Goal: Task Accomplishment & Management: Complete application form

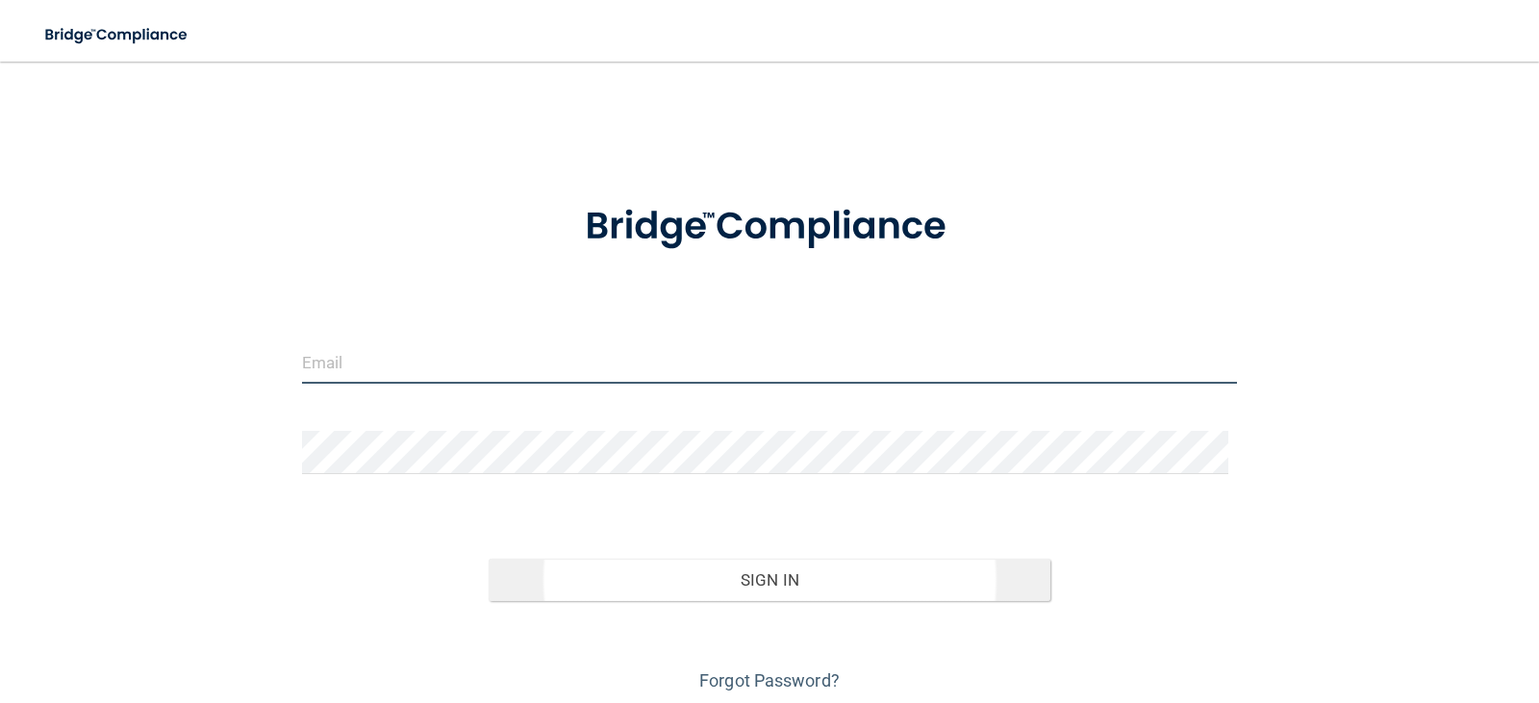
type input "[PERSON_NAME][EMAIL_ADDRESS][DOMAIN_NAME]"
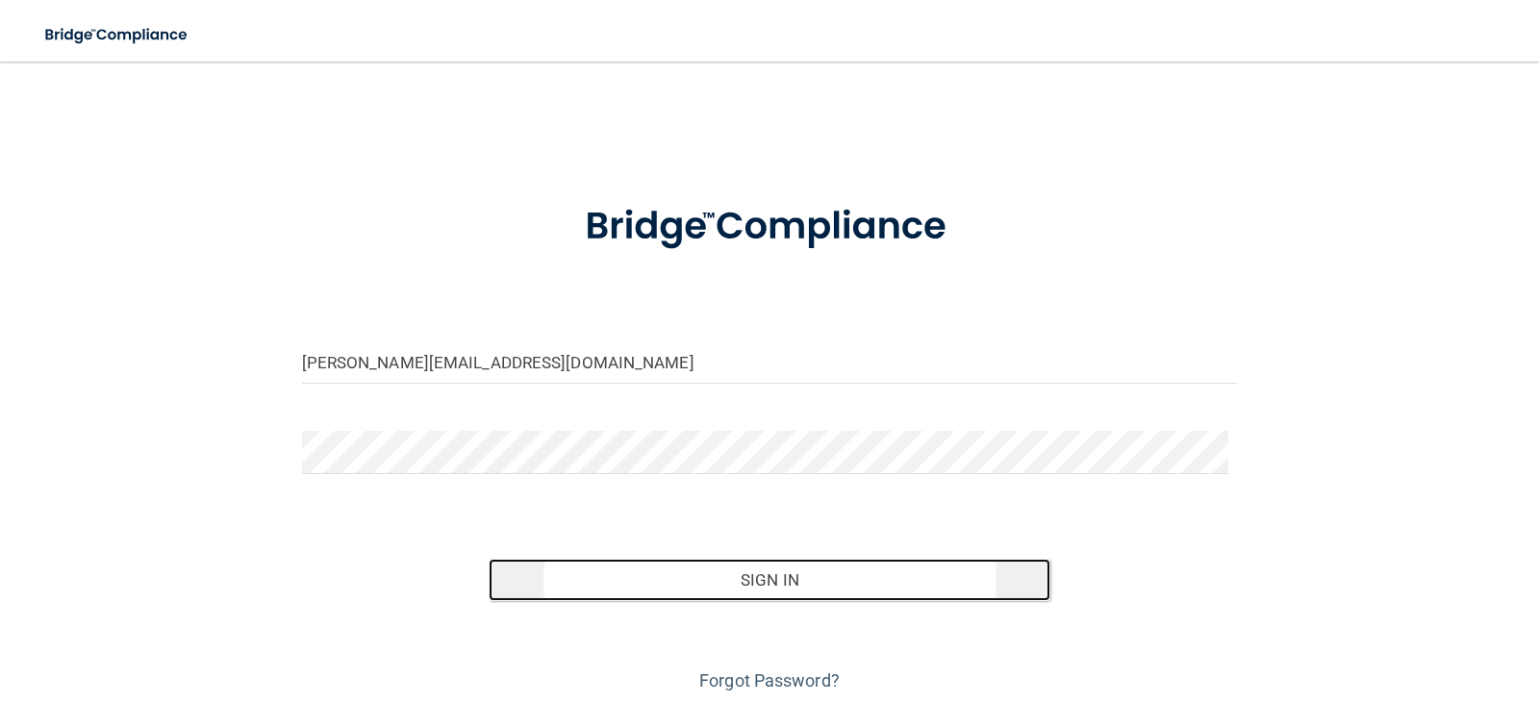
click at [709, 579] on button "Sign In" at bounding box center [770, 580] width 562 height 42
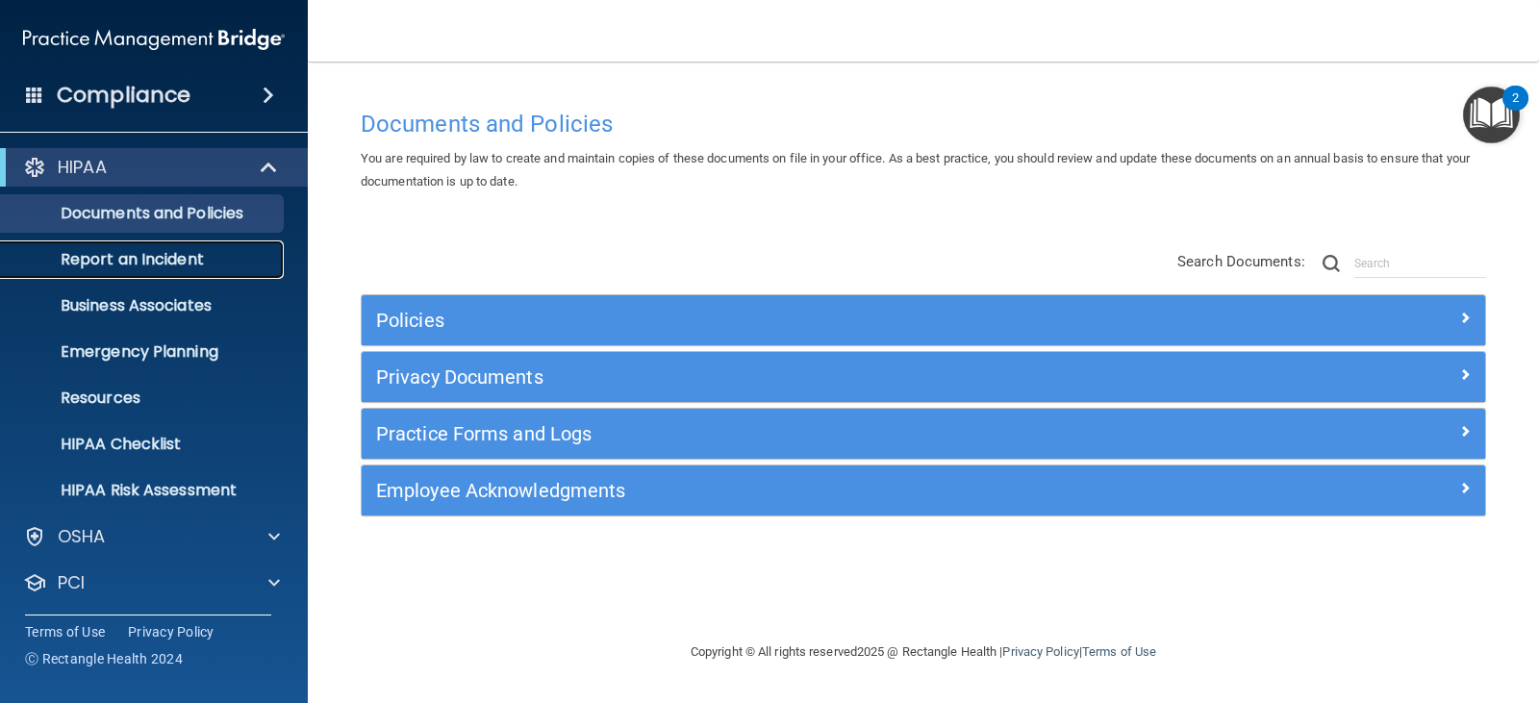
click at [234, 269] on link "Report an Incident" at bounding box center [132, 259] width 303 height 38
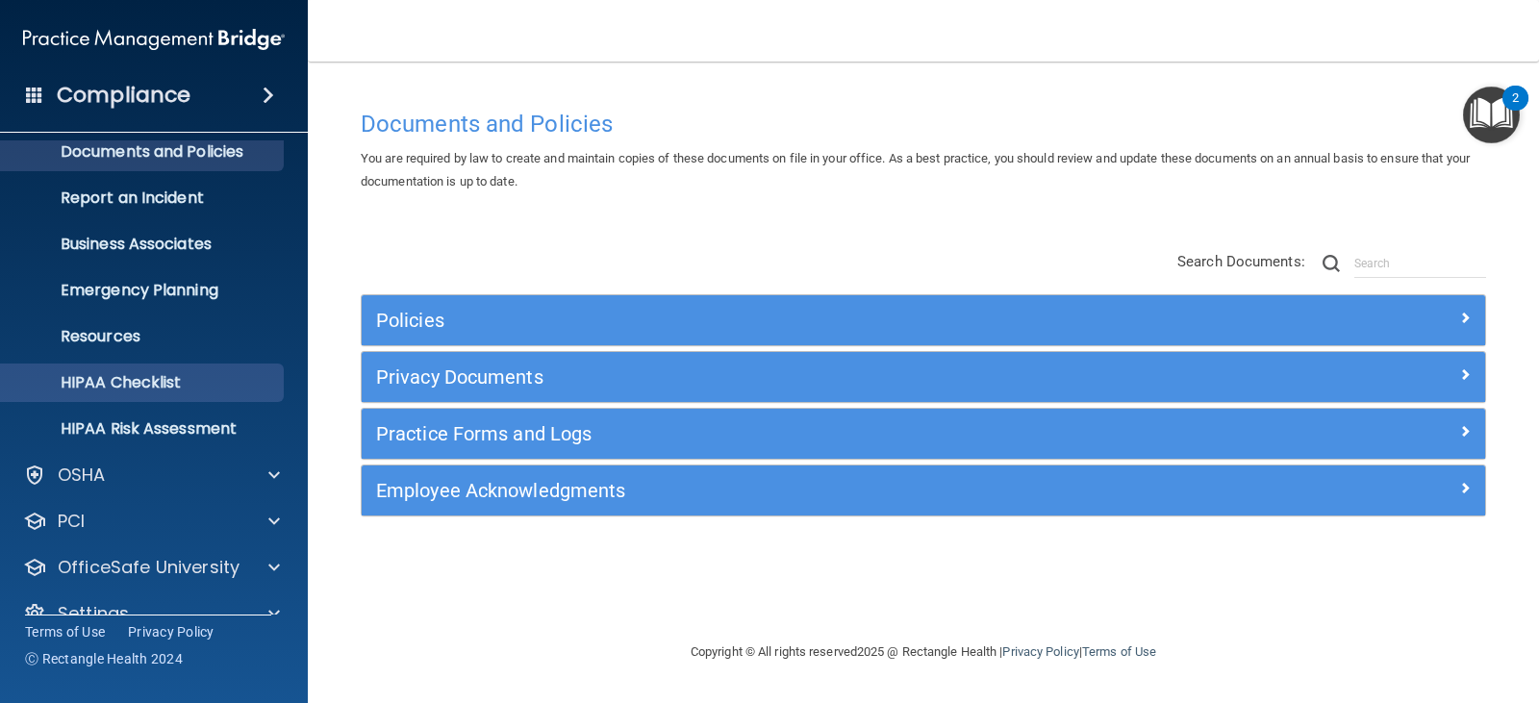
scroll to position [95, 0]
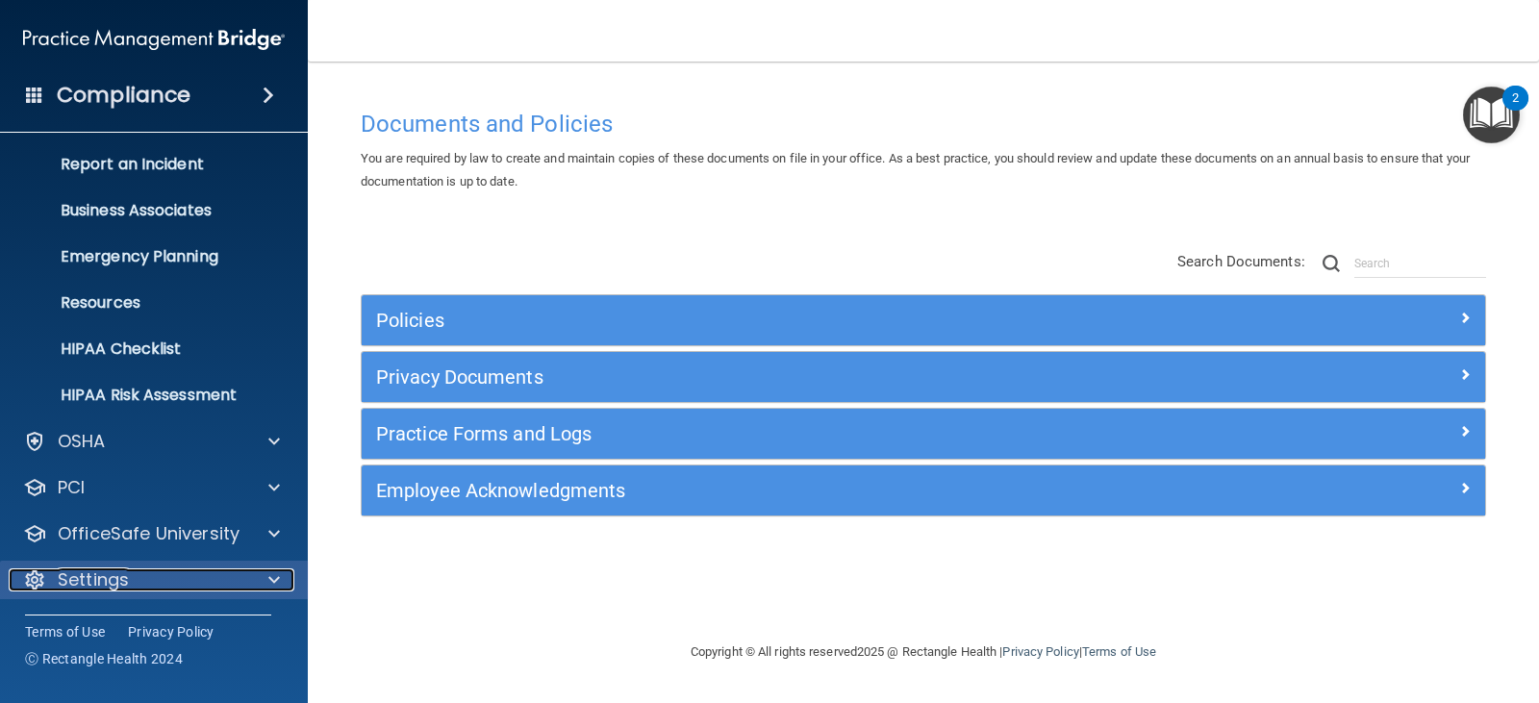
click at [149, 577] on div "Settings" at bounding box center [128, 580] width 239 height 23
click at [271, 583] on span at bounding box center [274, 580] width 12 height 23
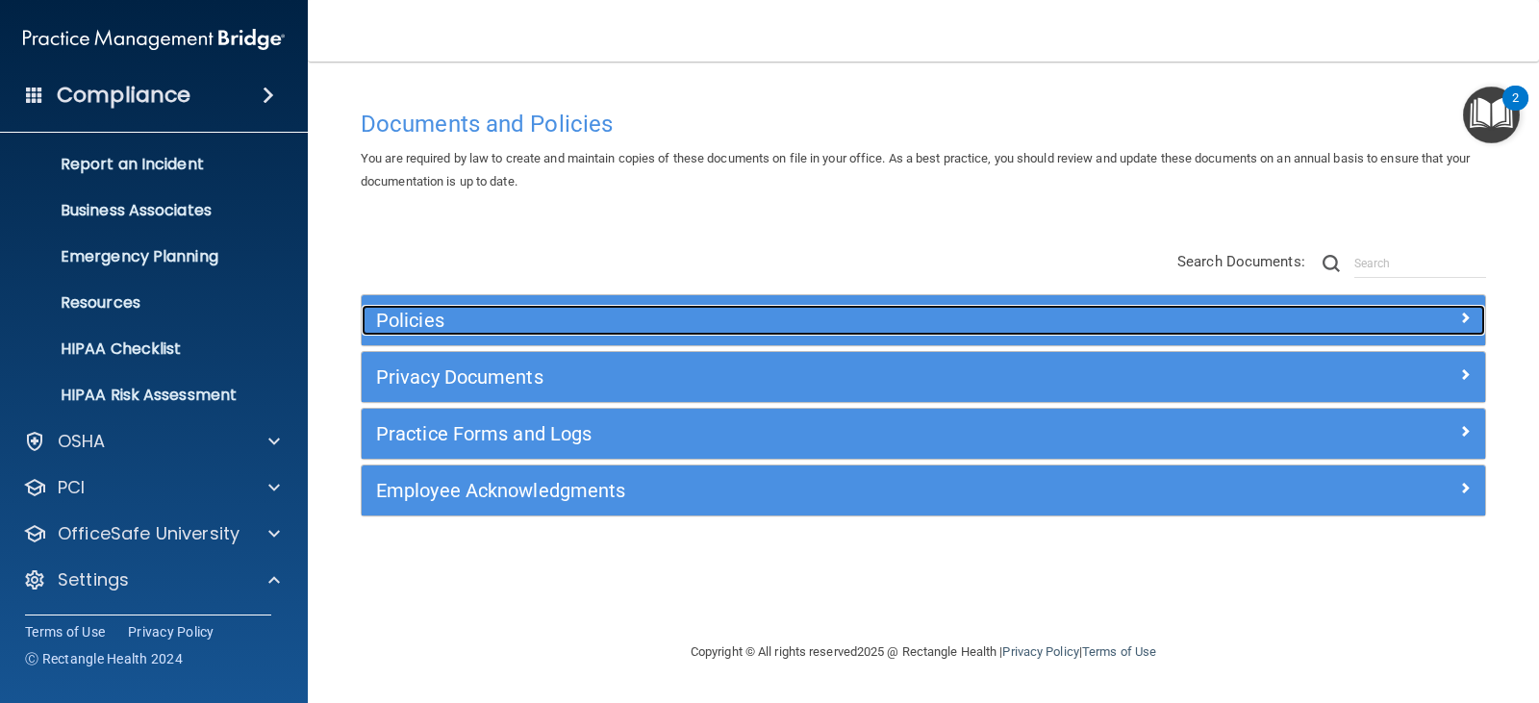
click at [748, 325] on h5 "Policies" at bounding box center [783, 320] width 814 height 21
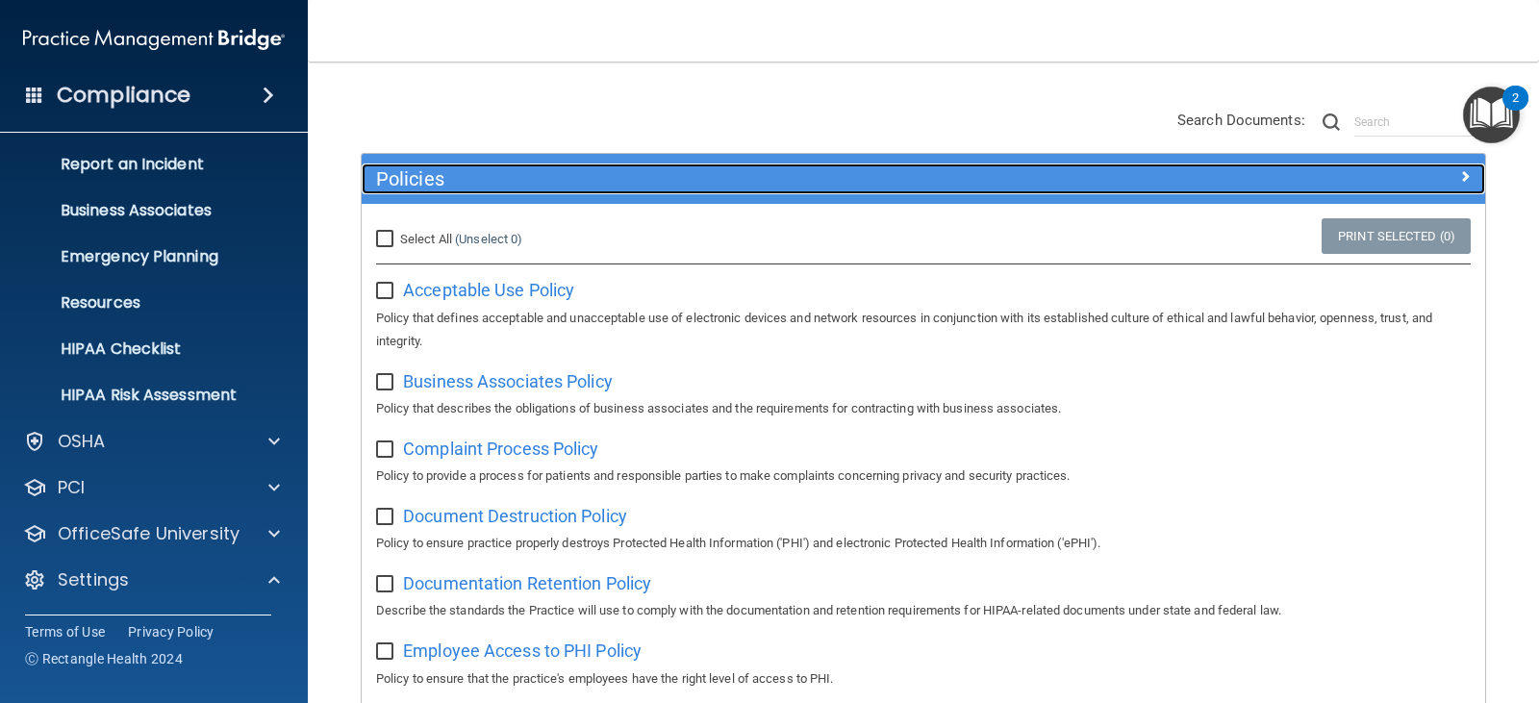
scroll to position [192, 0]
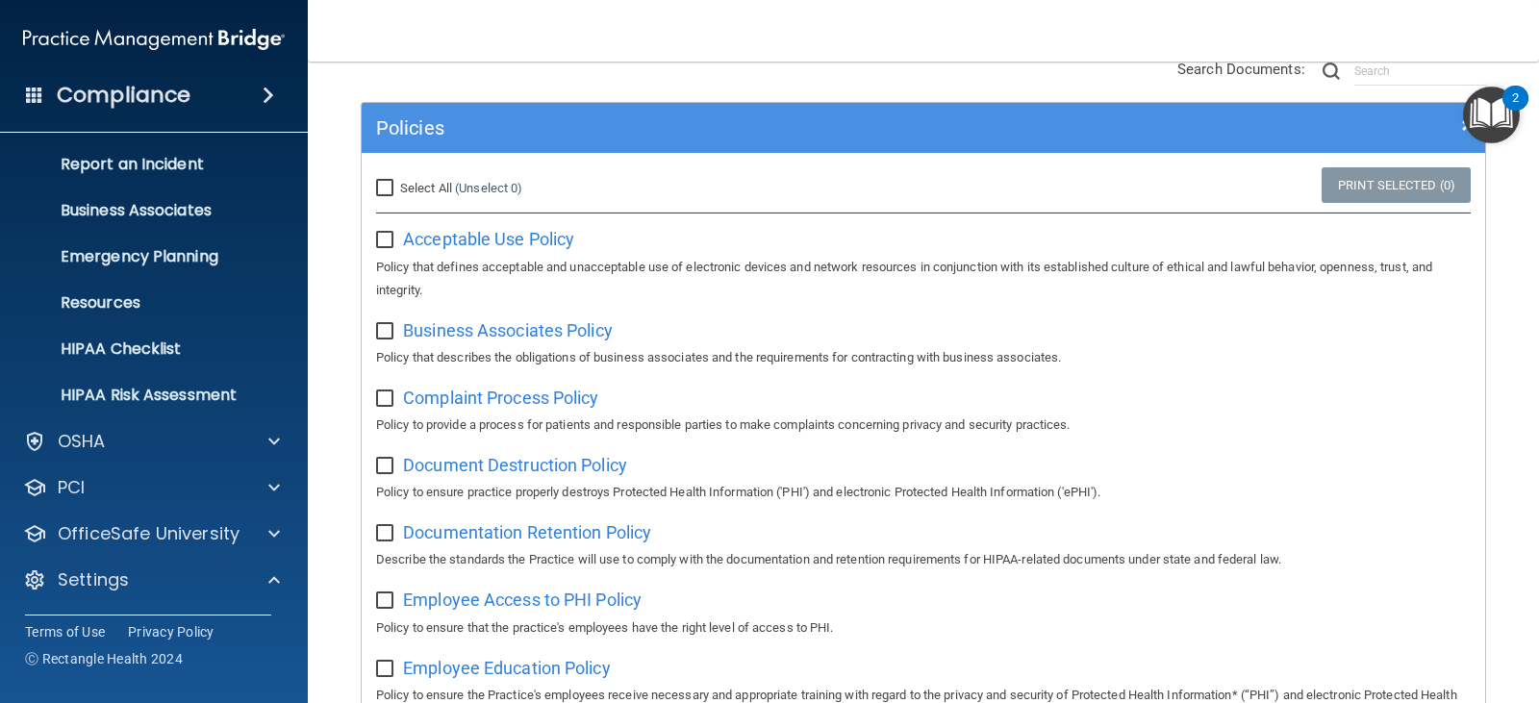
click at [391, 402] on input "checkbox" at bounding box center [387, 399] width 22 height 15
checkbox input "true"
click at [387, 335] on input "checkbox" at bounding box center [387, 331] width 22 height 15
checkbox input "true"
click at [387, 236] on input "checkbox" at bounding box center [387, 240] width 22 height 15
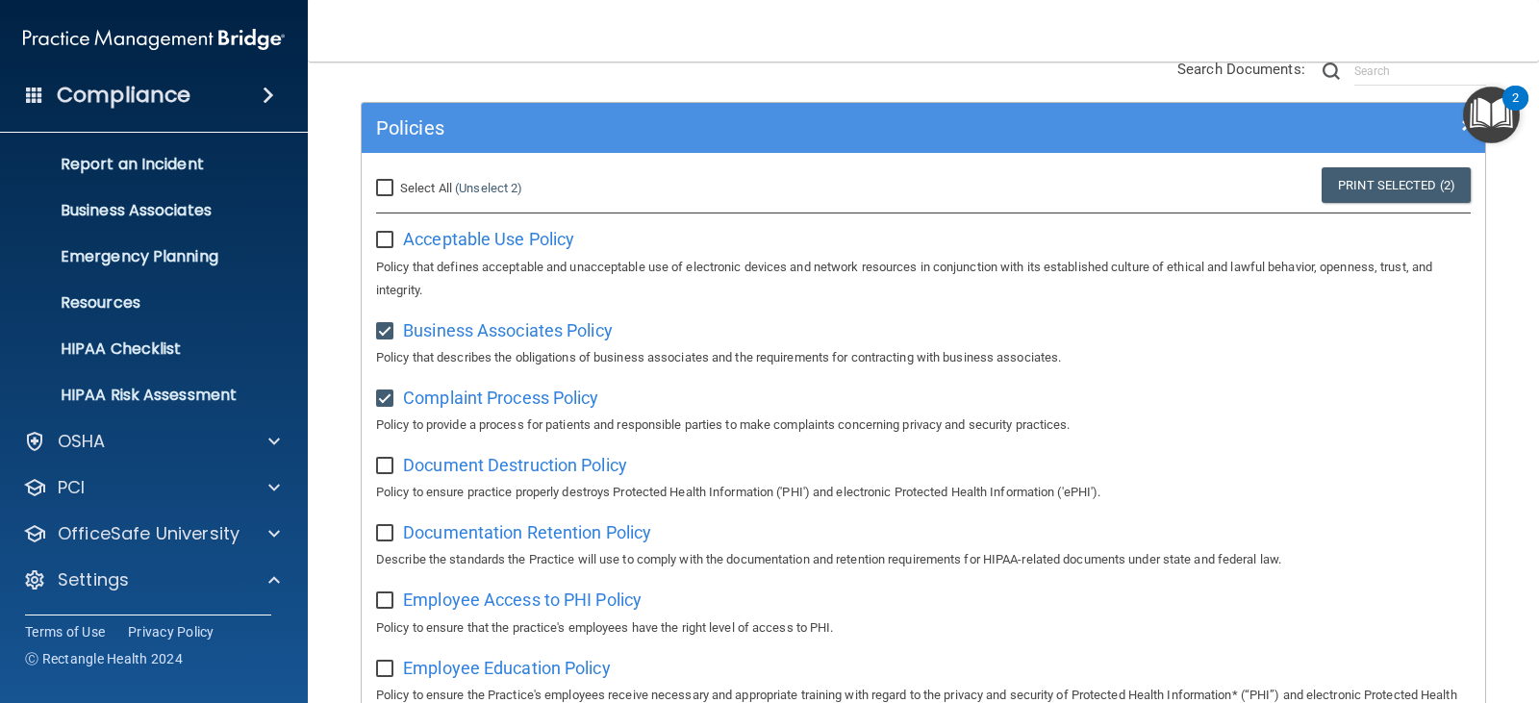
checkbox input "true"
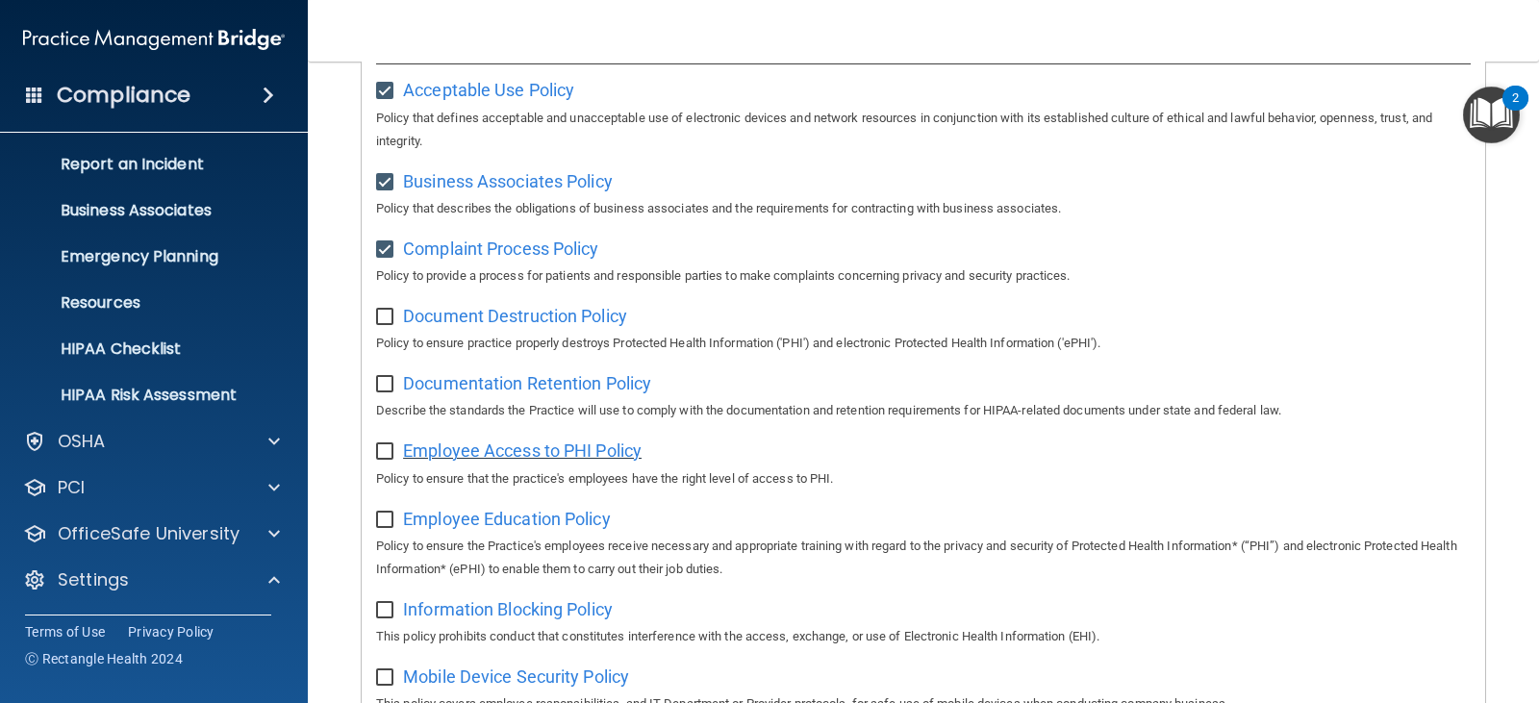
scroll to position [385, 0]
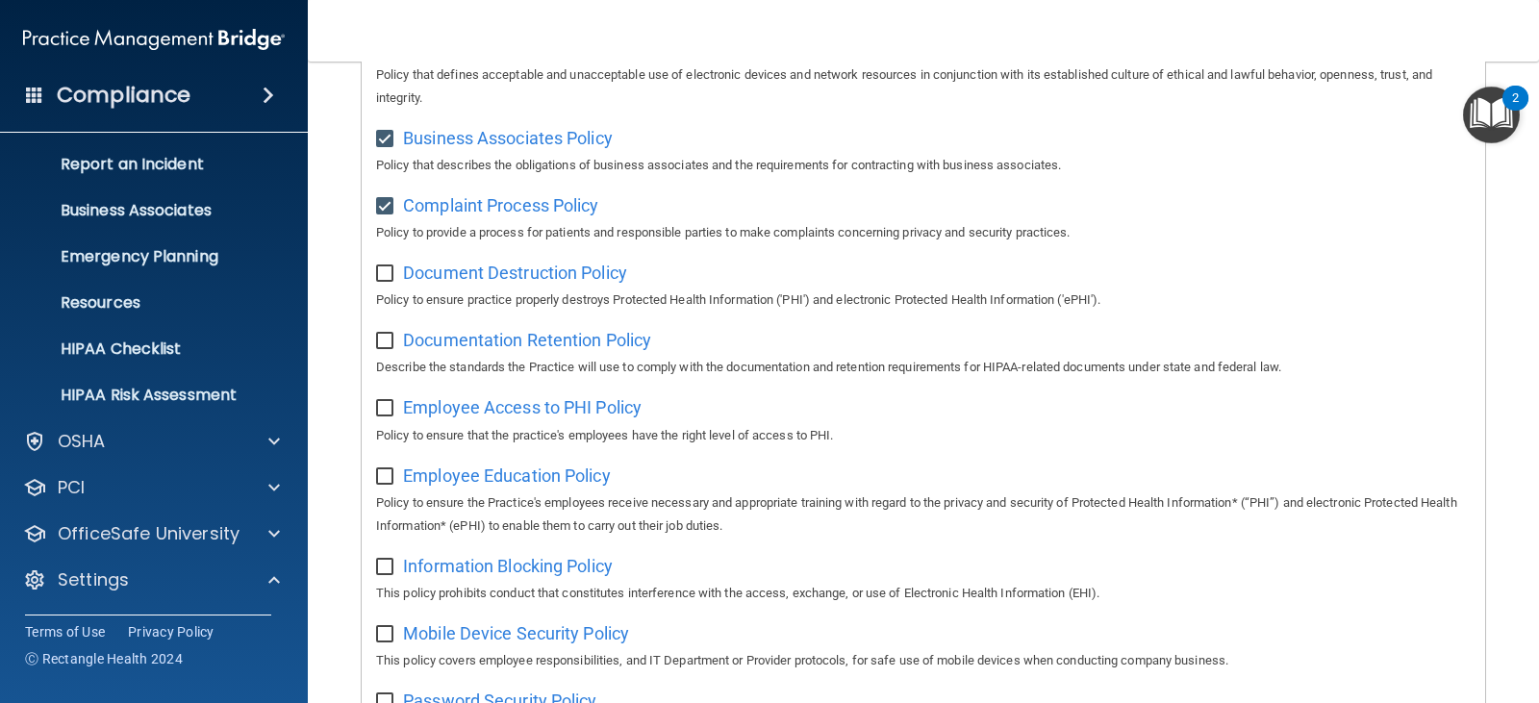
click at [386, 485] on input "checkbox" at bounding box center [387, 476] width 22 height 15
checkbox input "true"
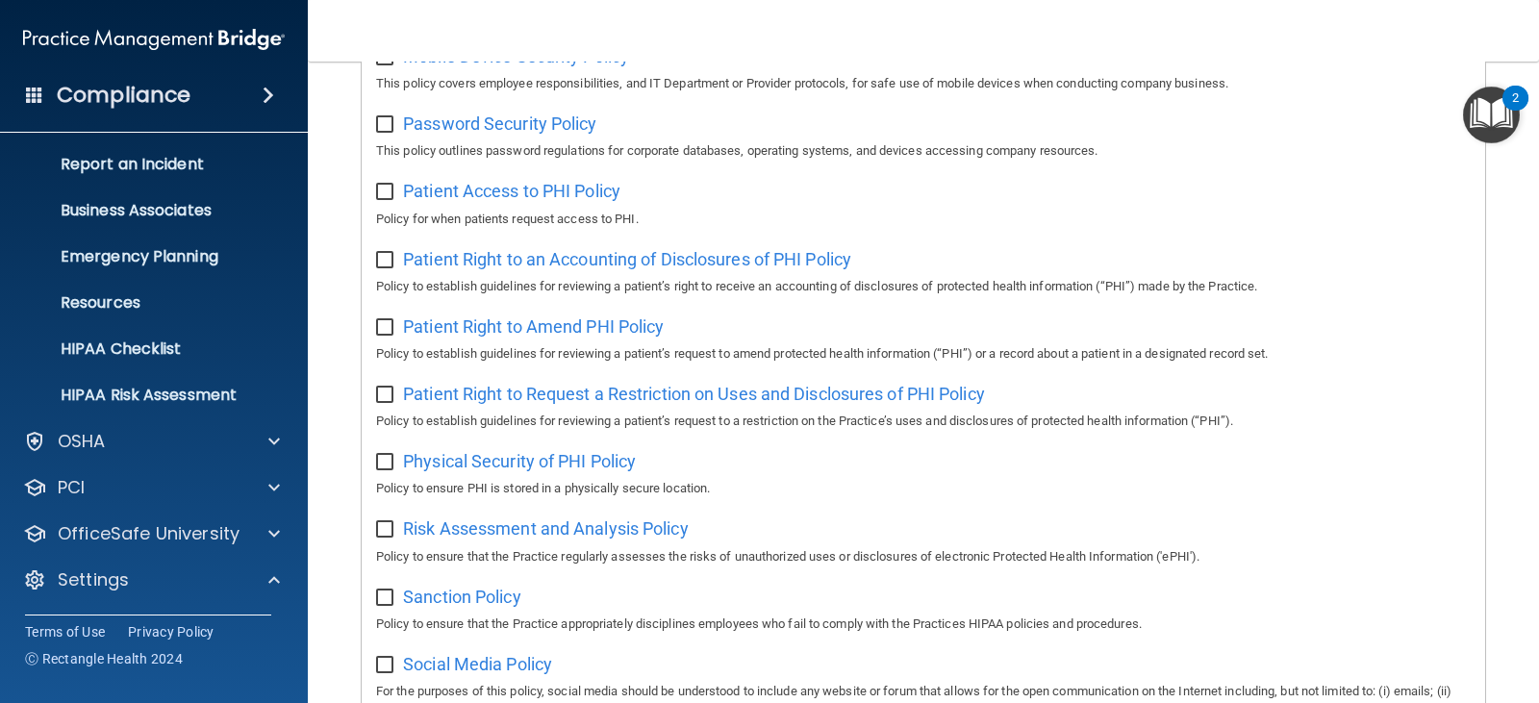
scroll to position [1058, 0]
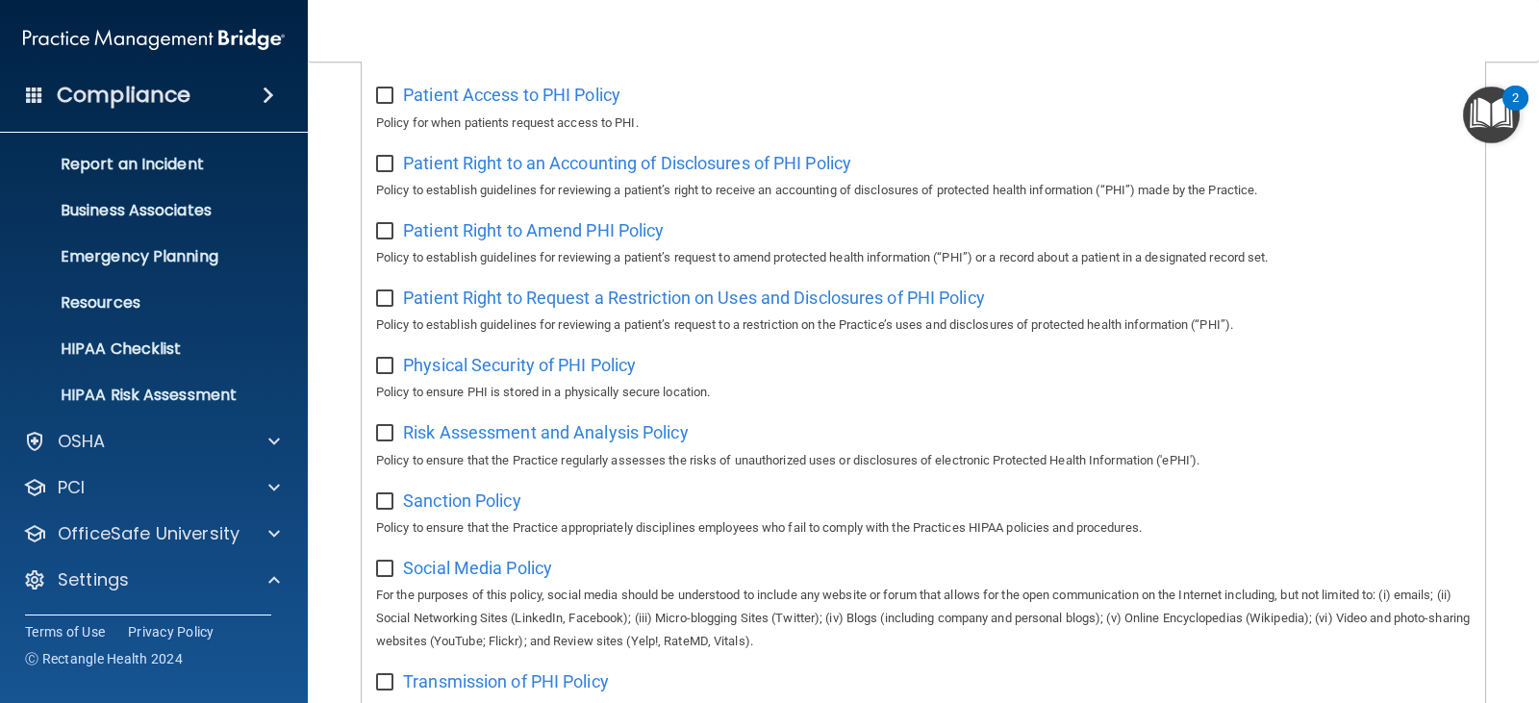
click at [390, 442] on input "checkbox" at bounding box center [387, 433] width 22 height 15
checkbox input "true"
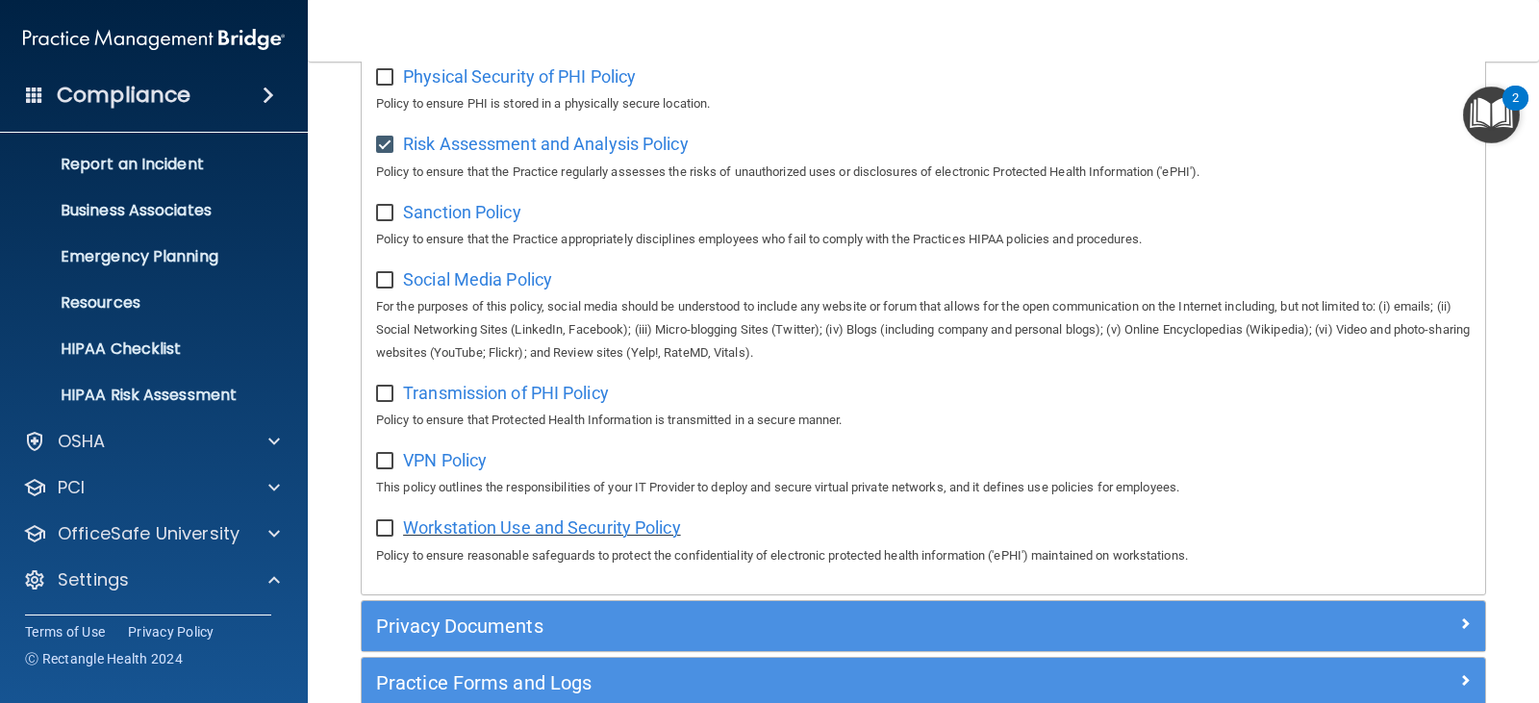
scroll to position [1443, 0]
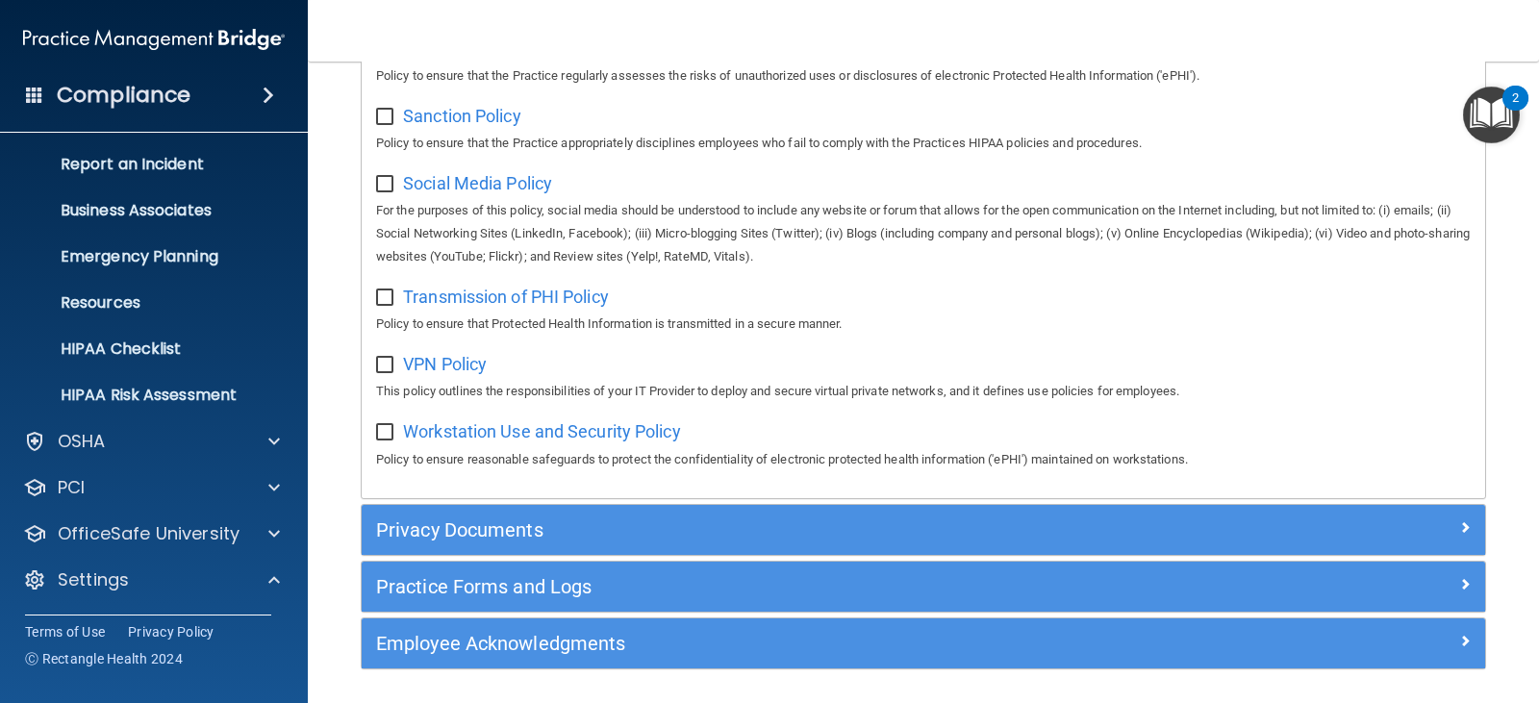
click at [386, 441] on input "checkbox" at bounding box center [387, 432] width 22 height 15
checkbox input "true"
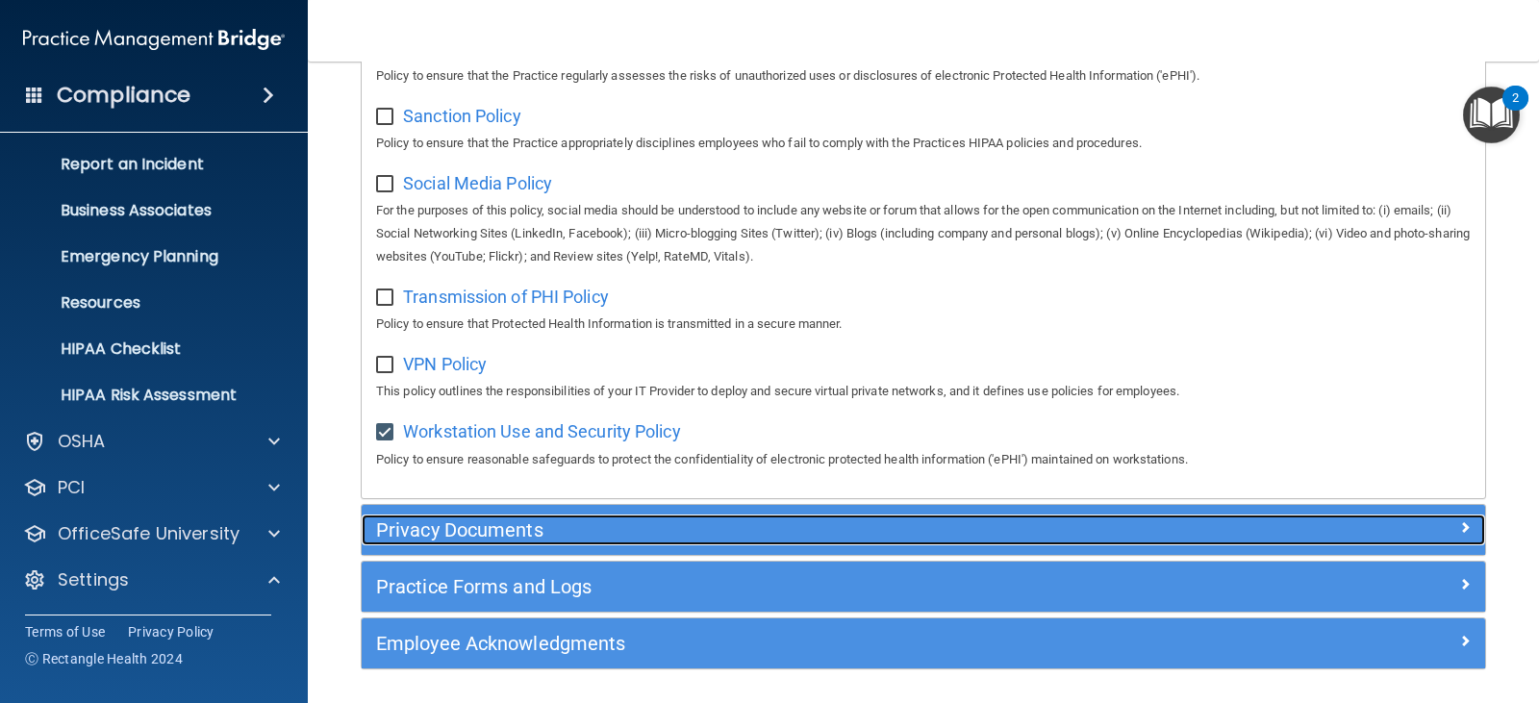
click at [491, 541] on h5 "Privacy Documents" at bounding box center [783, 529] width 814 height 21
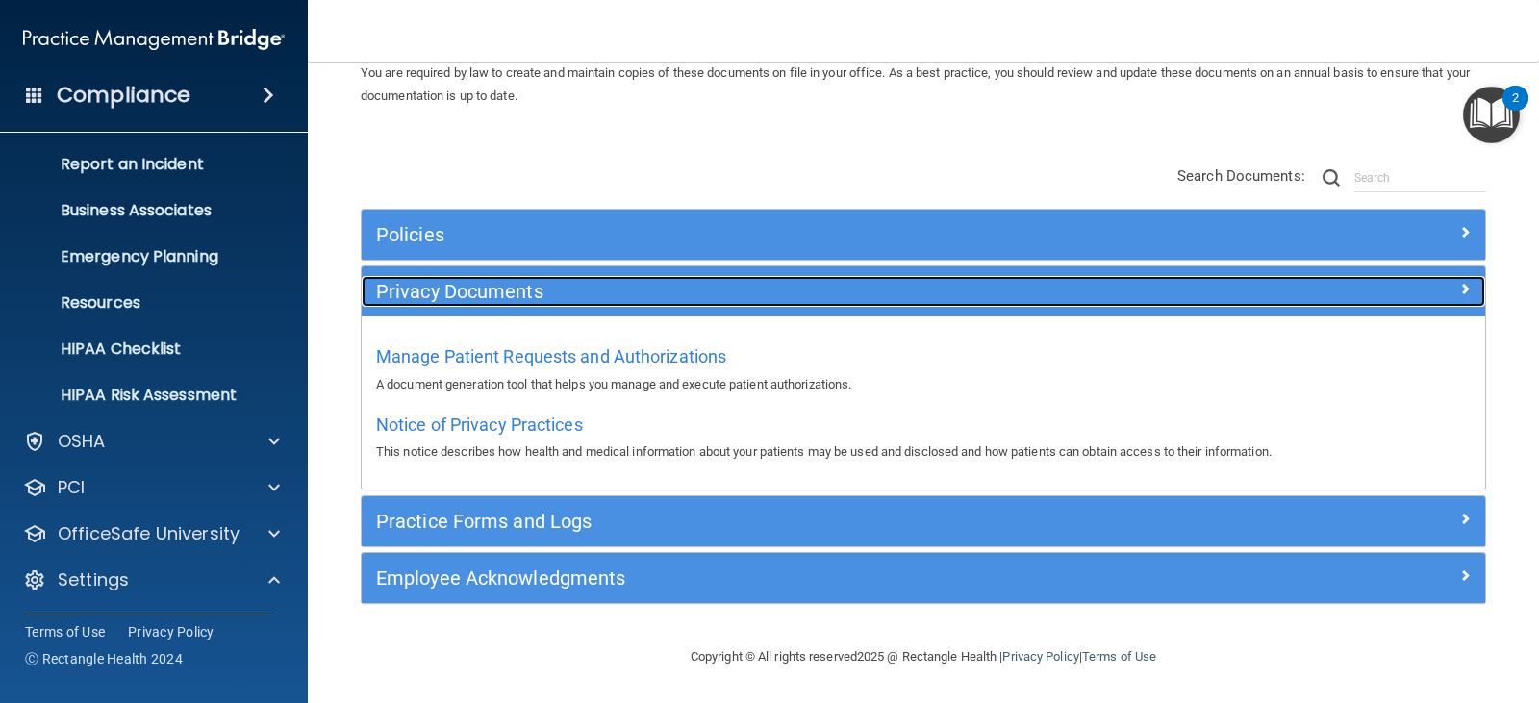
scroll to position [87, 0]
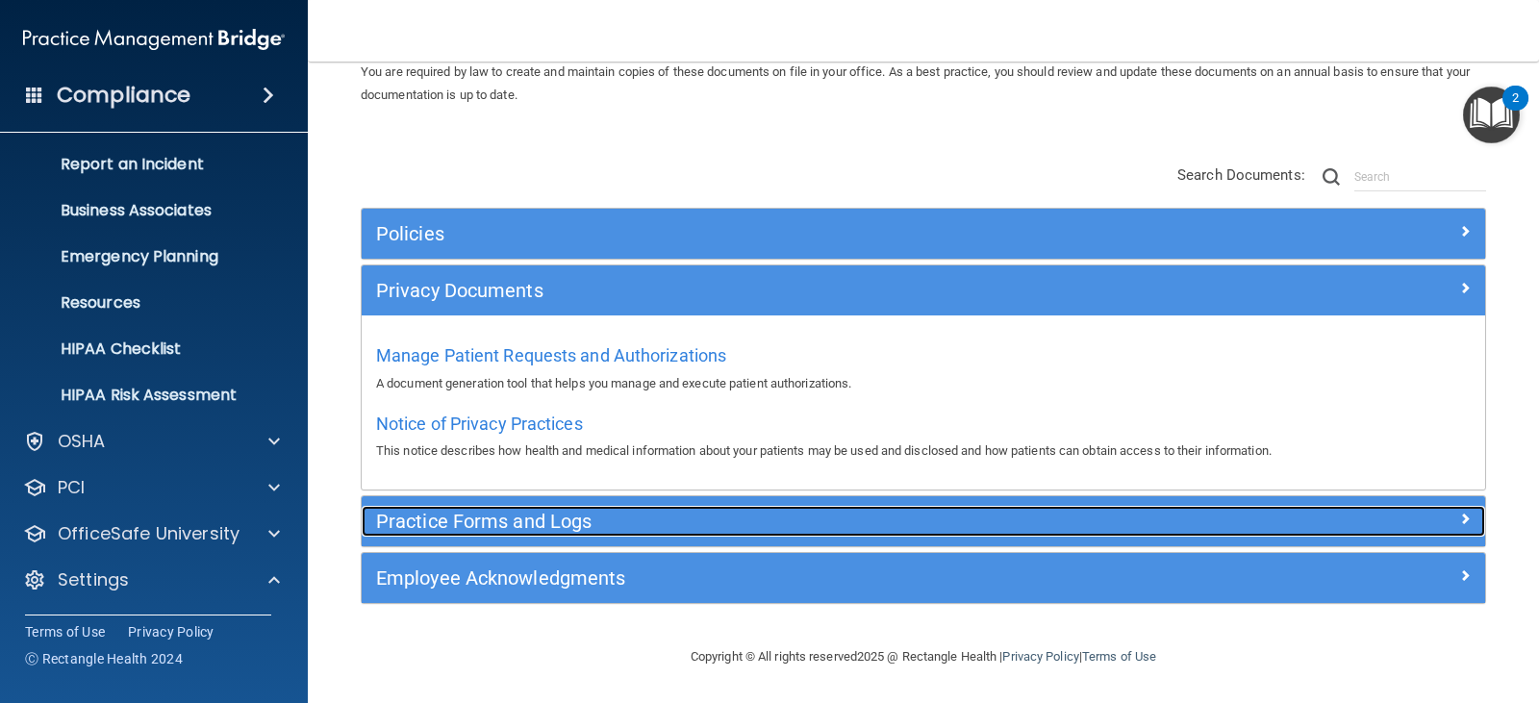
click at [562, 527] on h5 "Practice Forms and Logs" at bounding box center [783, 521] width 814 height 21
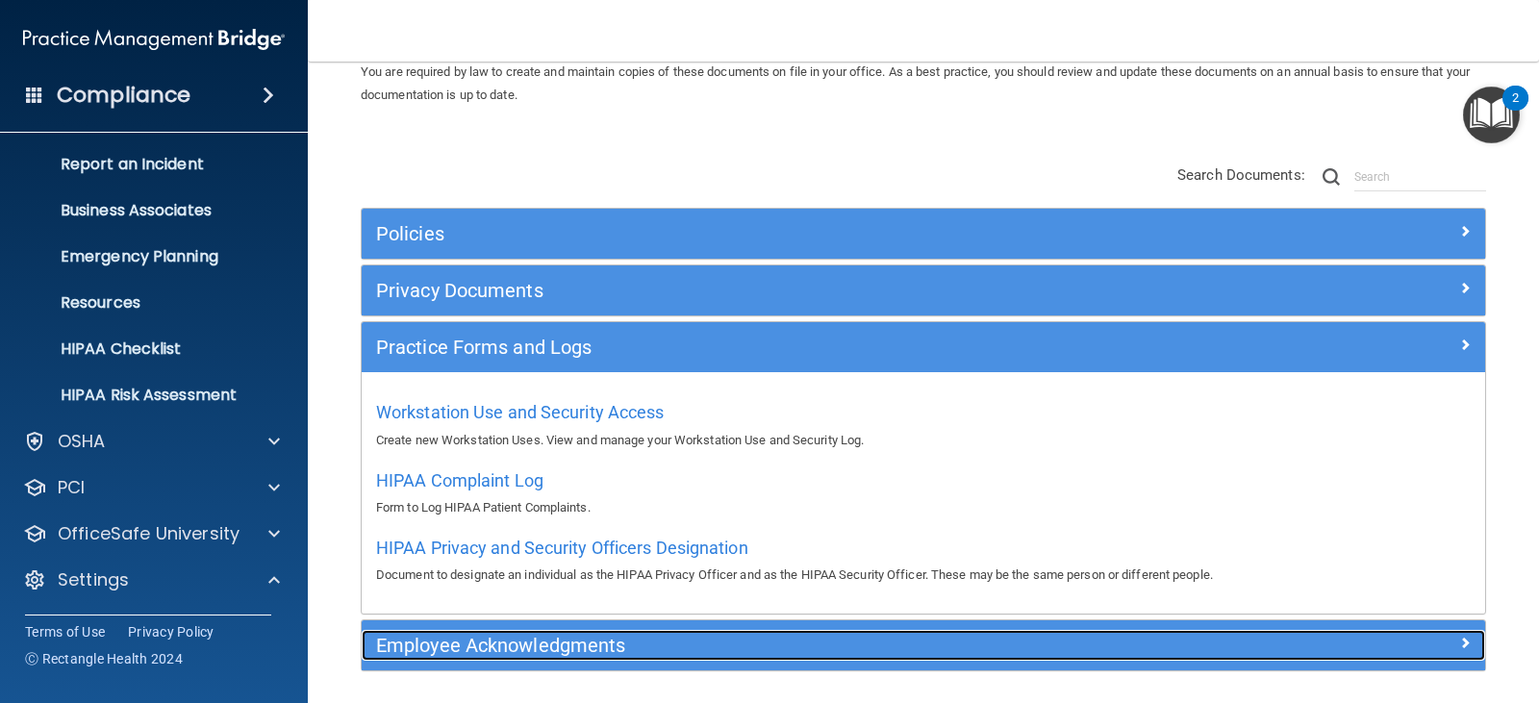
click at [599, 640] on h5 "Employee Acknowledgments" at bounding box center [783, 645] width 814 height 21
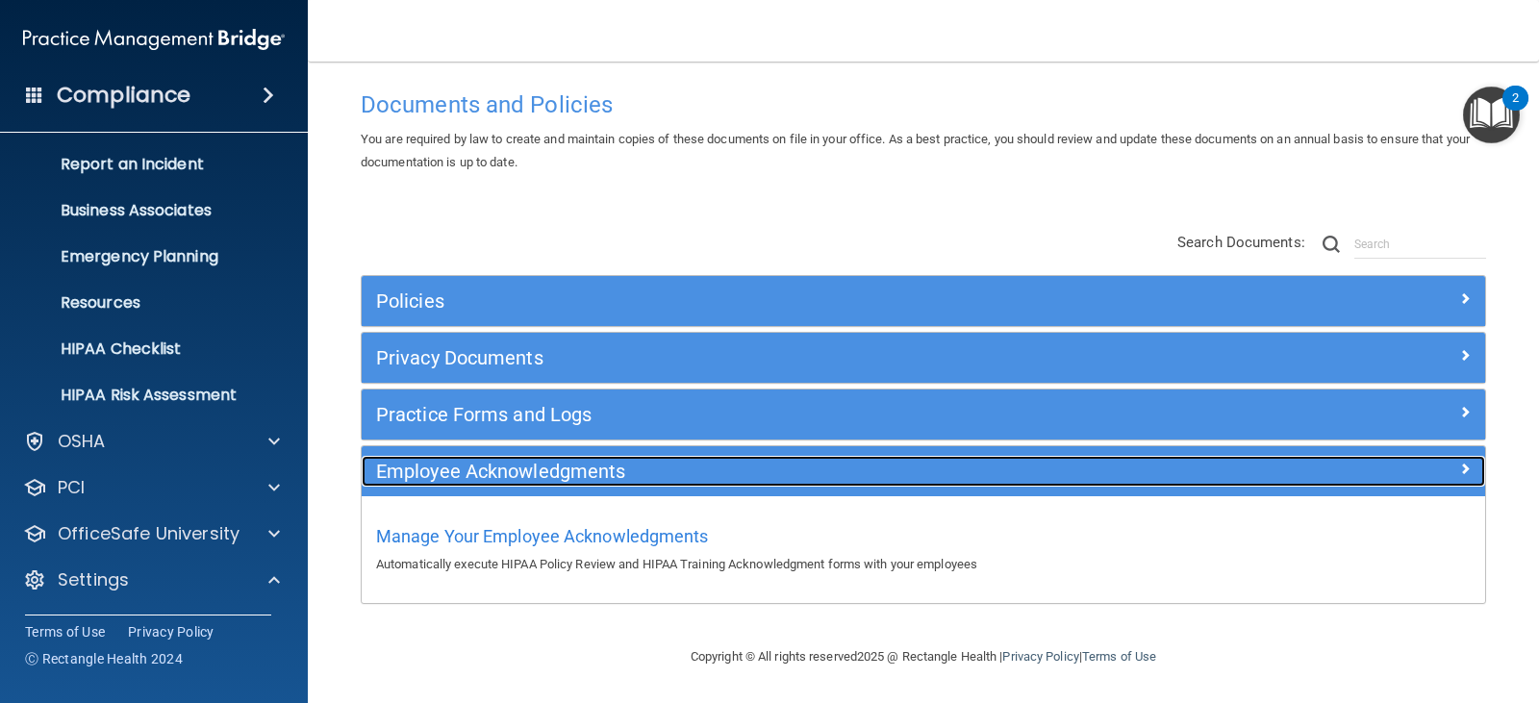
scroll to position [19, 0]
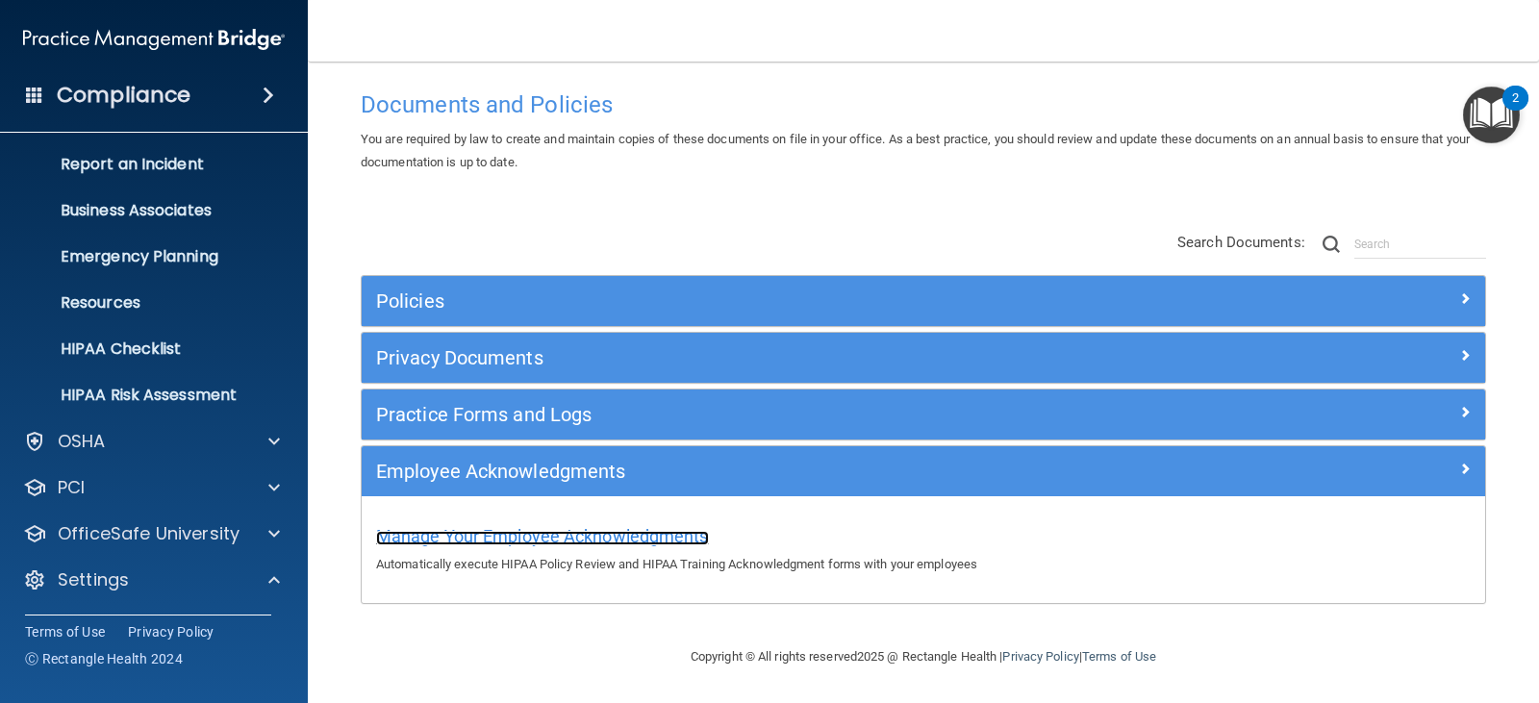
click at [568, 538] on span "Manage Your Employee Acknowledgments" at bounding box center [542, 536] width 333 height 20
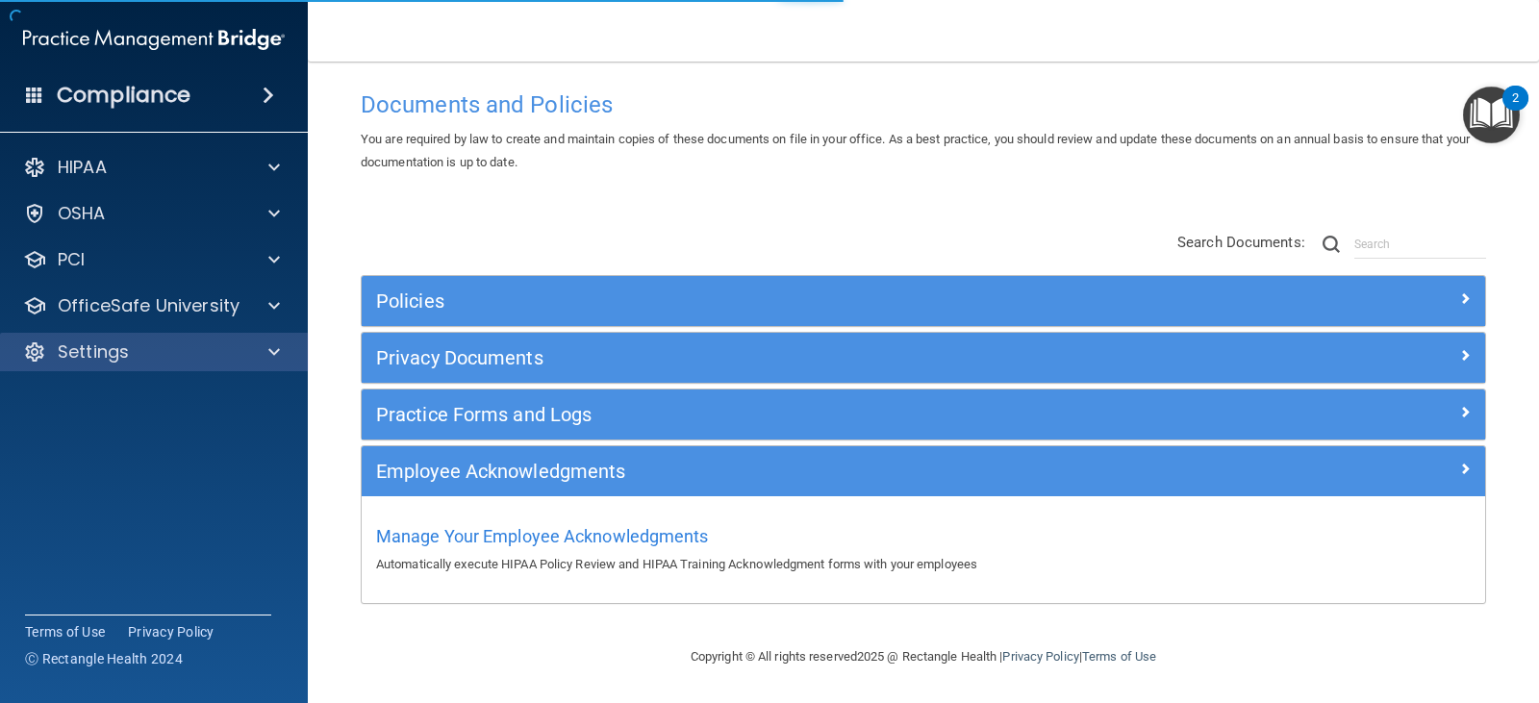
scroll to position [58, 0]
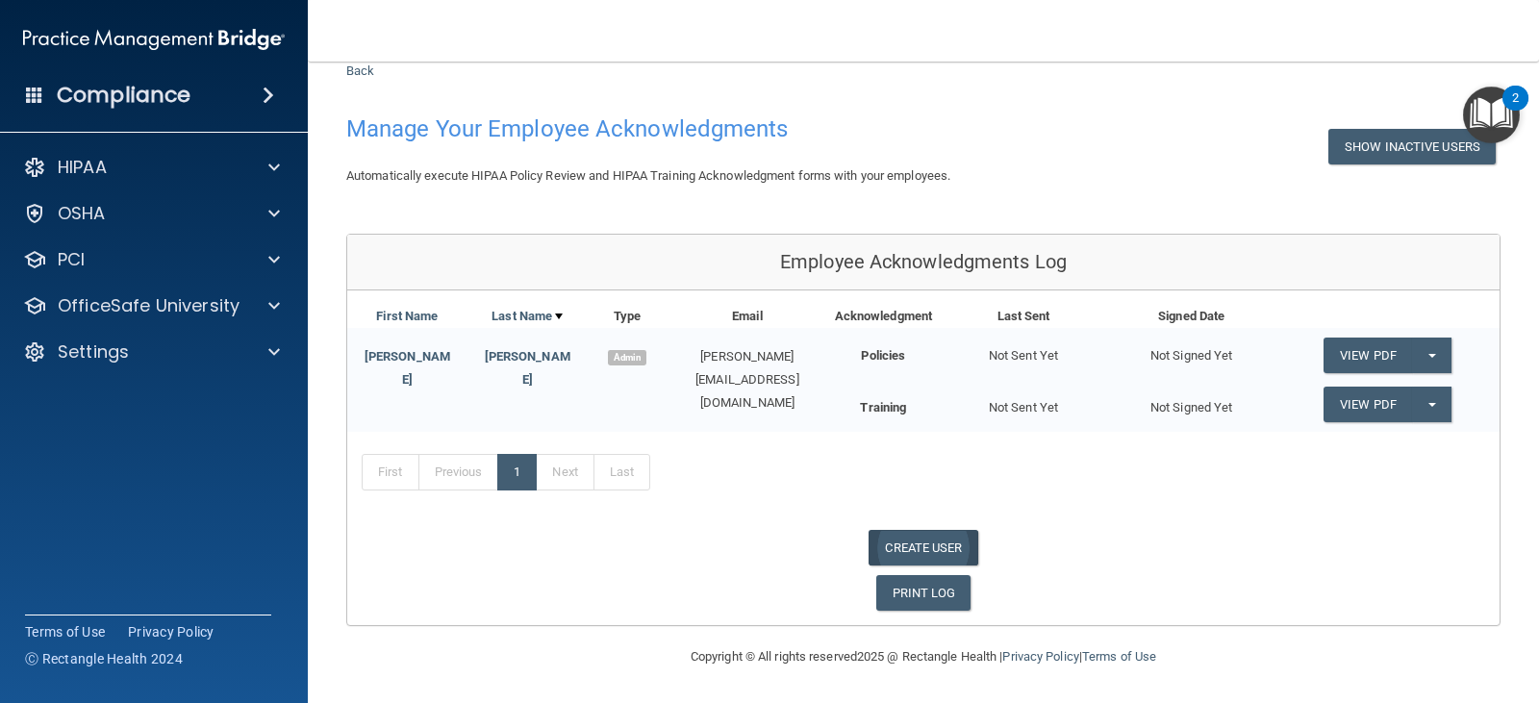
click at [920, 548] on link "CREATE USER" at bounding box center [923, 548] width 109 height 36
select select "practice_admin"
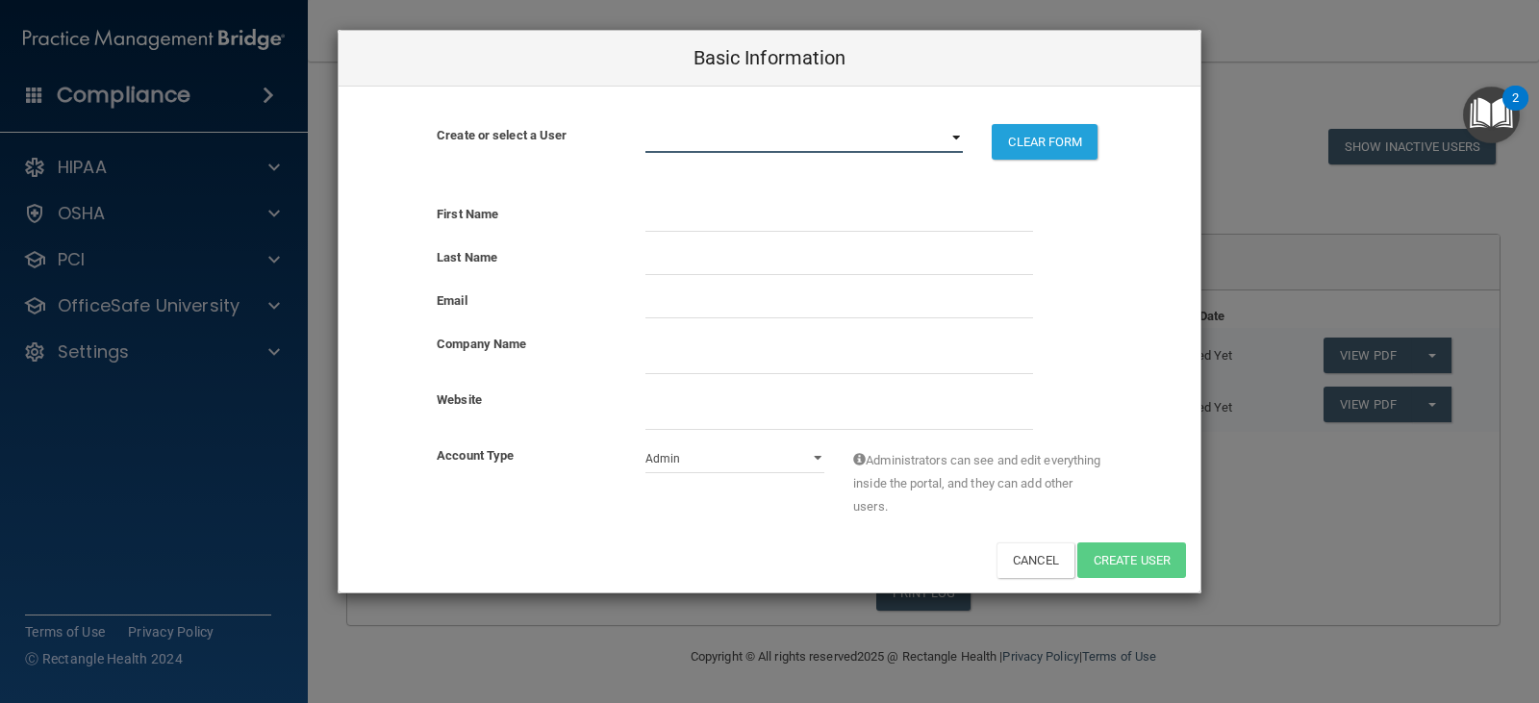
click at [732, 148] on select "[PERSON_NAME][EMAIL_ADDRESS][DOMAIN_NAME]" at bounding box center [804, 138] width 318 height 29
click at [738, 135] on select "[PERSON_NAME][EMAIL_ADDRESS][DOMAIN_NAME]" at bounding box center [804, 138] width 318 height 29
click at [737, 136] on select "[PERSON_NAME][EMAIL_ADDRESS][DOMAIN_NAME]" at bounding box center [804, 138] width 318 height 29
click at [1054, 141] on button "CLEAR FORM" at bounding box center [1045, 142] width 106 height 36
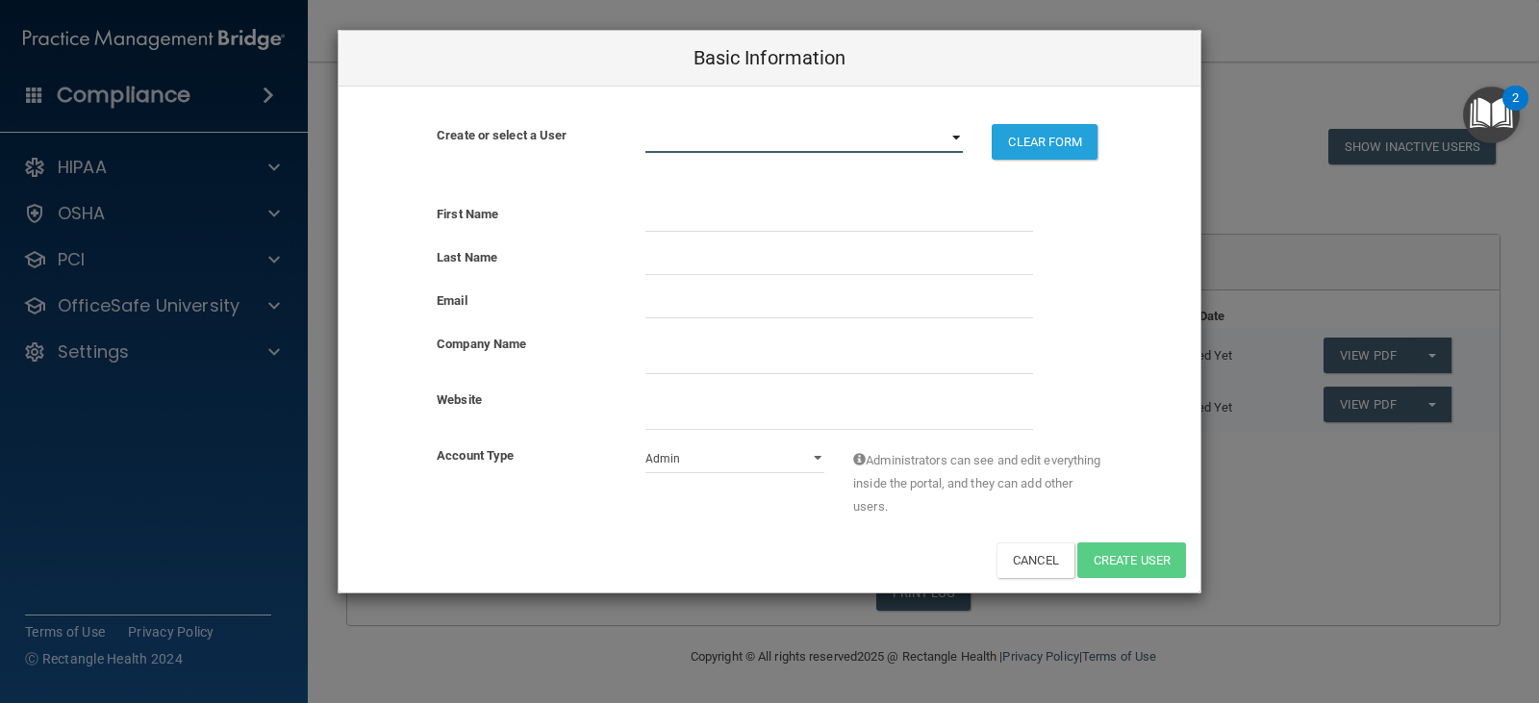
click at [687, 143] on select "[PERSON_NAME][EMAIL_ADDRESS][DOMAIN_NAME]" at bounding box center [804, 138] width 318 height 29
click at [643, 229] on div at bounding box center [839, 217] width 417 height 29
click at [651, 221] on input "text" at bounding box center [839, 217] width 388 height 29
type input "[PERSON_NAME]"
type input "STORM"
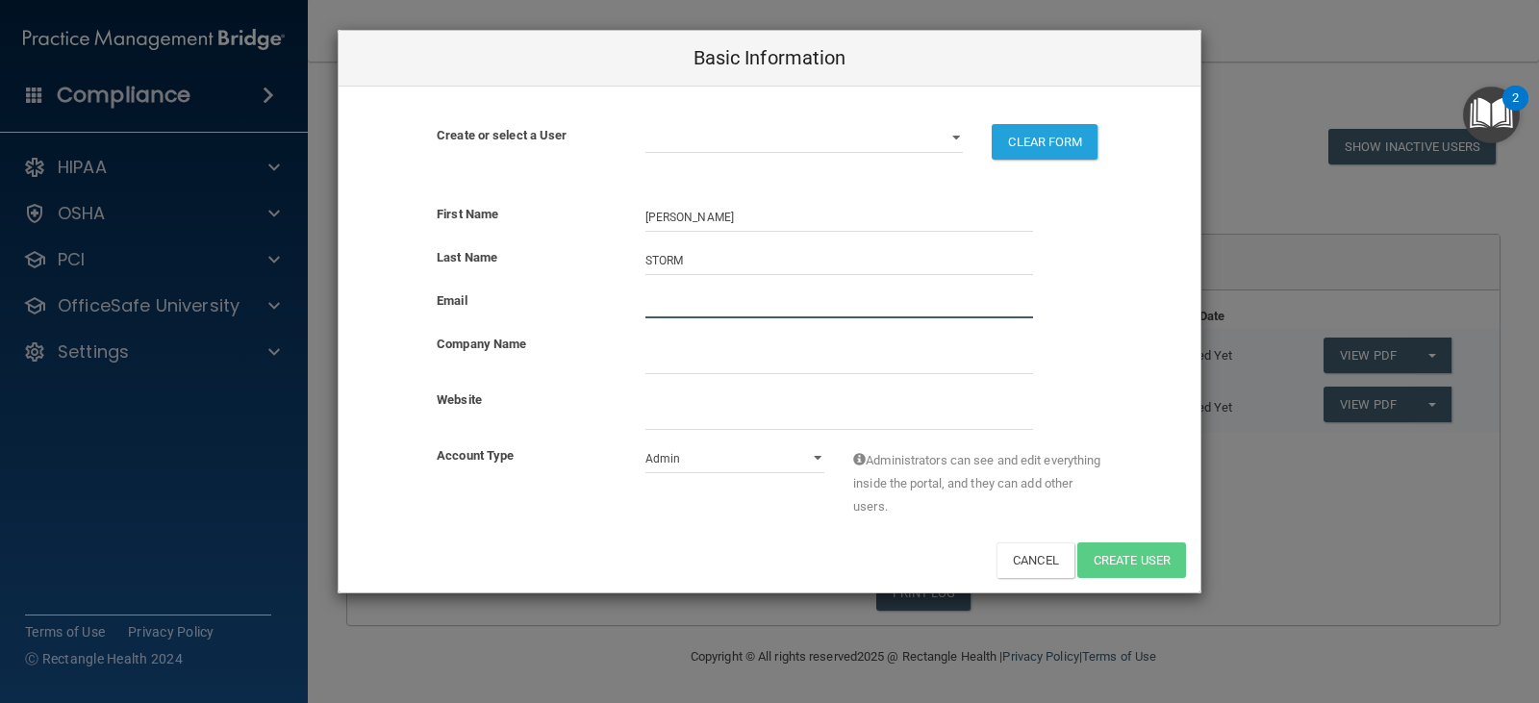
click at [694, 312] on input "email" at bounding box center [839, 304] width 388 height 29
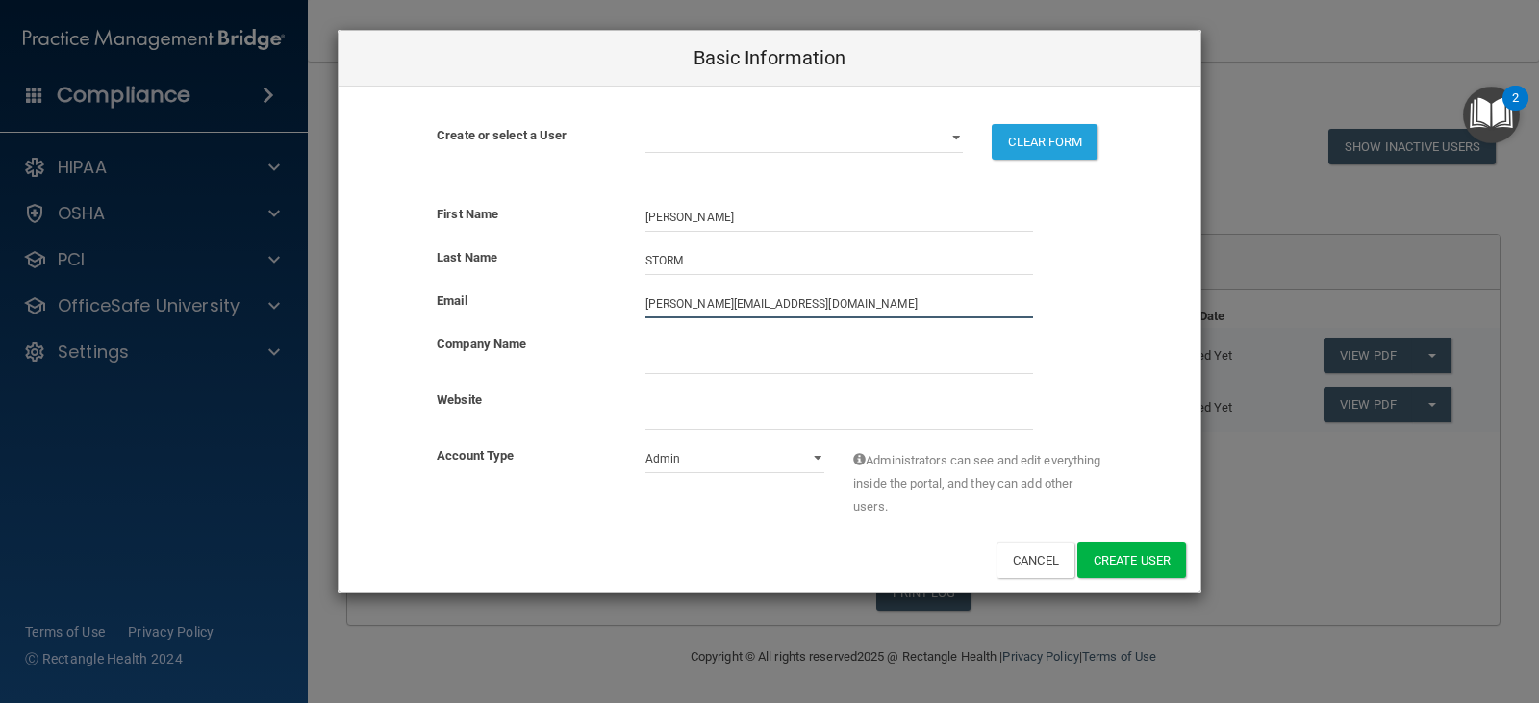
type input "[PERSON_NAME][EMAIL_ADDRESS][DOMAIN_NAME]"
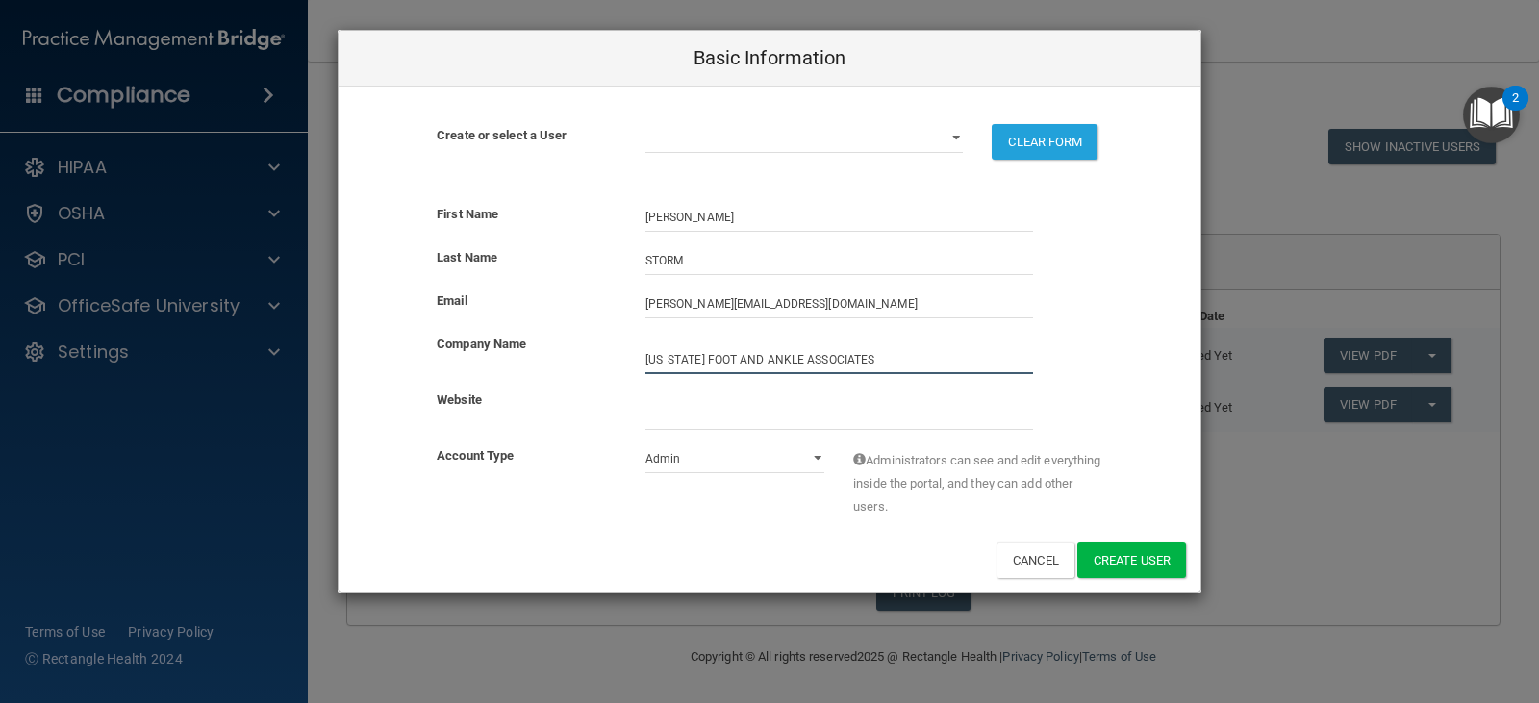
type input "[US_STATE] FOOT AND ANKLE ASSOCIATES"
click at [781, 460] on select "Admin Member" at bounding box center [735, 458] width 180 height 29
select select "practice_member"
click at [645, 444] on select "Admin Member" at bounding box center [735, 458] width 180 height 29
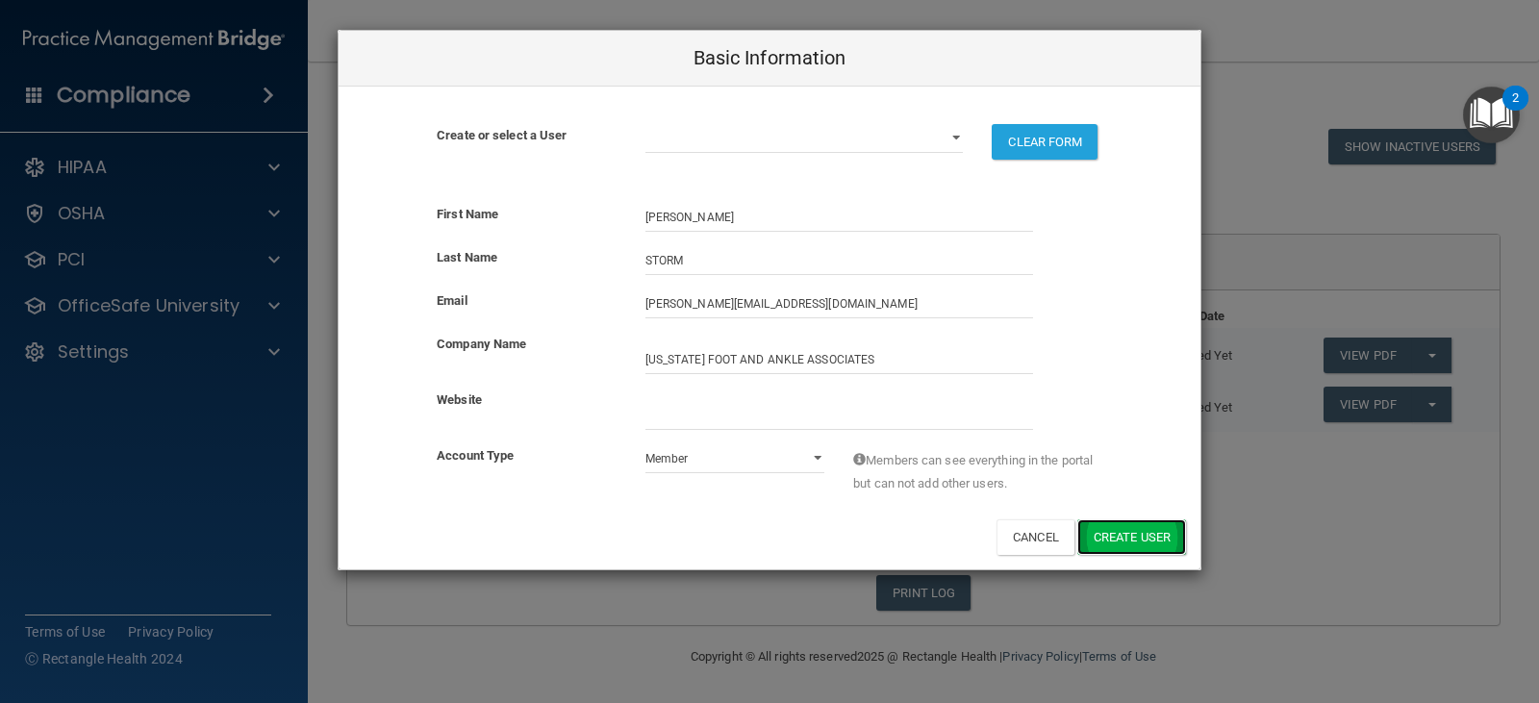
click at [1102, 536] on button "Create User" at bounding box center [1131, 537] width 109 height 36
click at [673, 145] on select "[PERSON_NAME][EMAIL_ADDRESS][DOMAIN_NAME]" at bounding box center [804, 138] width 318 height 29
click at [645, 124] on select "[PERSON_NAME][EMAIL_ADDRESS][DOMAIN_NAME]" at bounding box center [804, 138] width 318 height 29
click at [694, 150] on select "[PERSON_NAME][EMAIL_ADDRESS][DOMAIN_NAME]" at bounding box center [804, 138] width 318 height 29
select select "0"
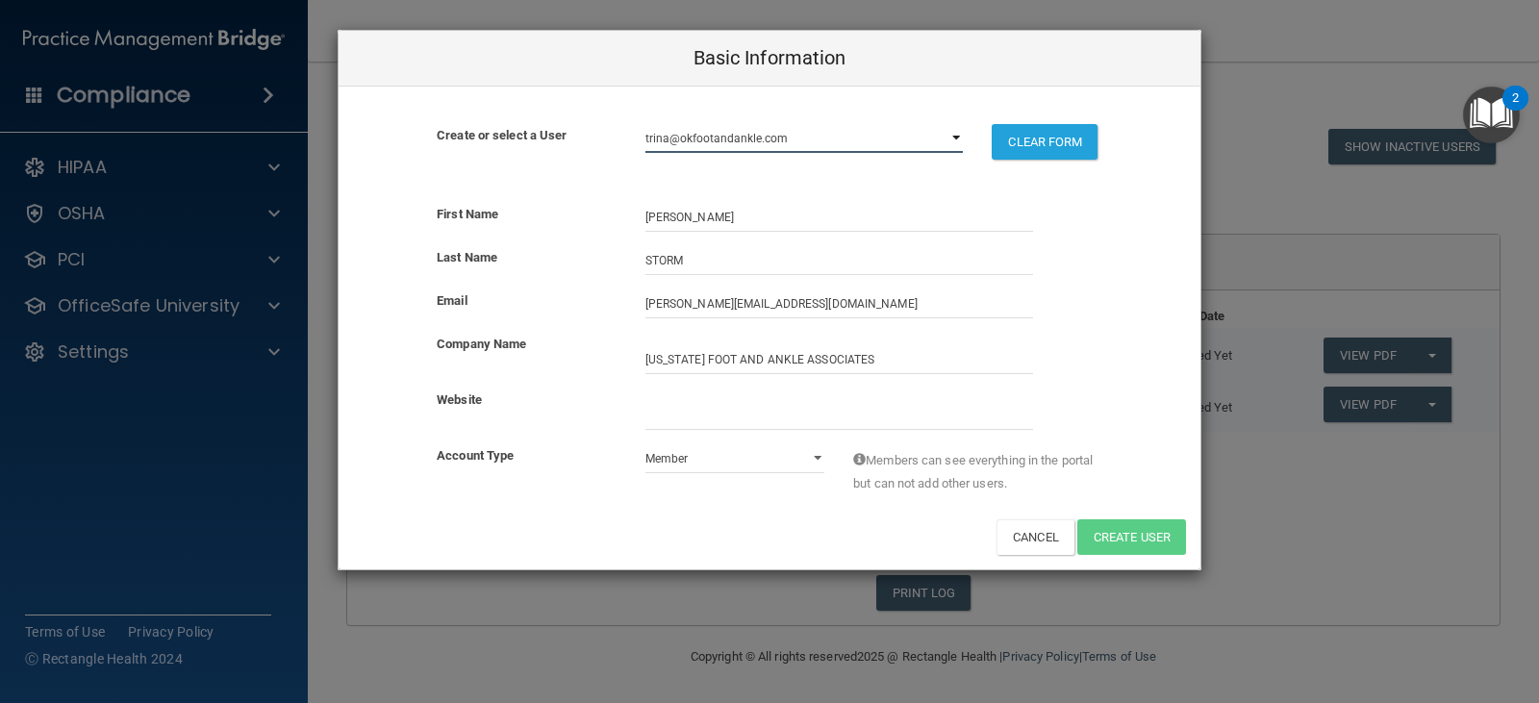
click at [645, 124] on select "[PERSON_NAME][EMAIL_ADDRESS][DOMAIN_NAME]" at bounding box center [804, 138] width 318 height 29
select select "practice_admin"
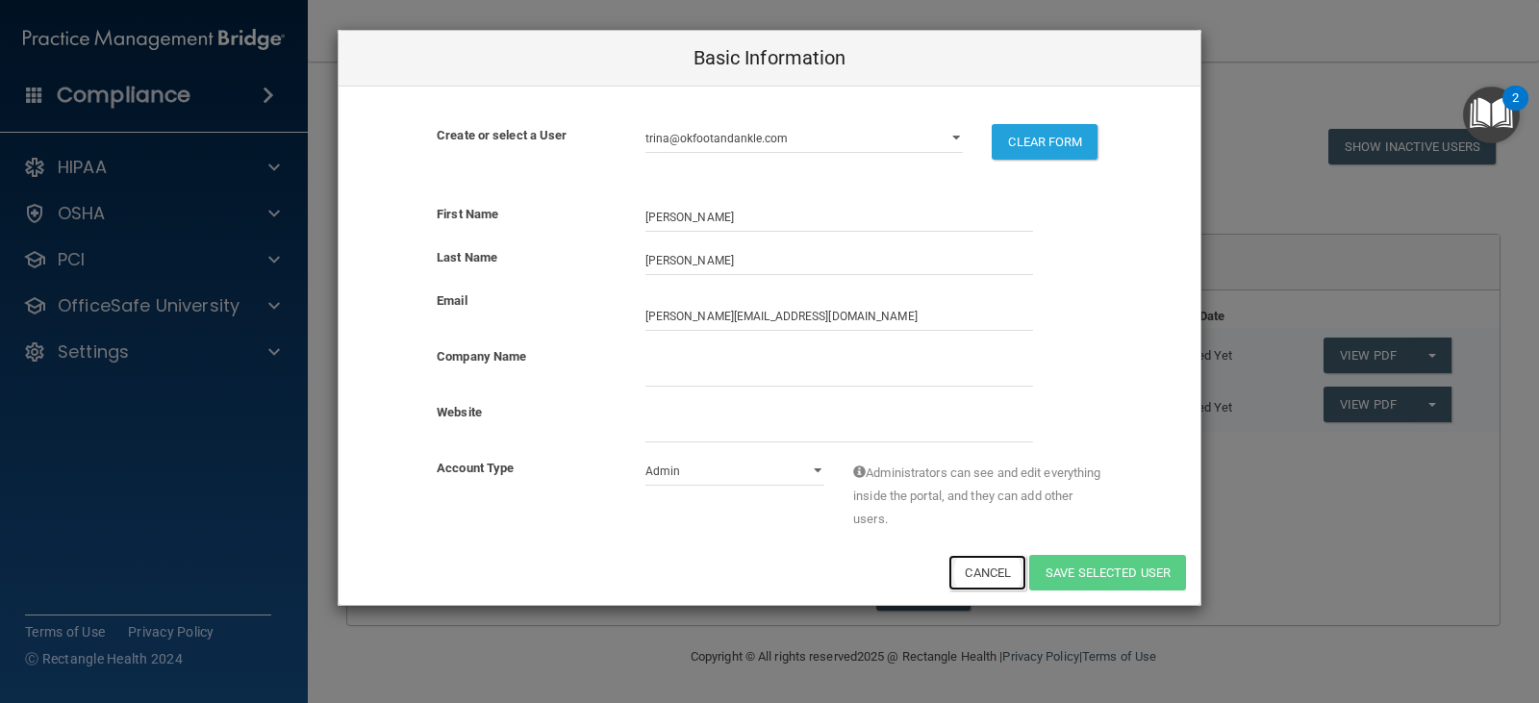
click at [970, 580] on button "Cancel" at bounding box center [987, 573] width 78 height 36
select select "practice_admin"
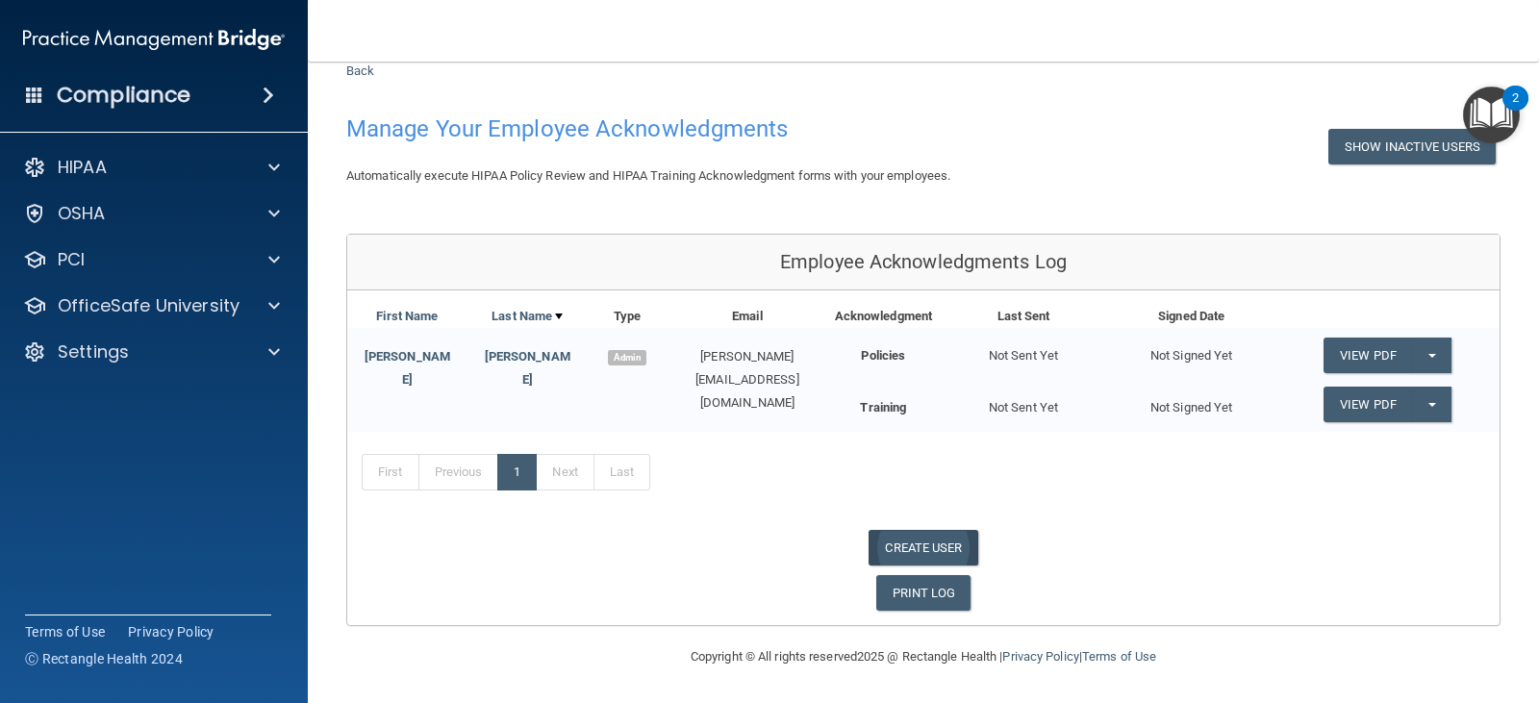
click at [912, 548] on link "CREATE USER" at bounding box center [923, 548] width 109 height 36
select select "practice_admin"
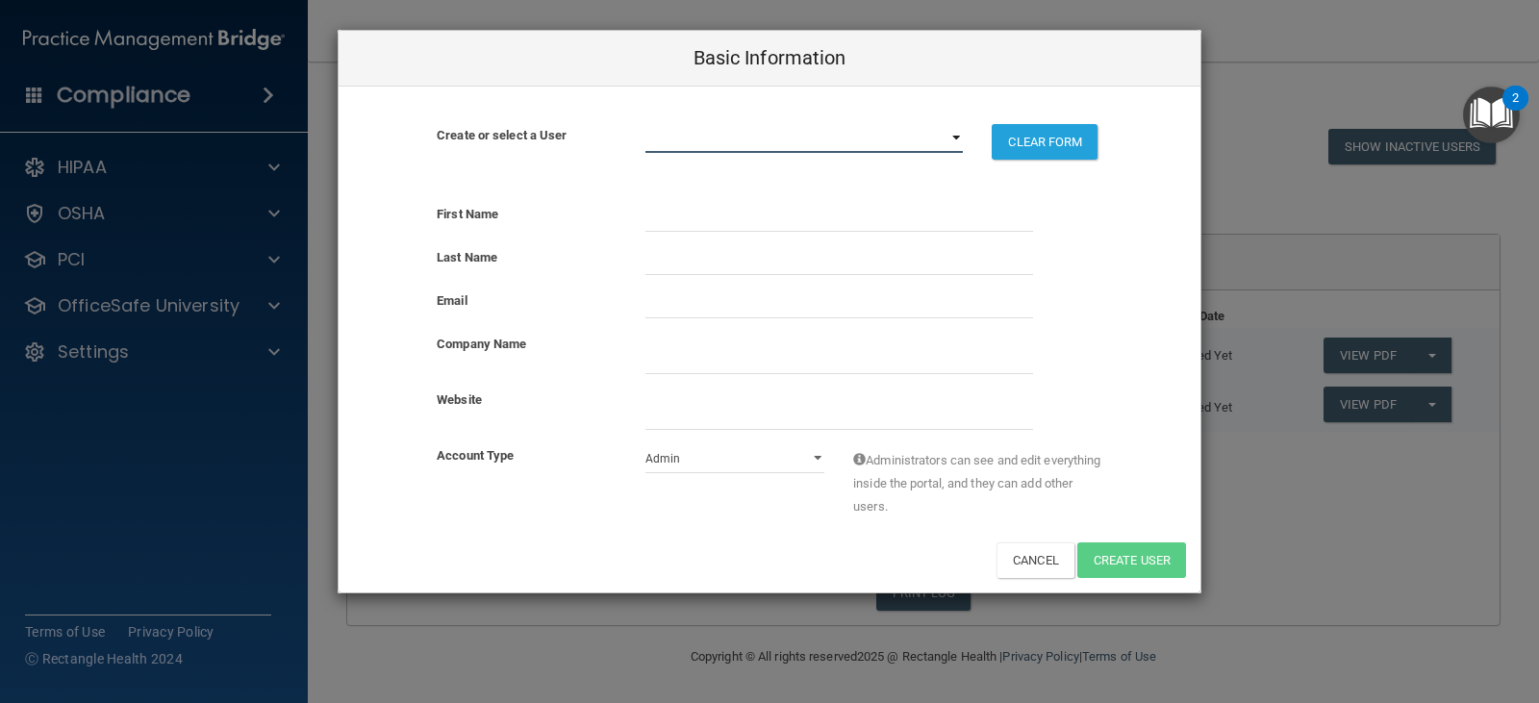
click at [771, 145] on select "[PERSON_NAME][EMAIL_ADDRESS][DOMAIN_NAME] [PERSON_NAME][EMAIL_ADDRESS][DOMAIN_N…" at bounding box center [804, 138] width 318 height 29
select select "0"
click at [645, 124] on select "[PERSON_NAME][EMAIL_ADDRESS][DOMAIN_NAME] [PERSON_NAME][EMAIL_ADDRESS][DOMAIN_N…" at bounding box center [804, 138] width 318 height 29
select select "practice_member"
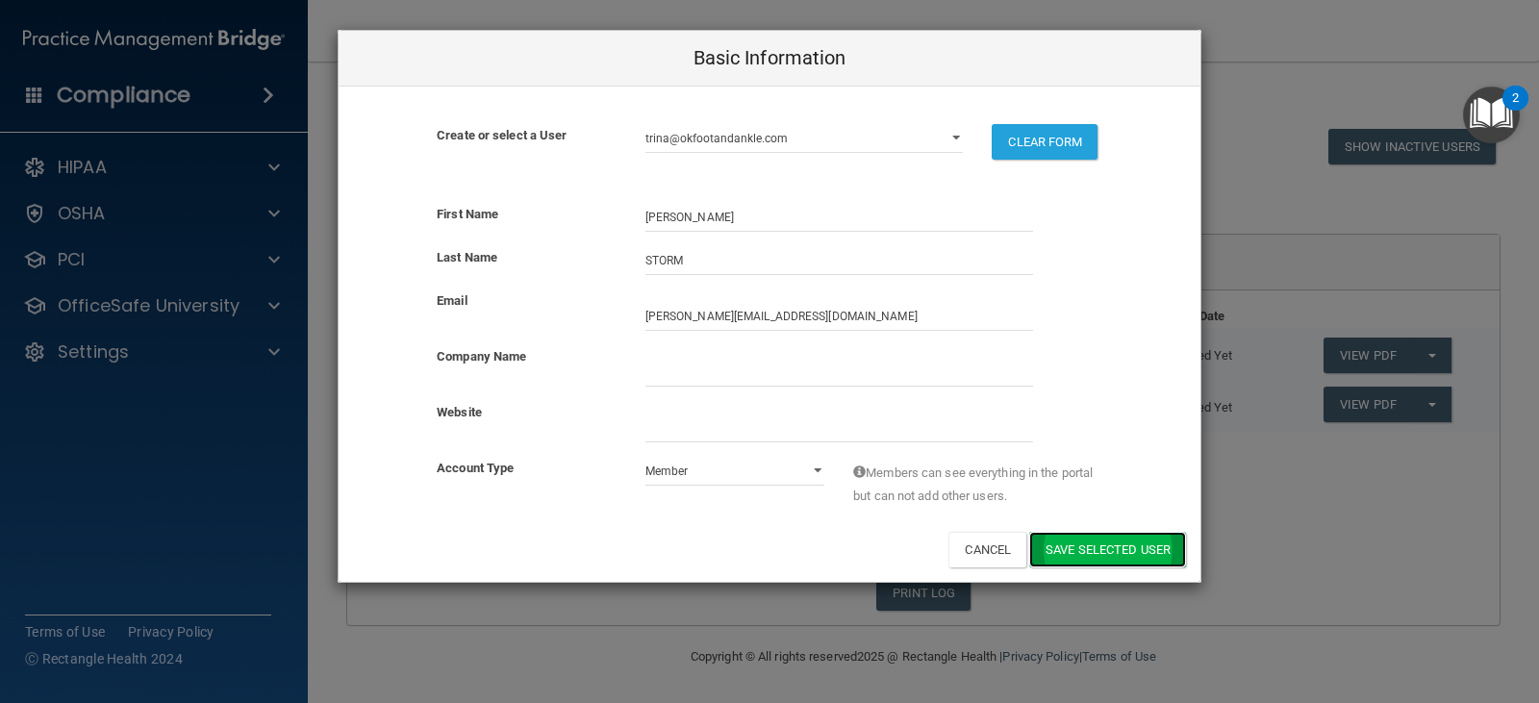
click at [1052, 555] on button "Save selected User" at bounding box center [1107, 550] width 157 height 36
click at [1090, 549] on button "Save selected User" at bounding box center [1107, 550] width 157 height 36
click at [732, 370] on input "company_name" at bounding box center [839, 372] width 388 height 29
type input "[US_STATE] FOOT AND ANKLE ASSOCIATES"
click at [1068, 555] on button "Save selected User" at bounding box center [1107, 550] width 157 height 36
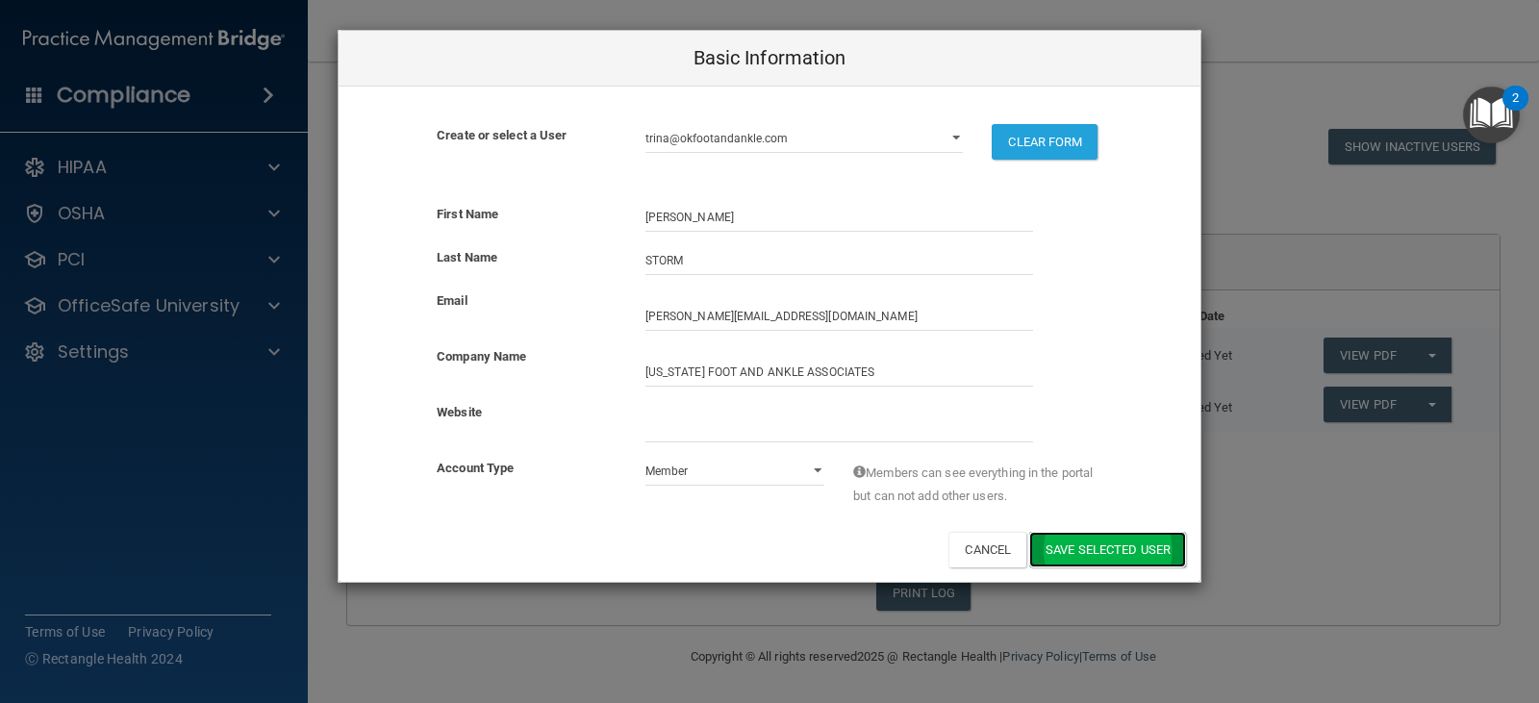
click at [1061, 555] on button "Save selected User" at bounding box center [1107, 550] width 157 height 36
click at [1108, 282] on div "Last Name STORM" at bounding box center [770, 267] width 862 height 43
click at [1373, 497] on div "Basic Information Create or select a User [PERSON_NAME][EMAIL_ADDRESS][DOMAIN_N…" at bounding box center [769, 351] width 1539 height 703
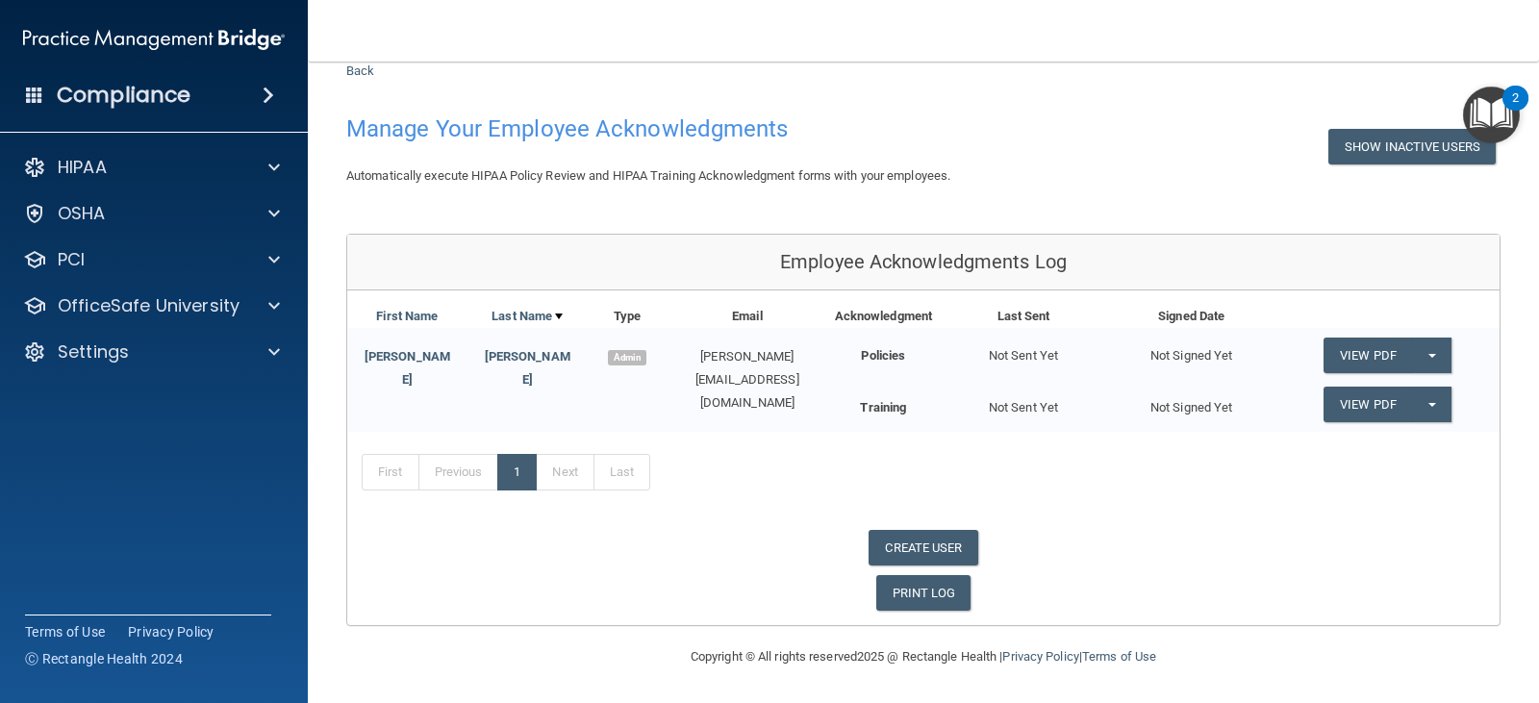
click at [1479, 116] on img "Open Resource Center, 2 new notifications" at bounding box center [1491, 115] width 57 height 57
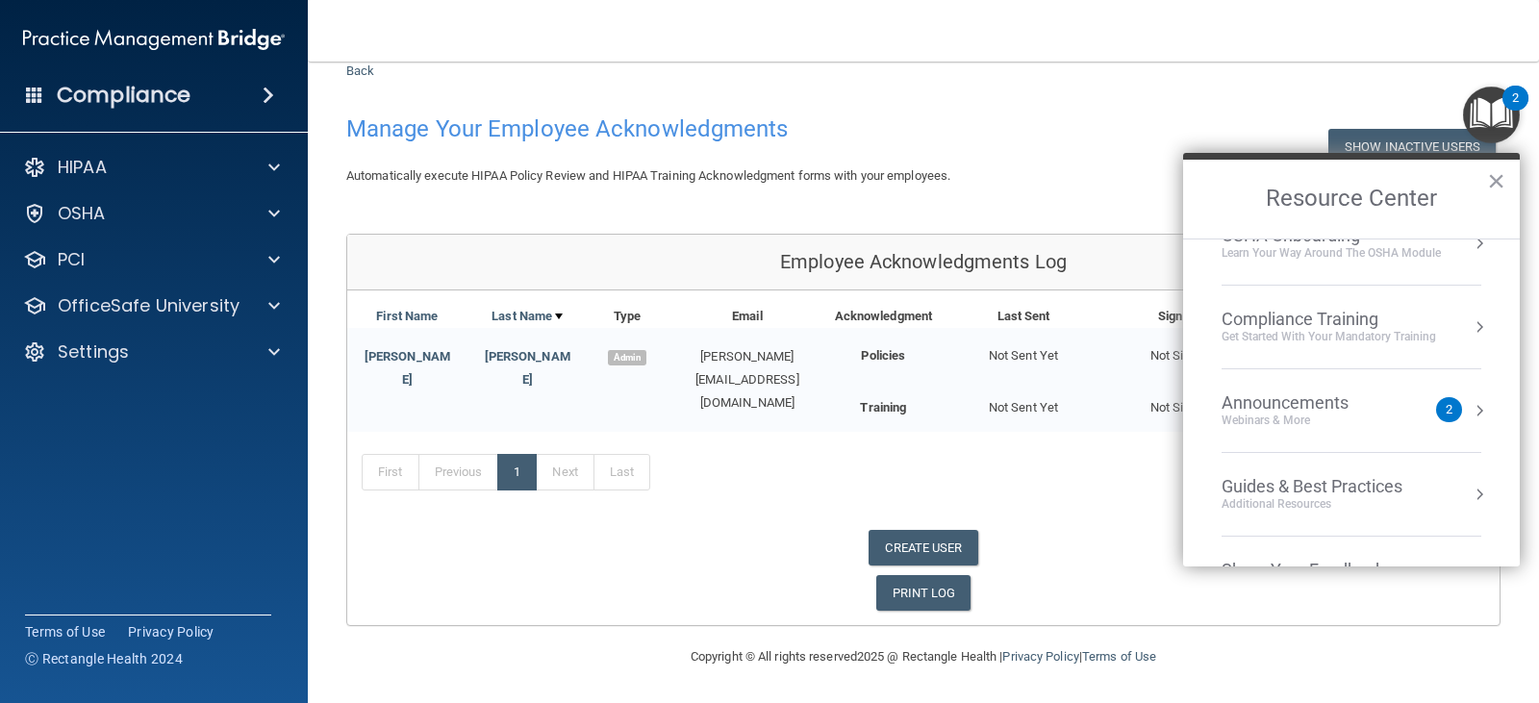
scroll to position [275, 0]
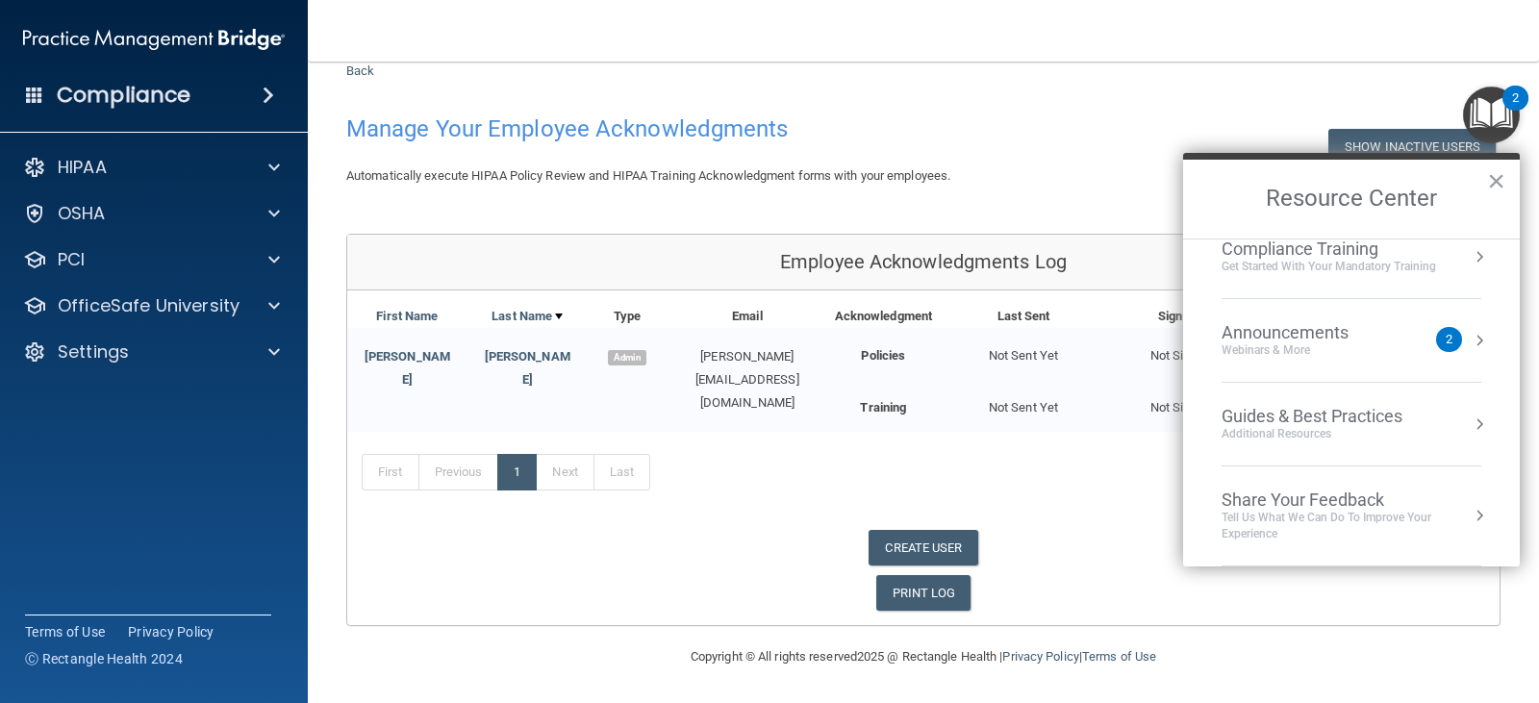
click at [1348, 339] on div "Announcements" at bounding box center [1304, 332] width 165 height 21
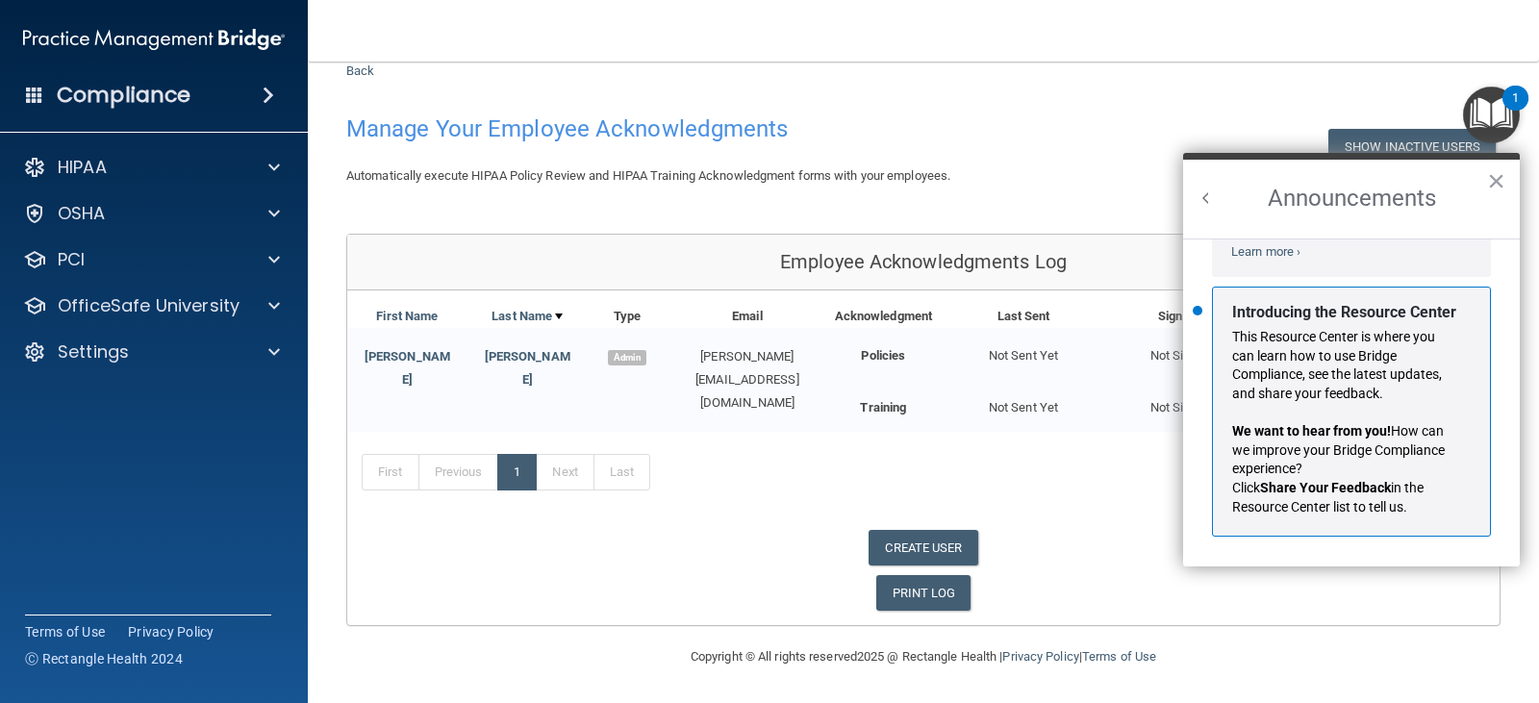
scroll to position [338, 0]
click at [1496, 188] on button "×" at bounding box center [1496, 180] width 18 height 31
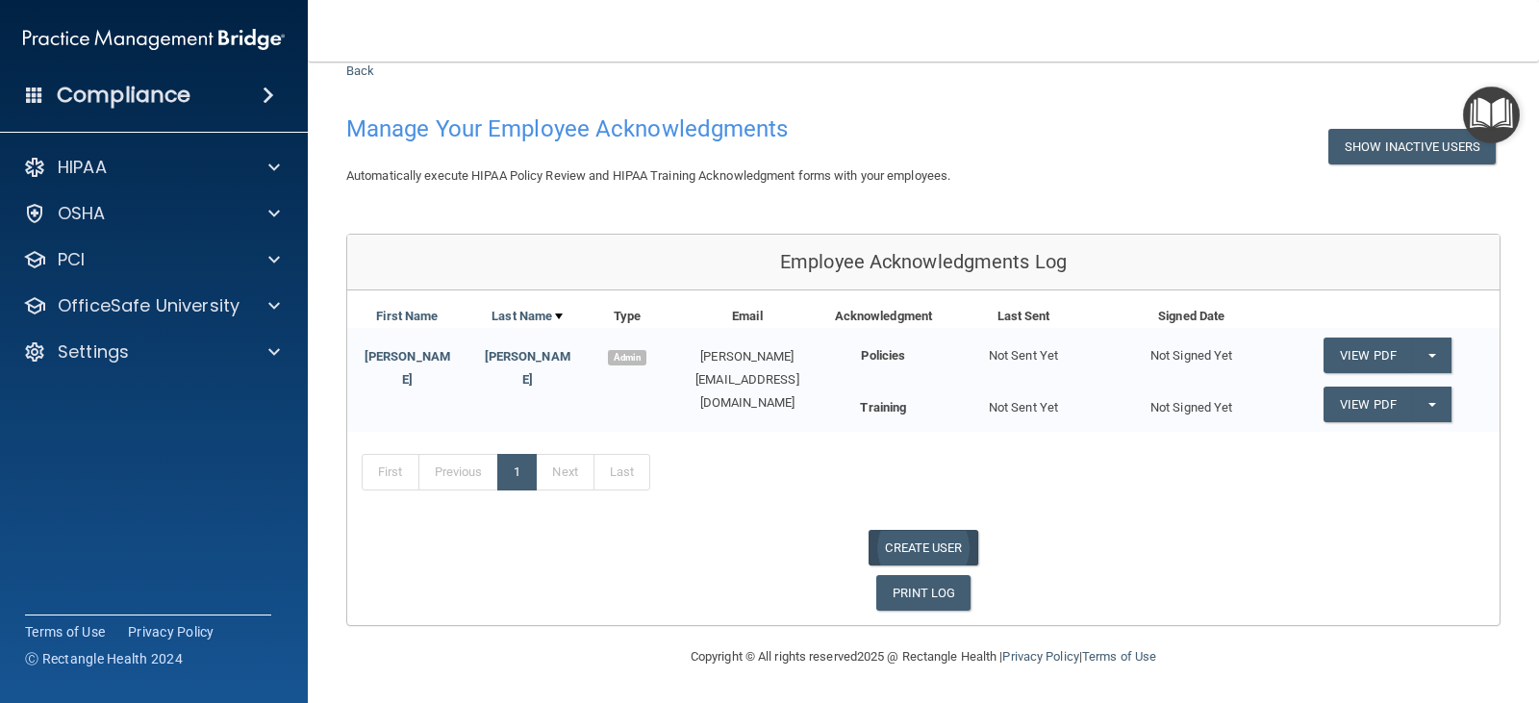
click at [892, 545] on link "CREATE USER" at bounding box center [923, 548] width 109 height 36
select select "practice_admin"
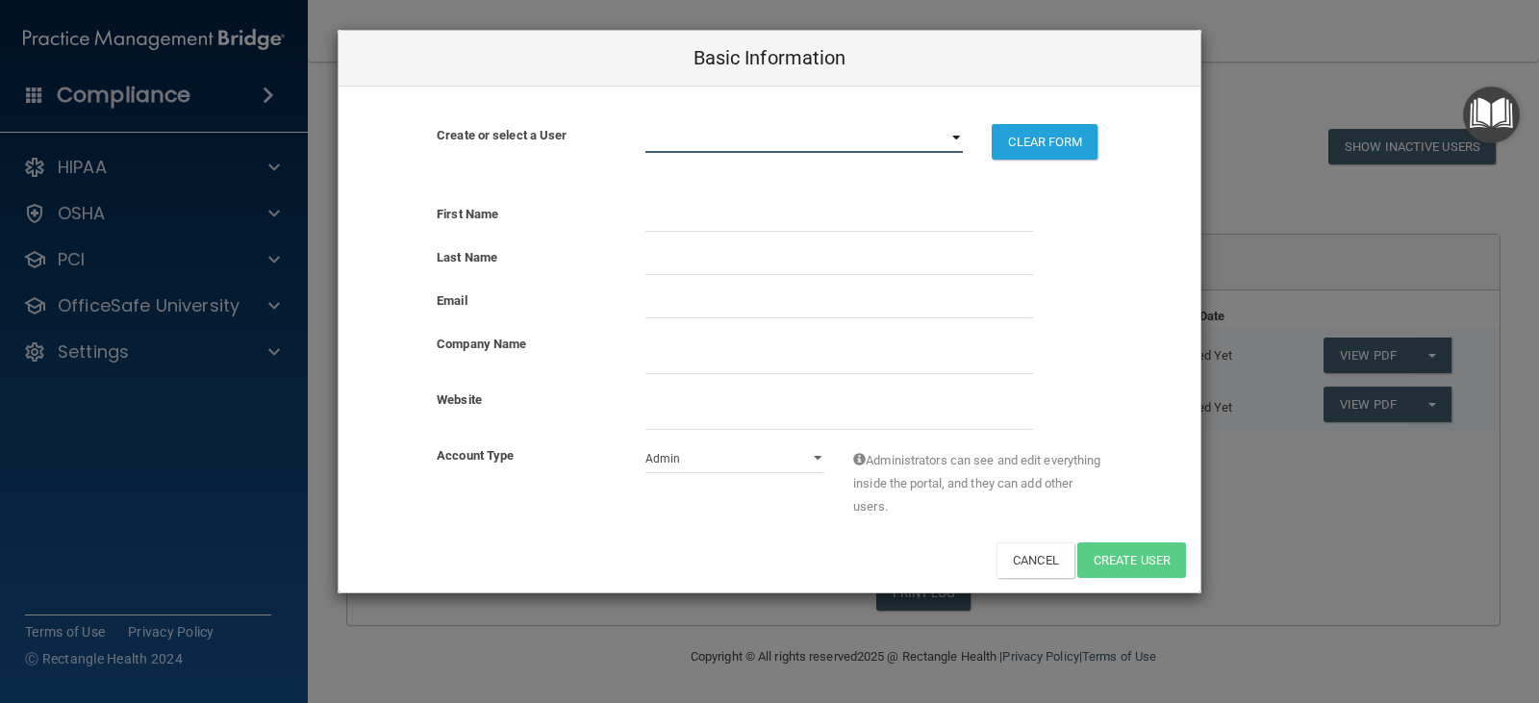
click at [705, 148] on select "[PERSON_NAME][EMAIL_ADDRESS][DOMAIN_NAME] [PERSON_NAME][EMAIL_ADDRESS][DOMAIN_N…" at bounding box center [804, 138] width 318 height 29
select select "0"
click at [645, 124] on select "[PERSON_NAME][EMAIL_ADDRESS][DOMAIN_NAME] [PERSON_NAME][EMAIL_ADDRESS][DOMAIN_N…" at bounding box center [804, 138] width 318 height 29
select select "practice_member"
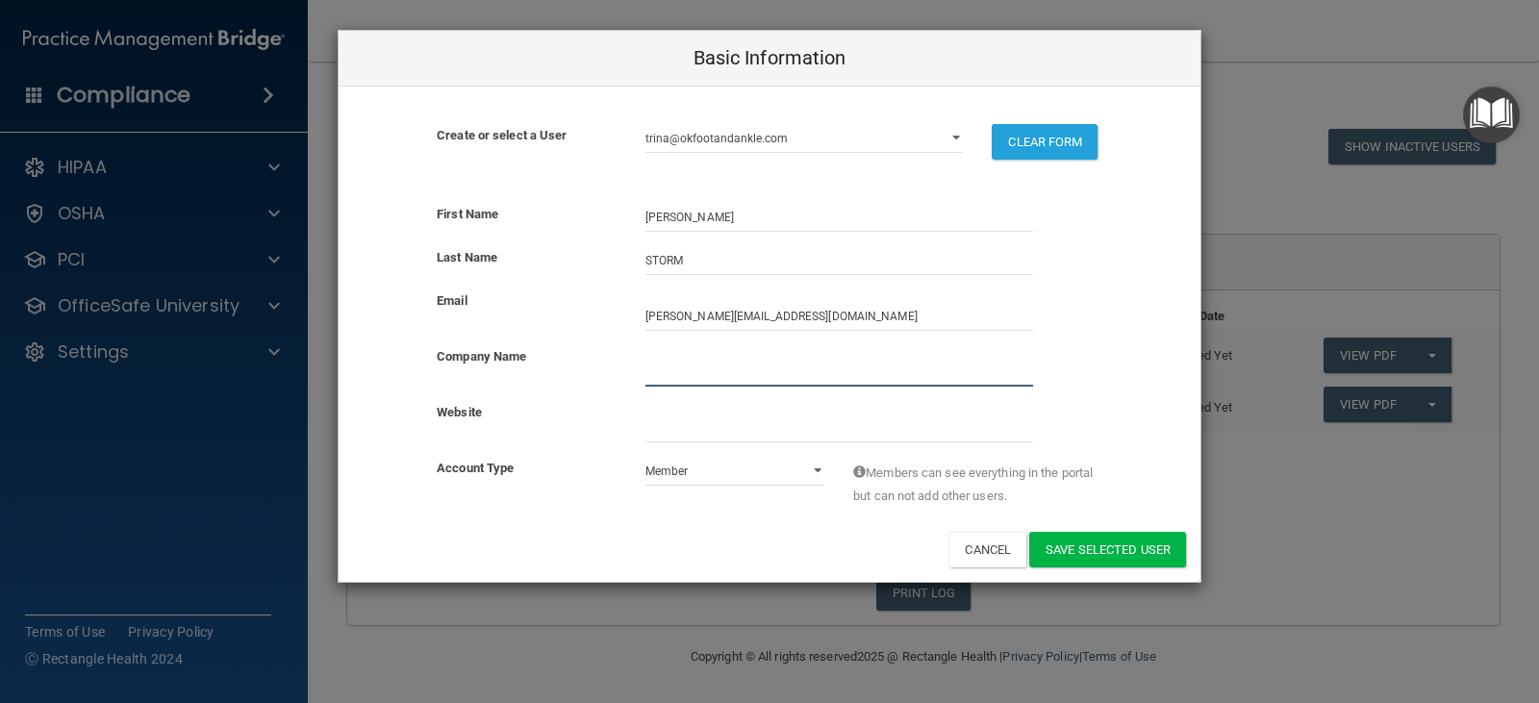
click at [714, 383] on input "company_name" at bounding box center [839, 372] width 388 height 29
click at [786, 373] on input "company_name" at bounding box center [839, 372] width 388 height 29
type input "[US_STATE] FOOT AND ANKLE ASSOCIATES"
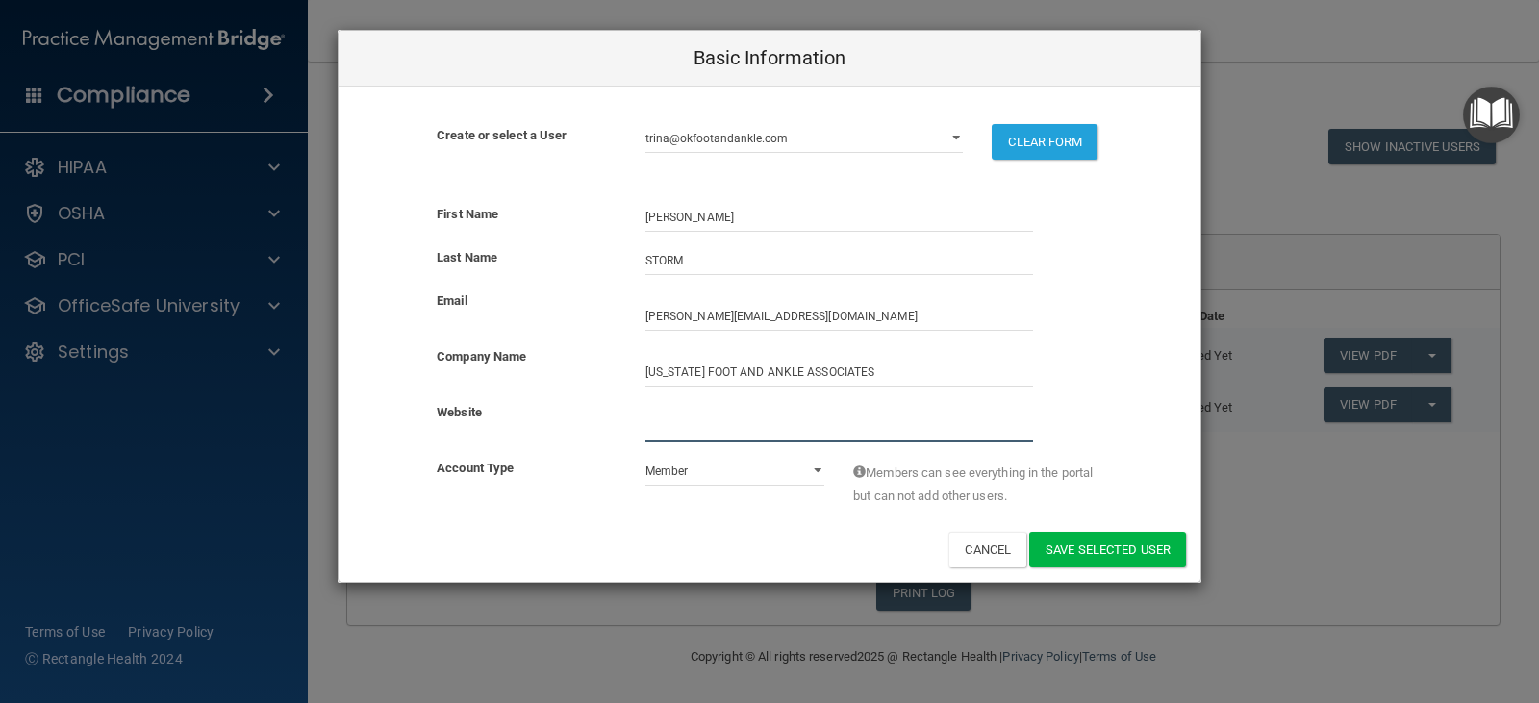
click at [694, 428] on input "website" at bounding box center [839, 428] width 388 height 29
type input "[DOMAIN_NAME]"
click at [1126, 553] on button "Save selected User" at bounding box center [1107, 550] width 157 height 36
click at [1130, 551] on button "Save selected User" at bounding box center [1107, 550] width 157 height 36
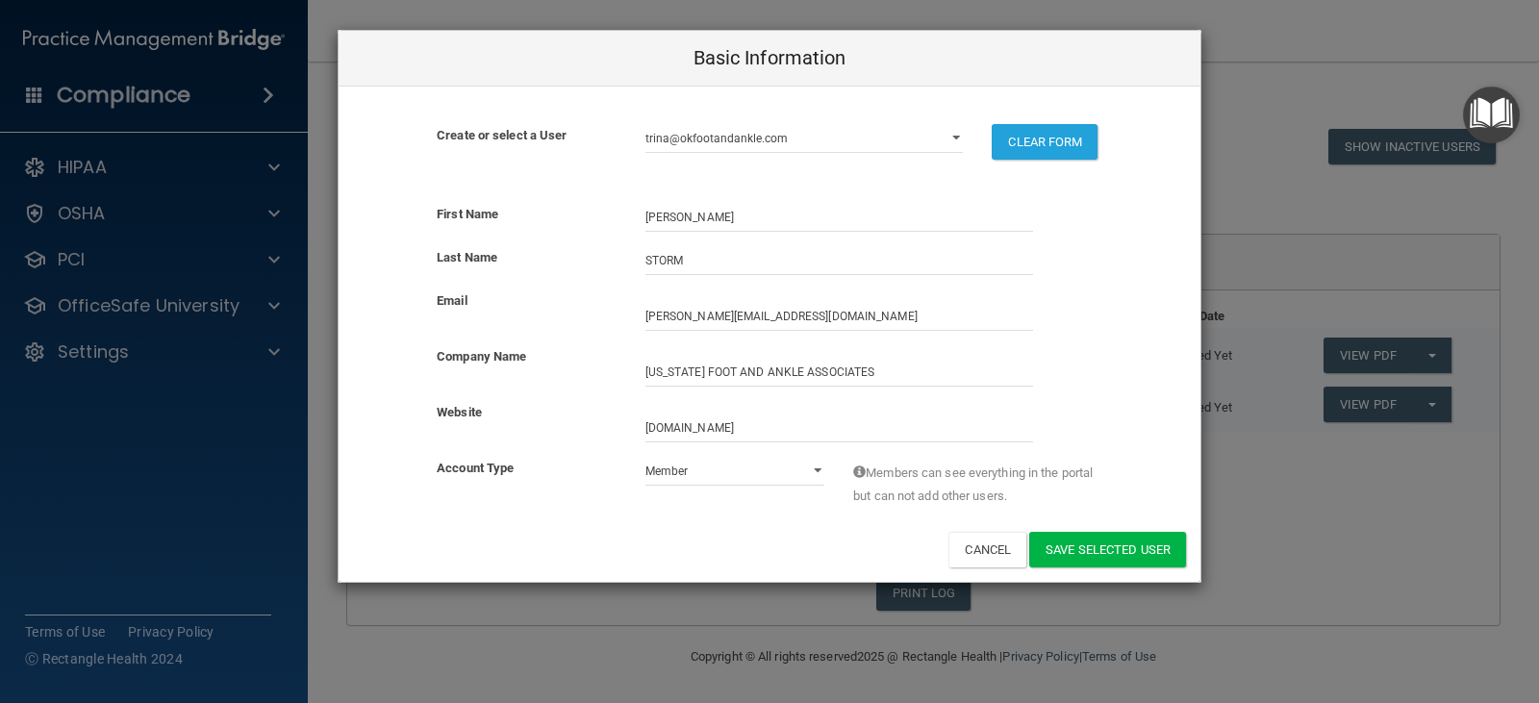
click at [1262, 535] on div "Basic Information Create or select a User [PERSON_NAME][EMAIL_ADDRESS][DOMAIN_N…" at bounding box center [769, 351] width 1539 height 703
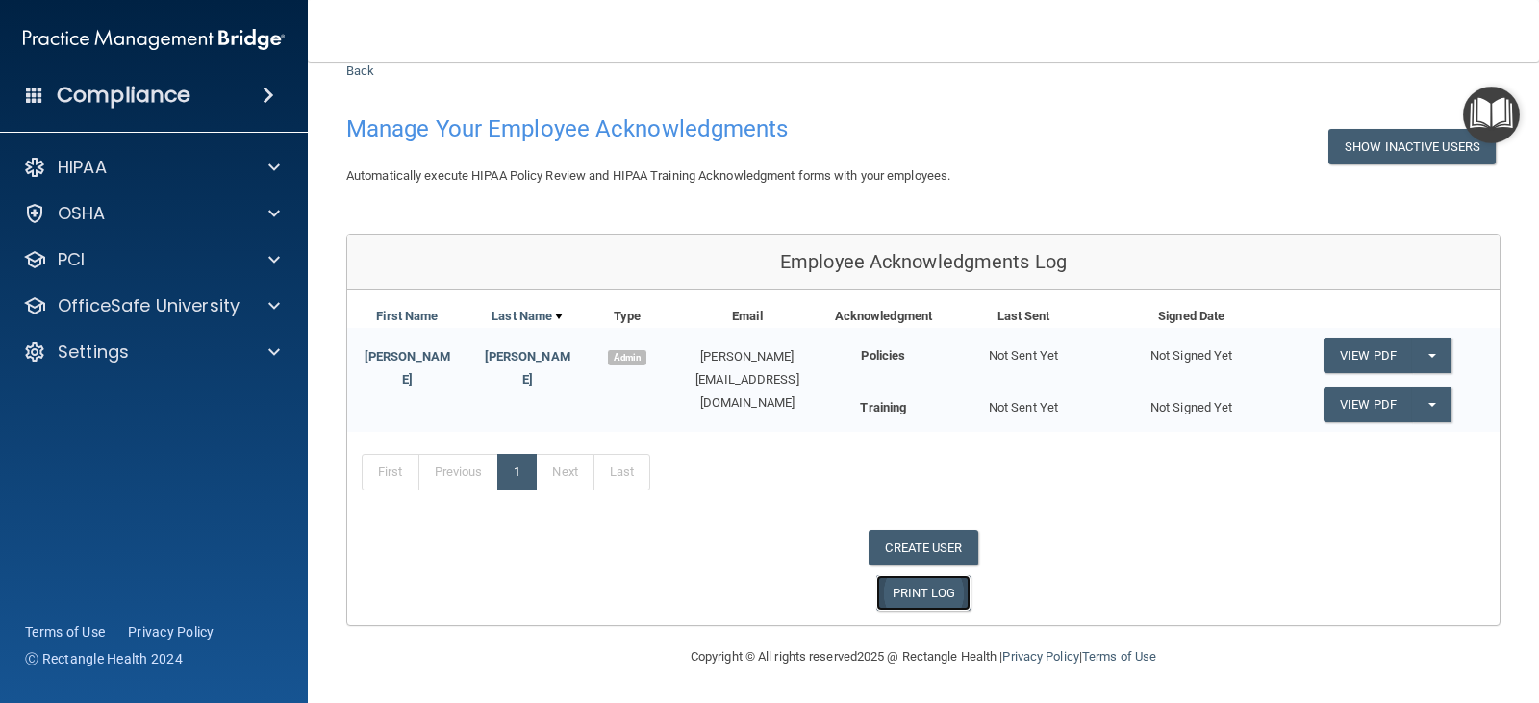
click at [934, 597] on link "PRINT LOG" at bounding box center [923, 593] width 95 height 36
click at [942, 542] on link "CREATE USER" at bounding box center [923, 548] width 109 height 36
select select "practice_admin"
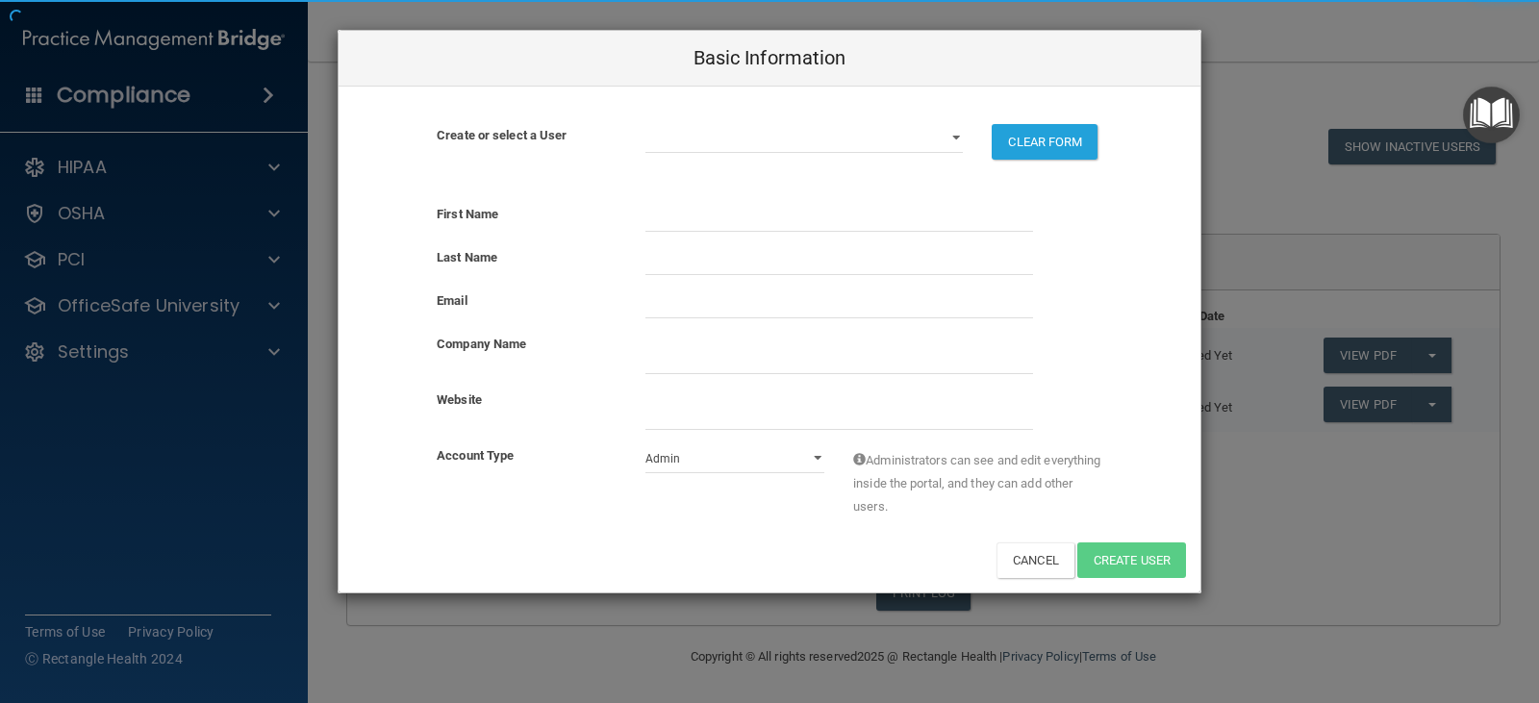
click at [903, 543] on div "Cancel Create User" at bounding box center [770, 561] width 862 height 36
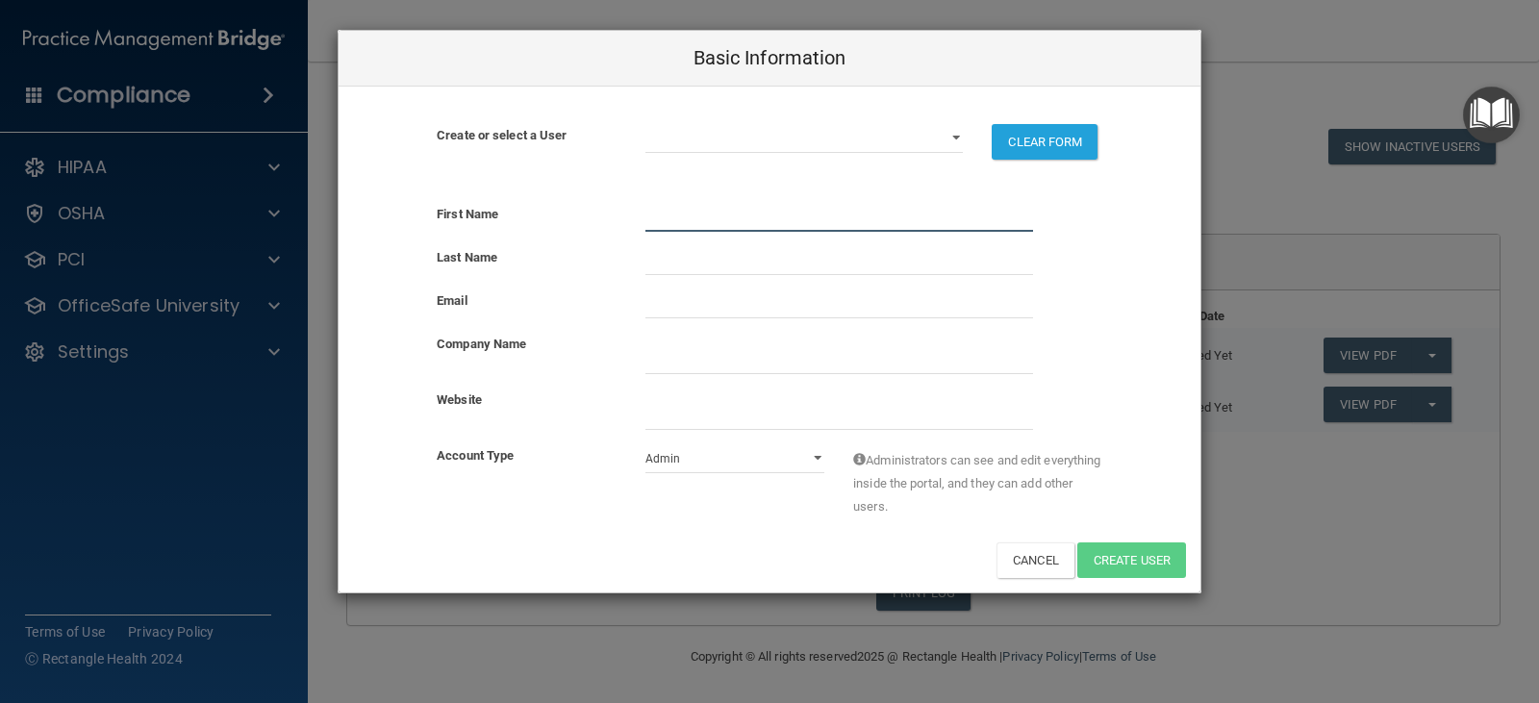
click at [702, 215] on input "text" at bounding box center [839, 217] width 388 height 29
type input "s"
type input "[PERSON_NAME]"
type input "STANRIDGE"
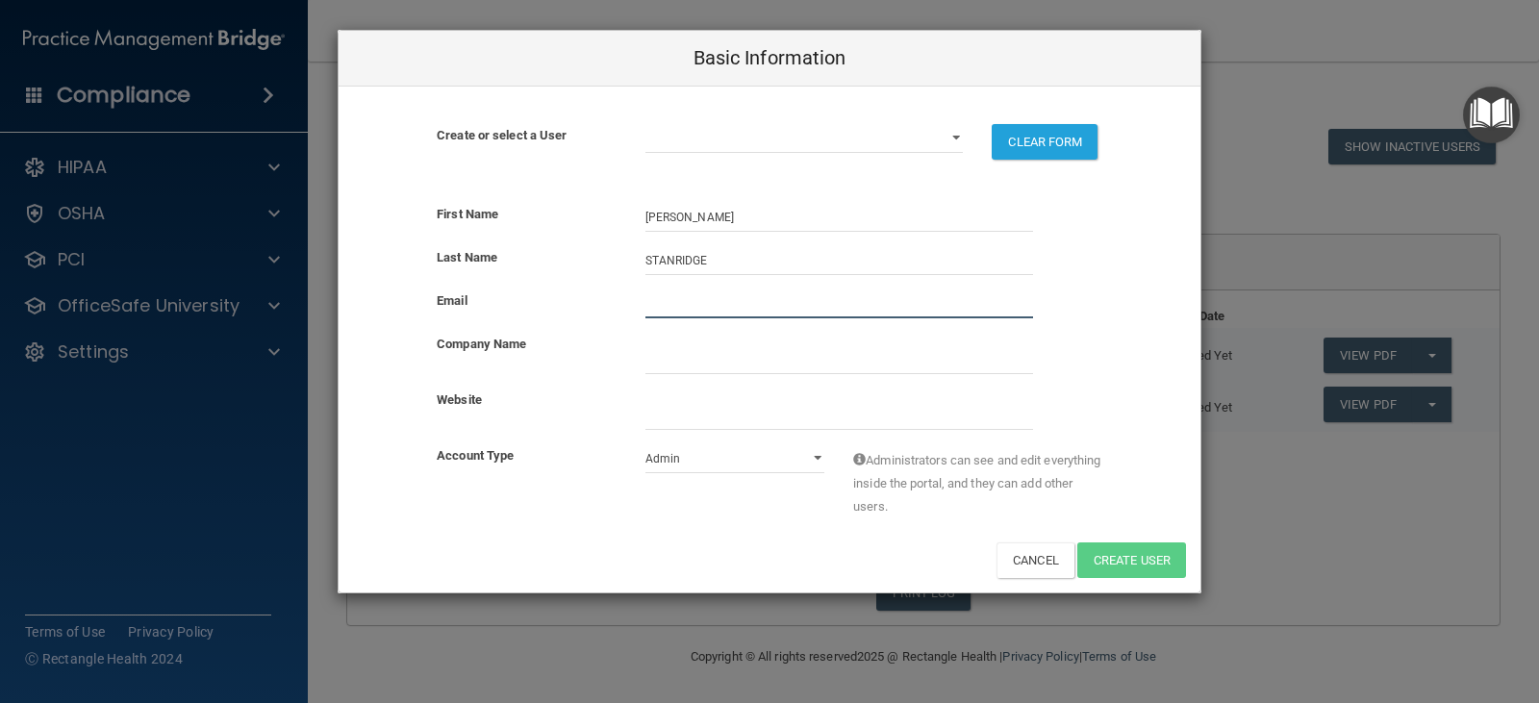
click at [691, 311] on input "email" at bounding box center [839, 304] width 388 height 29
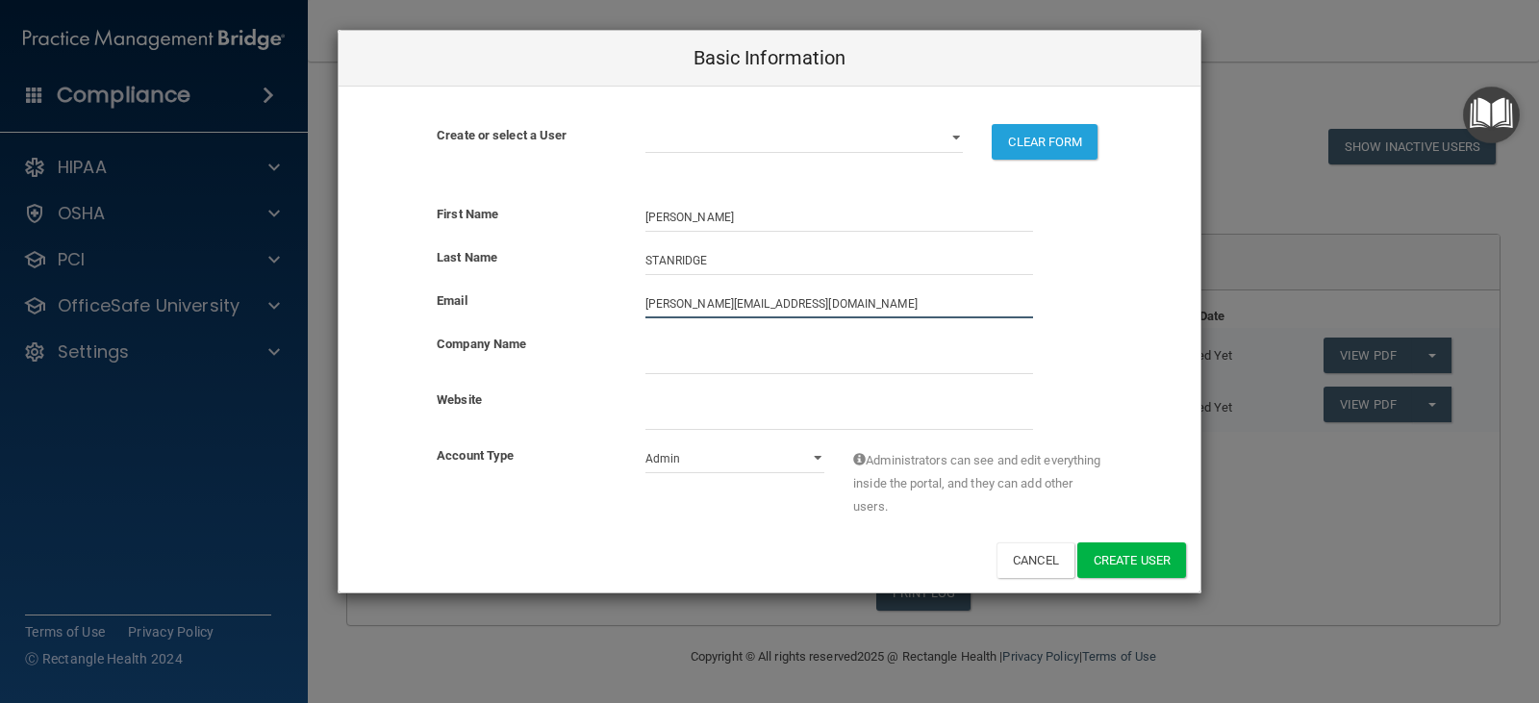
type input "[PERSON_NAME][EMAIL_ADDRESS][DOMAIN_NAME]"
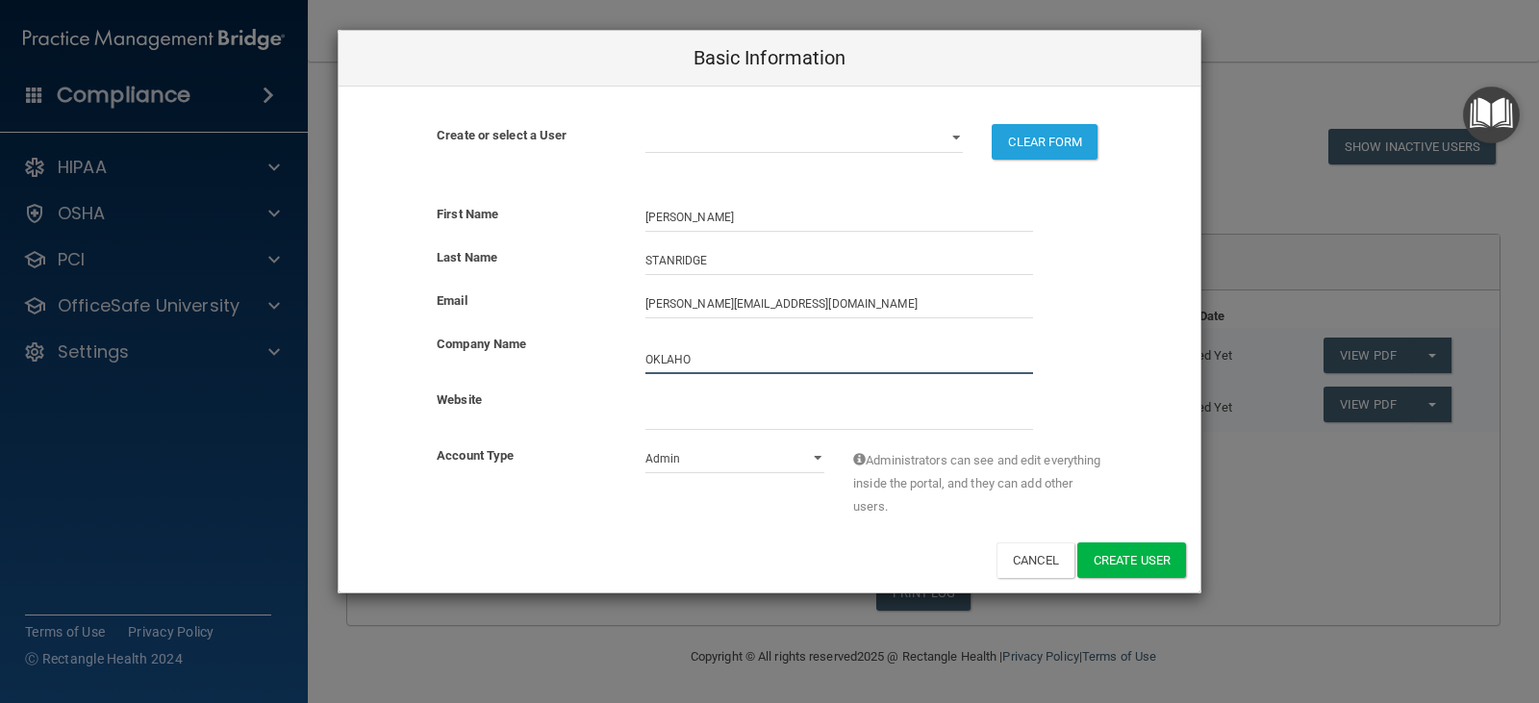
type input "[US_STATE] FOOT AND ANKLE ASSOCIATES"
click at [720, 418] on input "website" at bounding box center [839, 415] width 388 height 29
type input "[DOMAIN_NAME]"
click at [818, 454] on select "Admin Member" at bounding box center [735, 458] width 180 height 29
select select "practice_member"
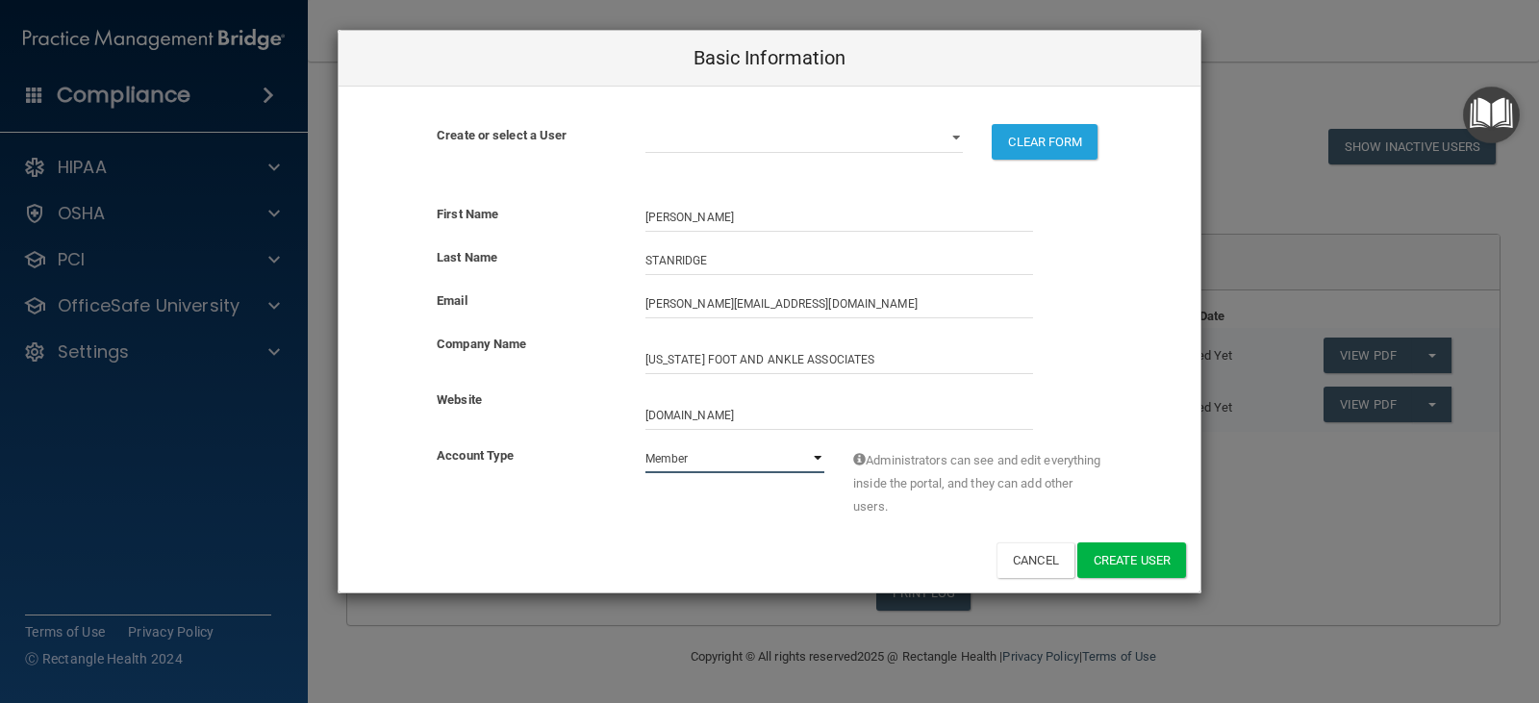
click at [645, 444] on select "Admin Member" at bounding box center [735, 458] width 180 height 29
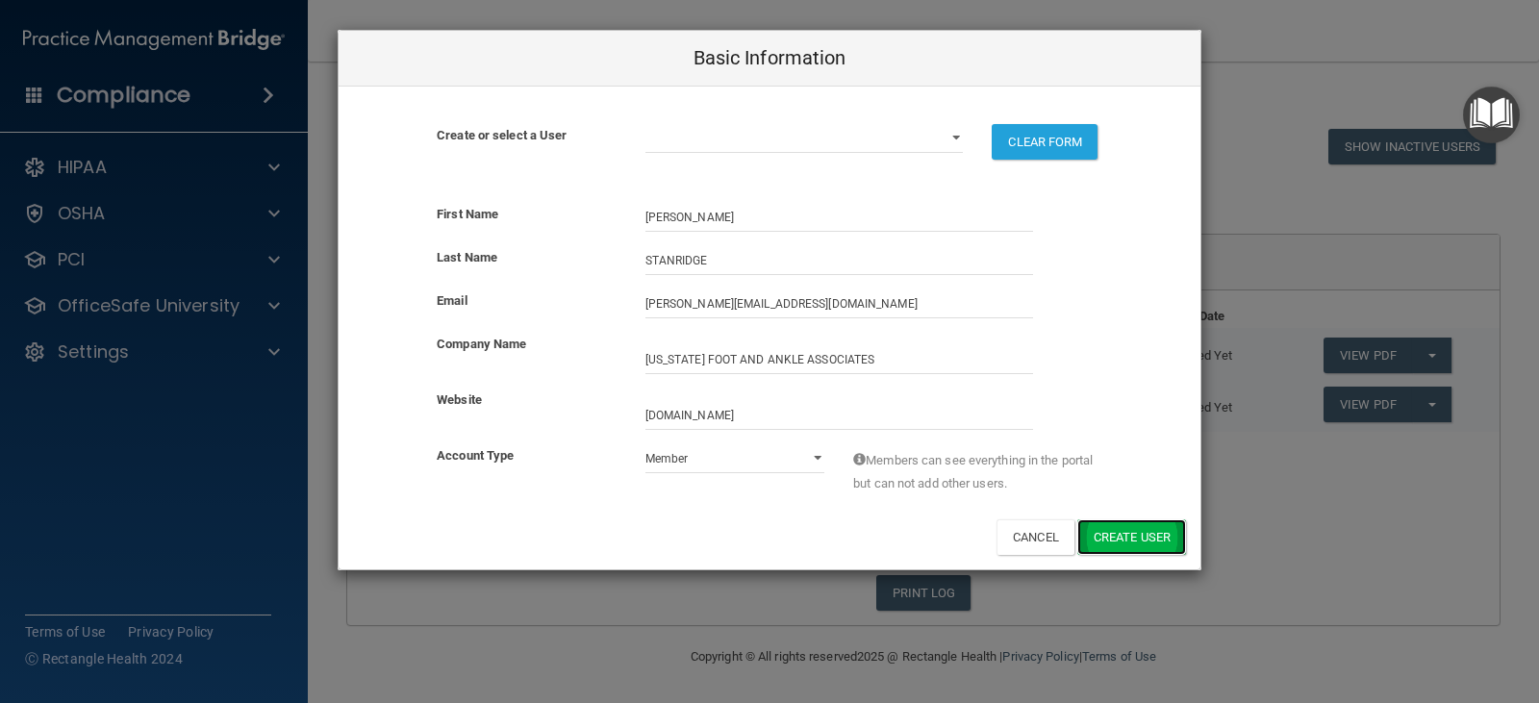
click at [1112, 546] on button "Create User" at bounding box center [1131, 537] width 109 height 36
click at [1300, 547] on div "Basic Information Create or select a User [PERSON_NAME][EMAIL_ADDRESS][DOMAIN_N…" at bounding box center [769, 351] width 1539 height 703
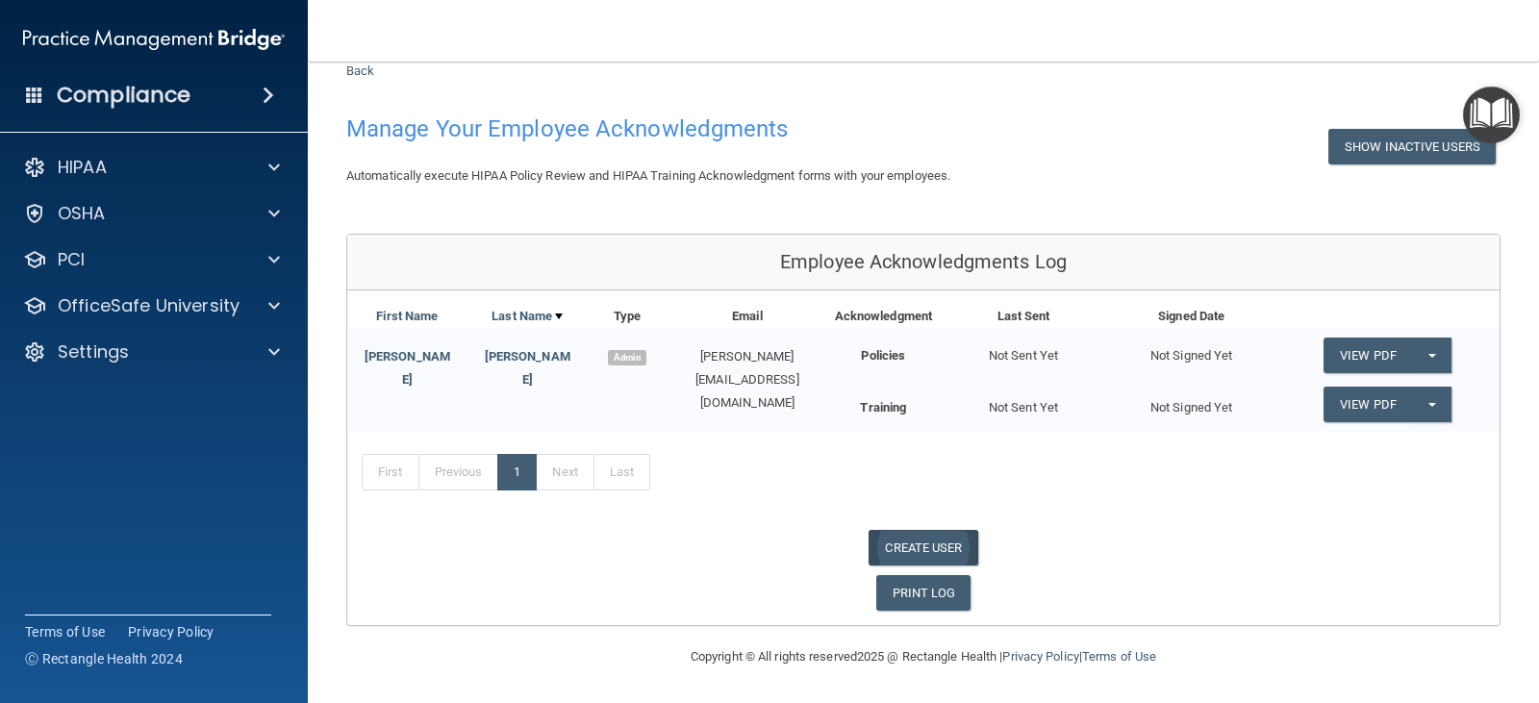
click at [935, 544] on link "CREATE USER" at bounding box center [923, 548] width 109 height 36
select select "practice_admin"
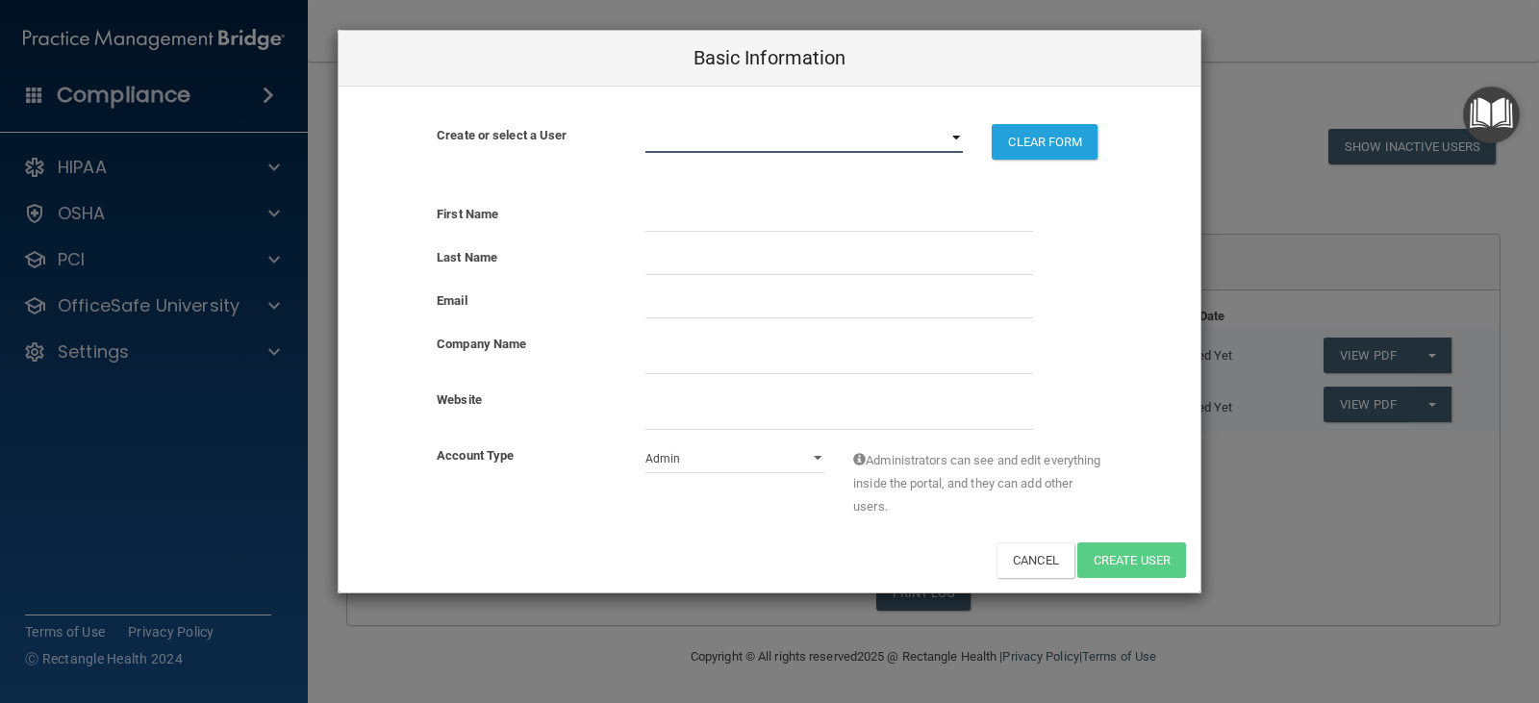
click at [720, 138] on select "[PERSON_NAME][EMAIL_ADDRESS][DOMAIN_NAME] [PERSON_NAME][EMAIL_ADDRESS][DOMAIN_N…" at bounding box center [804, 138] width 318 height 29
click at [768, 121] on div "Create or select a User [PERSON_NAME][EMAIL_ADDRESS][DOMAIN_NAME] [PERSON_NAME]…" at bounding box center [770, 138] width 862 height 102
click at [755, 129] on select "[PERSON_NAME][EMAIL_ADDRESS][DOMAIN_NAME] [PERSON_NAME][EMAIL_ADDRESS][DOMAIN_N…" at bounding box center [804, 138] width 318 height 29
click at [1121, 198] on div "First Name Last Name Email Company Name Website Account Type Admin Member Admin…" at bounding box center [770, 391] width 862 height 404
click at [892, 214] on input "text" at bounding box center [839, 217] width 388 height 29
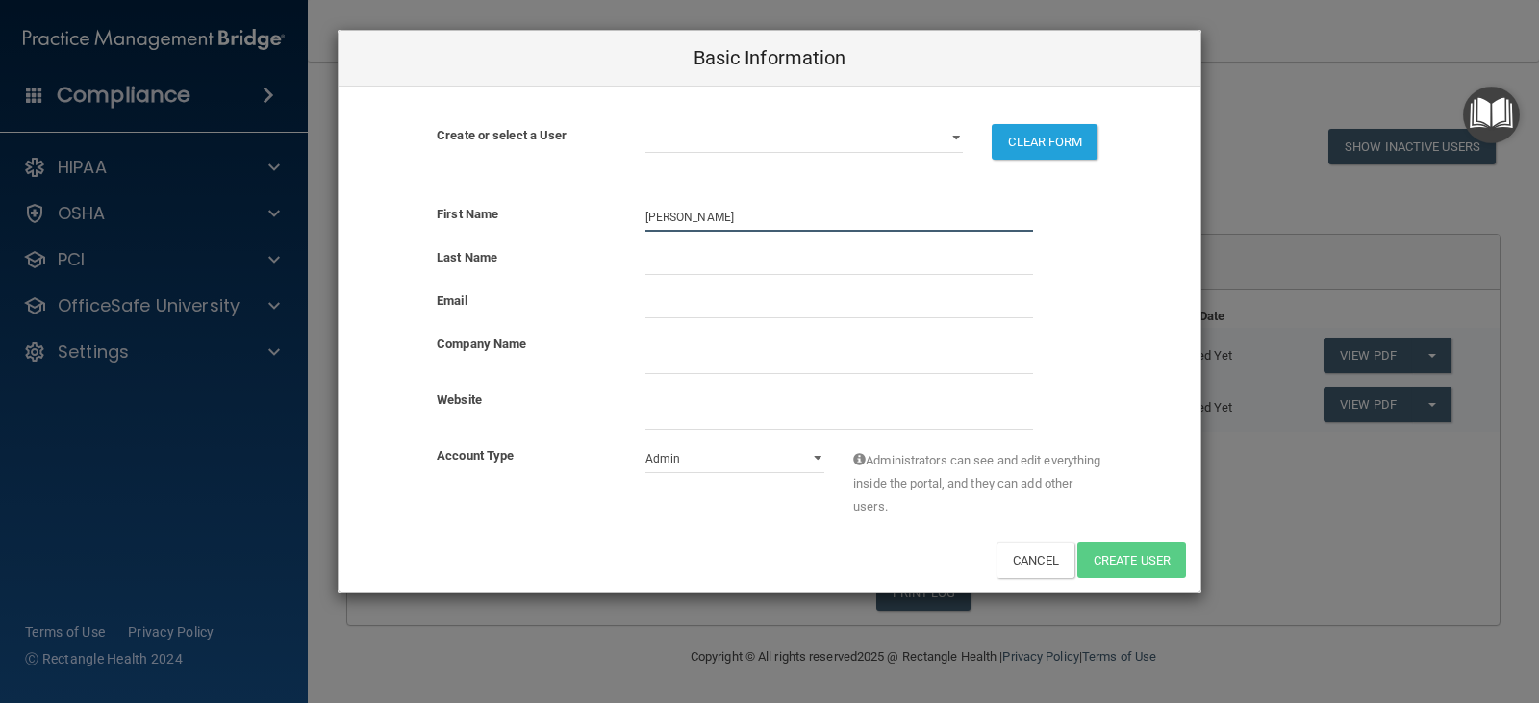
type input "[PERSON_NAME]"
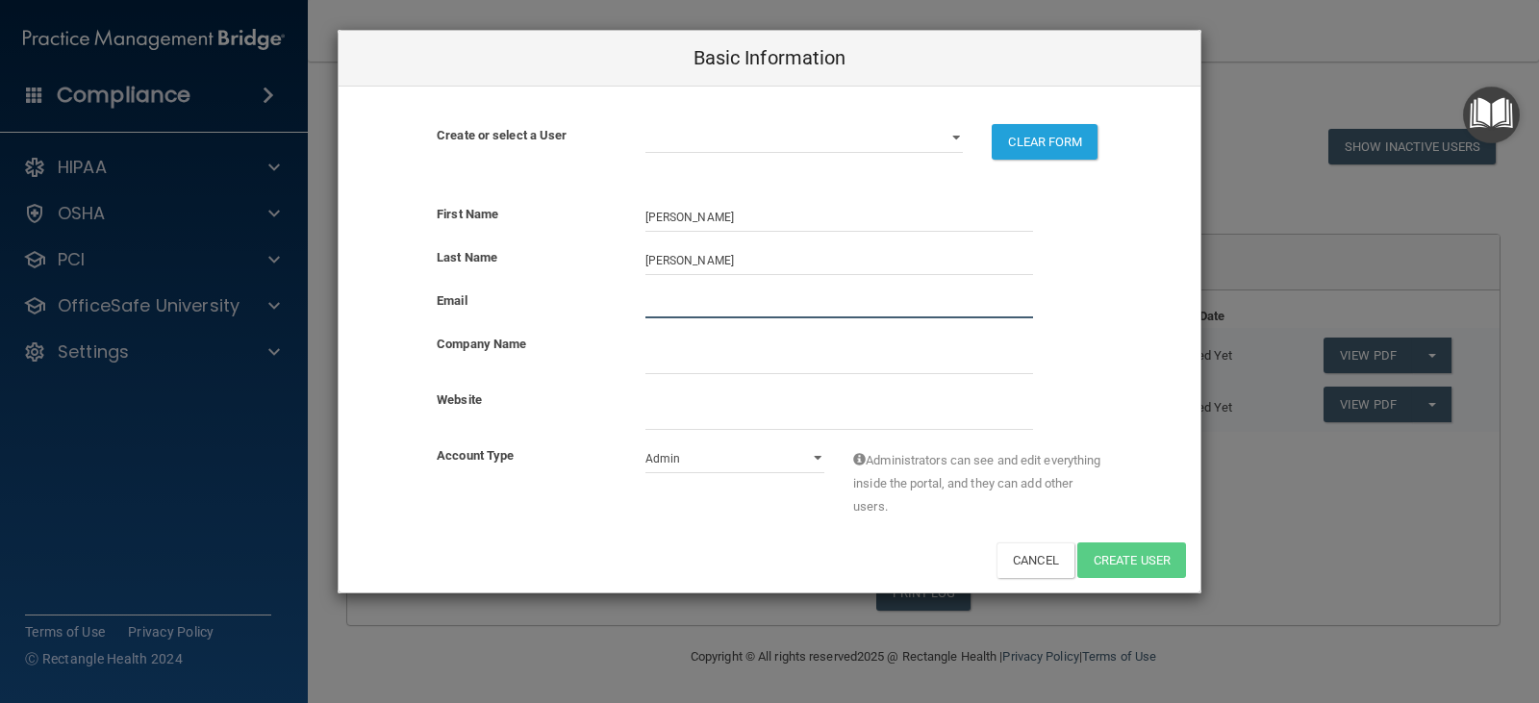
click at [748, 316] on input "email" at bounding box center [839, 304] width 388 height 29
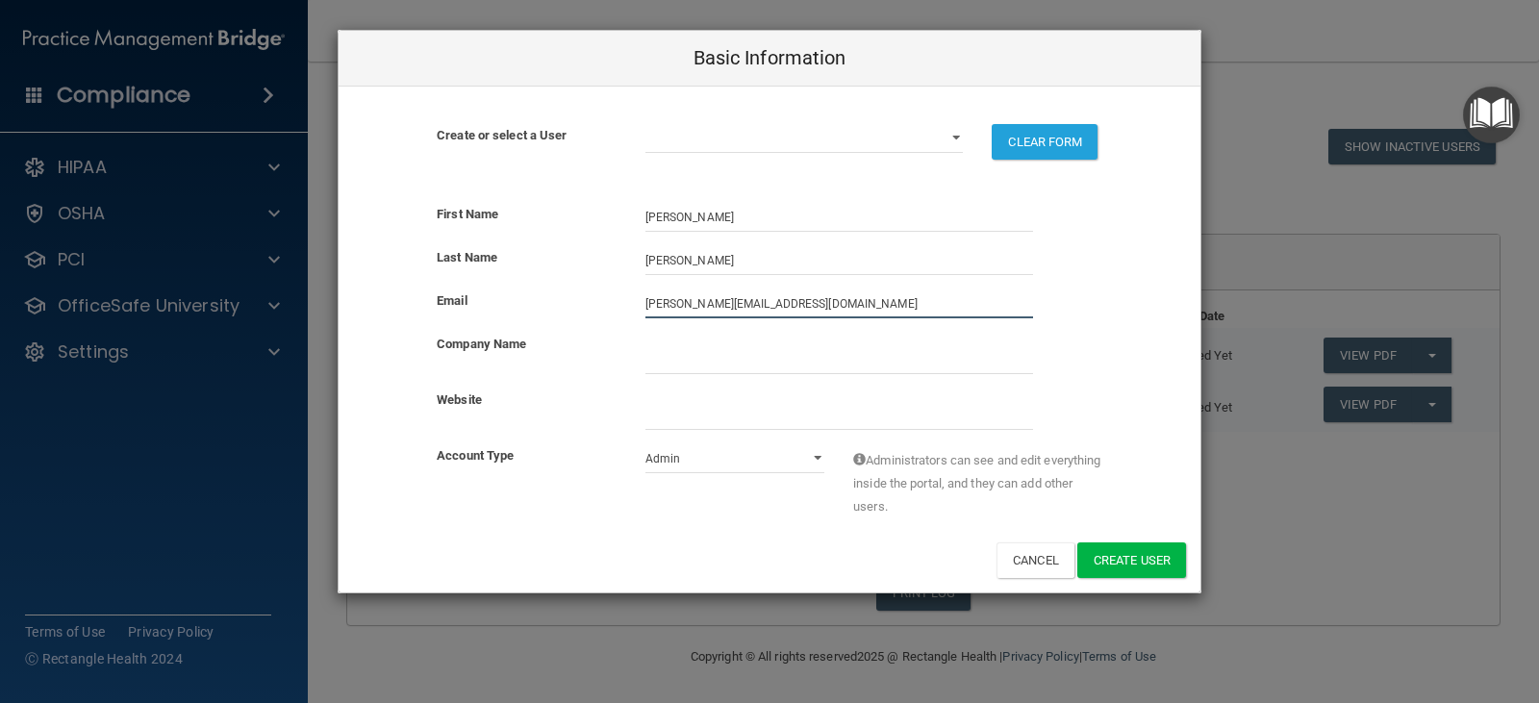
type input "[PERSON_NAME][EMAIL_ADDRESS][DOMAIN_NAME]"
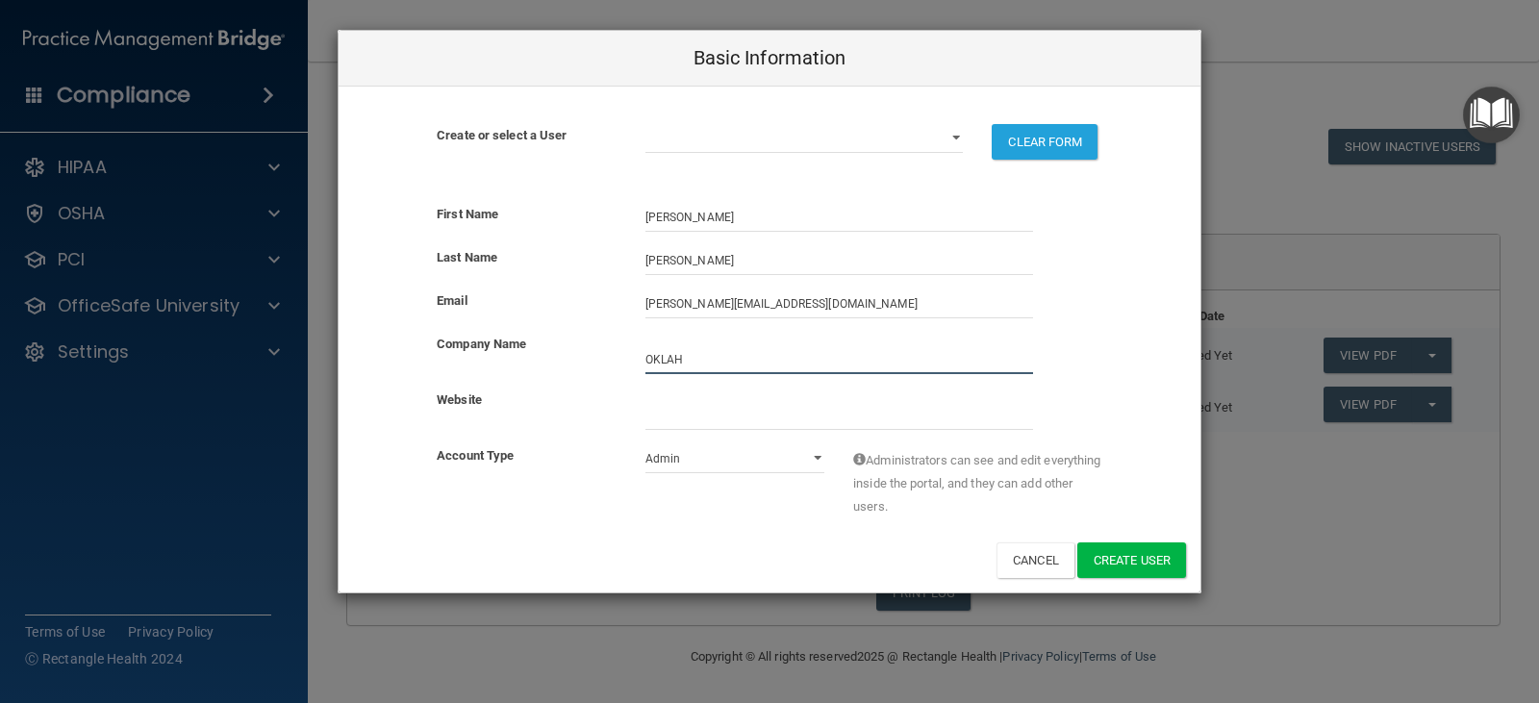
type input "[US_STATE] FOOT AND ANKLE ASSOCIATES"
click at [733, 429] on input "website" at bounding box center [839, 415] width 388 height 29
type input "[DOMAIN_NAME]"
click at [822, 448] on select "Admin Member" at bounding box center [735, 458] width 180 height 29
select select "practice_member"
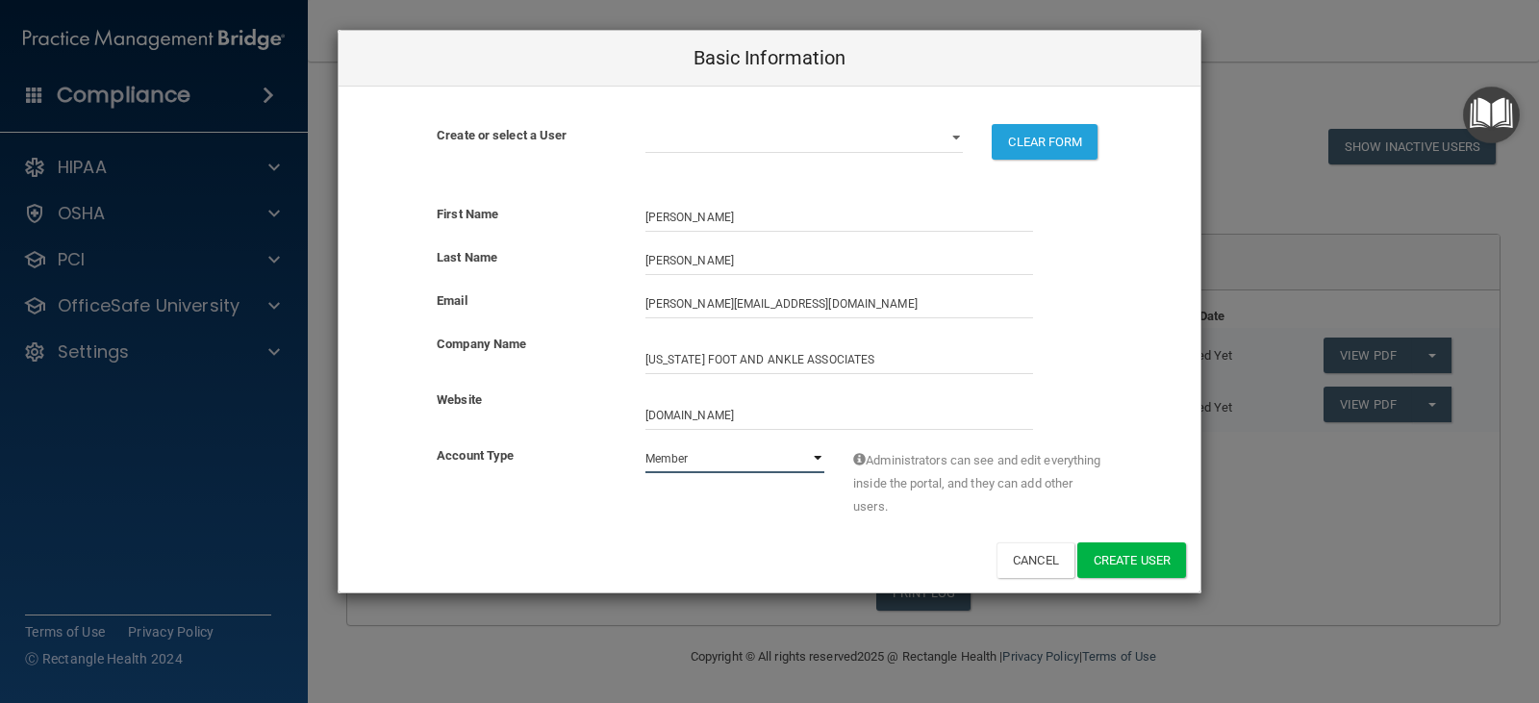
click at [645, 444] on select "Admin Member" at bounding box center [735, 458] width 180 height 29
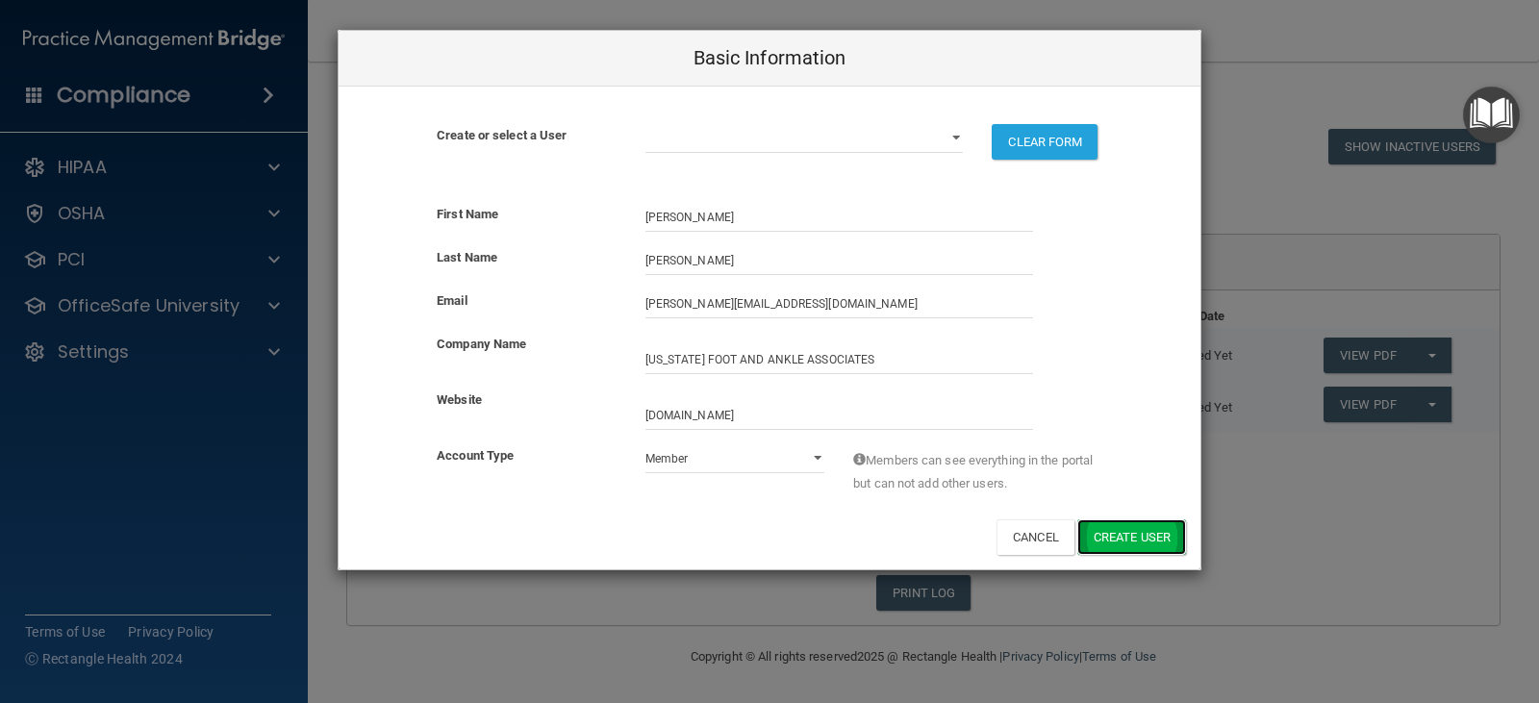
click at [1129, 540] on button "Create User" at bounding box center [1131, 537] width 109 height 36
click at [1027, 140] on button "CLEAR FORM" at bounding box center [1045, 142] width 106 height 36
select select "practice_admin"
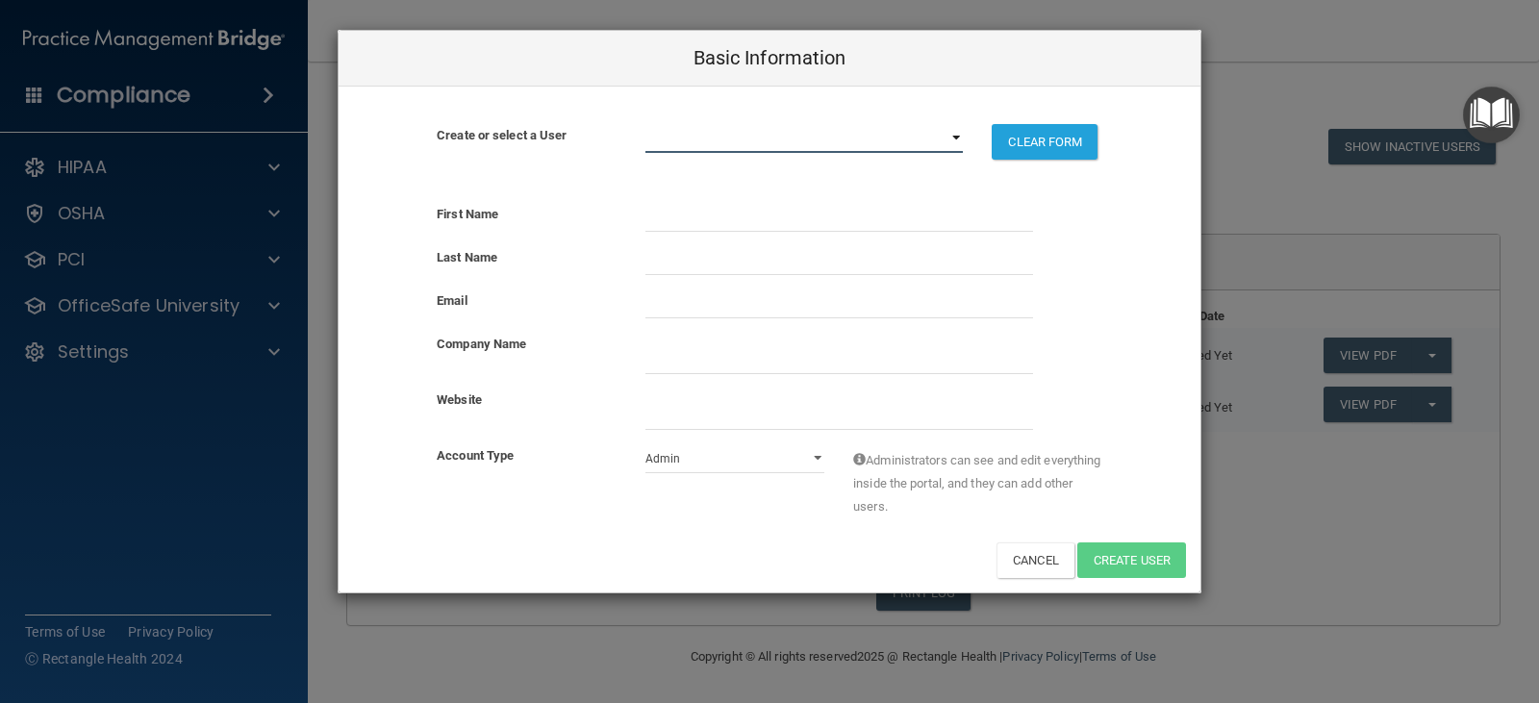
click at [895, 134] on select "[PERSON_NAME][EMAIL_ADDRESS][DOMAIN_NAME] [PERSON_NAME][EMAIL_ADDRESS][DOMAIN_N…" at bounding box center [804, 138] width 318 height 29
click at [1093, 287] on div "Last Name" at bounding box center [770, 267] width 862 height 43
click at [692, 208] on input "text" at bounding box center [839, 217] width 388 height 29
type input "[PERSON_NAME]"
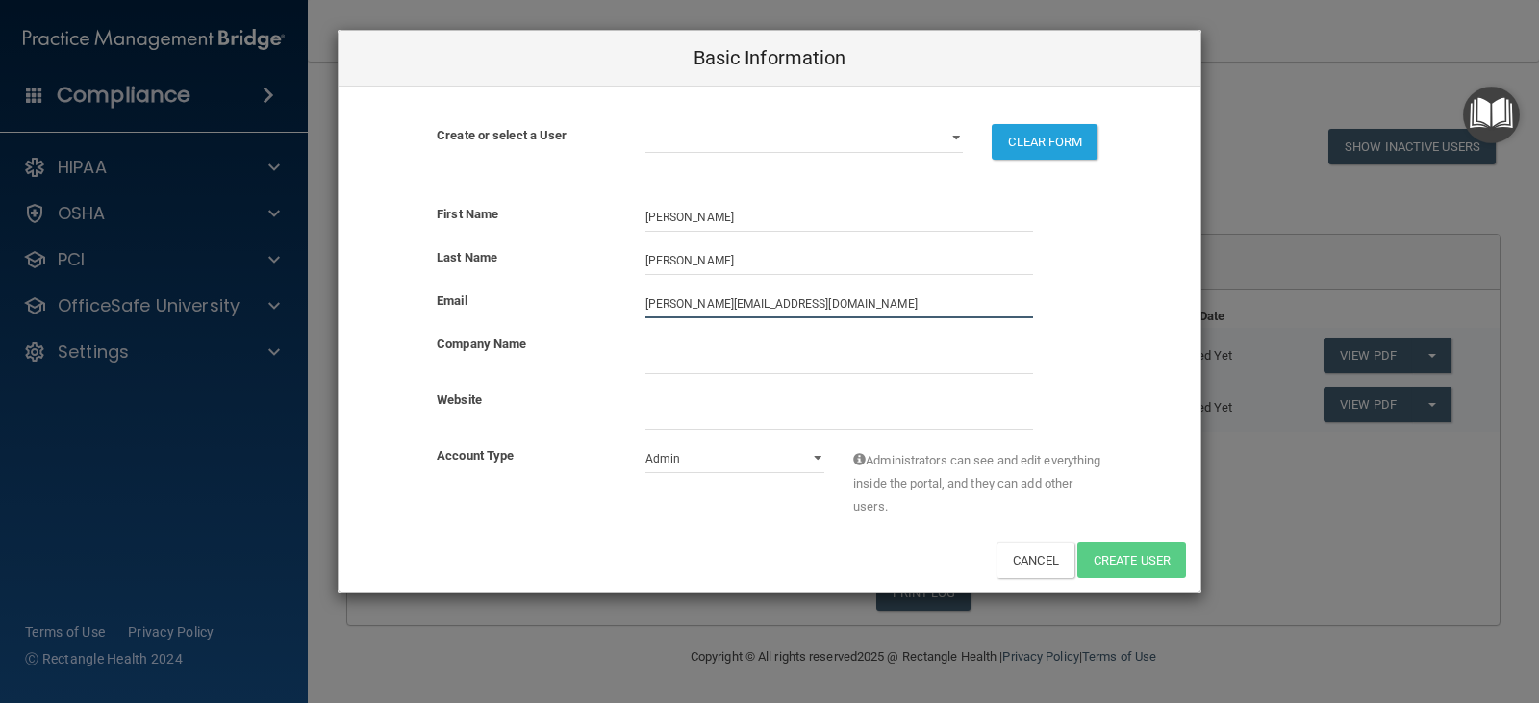
type input "[PERSON_NAME][EMAIL_ADDRESS][DOMAIN_NAME]"
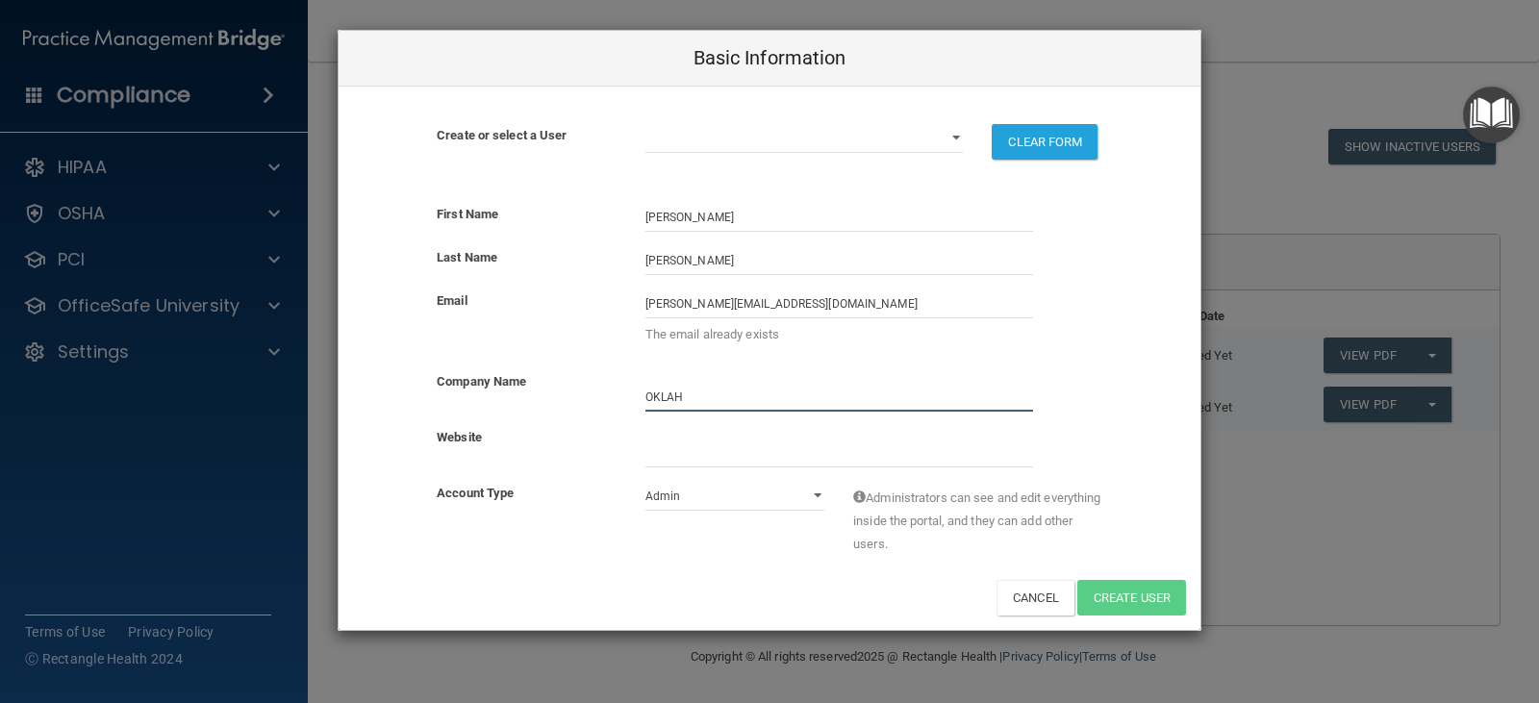
type input "[US_STATE] FOOT AND ANKLE ASSOCIATES"
click at [790, 463] on input "website" at bounding box center [839, 453] width 388 height 29
type input "[DOMAIN_NAME]"
click at [816, 498] on select "Admin Member" at bounding box center [735, 496] width 180 height 29
select select "practice_member"
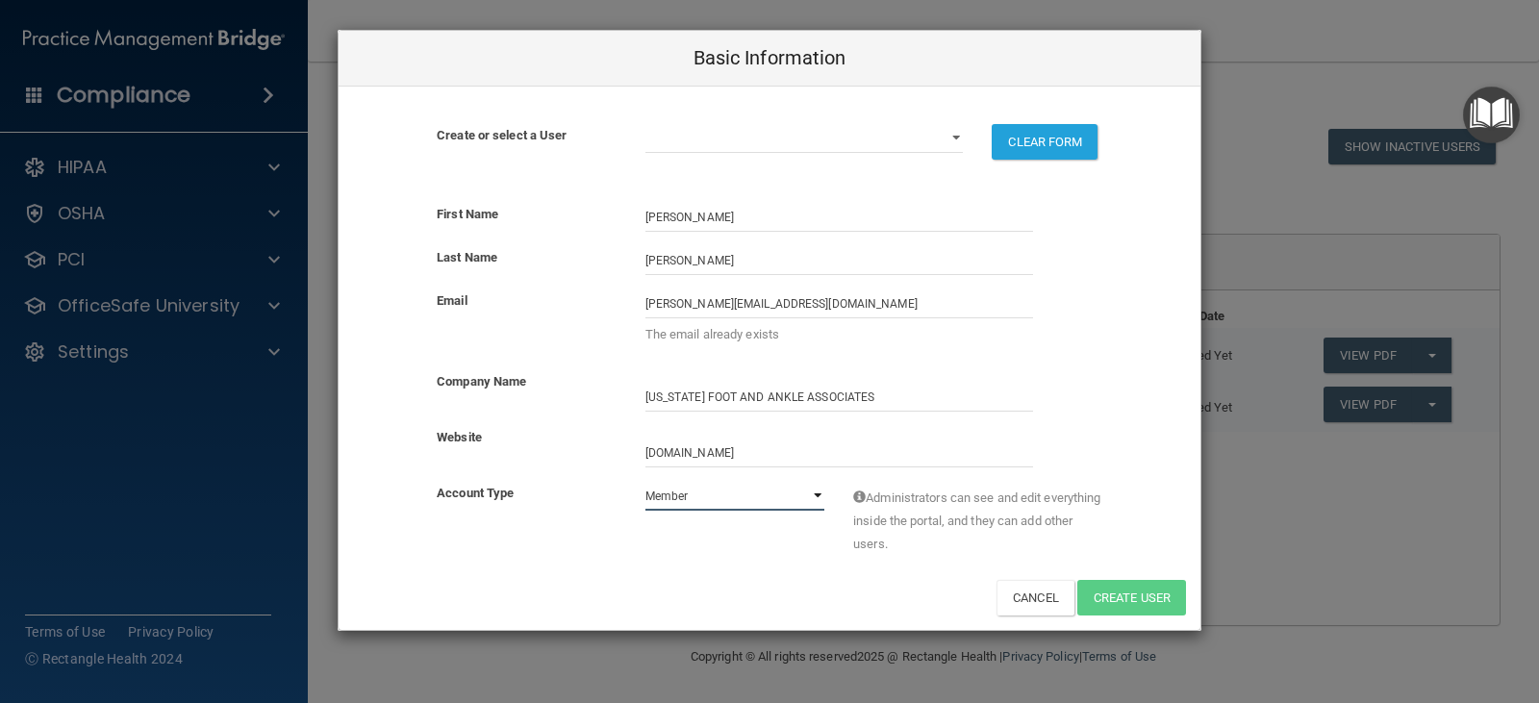
click at [645, 482] on select "Admin Member" at bounding box center [735, 496] width 180 height 29
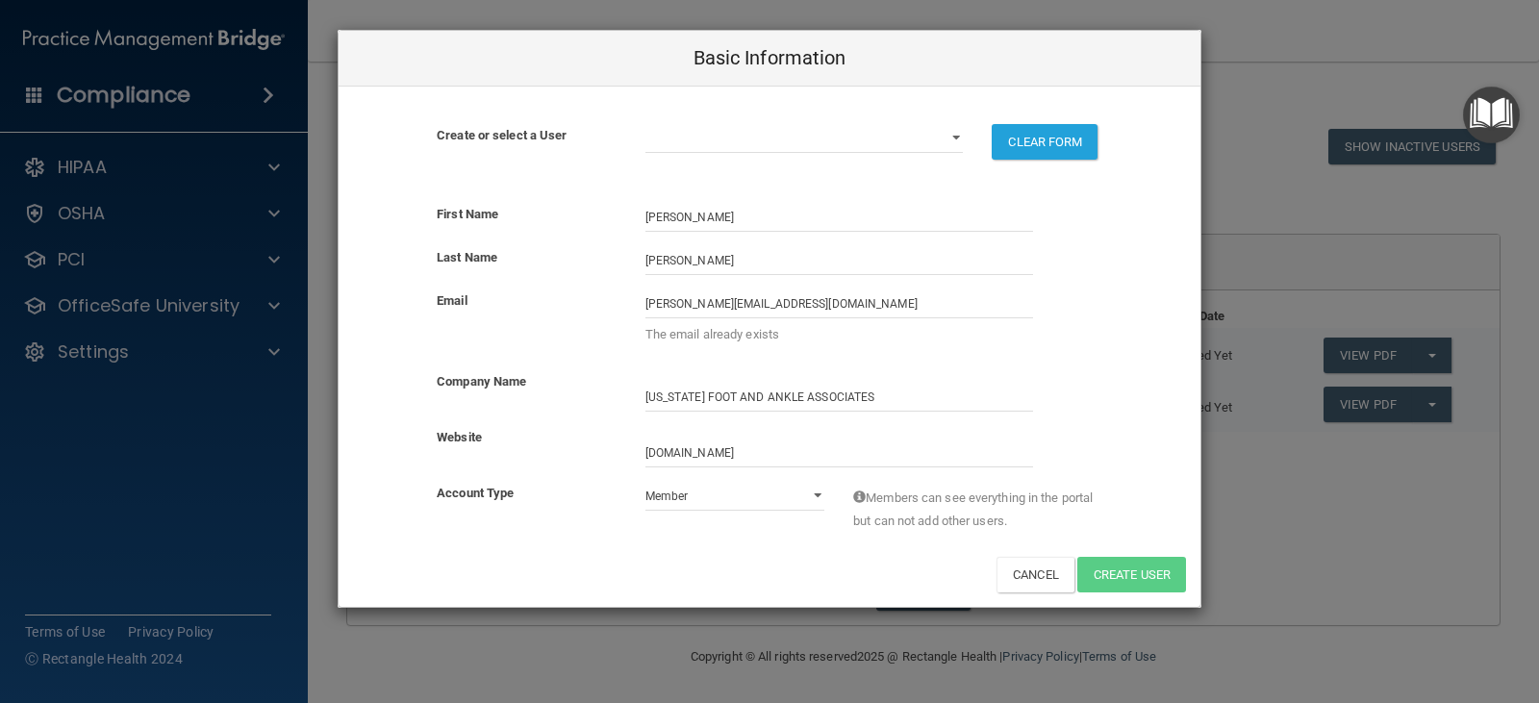
click at [1229, 543] on div "Basic Information Create or select a User [PERSON_NAME][EMAIL_ADDRESS][DOMAIN_N…" at bounding box center [769, 351] width 1539 height 703
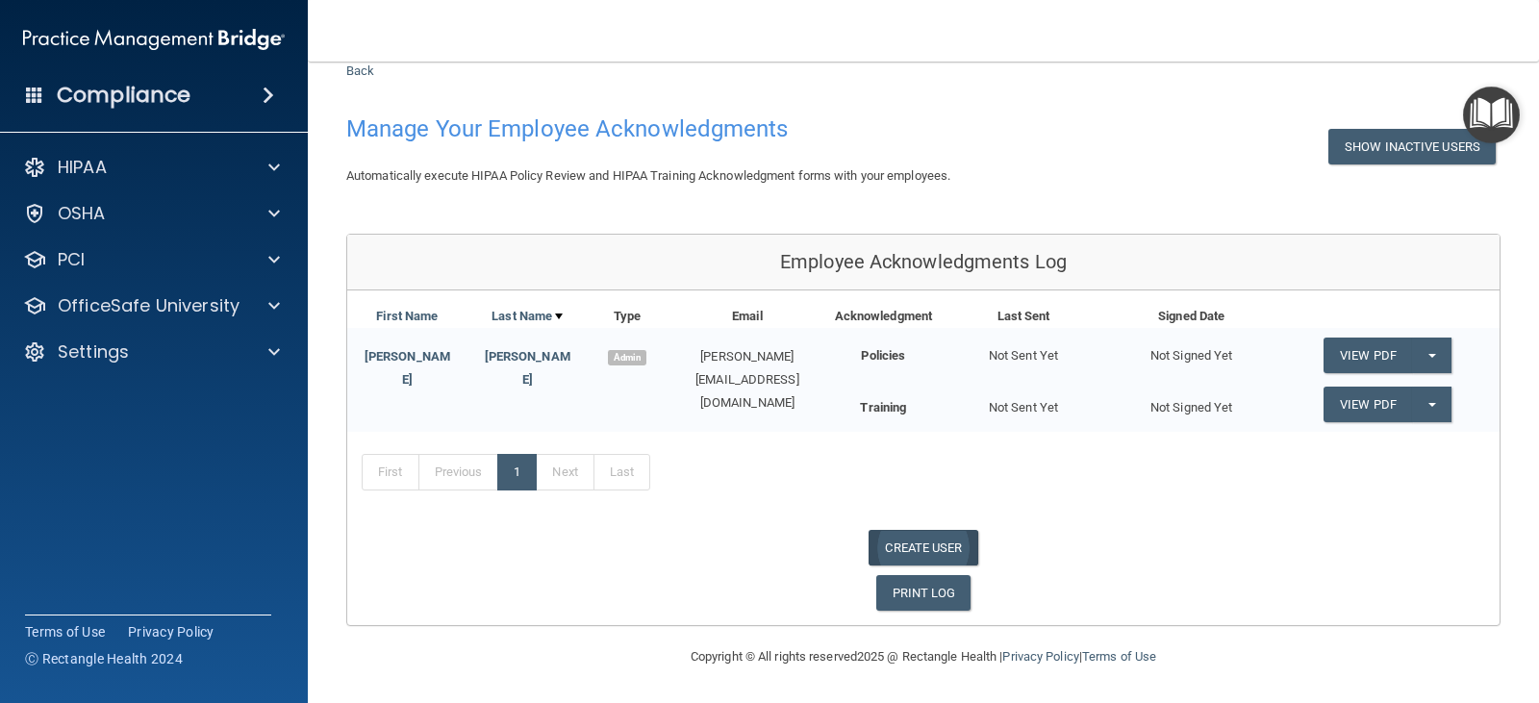
click at [896, 543] on link "CREATE USER" at bounding box center [923, 548] width 109 height 36
select select "practice_admin"
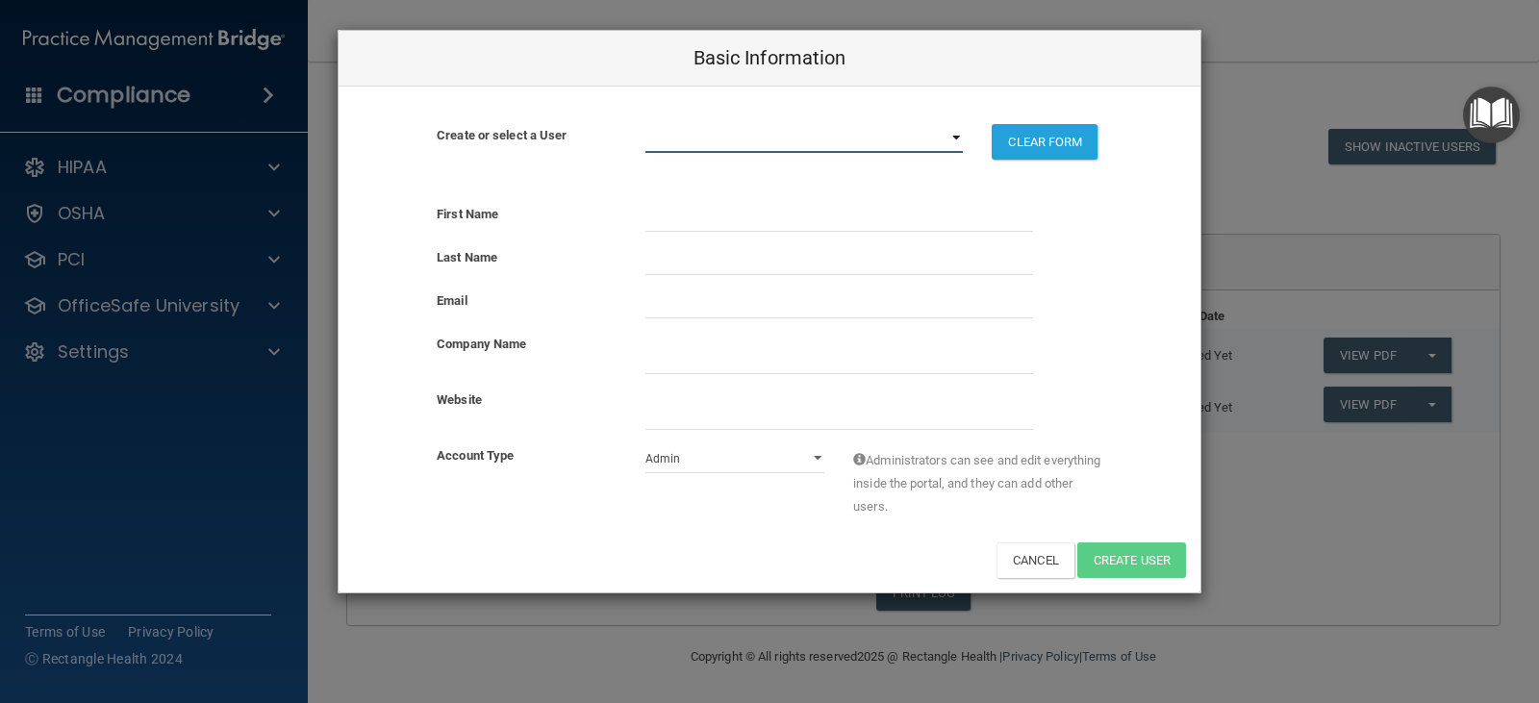
click at [901, 139] on select "[PERSON_NAME][EMAIL_ADDRESS][DOMAIN_NAME] [PERSON_NAME][EMAIL_ADDRESS][DOMAIN_N…" at bounding box center [804, 138] width 318 height 29
click at [1038, 201] on div "First Name Last Name Email Company Name Website Account Type Admin Member Admin…" at bounding box center [770, 391] width 862 height 404
click at [814, 228] on input "text" at bounding box center [839, 217] width 388 height 29
type input "[PERSON_NAME]"
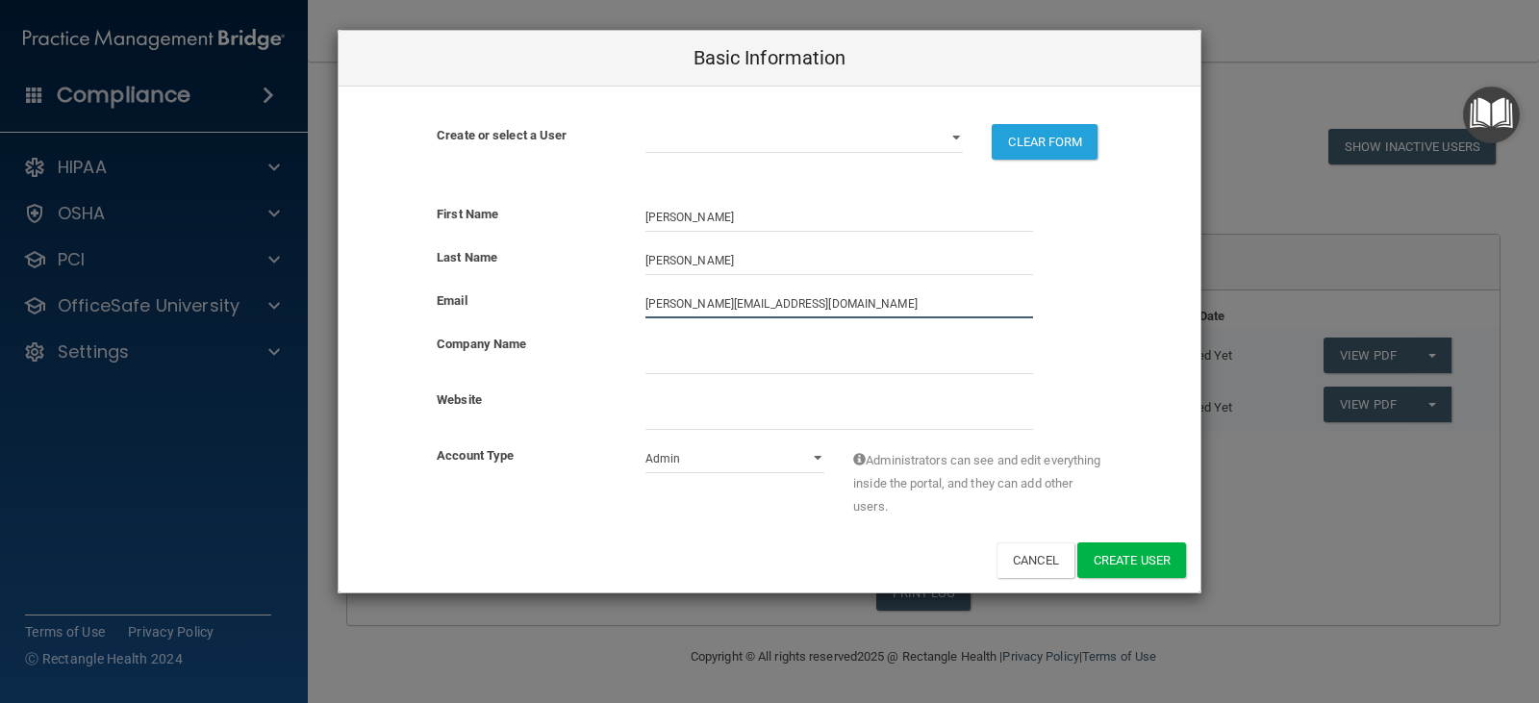
type input "[PERSON_NAME][EMAIL_ADDRESS][DOMAIN_NAME]"
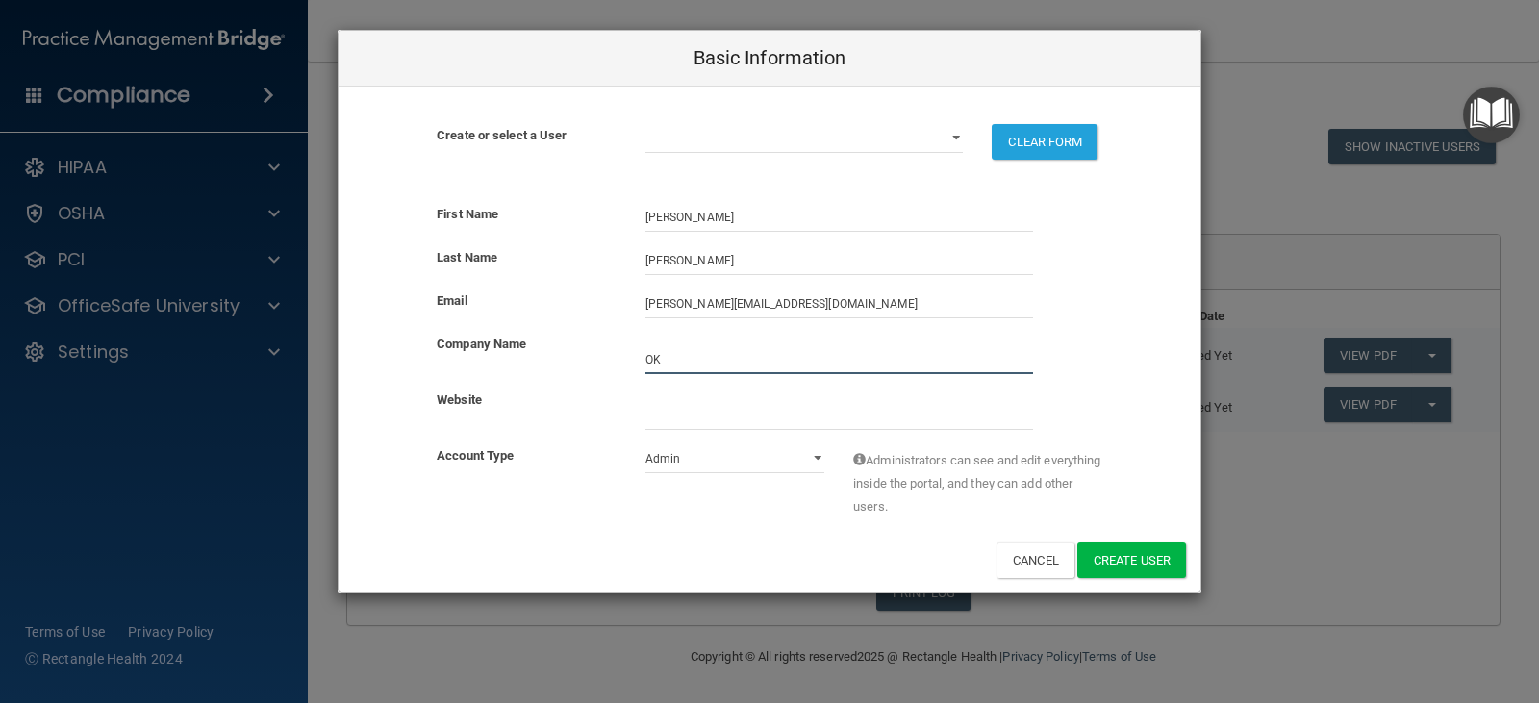
type input "[US_STATE] FOOT AND ANKLE ASSOCIATES"
click at [742, 425] on input "website" at bounding box center [839, 415] width 388 height 29
type input "[DOMAIN_NAME]"
click at [720, 470] on select "Admin Member" at bounding box center [735, 458] width 180 height 29
select select "practice_member"
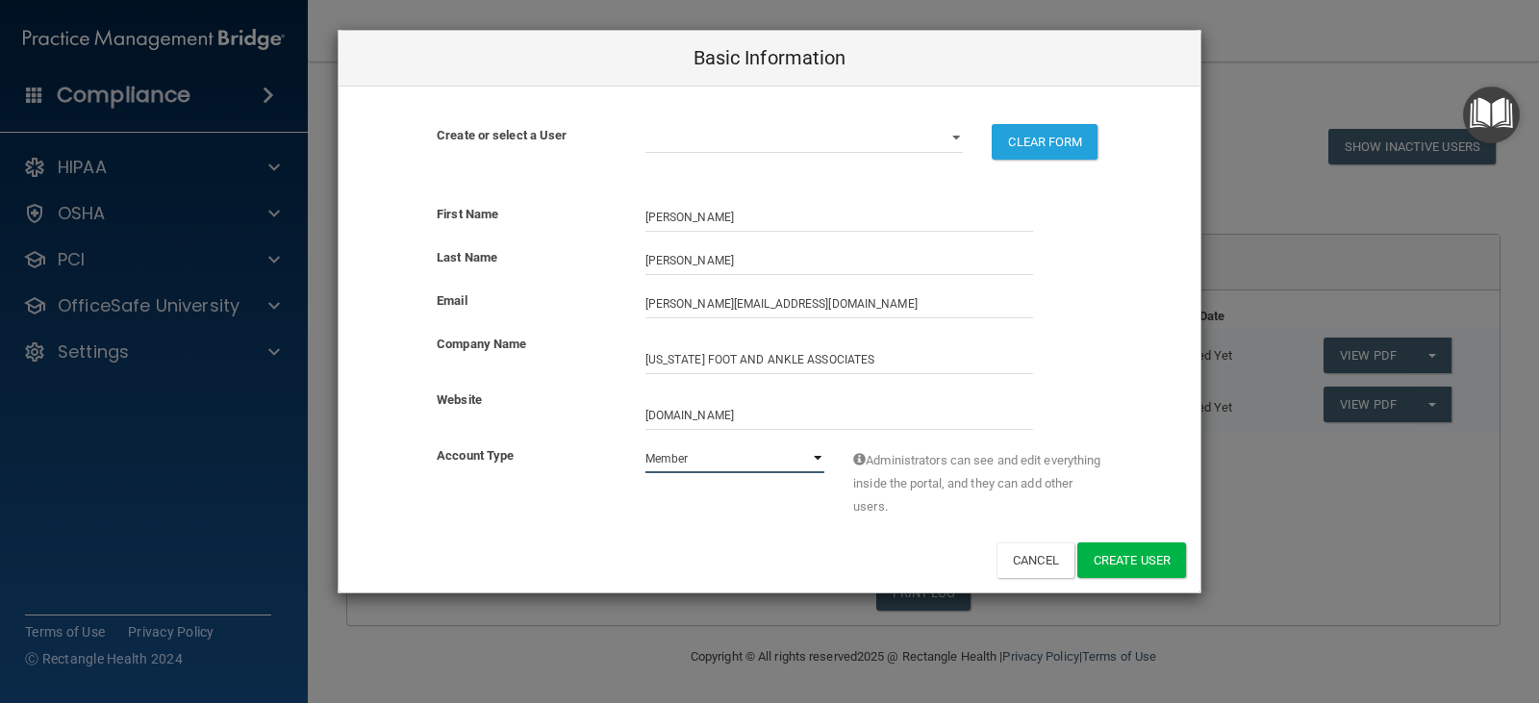
click at [645, 444] on select "Admin Member" at bounding box center [735, 458] width 180 height 29
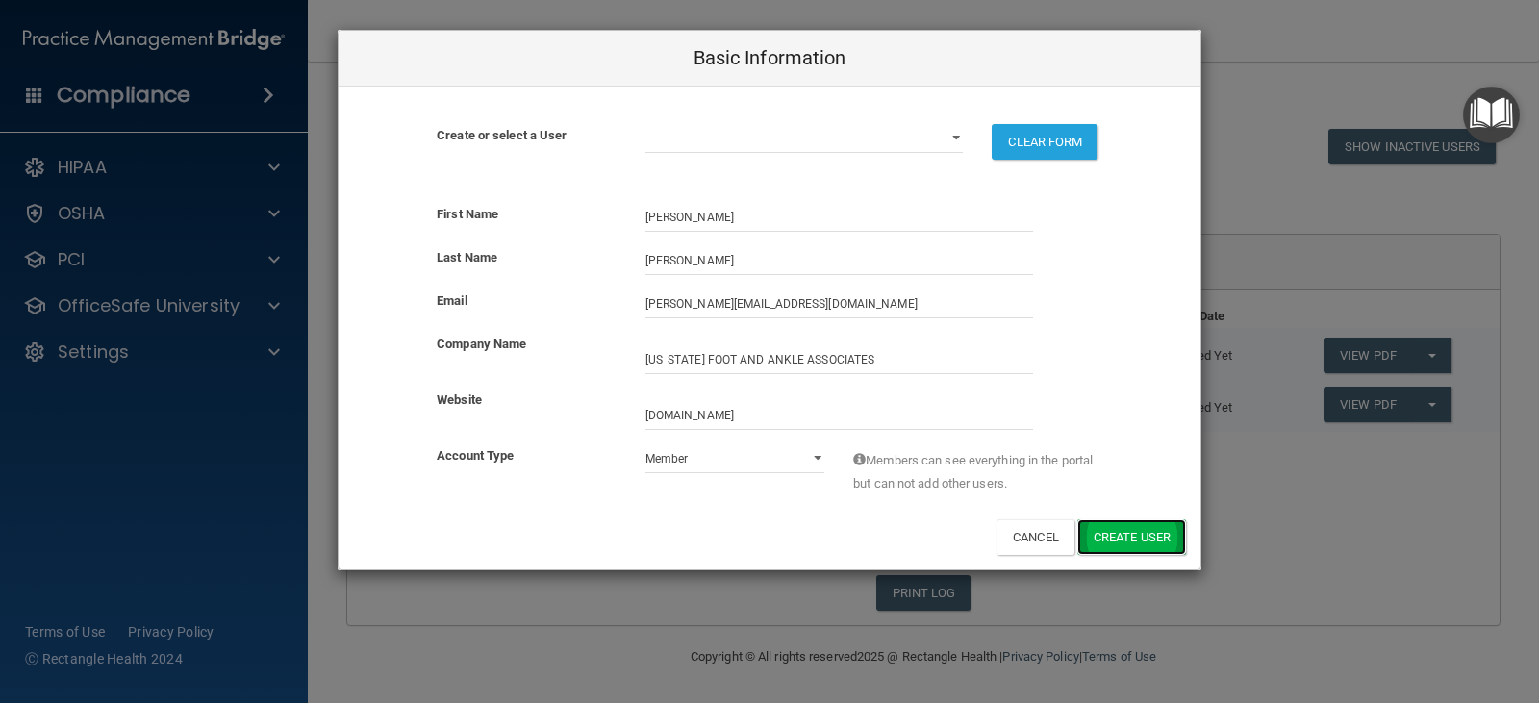
click at [1101, 536] on button "Create User" at bounding box center [1131, 537] width 109 height 36
click at [1386, 517] on div "Basic Information Create or select a User [PERSON_NAME][EMAIL_ADDRESS][DOMAIN_N…" at bounding box center [769, 351] width 1539 height 703
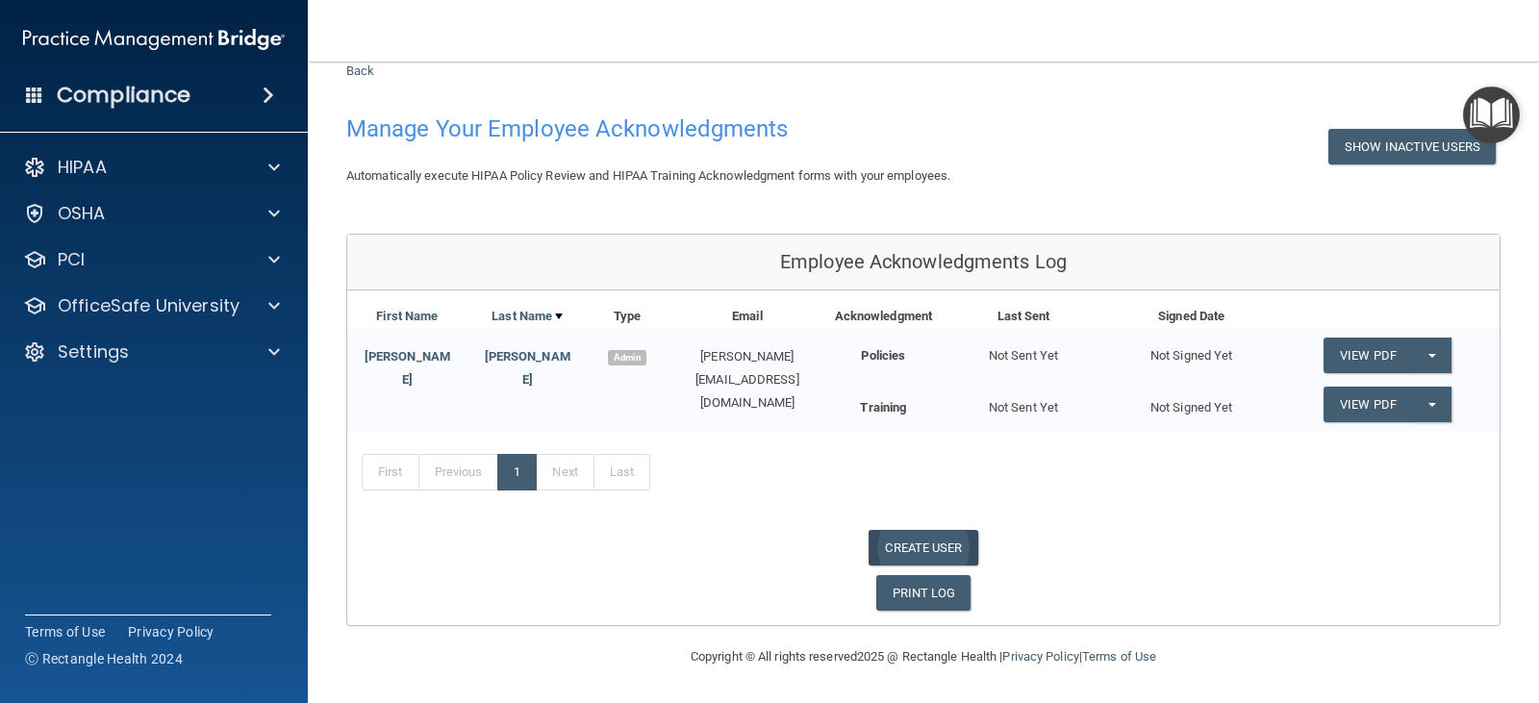
click at [947, 535] on link "CREATE USER" at bounding box center [923, 548] width 109 height 36
select select "practice_admin"
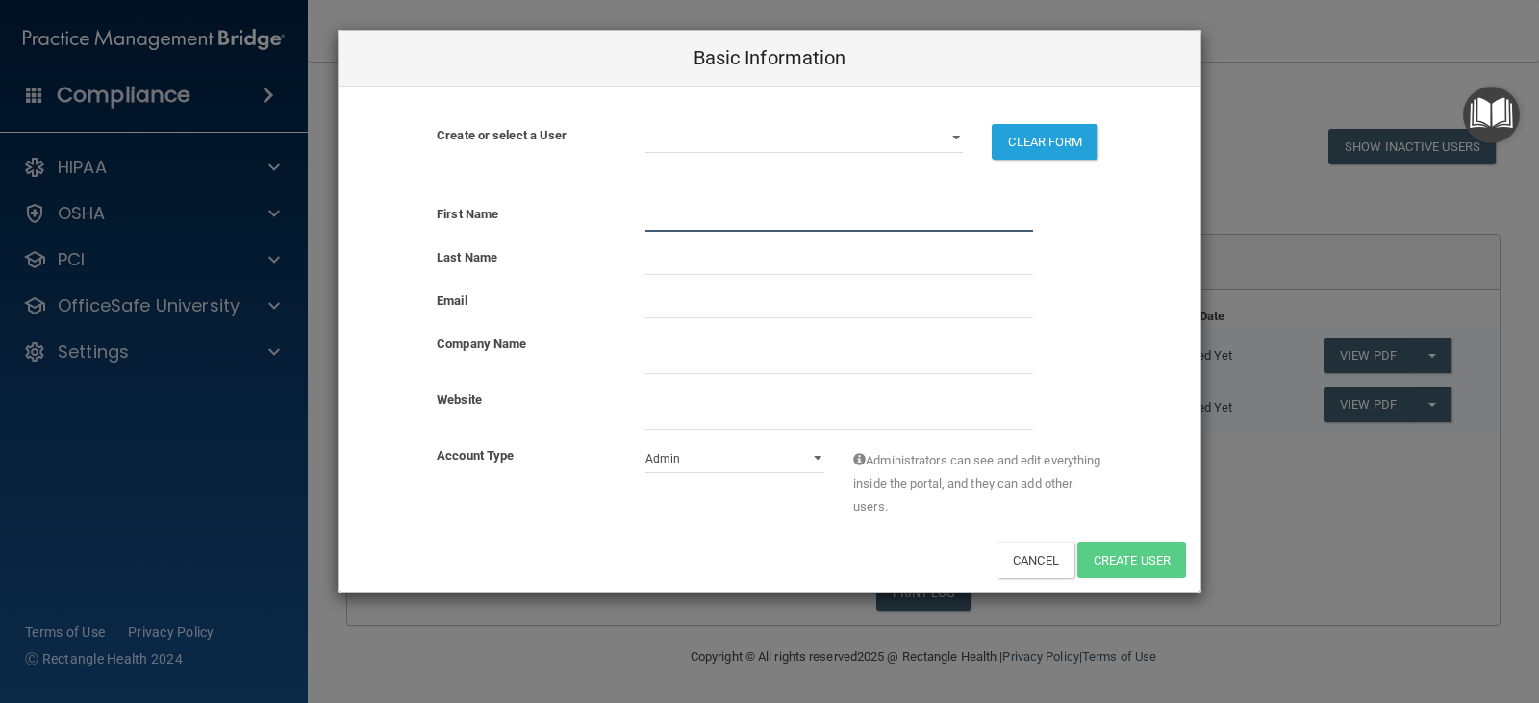
click at [676, 213] on input "text" at bounding box center [839, 217] width 388 height 29
type input "[PERSON_NAME]"
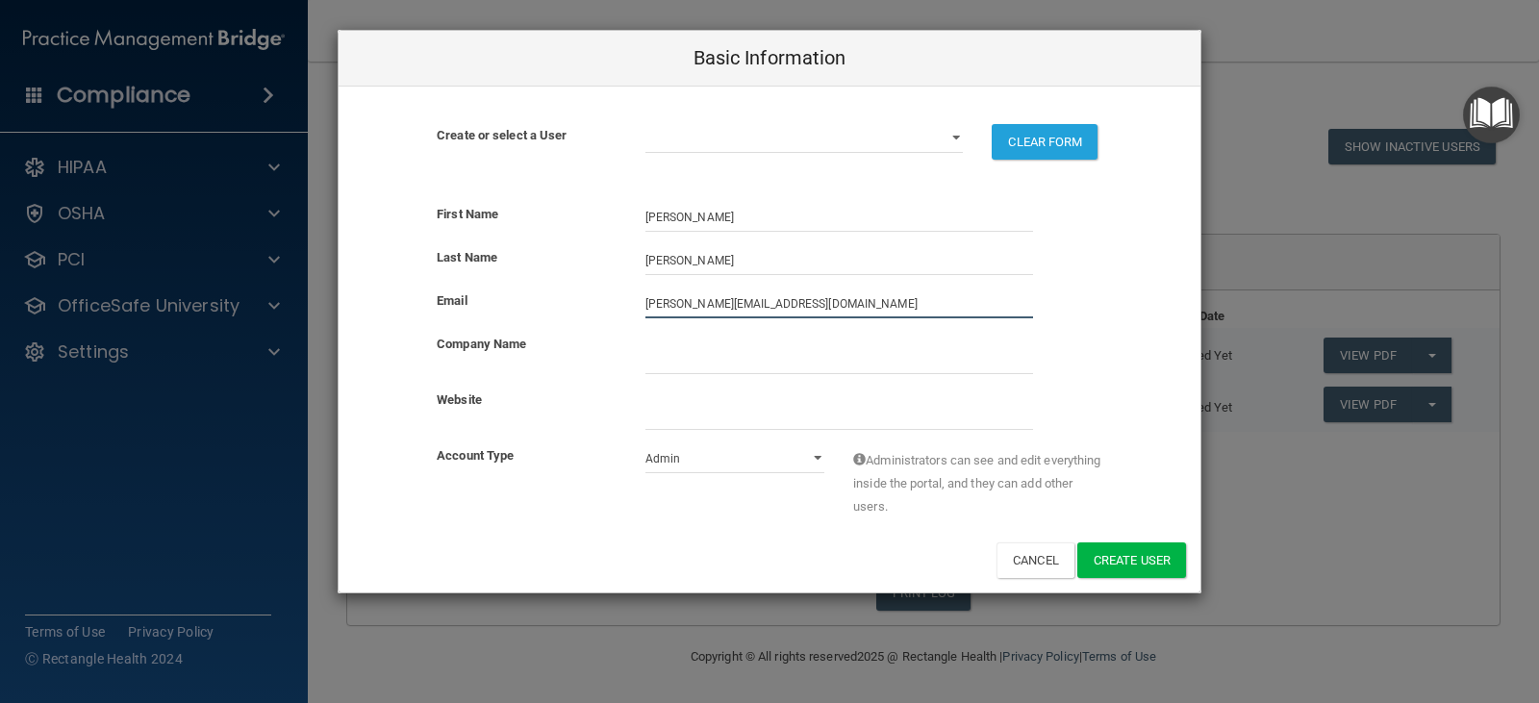
type input "[PERSON_NAME][EMAIL_ADDRESS][DOMAIN_NAME]"
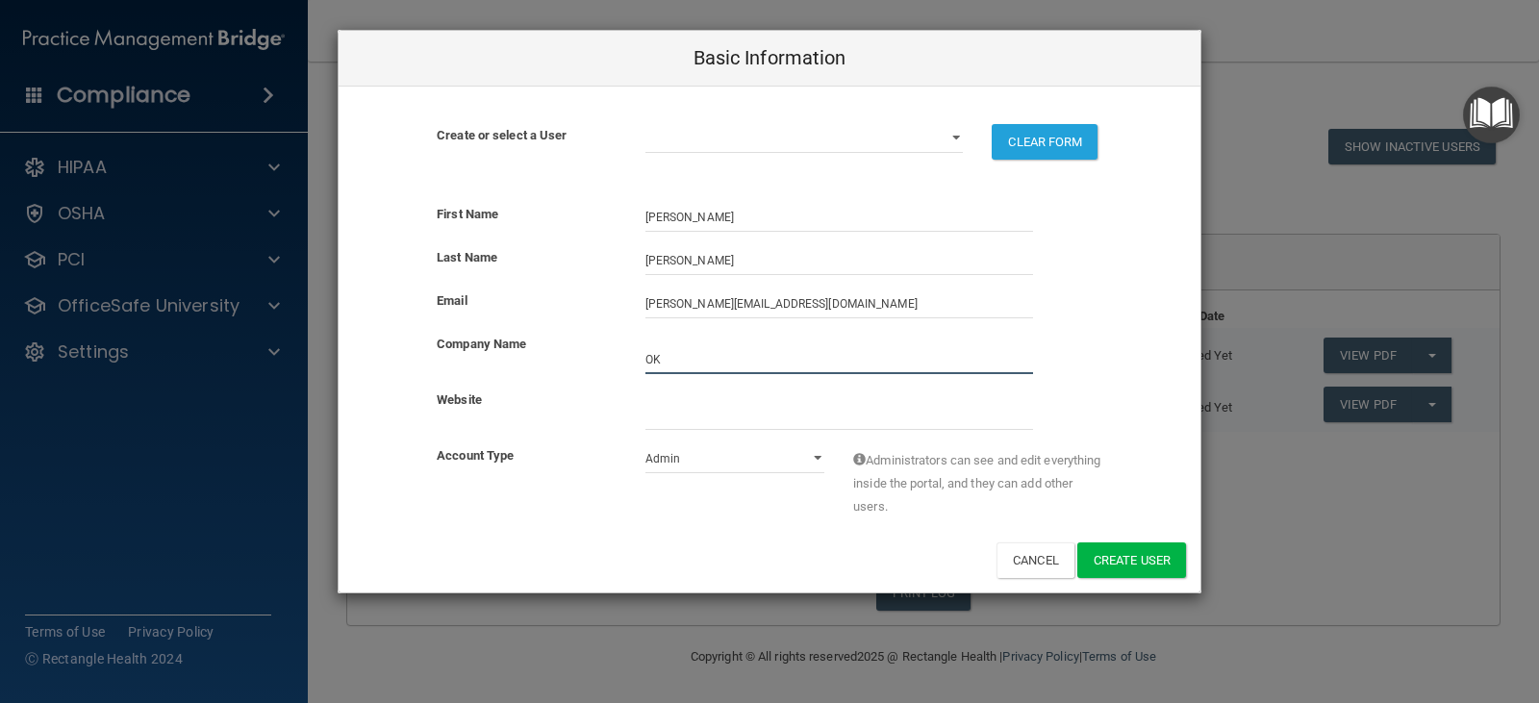
type input "[US_STATE] FOOT AND ANKLE ASSOCIATES"
click at [720, 437] on div "Website" at bounding box center [770, 417] width 862 height 56
click at [711, 419] on input "website" at bounding box center [839, 415] width 388 height 29
click at [733, 452] on select "Admin Member" at bounding box center [735, 458] width 180 height 29
click at [645, 444] on select "Admin Member" at bounding box center [735, 458] width 180 height 29
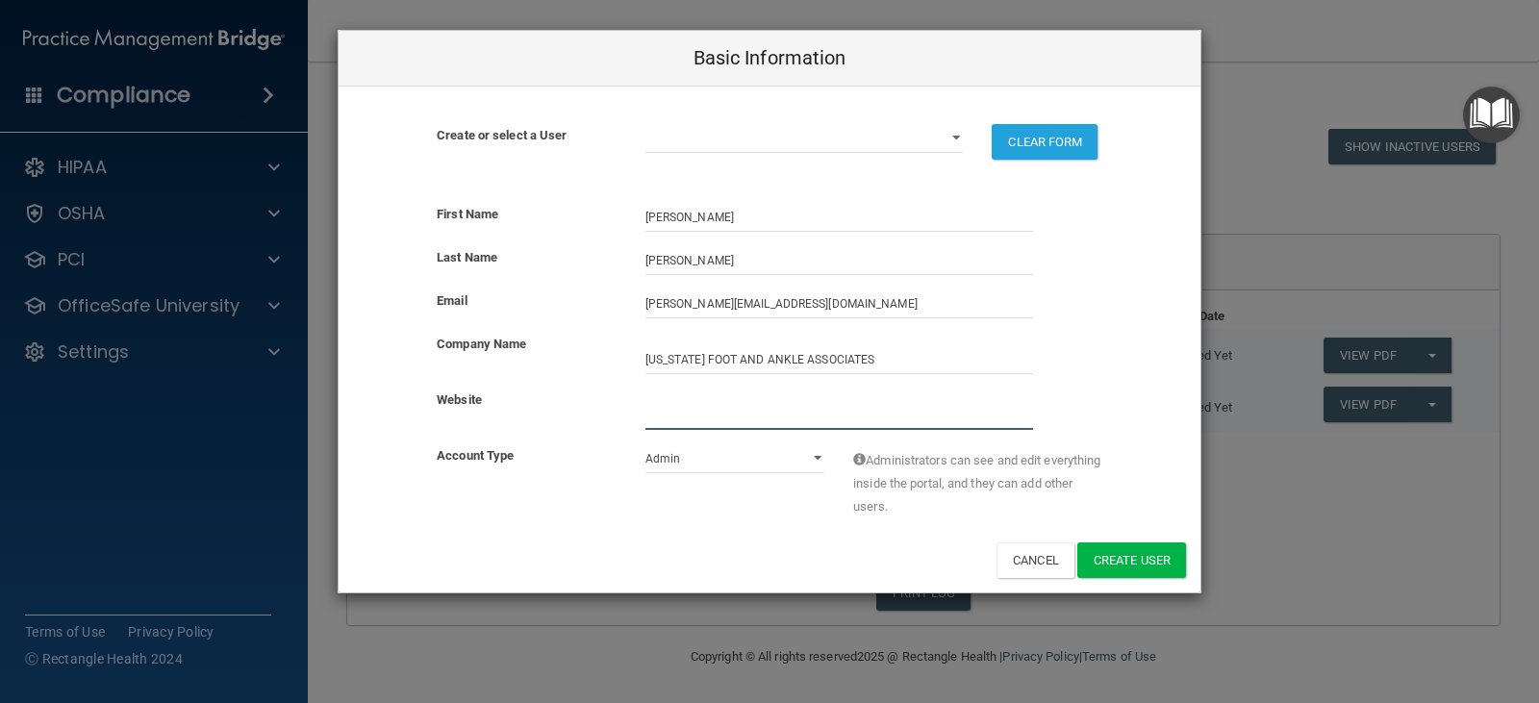
click at [695, 418] on input "website" at bounding box center [839, 415] width 388 height 29
type input "[DOMAIN_NAME]"
click at [1297, 466] on div "Basic Information Create or select a User [PERSON_NAME][EMAIL_ADDRESS][DOMAIN_N…" at bounding box center [769, 351] width 1539 height 703
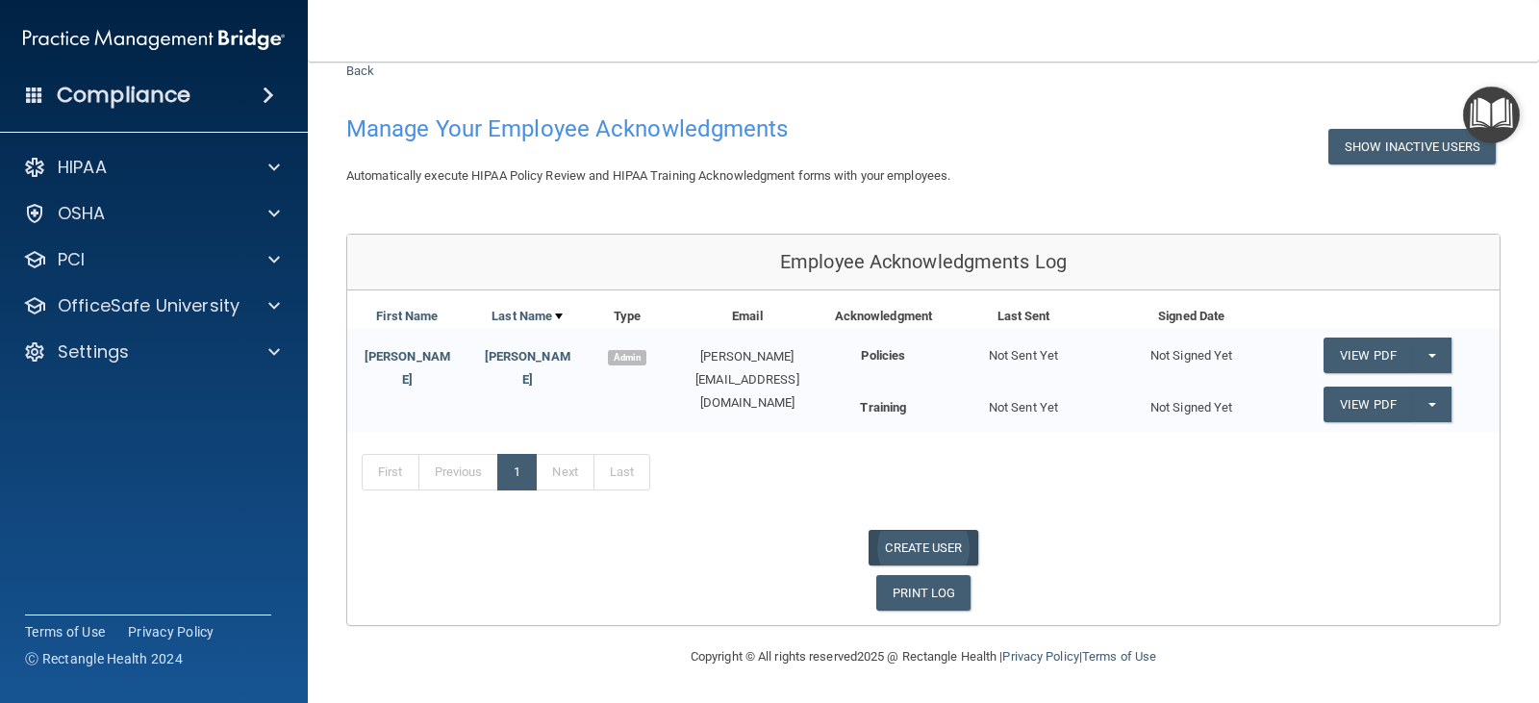
click at [931, 543] on link "CREATE USER" at bounding box center [923, 548] width 109 height 36
select select "practice_admin"
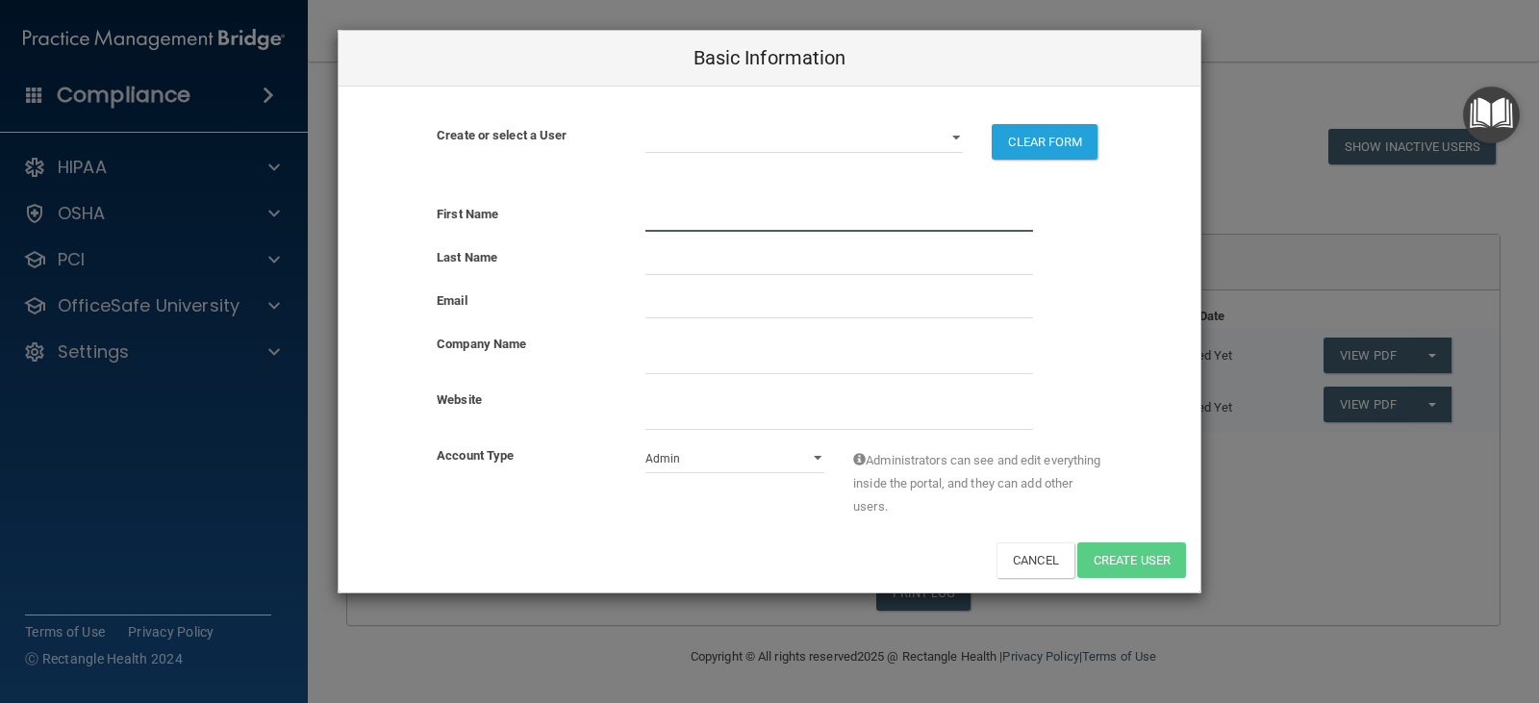
click at [690, 222] on input "text" at bounding box center [839, 217] width 388 height 29
type input "KERI"
type input "[PERSON_NAME]"
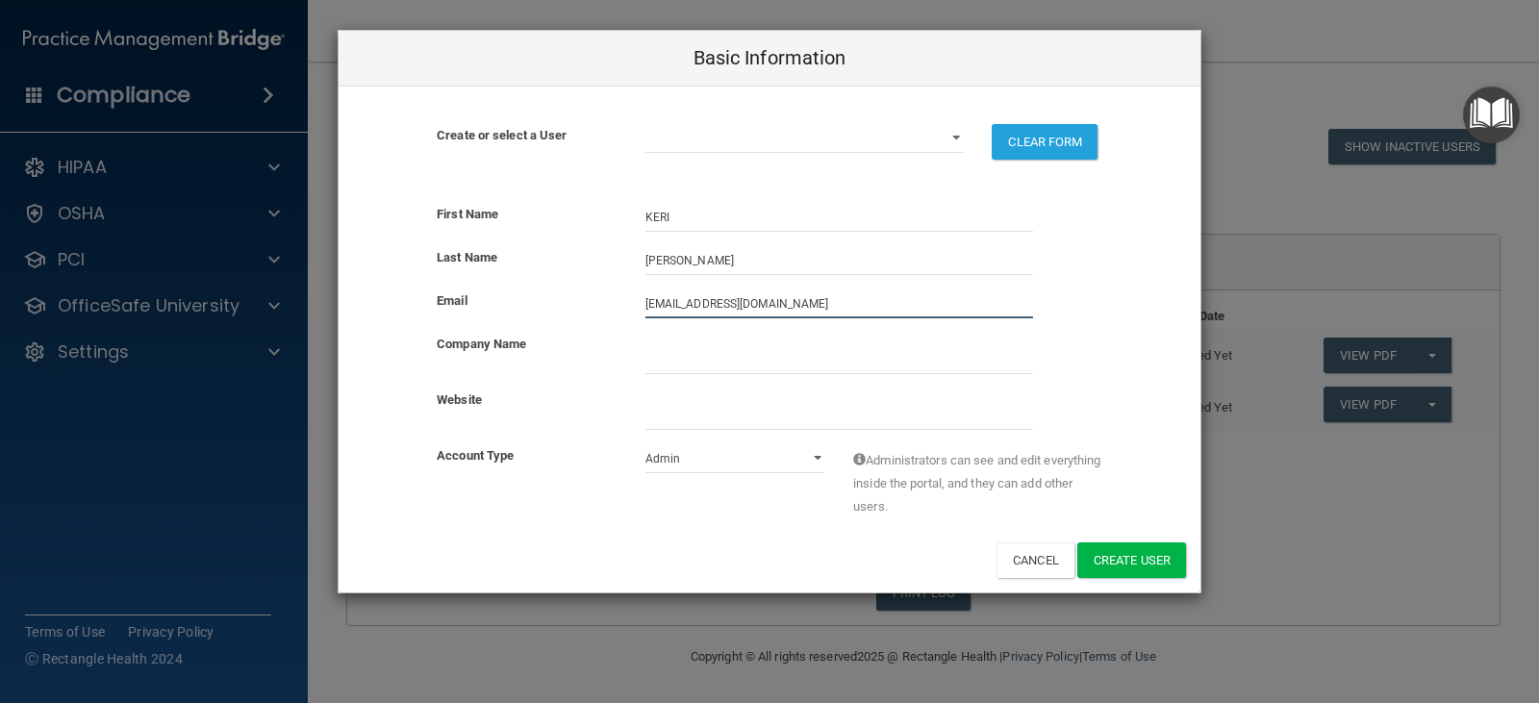
type input "[EMAIL_ADDRESS][DOMAIN_NAME]"
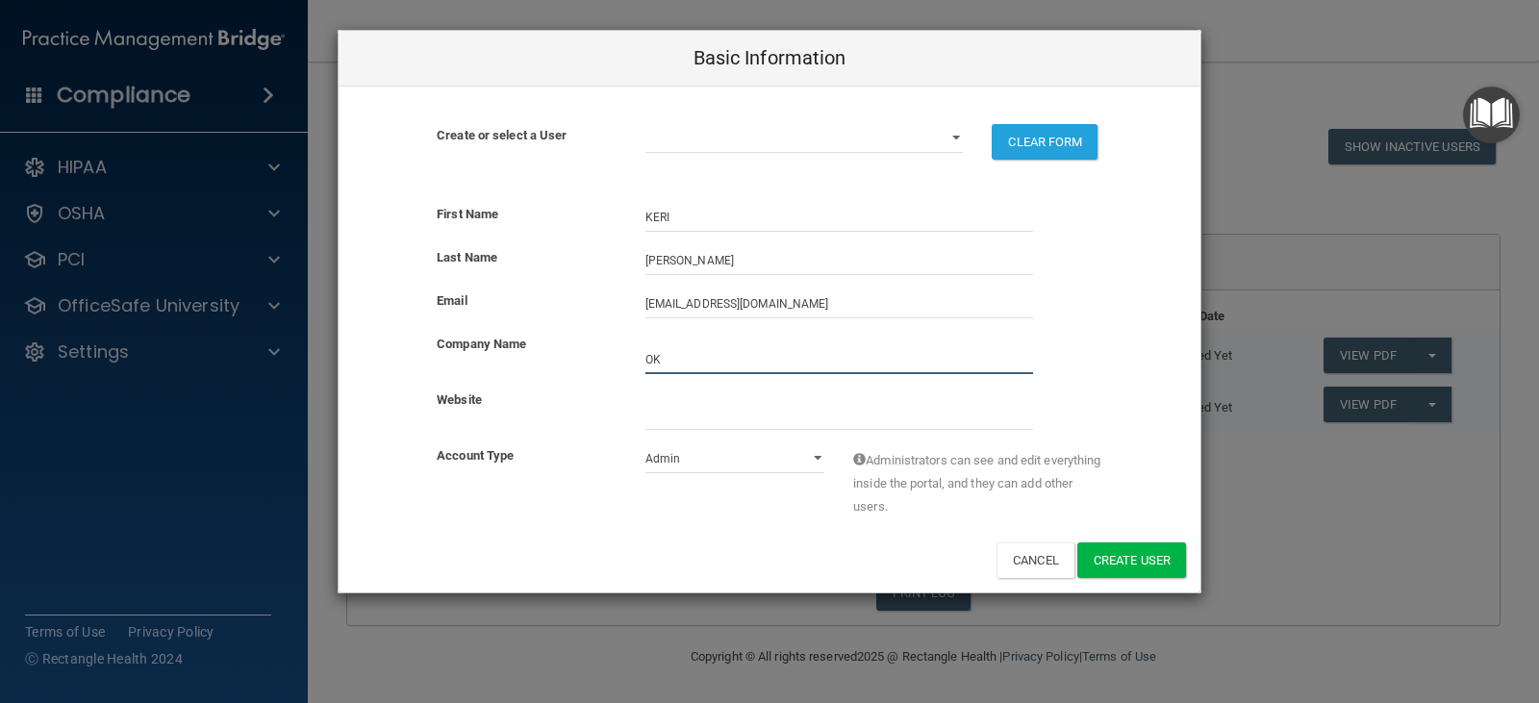
type input "[US_STATE] FOOT AND ANKLE ASSOCIATES"
click at [670, 419] on input "website" at bounding box center [839, 415] width 388 height 29
type input "[DOMAIN_NAME]"
click at [716, 468] on select "Admin Member" at bounding box center [735, 458] width 180 height 29
select select "practice_member"
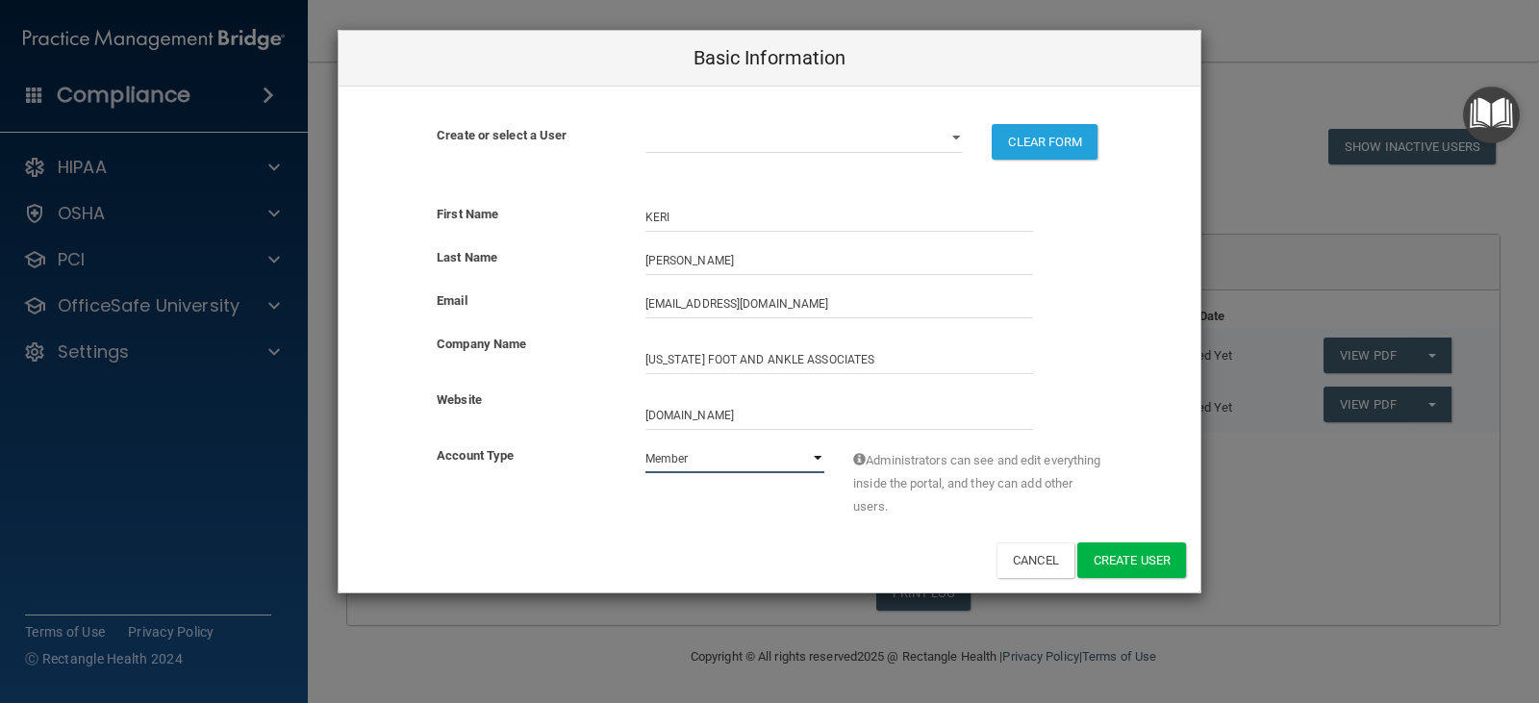
click at [645, 444] on select "Admin Member" at bounding box center [735, 458] width 180 height 29
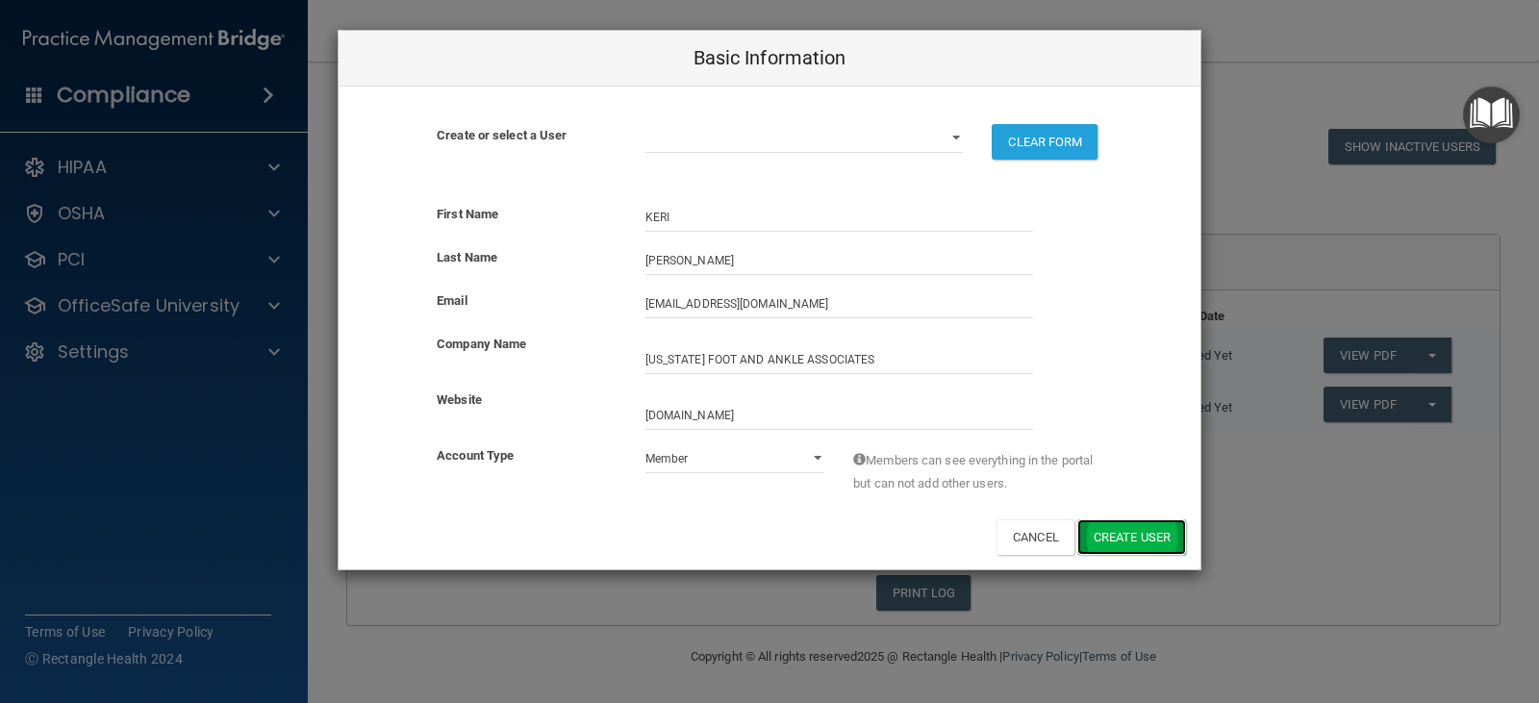
click at [1119, 543] on button "Create User" at bounding box center [1131, 537] width 109 height 36
click at [1353, 520] on div "Basic Information Create or select a User [PERSON_NAME][EMAIL_ADDRESS][DOMAIN_N…" at bounding box center [769, 351] width 1539 height 703
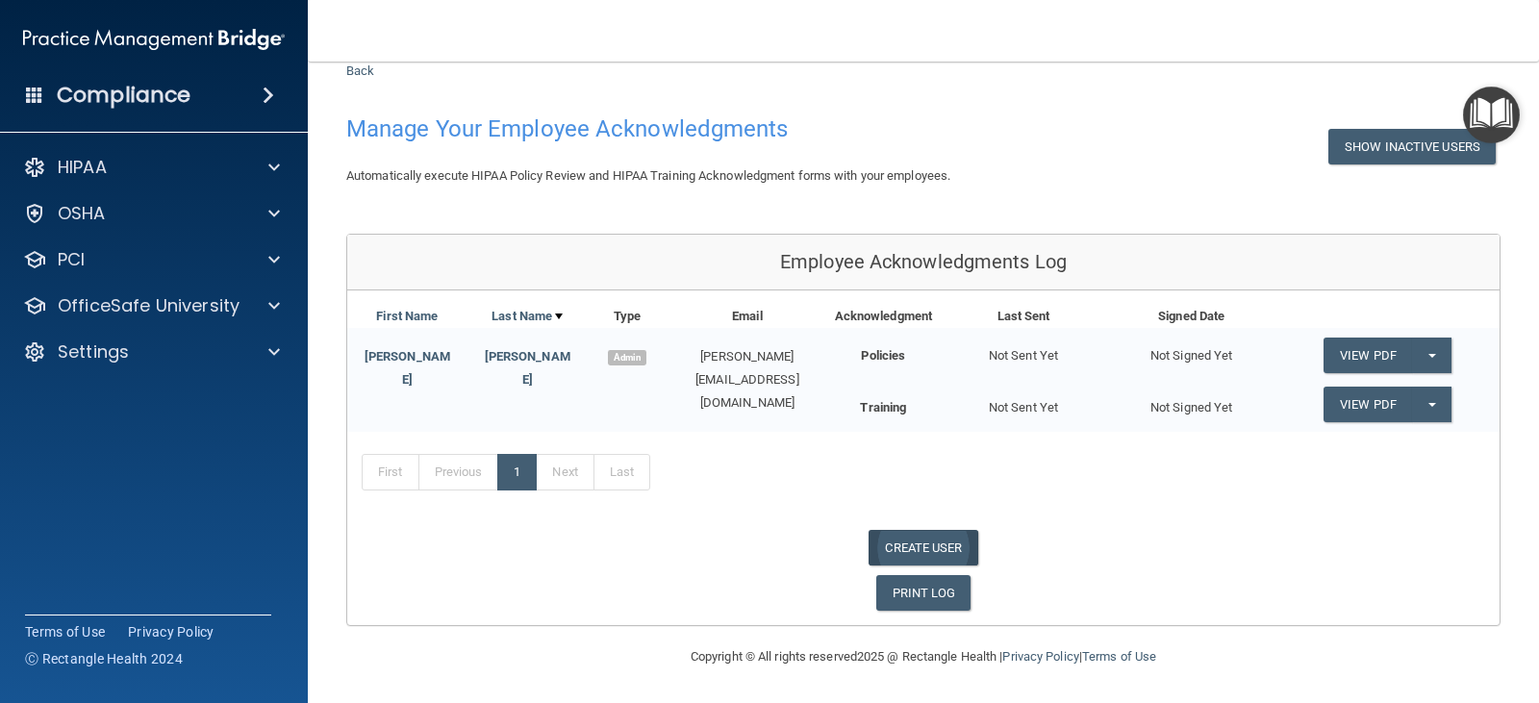
click at [944, 546] on link "CREATE USER" at bounding box center [923, 548] width 109 height 36
select select "practice_admin"
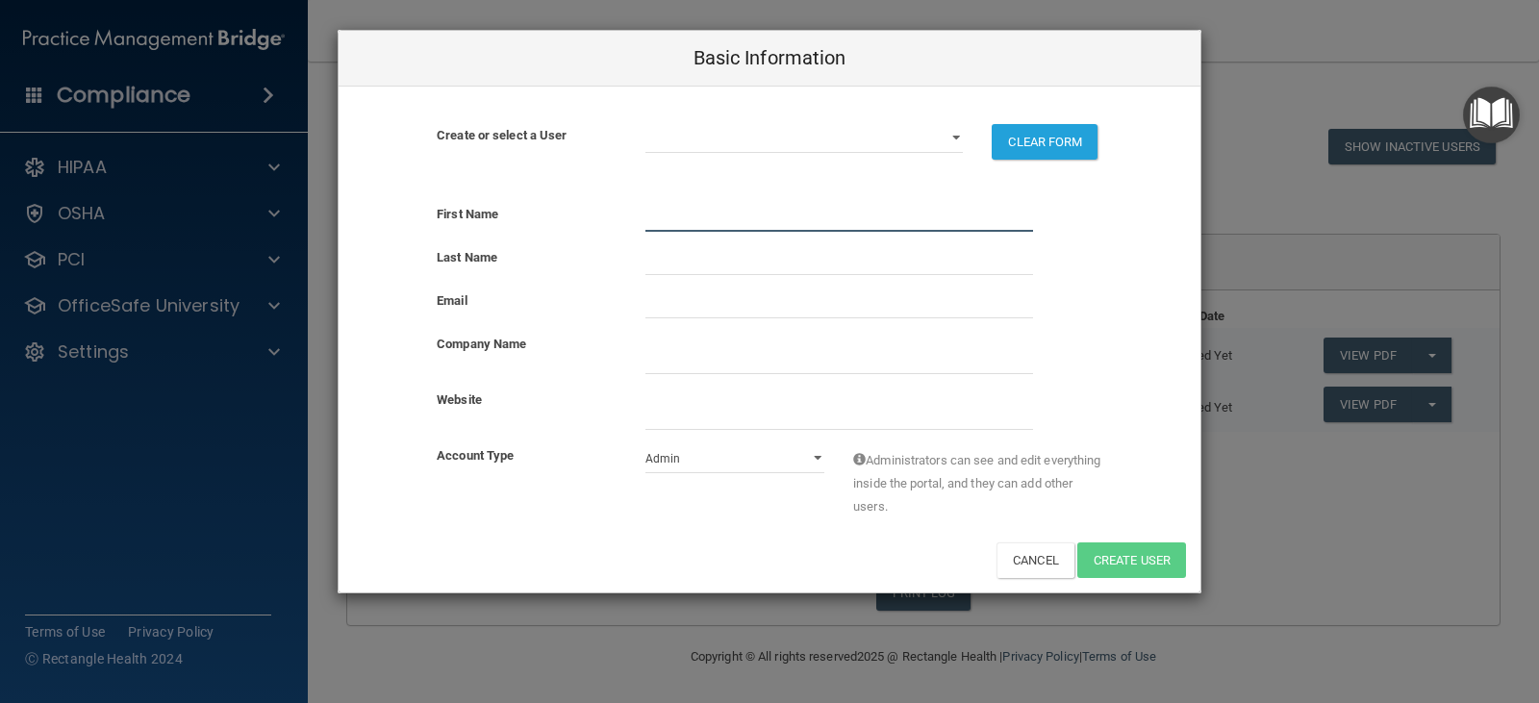
click at [688, 209] on input "text" at bounding box center [839, 217] width 388 height 29
type input "[PERSON_NAME]"
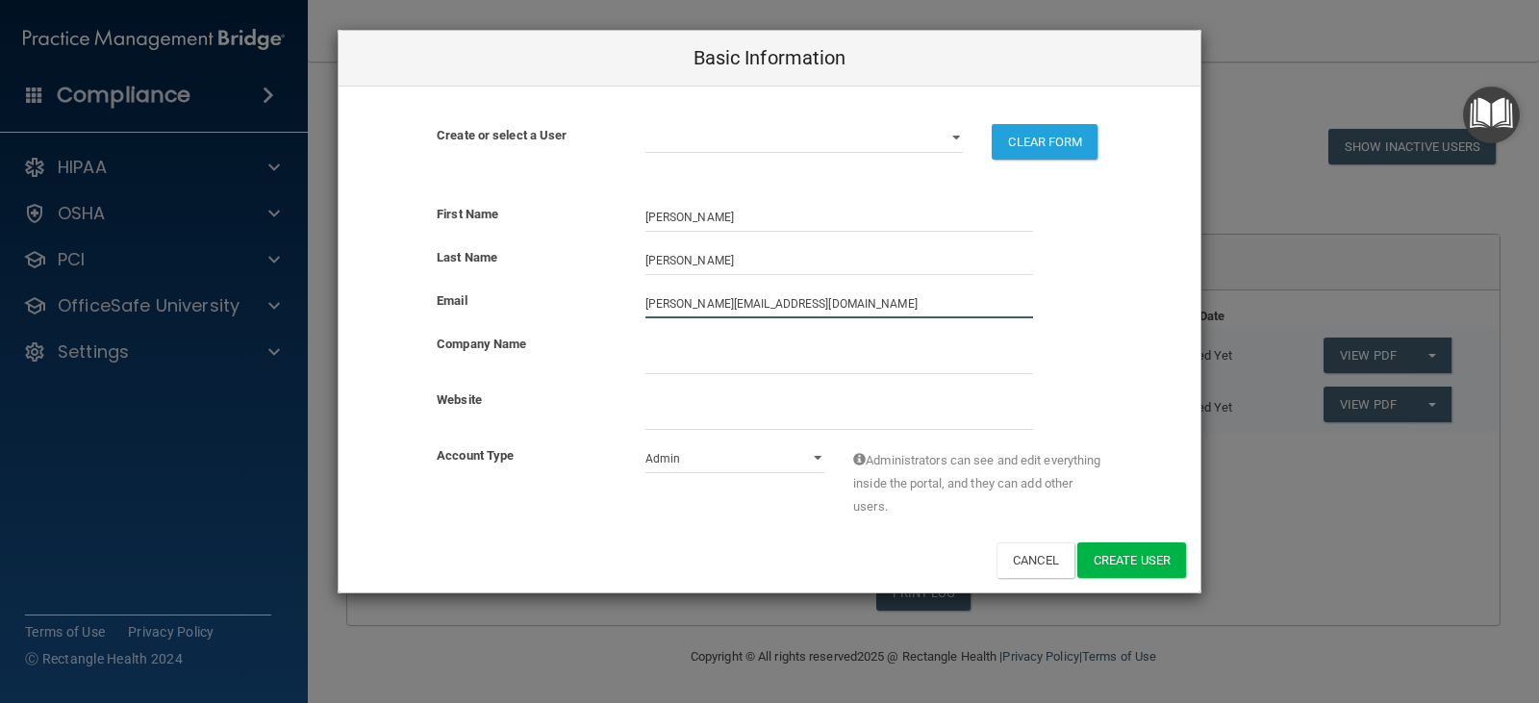
type input "[PERSON_NAME][EMAIL_ADDRESS][DOMAIN_NAME]"
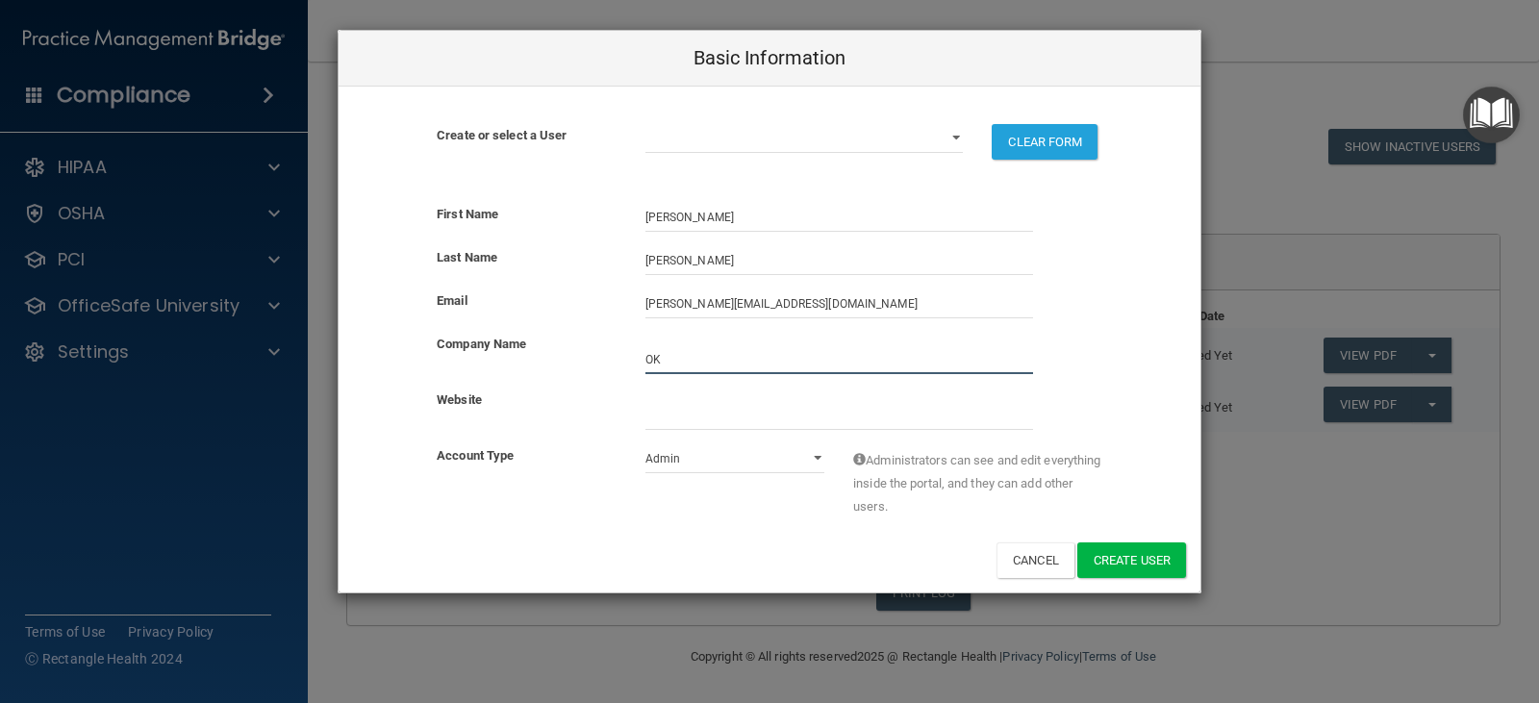
type input "[US_STATE] FOOT AND ANKLE ASSOCIATES"
click at [735, 417] on input "website" at bounding box center [839, 415] width 388 height 29
type input "[DOMAIN_NAME]"
click at [786, 464] on select "Admin Member" at bounding box center [735, 458] width 180 height 29
select select "practice_member"
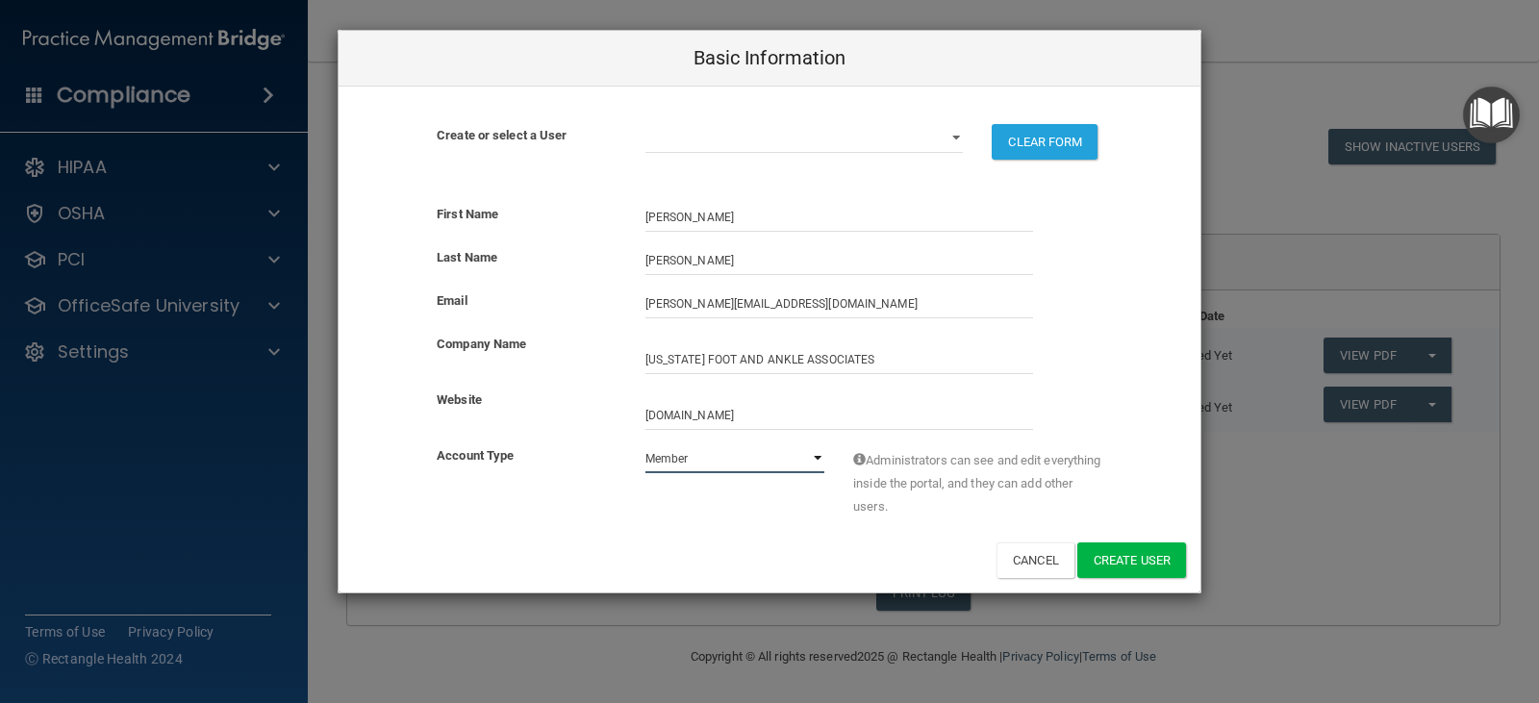
click at [645, 444] on select "Admin Member" at bounding box center [735, 458] width 180 height 29
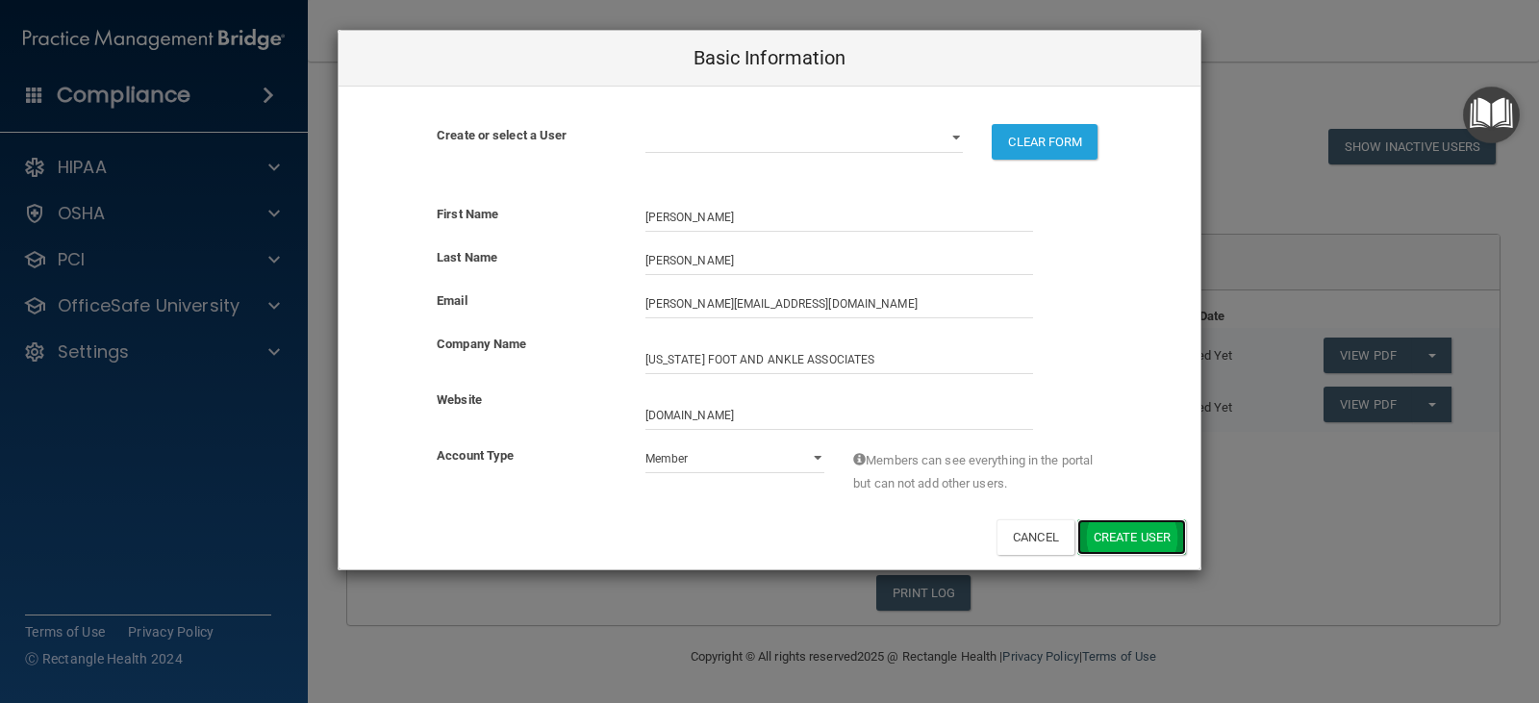
click at [1106, 543] on button "Create User" at bounding box center [1131, 537] width 109 height 36
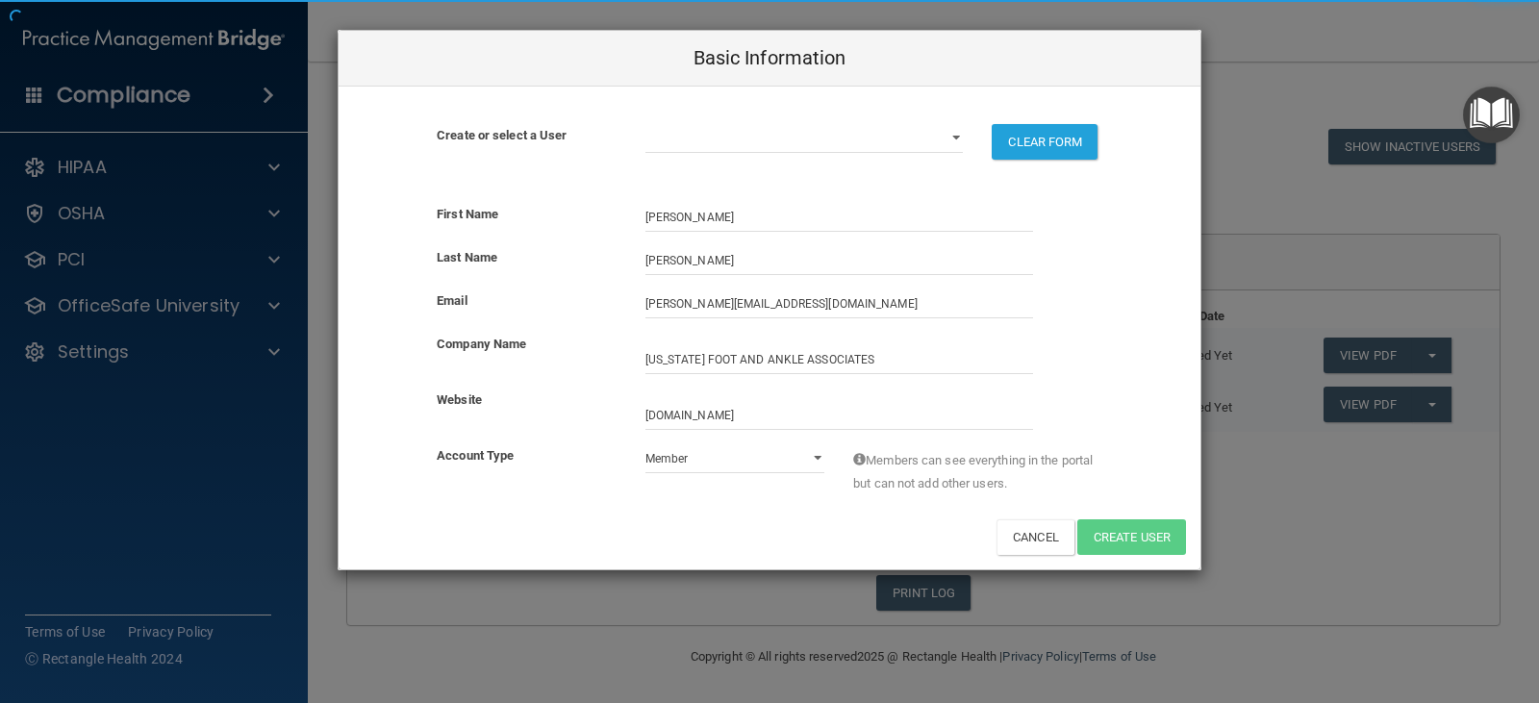
click at [1278, 182] on div "Basic Information Create or select a User [EMAIL_ADDRESS][DOMAIN_NAME] [PERSON_…" at bounding box center [769, 351] width 1539 height 703
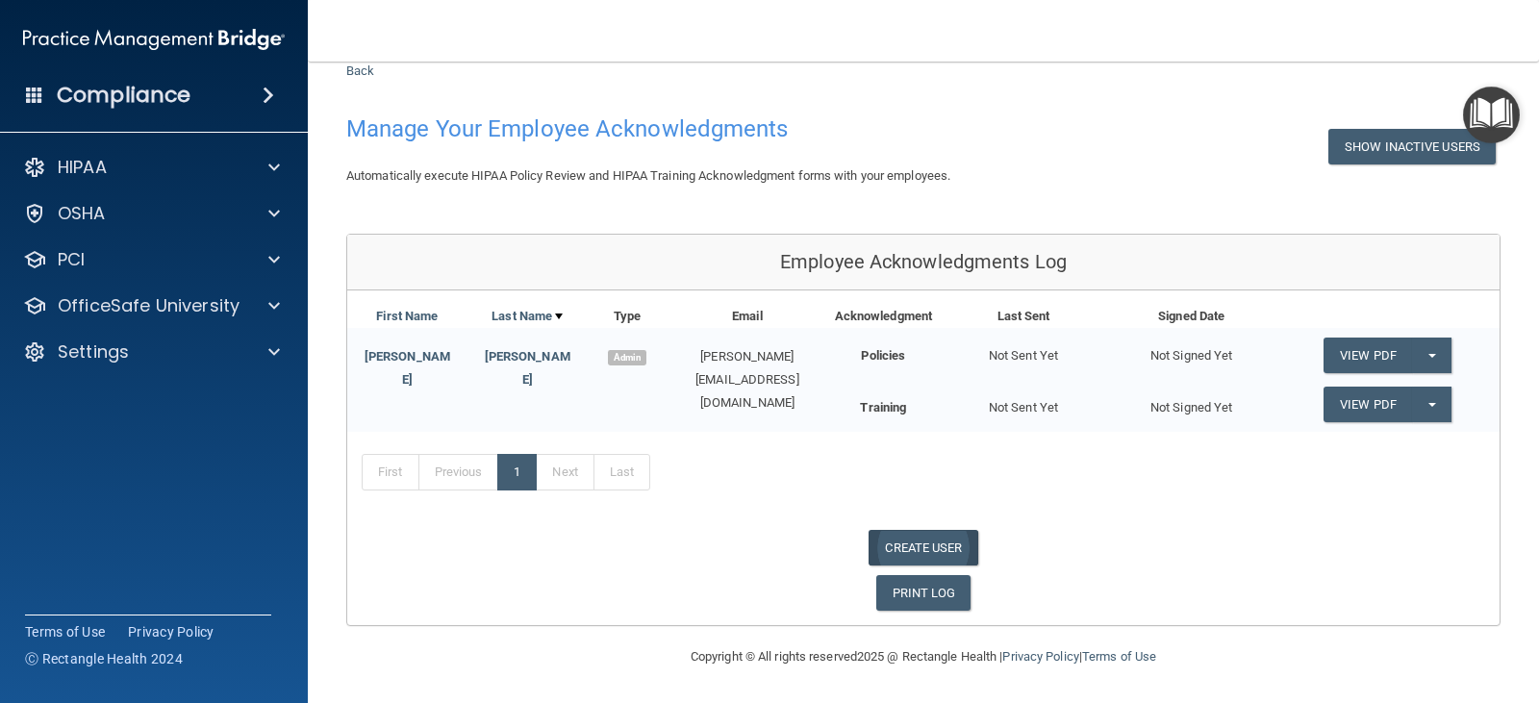
click at [929, 541] on link "CREATE USER" at bounding box center [923, 548] width 109 height 36
select select "practice_admin"
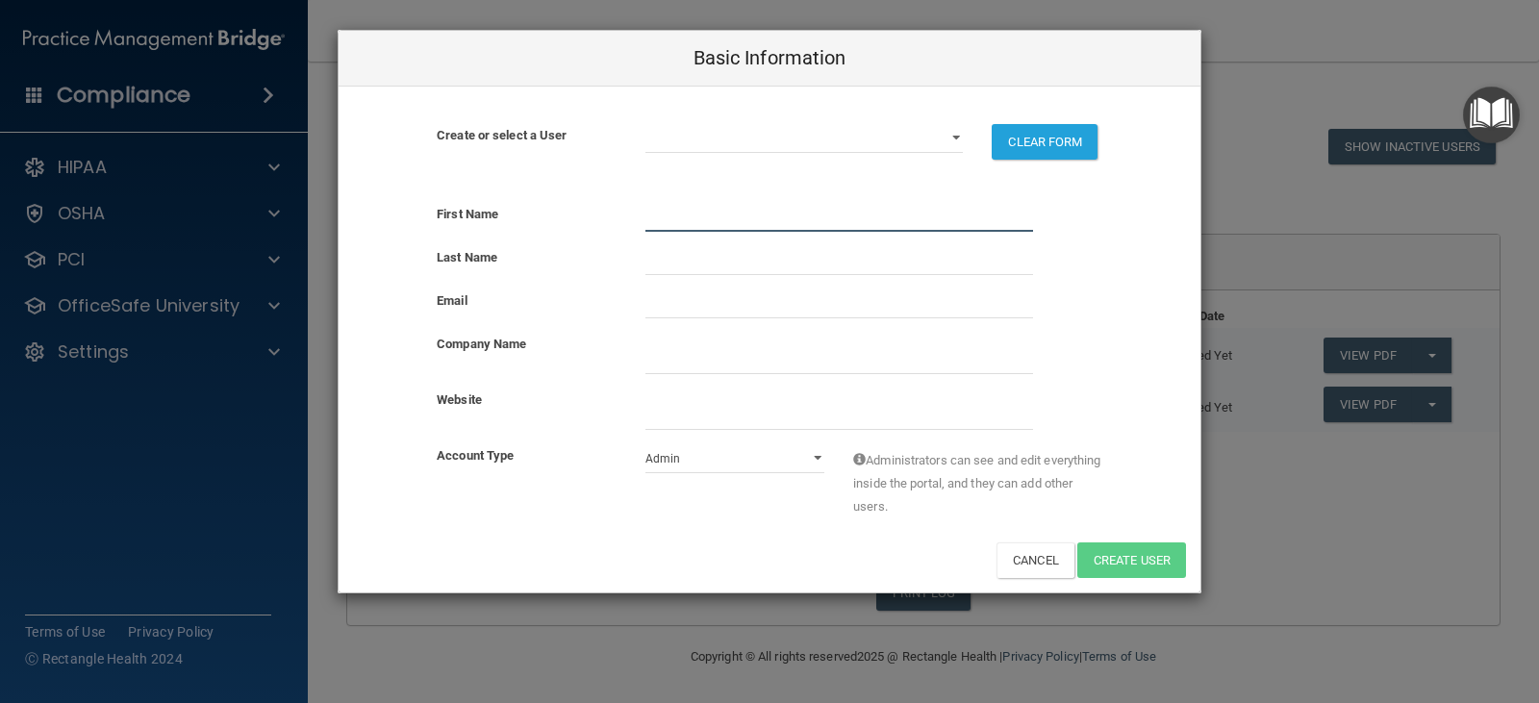
click at [873, 214] on input "text" at bounding box center [839, 217] width 388 height 29
type input "KAILYNN"
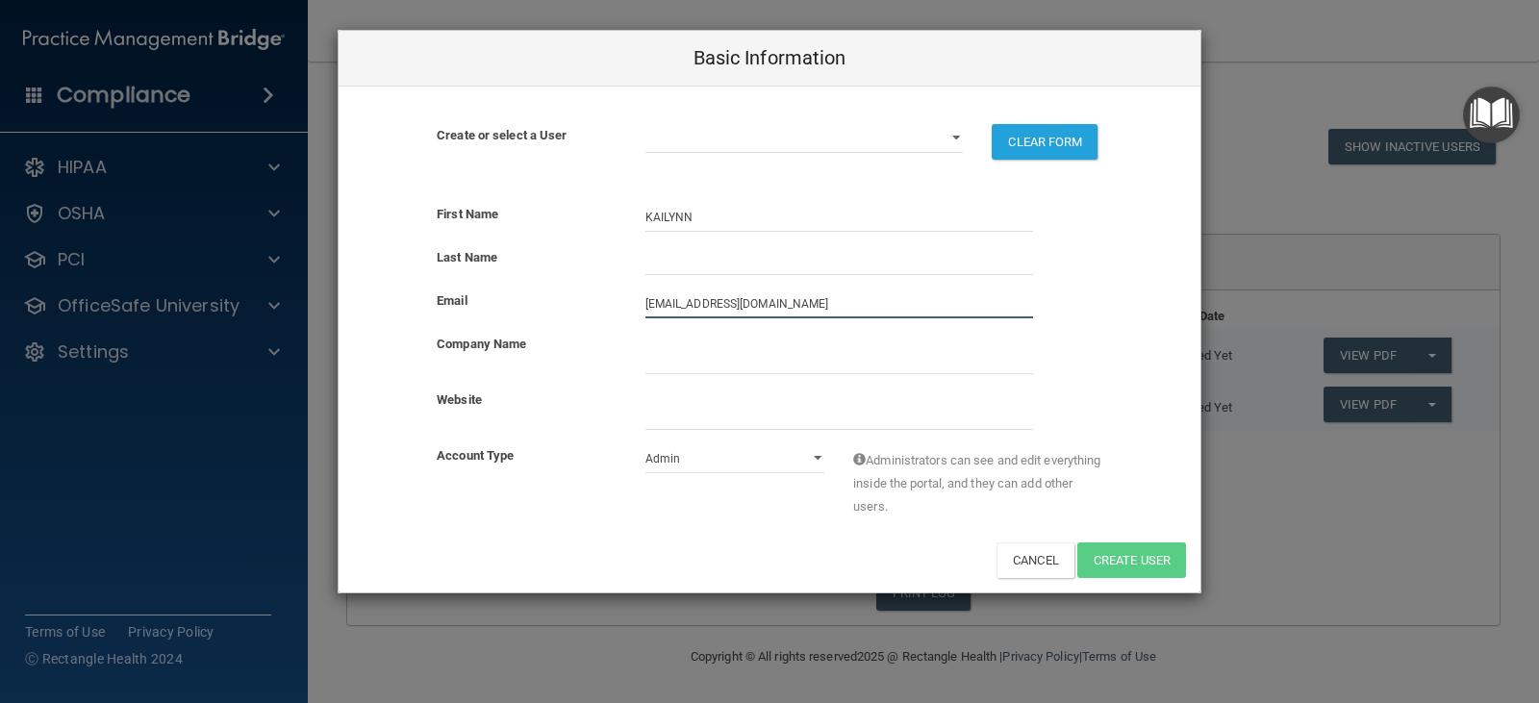
type input "[EMAIL_ADDRESS][DOMAIN_NAME]"
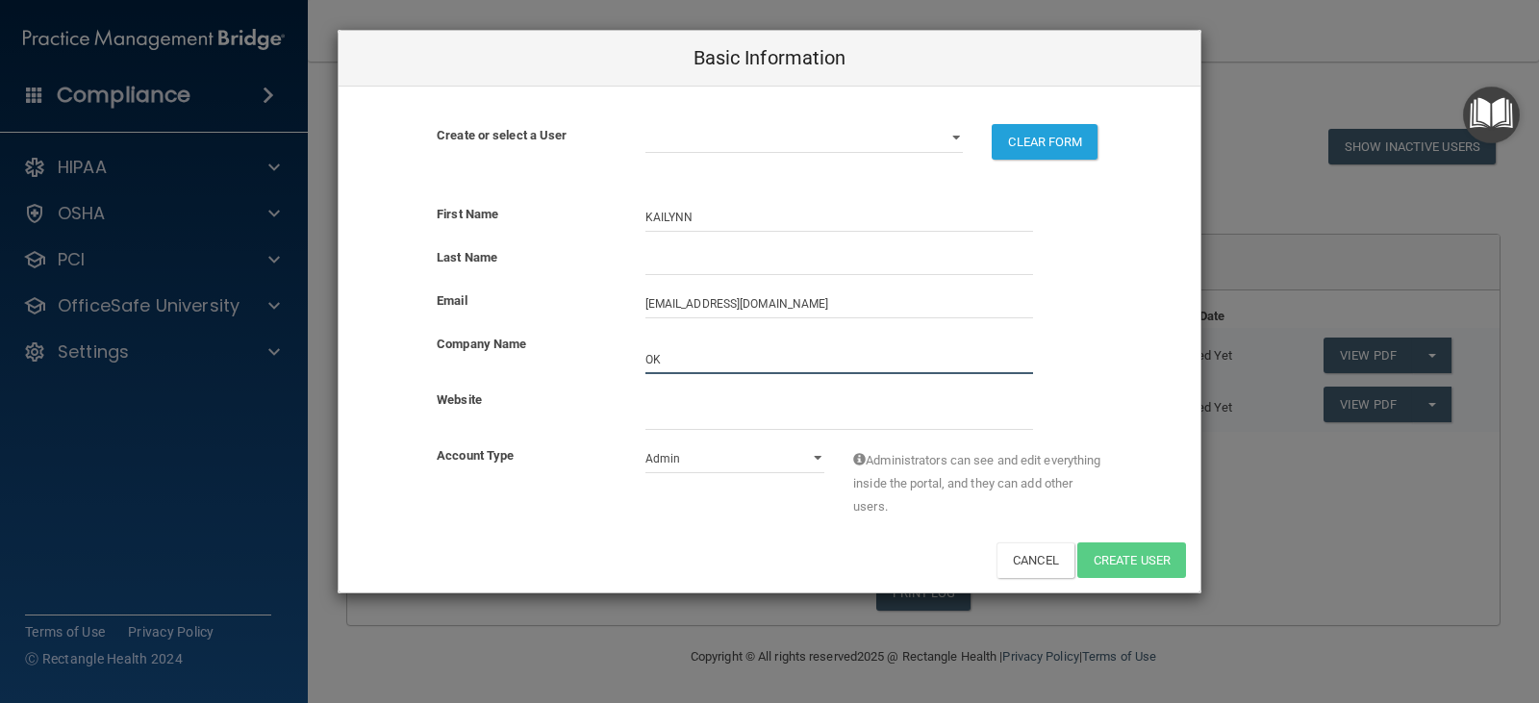
type input "[US_STATE] FOOT AND ANKLE ASSOCIATES"
click at [665, 415] on input "website" at bounding box center [839, 415] width 388 height 29
type input "[DOMAIN_NAME]"
click at [815, 455] on select "Admin Member" at bounding box center [735, 458] width 180 height 29
select select "practice_member"
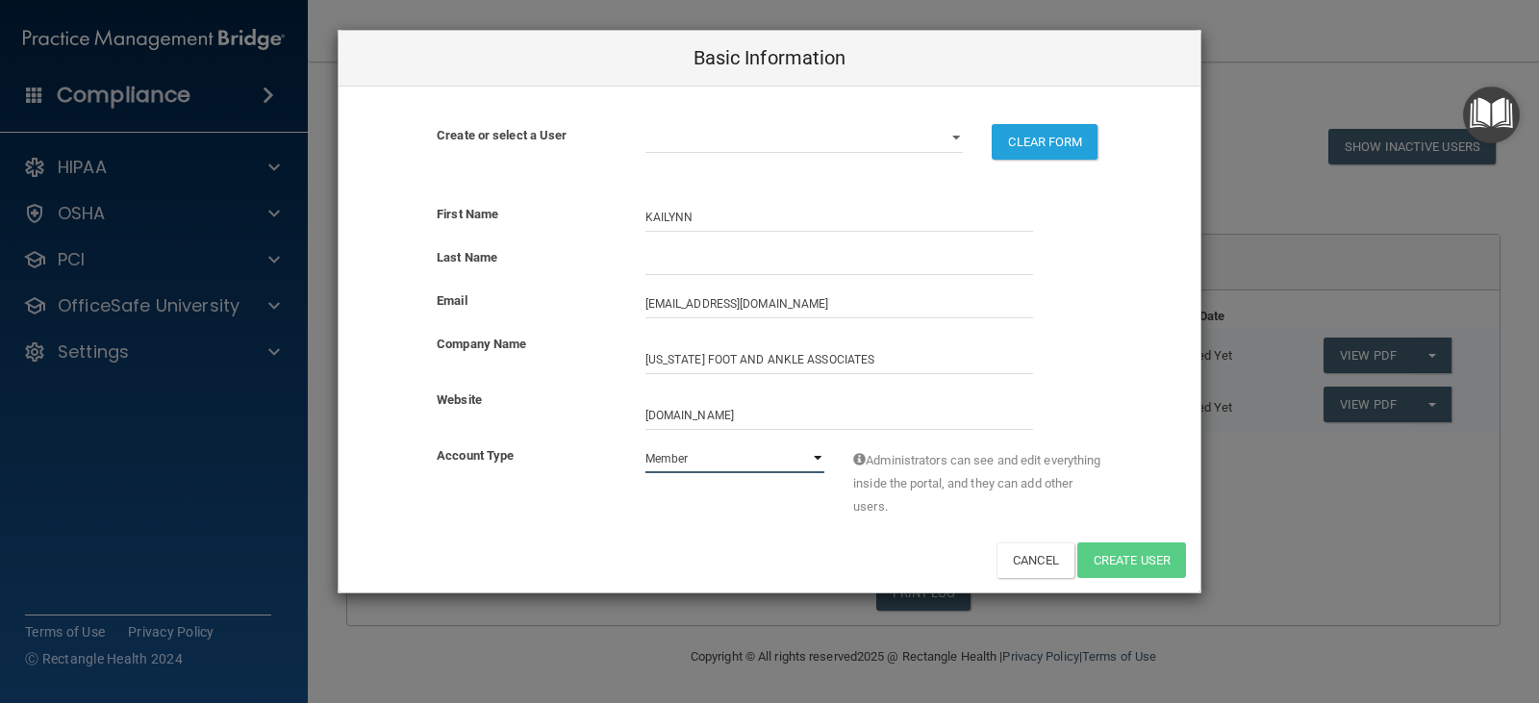
click at [645, 444] on select "Admin Member" at bounding box center [735, 458] width 180 height 29
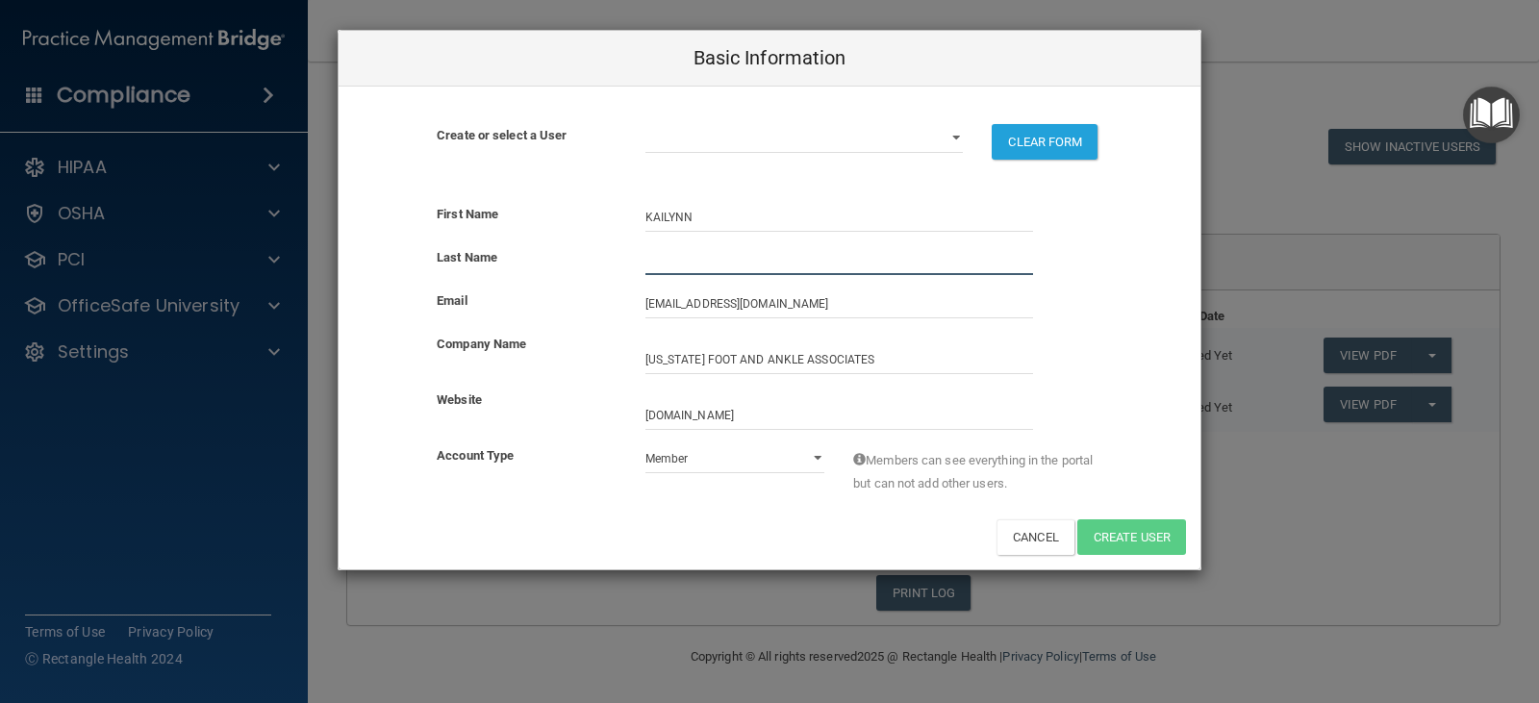
click at [707, 268] on input "text" at bounding box center [839, 260] width 388 height 29
type input "[PERSON_NAME]"
click at [1118, 535] on button "Create User" at bounding box center [1131, 537] width 109 height 36
click at [1333, 558] on div "Basic Information Create or select a User [PERSON_NAME][EMAIL_ADDRESS][DOMAIN_N…" at bounding box center [769, 351] width 1539 height 703
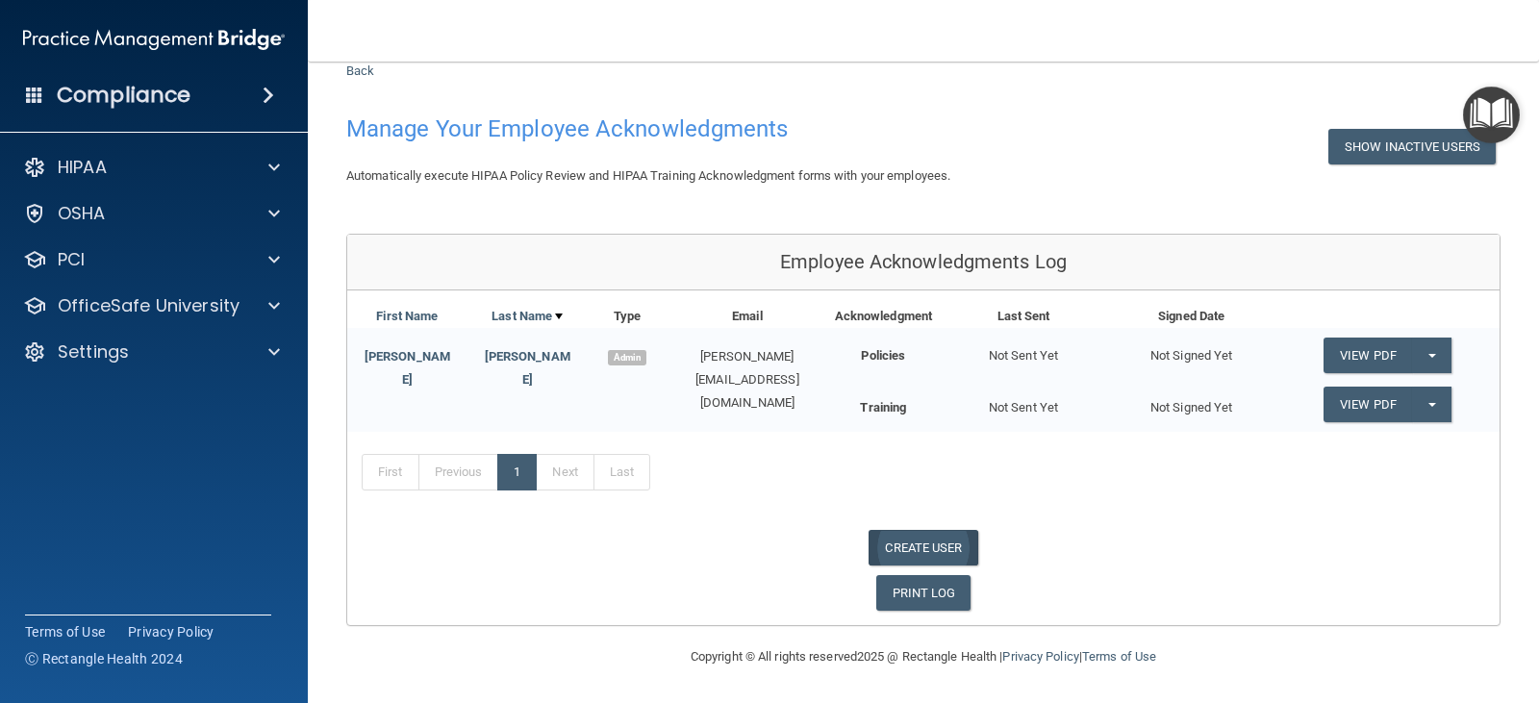
click at [898, 553] on link "CREATE USER" at bounding box center [923, 548] width 109 height 36
click at [900, 543] on link "CREATE USER" at bounding box center [923, 548] width 109 height 36
select select "practice_admin"
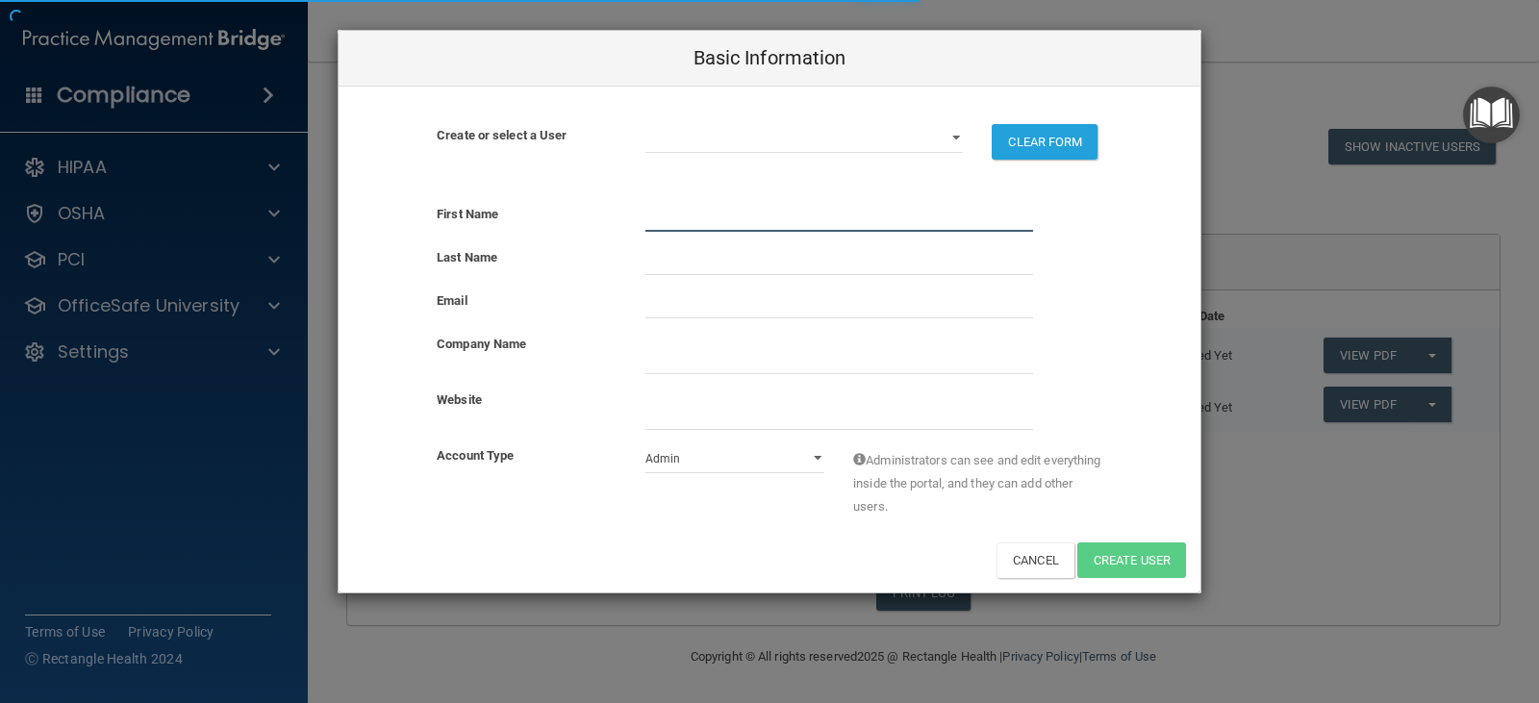
click at [690, 206] on input "text" at bounding box center [839, 217] width 388 height 29
type input "[PERSON_NAME]"
select select "practice_admin"
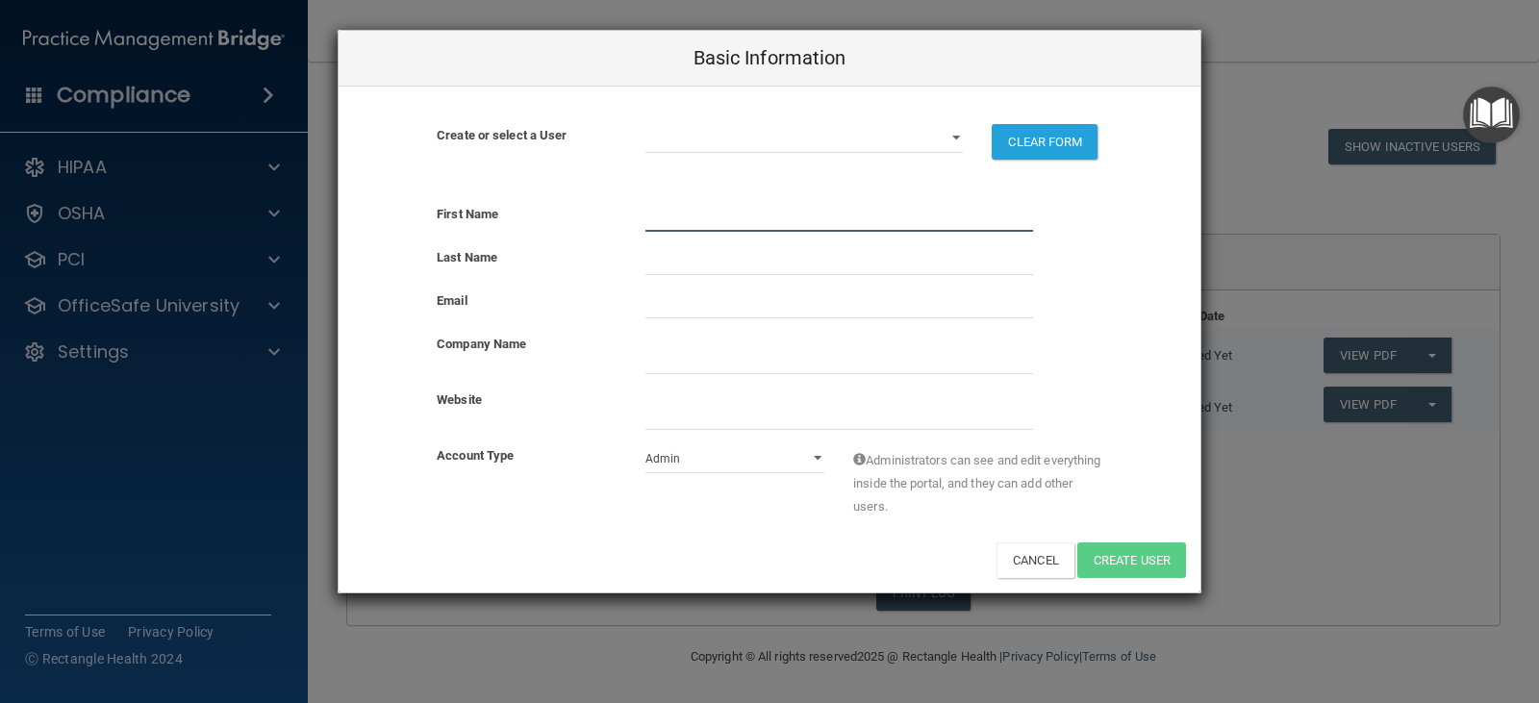
click at [667, 208] on input "text" at bounding box center [839, 217] width 388 height 29
type input "[PERSON_NAME]"
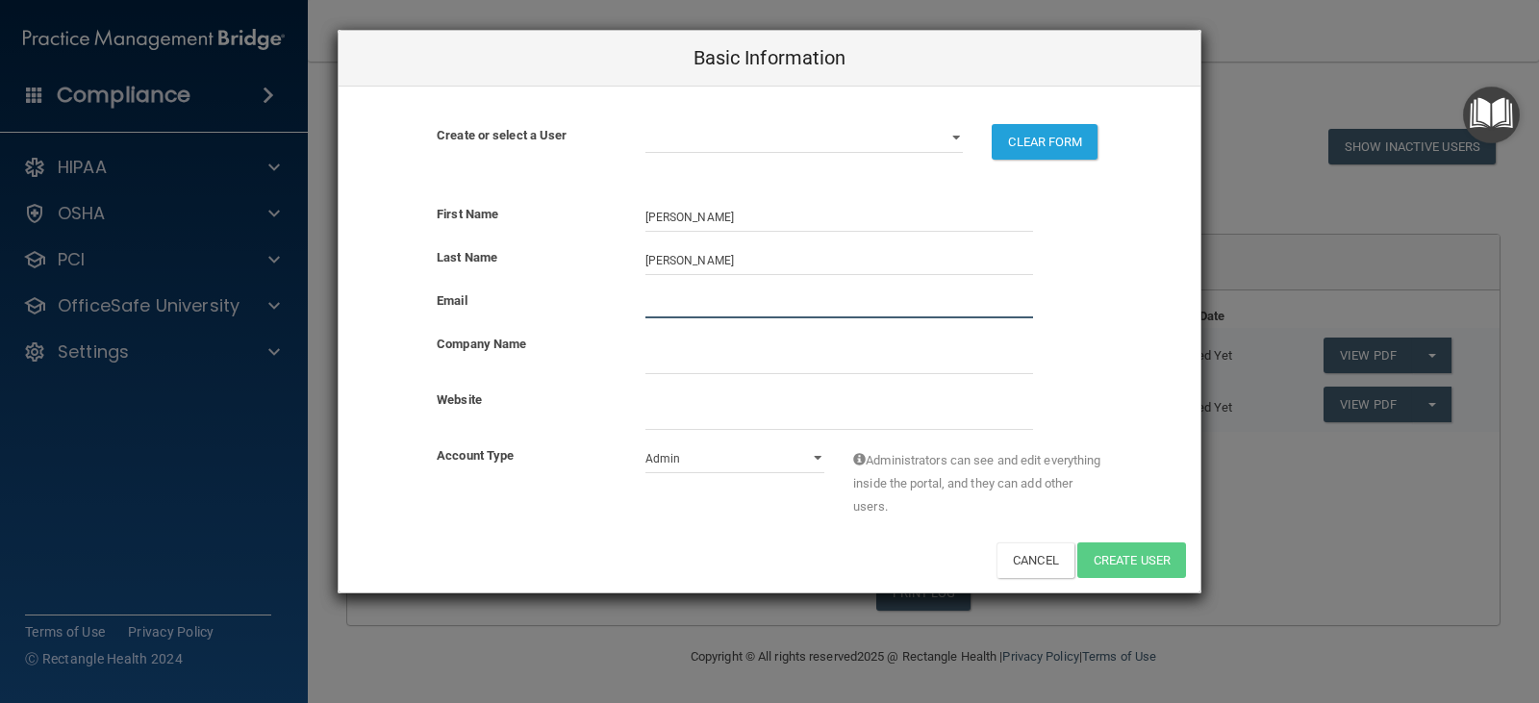
click at [678, 316] on input "email" at bounding box center [839, 304] width 388 height 29
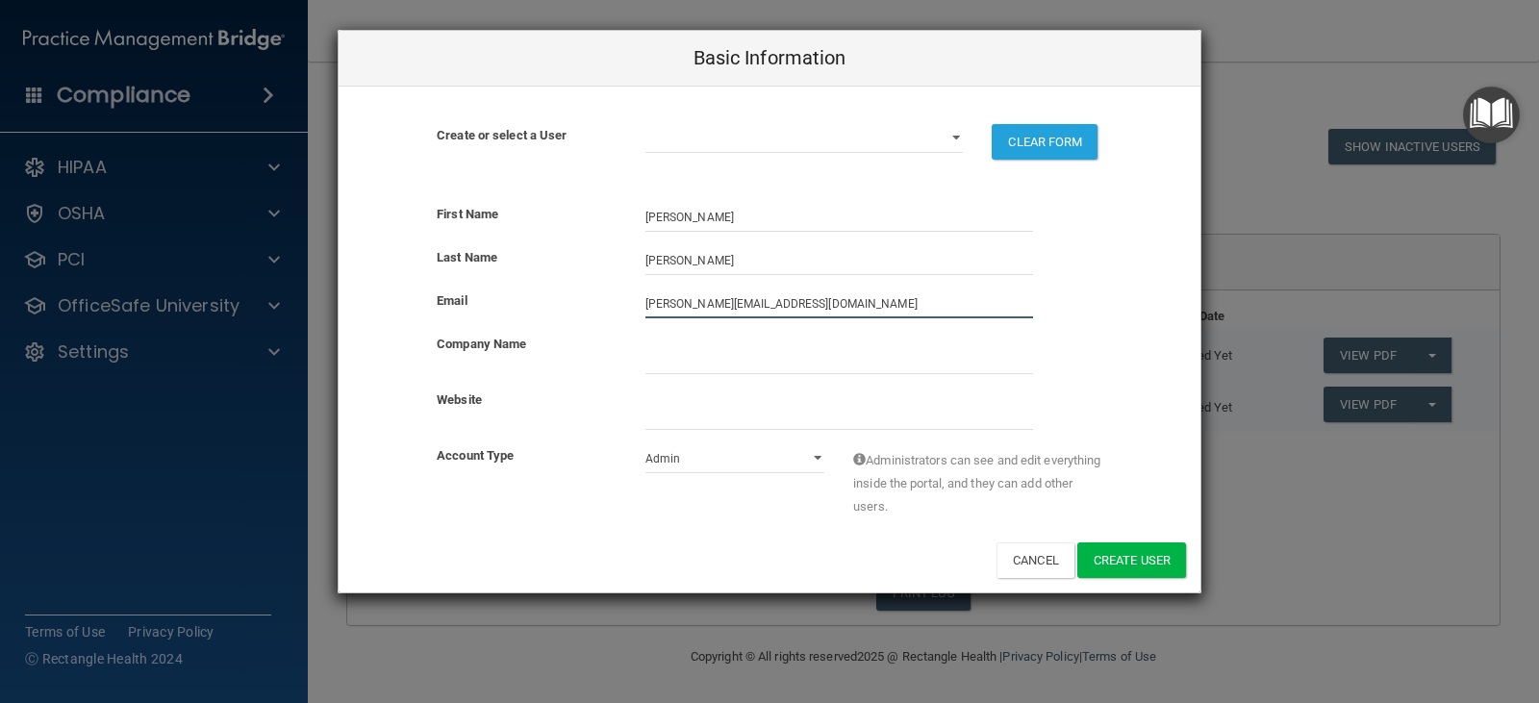
type input "[PERSON_NAME][EMAIL_ADDRESS][DOMAIN_NAME]"
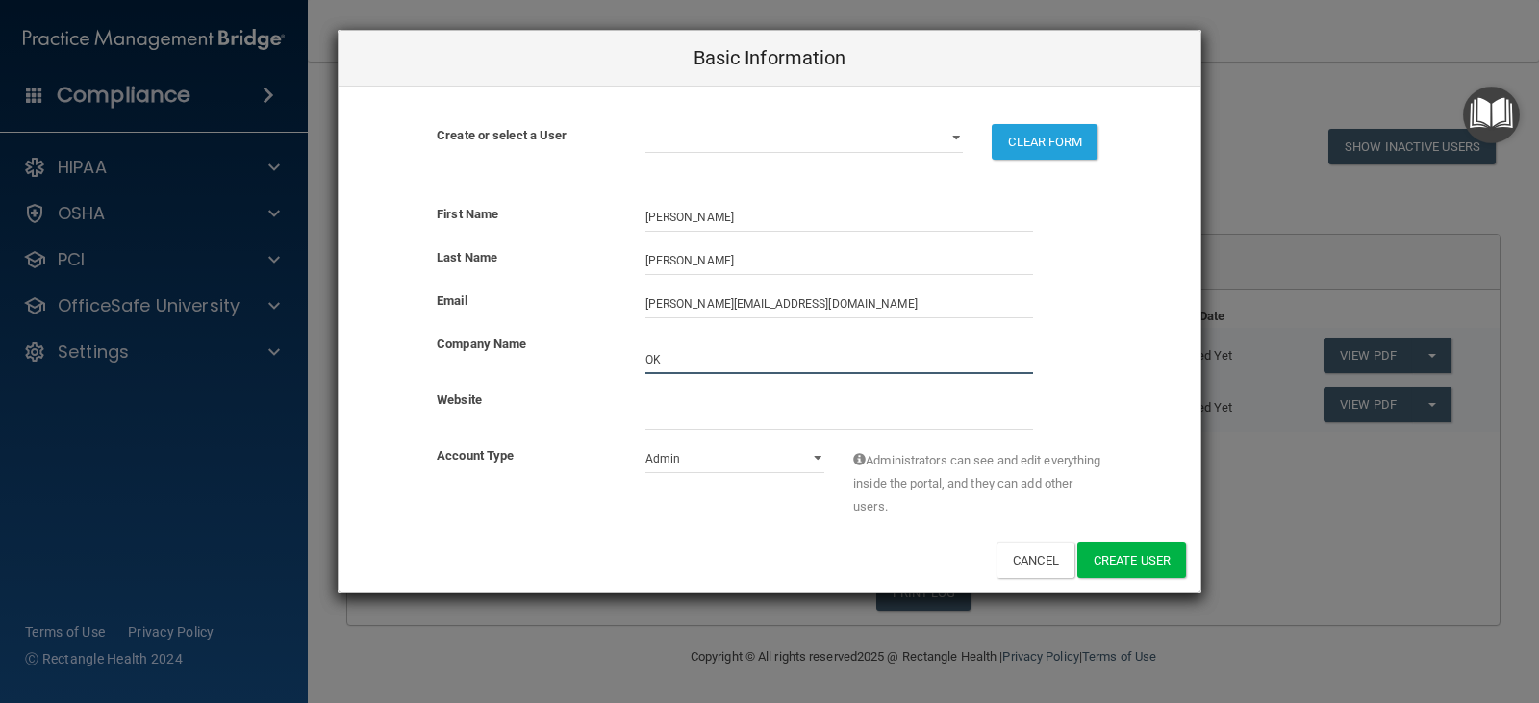
type input "[US_STATE] FOOT AND ANKLE ASSOCIATES"
click at [695, 420] on input "website" at bounding box center [839, 415] width 388 height 29
type input "[DOMAIN_NAME]"
click at [756, 463] on select "Admin Member" at bounding box center [735, 458] width 180 height 29
select select "practice_member"
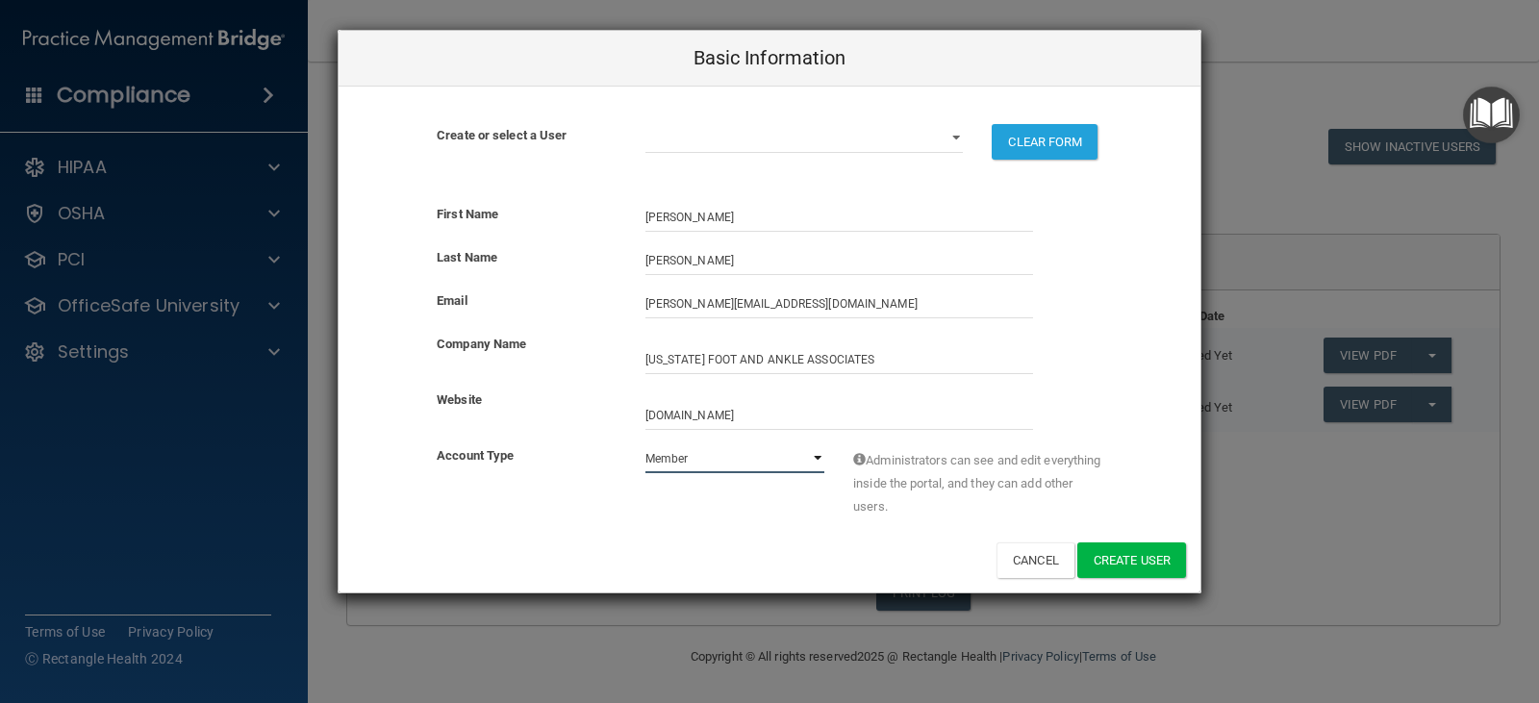
click at [645, 444] on select "Admin Member" at bounding box center [735, 458] width 180 height 29
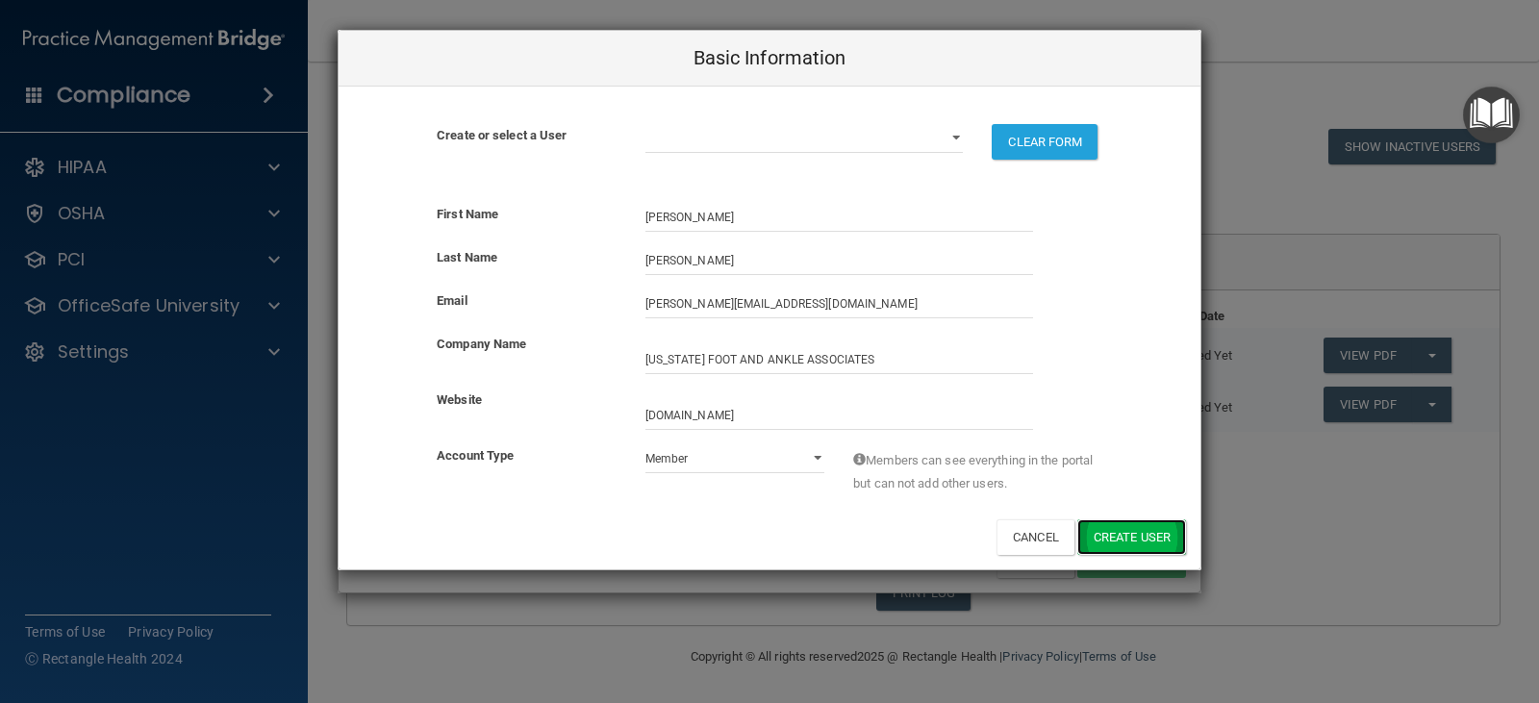
click at [1106, 543] on button "Create User" at bounding box center [1131, 537] width 109 height 36
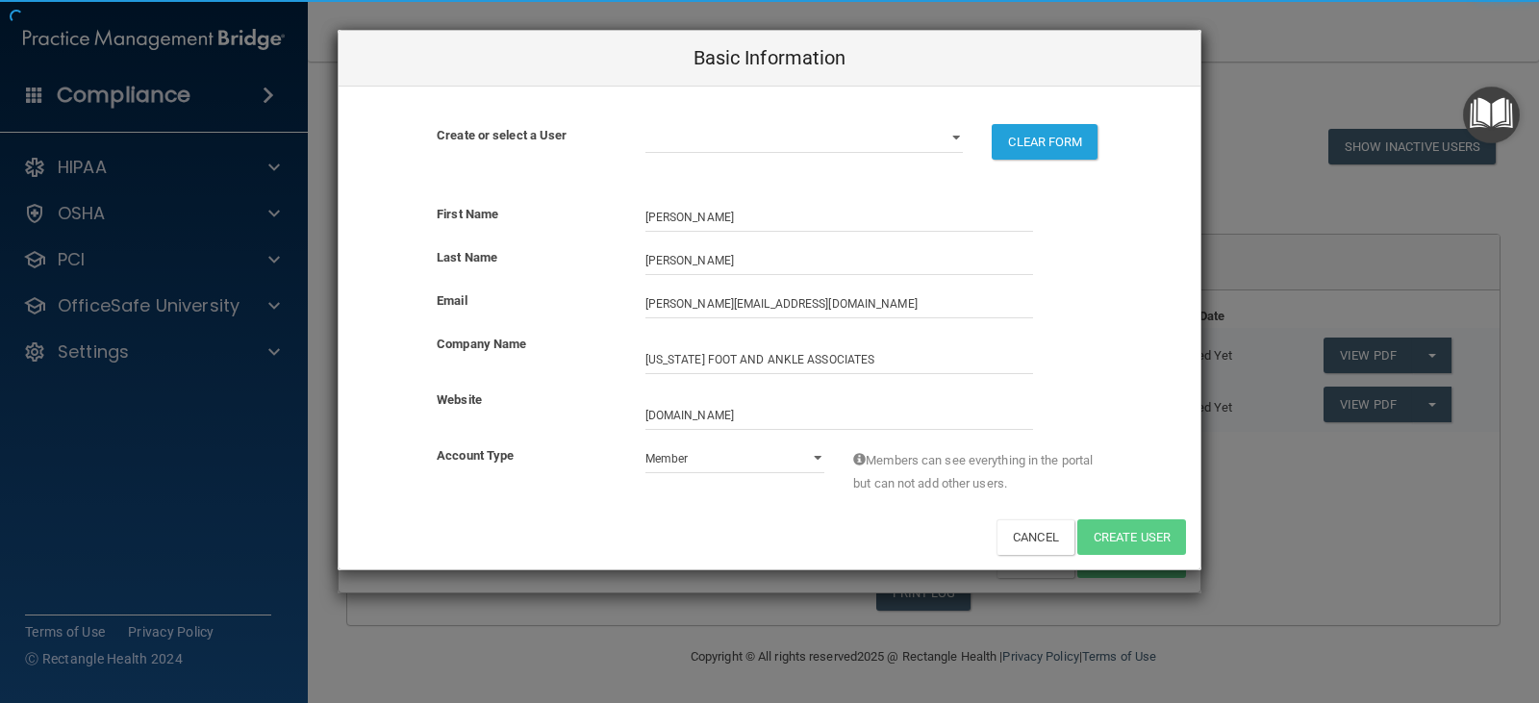
click at [1279, 503] on div "Basic Information Create or select a User [PERSON_NAME][EMAIL_ADDRESS][DOMAIN_N…" at bounding box center [769, 351] width 1539 height 703
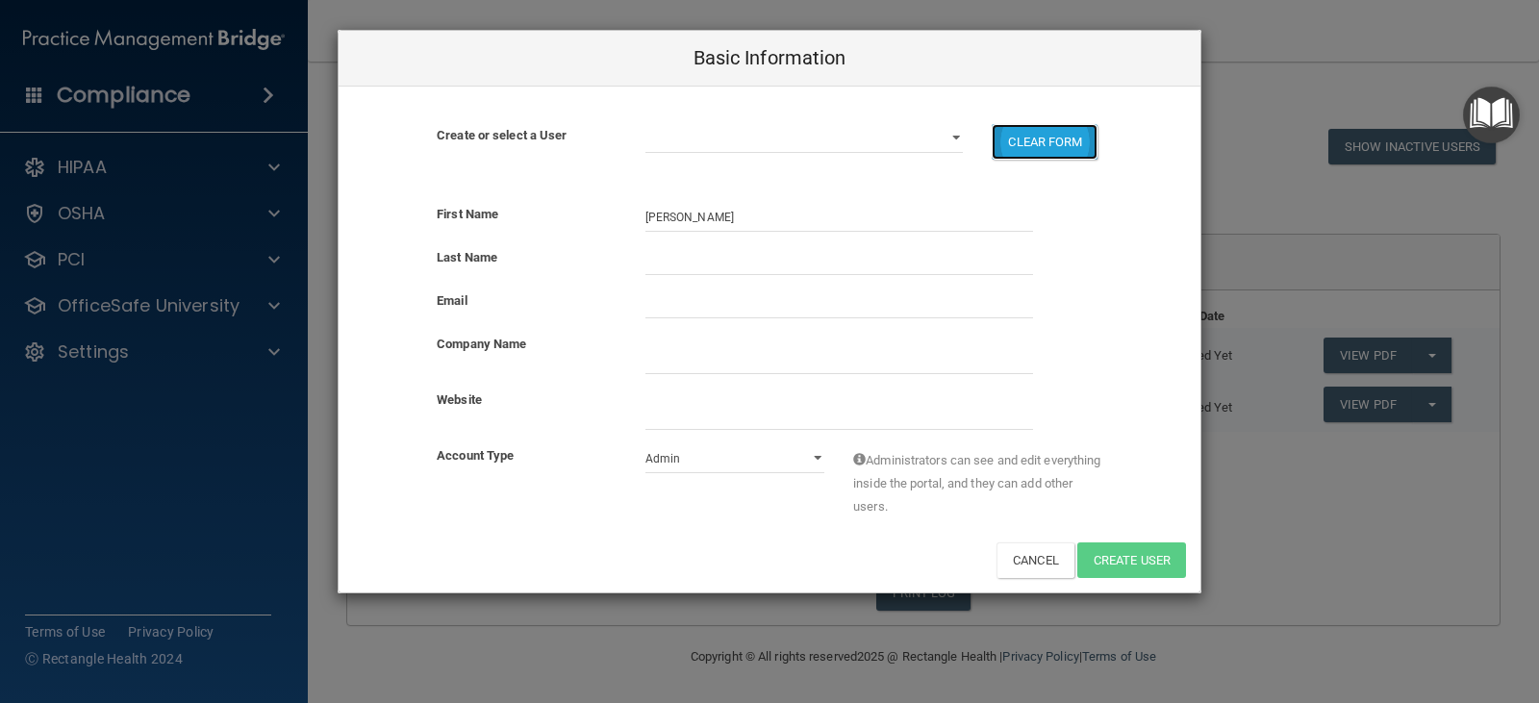
click at [1074, 147] on button "CLEAR FORM" at bounding box center [1045, 142] width 106 height 36
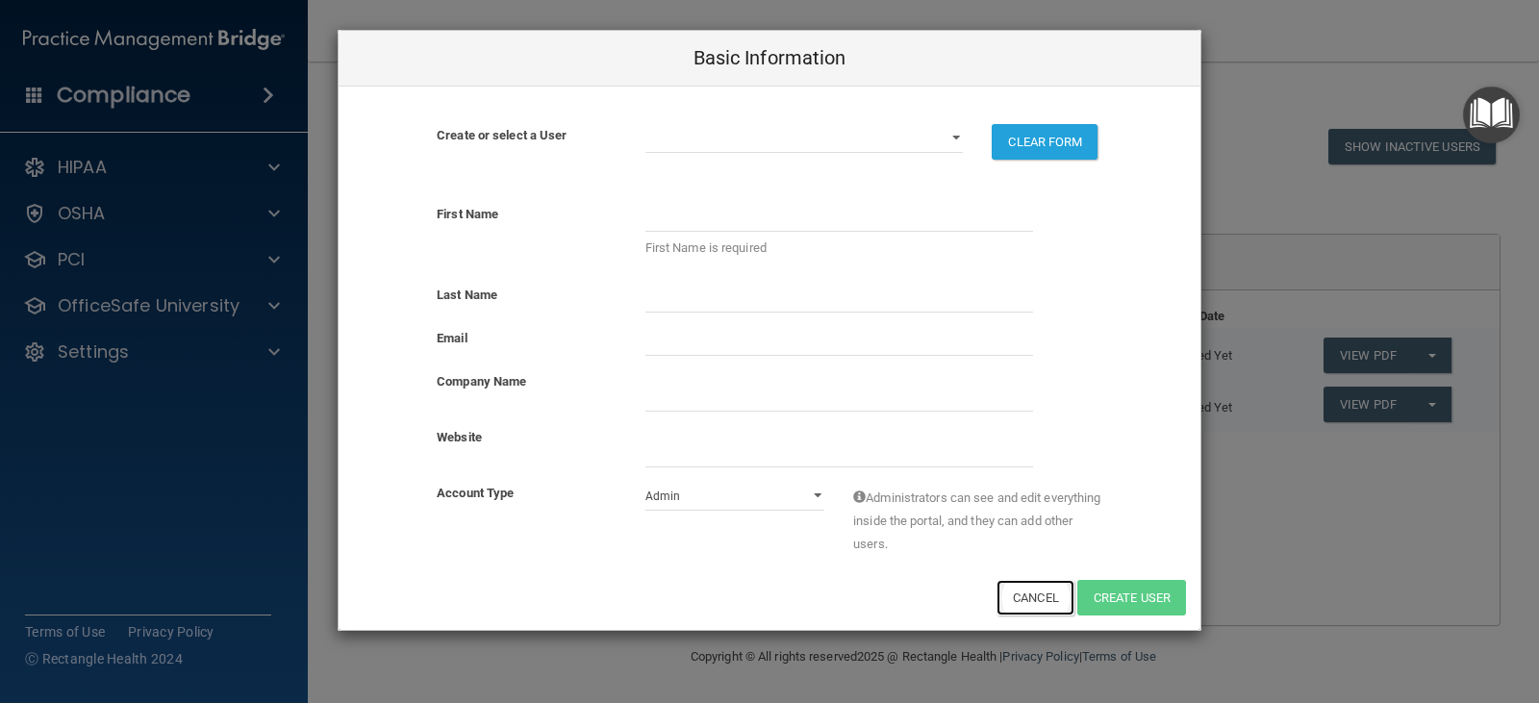
click at [1016, 588] on button "Cancel" at bounding box center [1036, 598] width 78 height 36
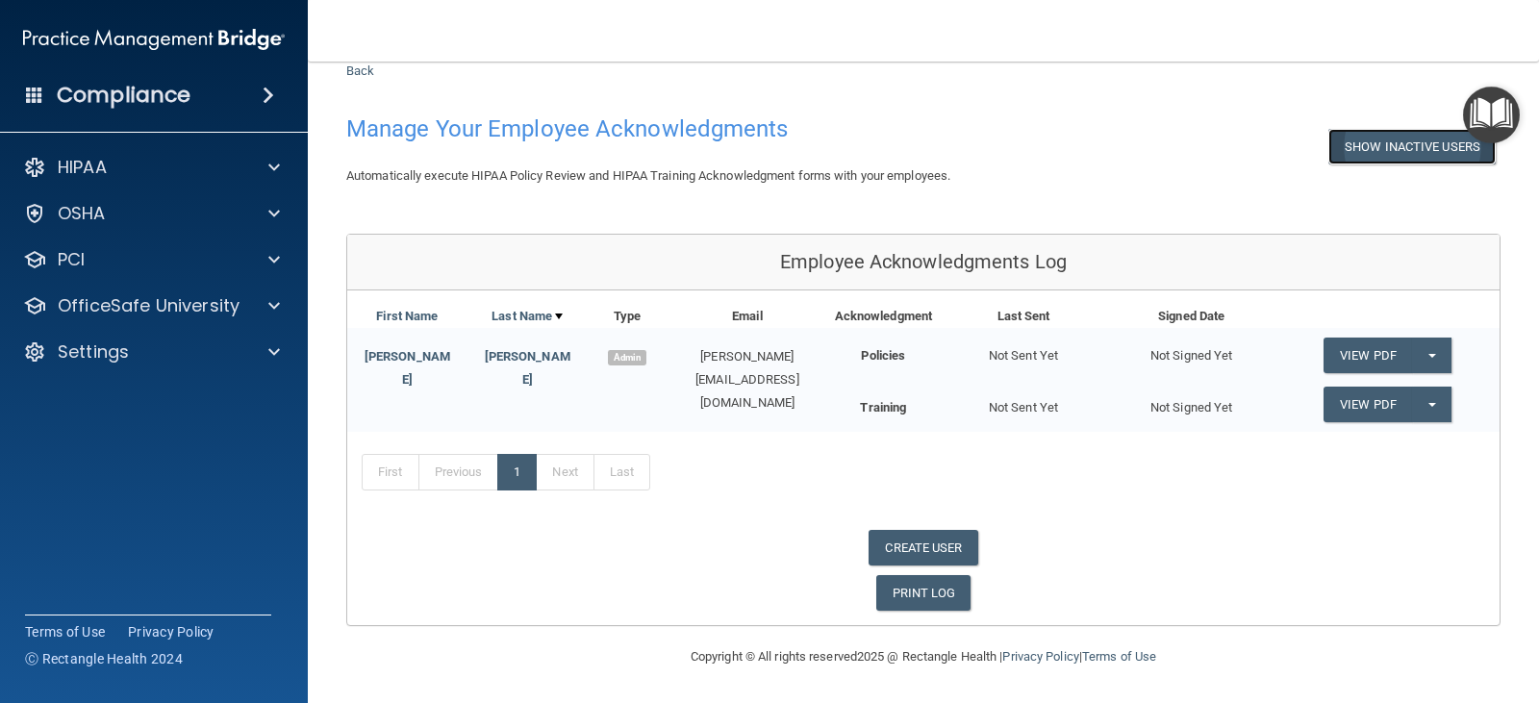
click at [1406, 155] on button "Show Inactive Users" at bounding box center [1411, 147] width 167 height 36
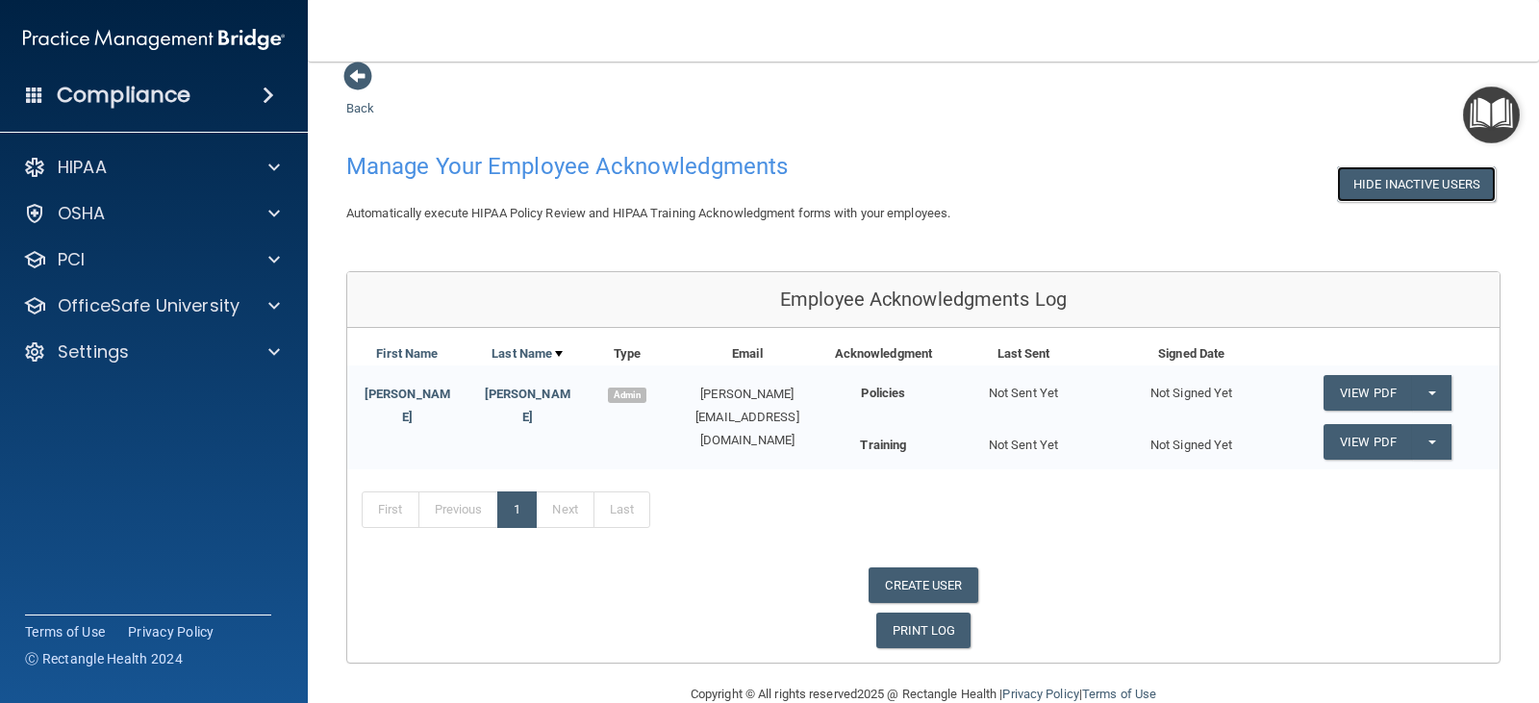
scroll to position [0, 0]
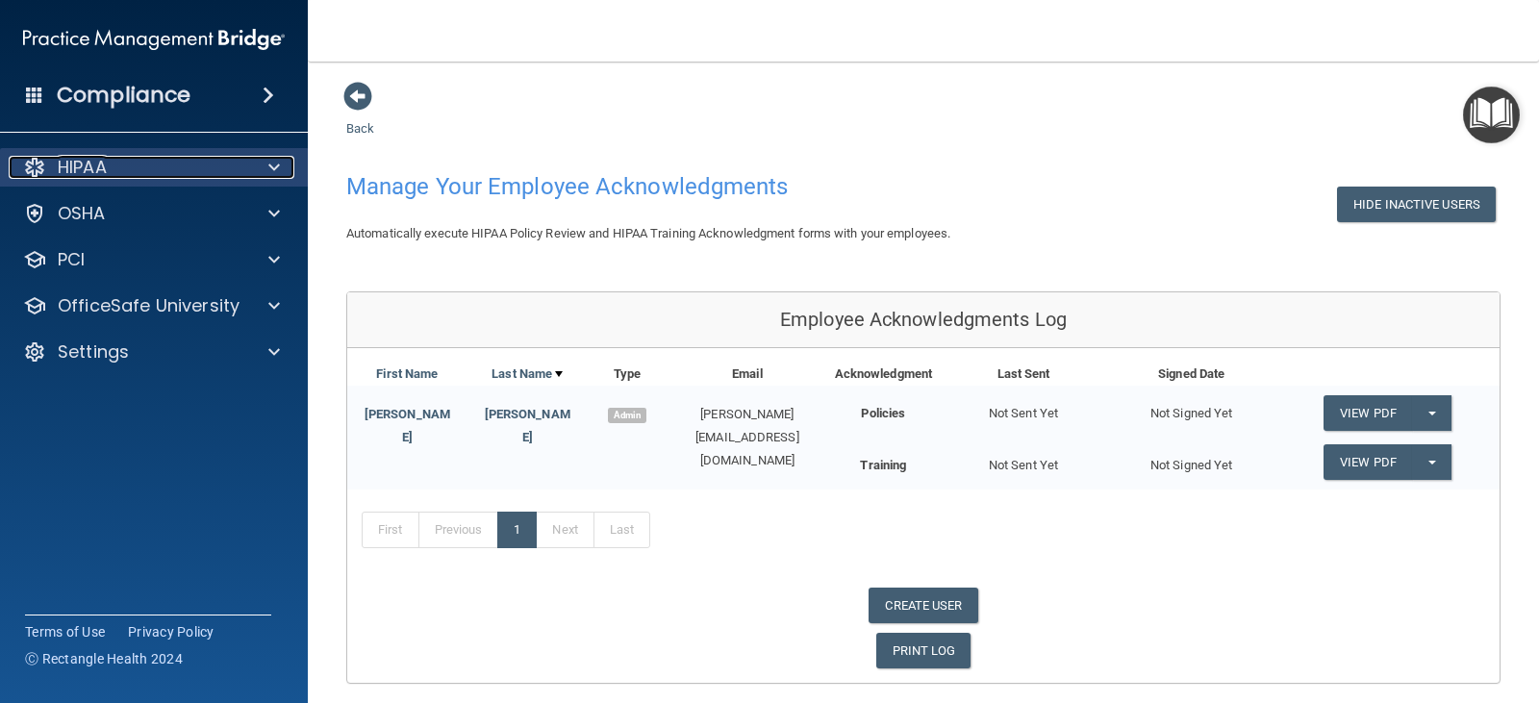
click at [225, 176] on div "HIPAA" at bounding box center [128, 167] width 239 height 23
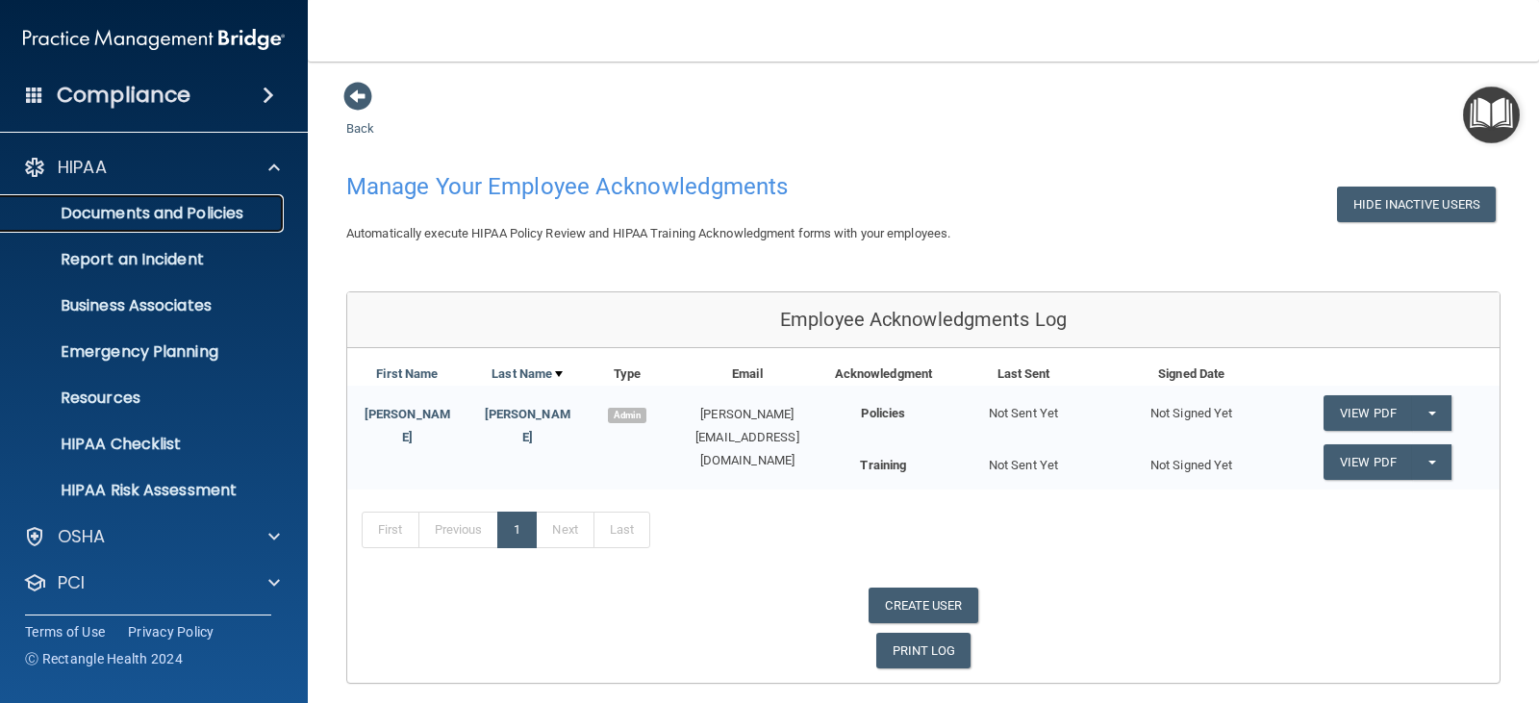
click at [205, 218] on p "Documents and Policies" at bounding box center [144, 213] width 263 height 19
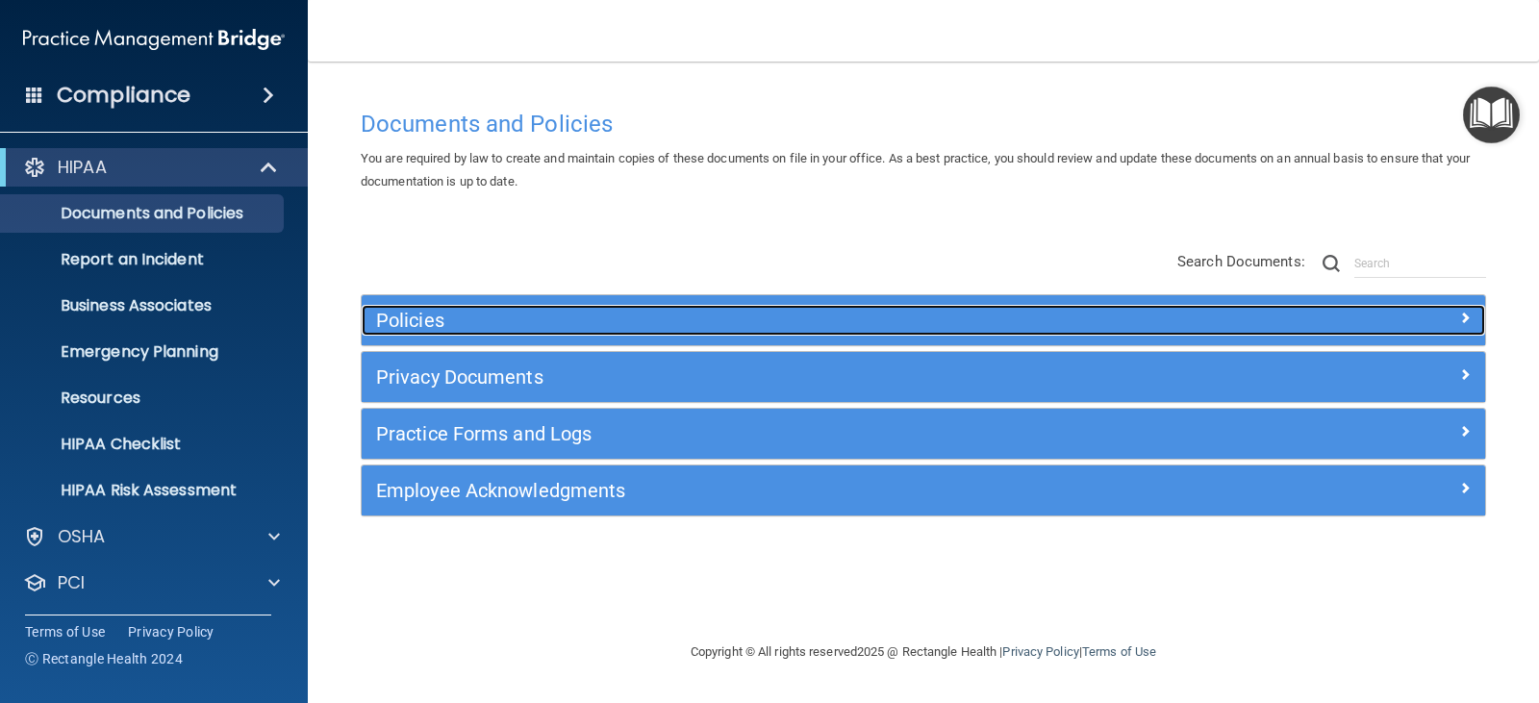
click at [1403, 320] on div at bounding box center [1344, 316] width 281 height 23
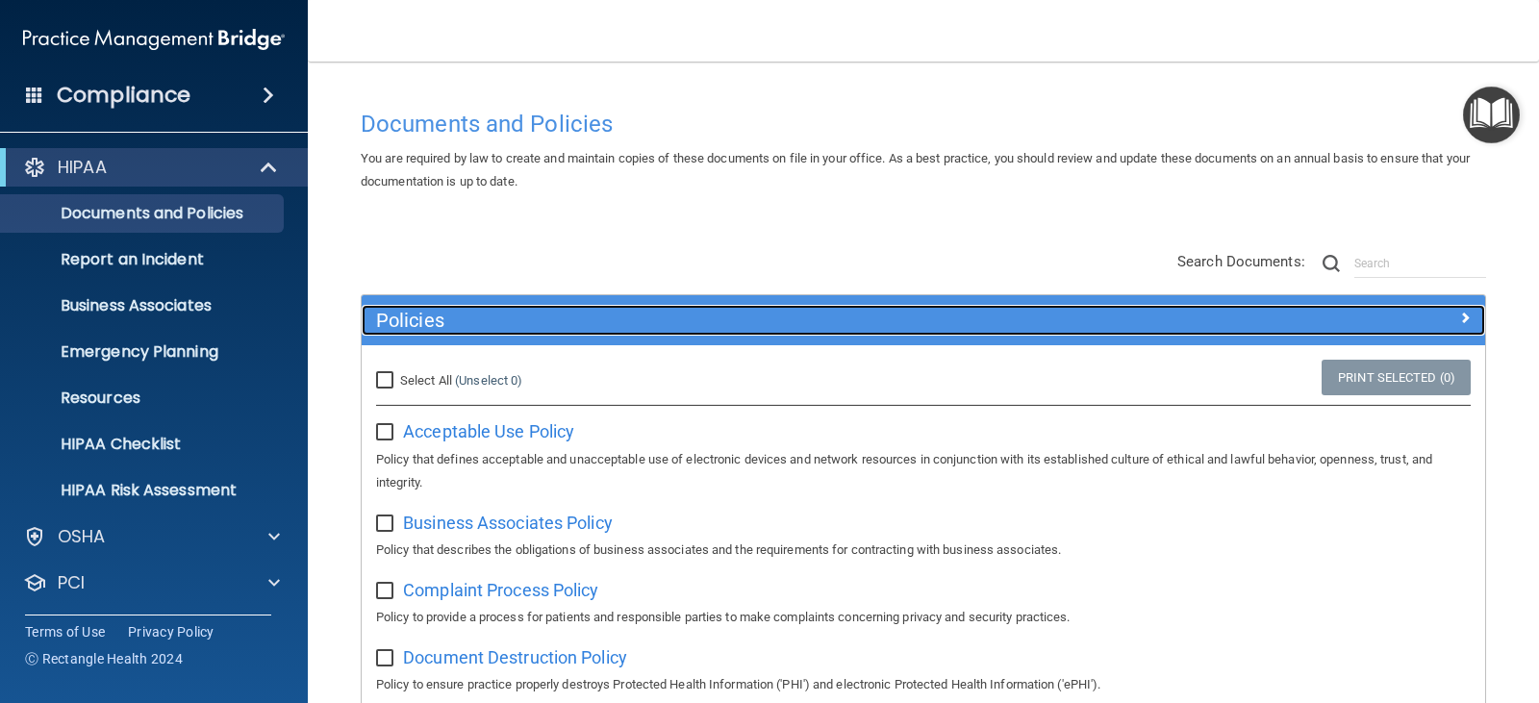
scroll to position [96, 0]
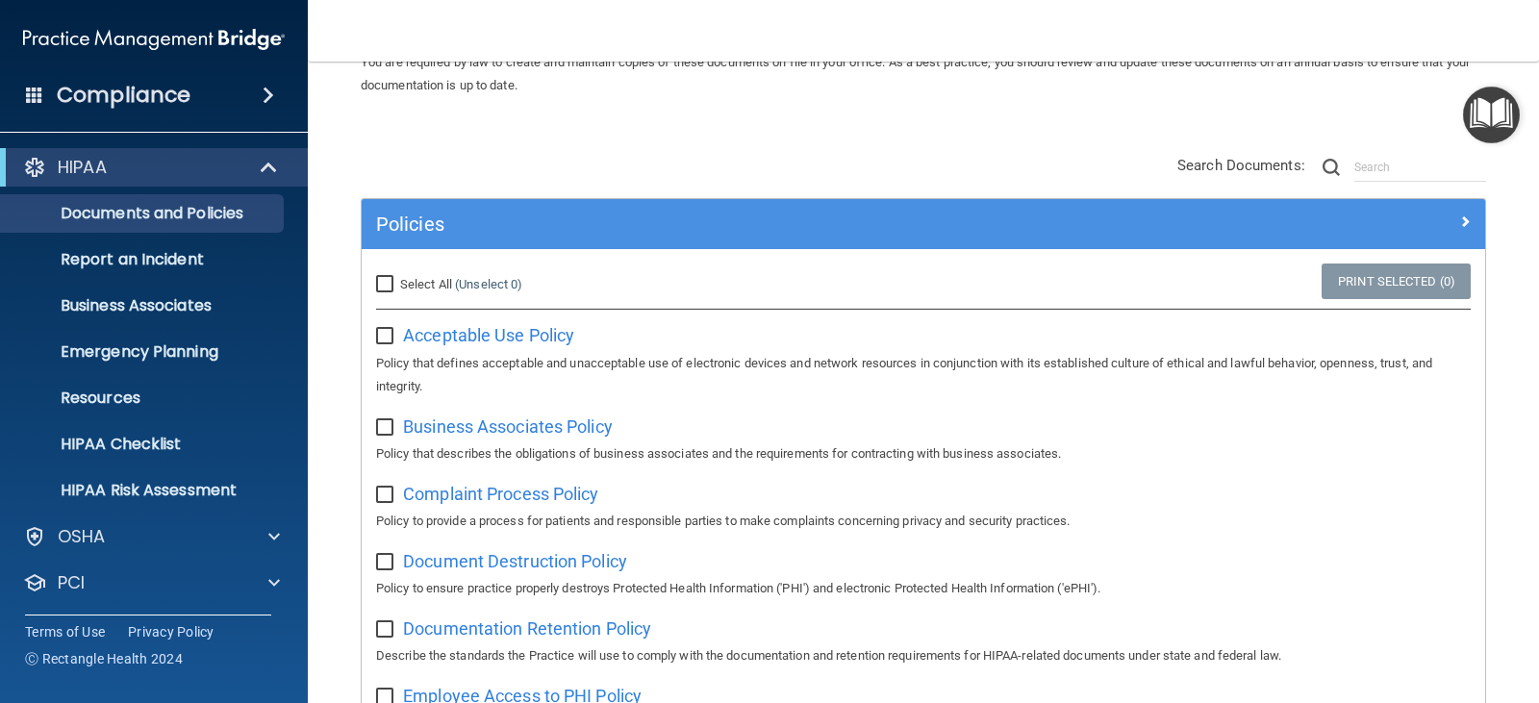
click at [392, 334] on input "checkbox" at bounding box center [387, 336] width 22 height 15
checkbox input "true"
click at [384, 431] on input "checkbox" at bounding box center [387, 427] width 22 height 15
checkbox input "true"
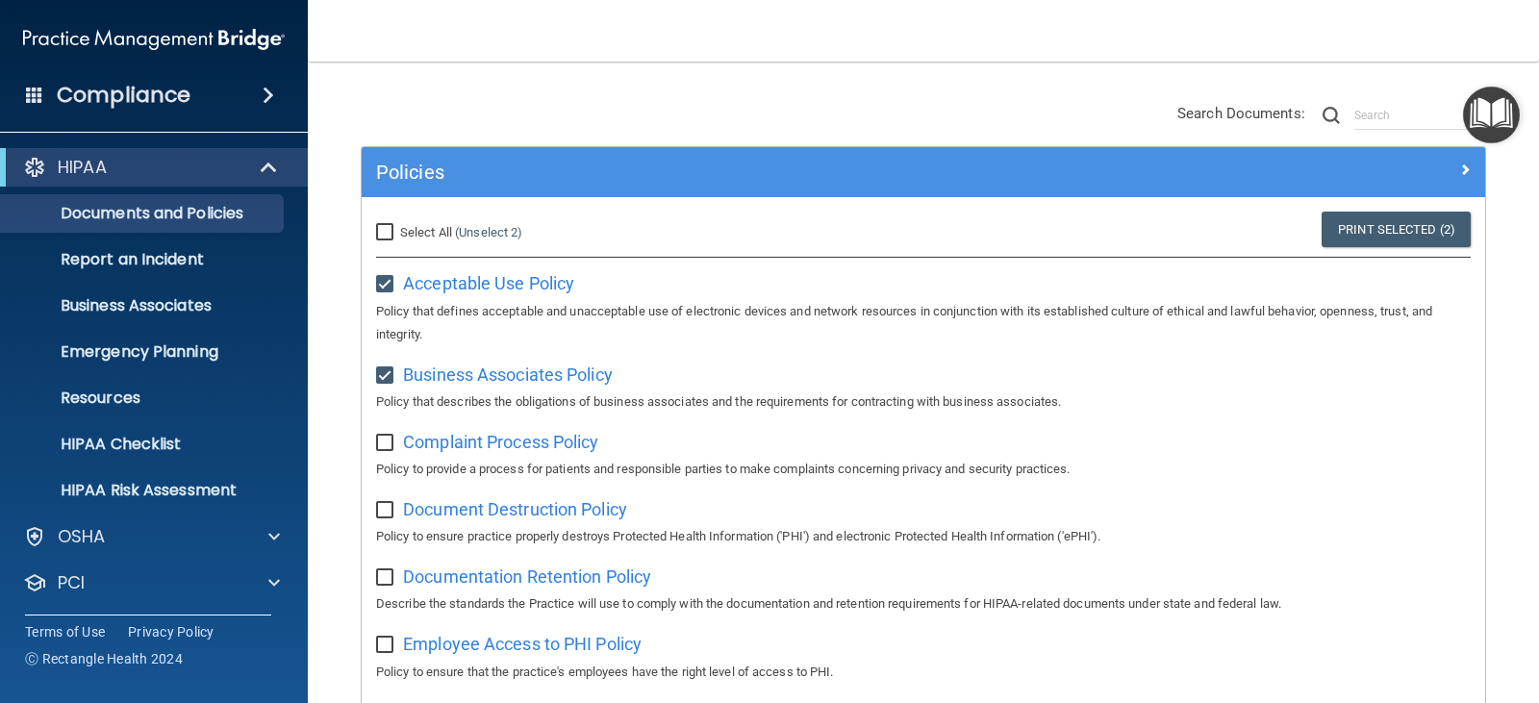
scroll to position [192, 0]
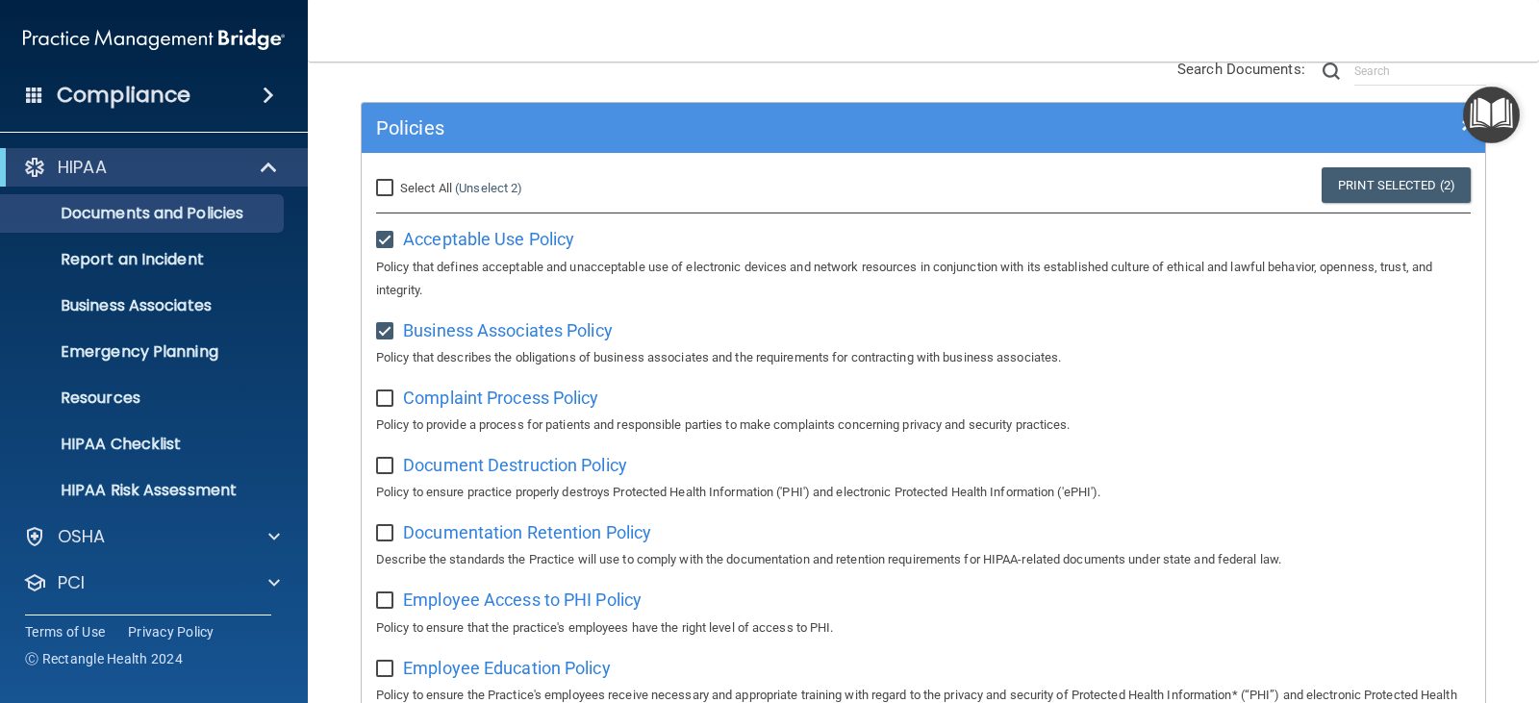
click at [391, 400] on input "checkbox" at bounding box center [387, 399] width 22 height 15
checkbox input "true"
click at [387, 468] on input "checkbox" at bounding box center [387, 466] width 22 height 15
checkbox input "true"
click at [386, 539] on input "checkbox" at bounding box center [387, 533] width 22 height 15
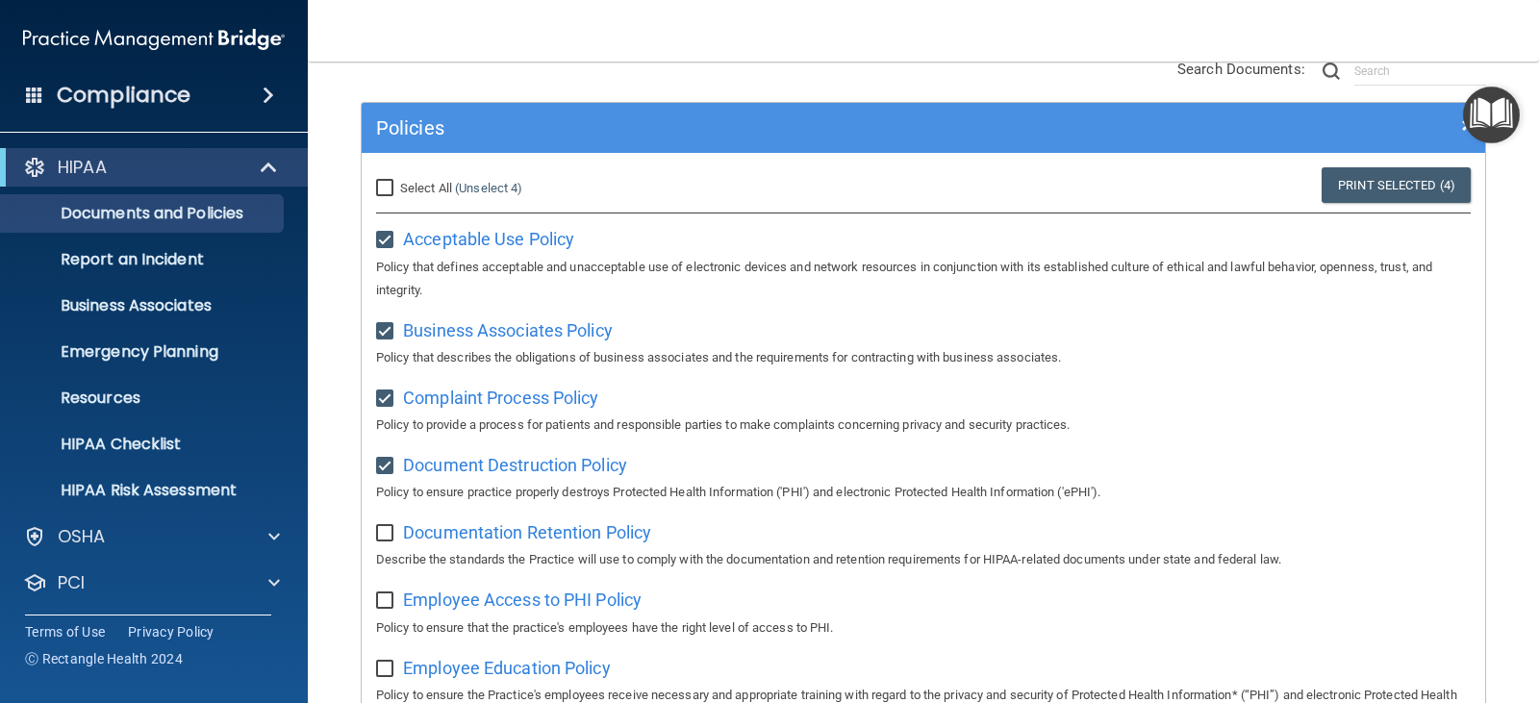
checkbox input "true"
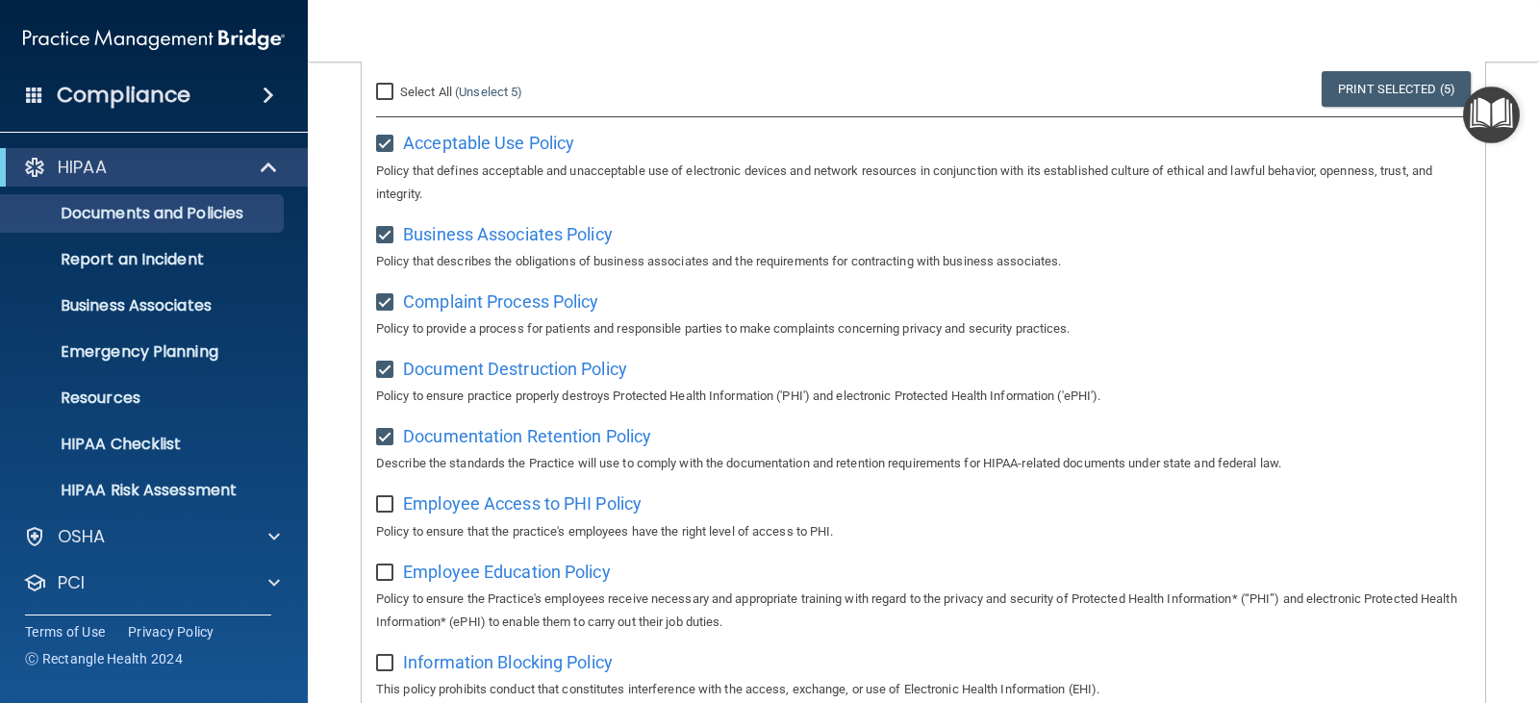
click at [392, 508] on input "checkbox" at bounding box center [387, 504] width 22 height 15
checkbox input "true"
click at [392, 578] on input "checkbox" at bounding box center [387, 573] width 22 height 15
checkbox input "true"
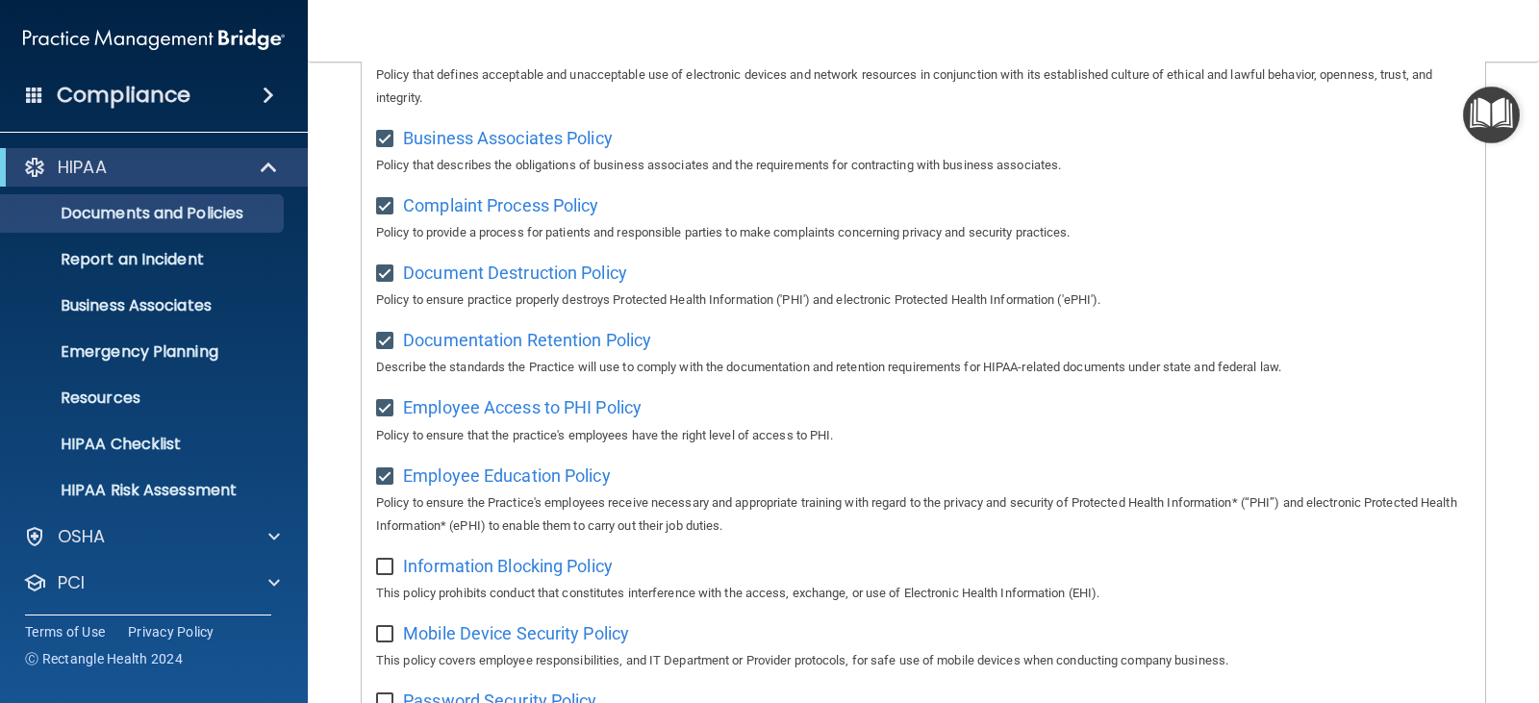
click at [391, 570] on input "checkbox" at bounding box center [387, 567] width 22 height 15
checkbox input "true"
click at [393, 641] on input "checkbox" at bounding box center [387, 634] width 22 height 15
checkbox input "true"
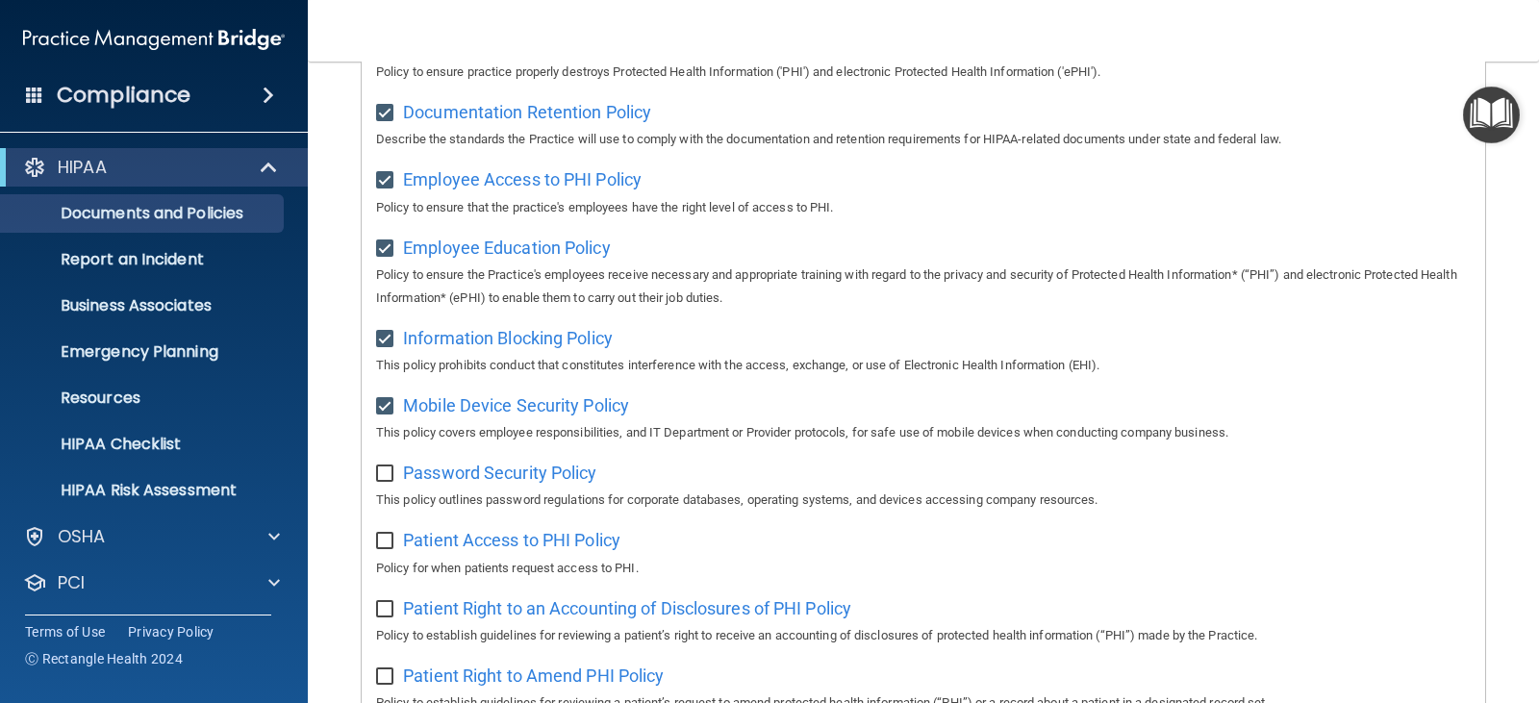
scroll to position [673, 0]
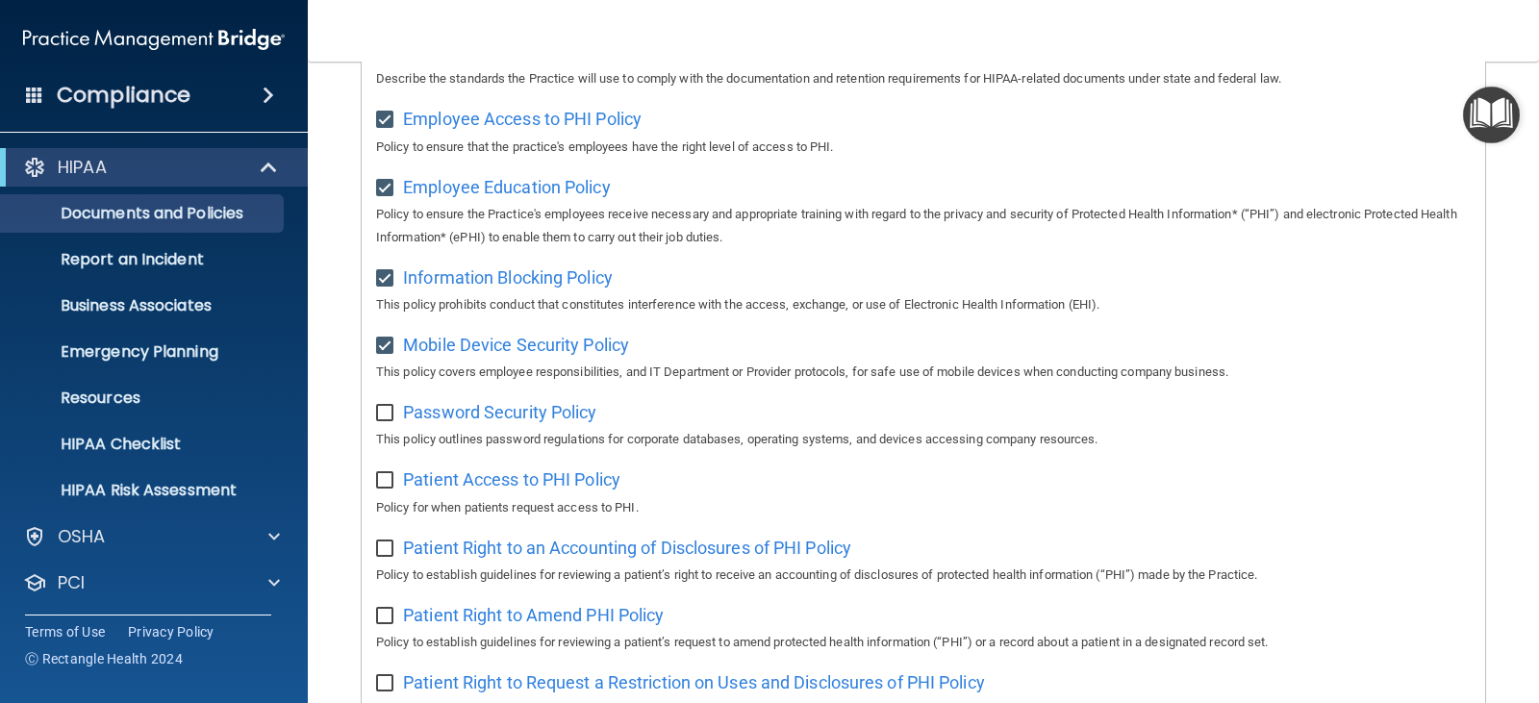
click at [392, 419] on input "checkbox" at bounding box center [387, 413] width 22 height 15
checkbox input "true"
click at [385, 480] on label at bounding box center [388, 475] width 24 height 22
click at [385, 480] on input "checkbox" at bounding box center [387, 480] width 22 height 15
checkbox input "true"
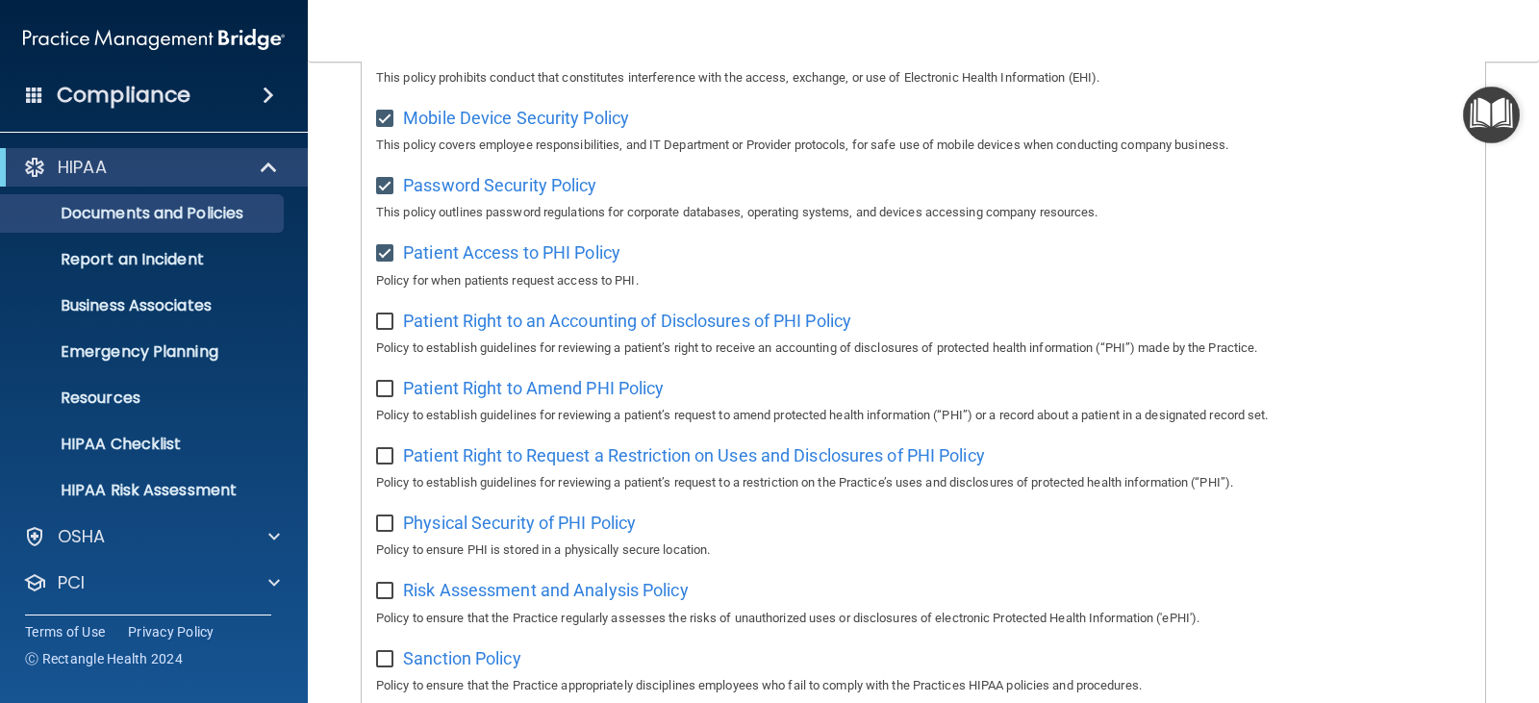
scroll to position [962, 0]
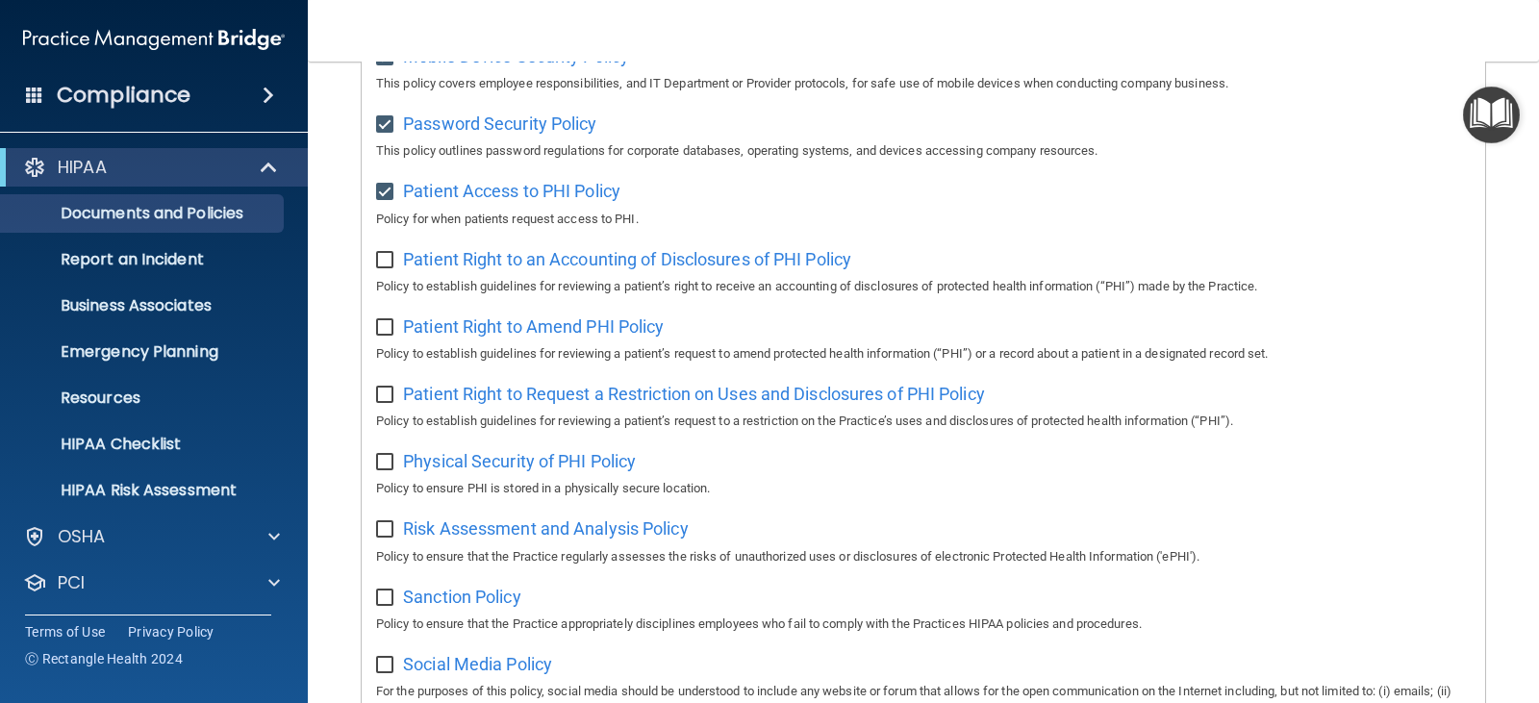
click at [390, 268] on input "checkbox" at bounding box center [387, 260] width 22 height 15
checkbox input "true"
click at [387, 336] on input "checkbox" at bounding box center [387, 327] width 22 height 15
checkbox input "true"
click at [390, 403] on input "checkbox" at bounding box center [387, 395] width 22 height 15
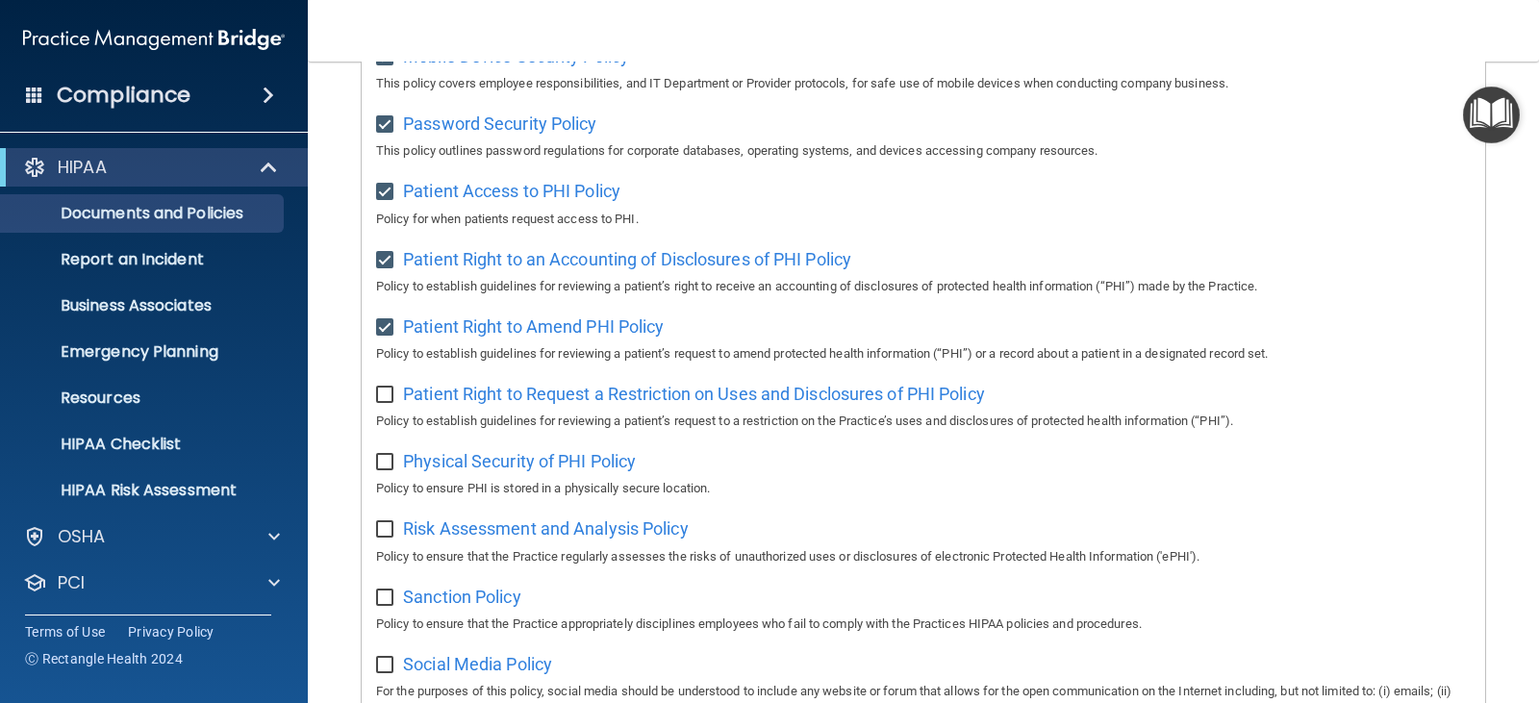
checkbox input "true"
click at [389, 470] on input "checkbox" at bounding box center [387, 462] width 22 height 15
checkbox input "true"
click at [386, 538] on input "checkbox" at bounding box center [387, 529] width 22 height 15
checkbox input "true"
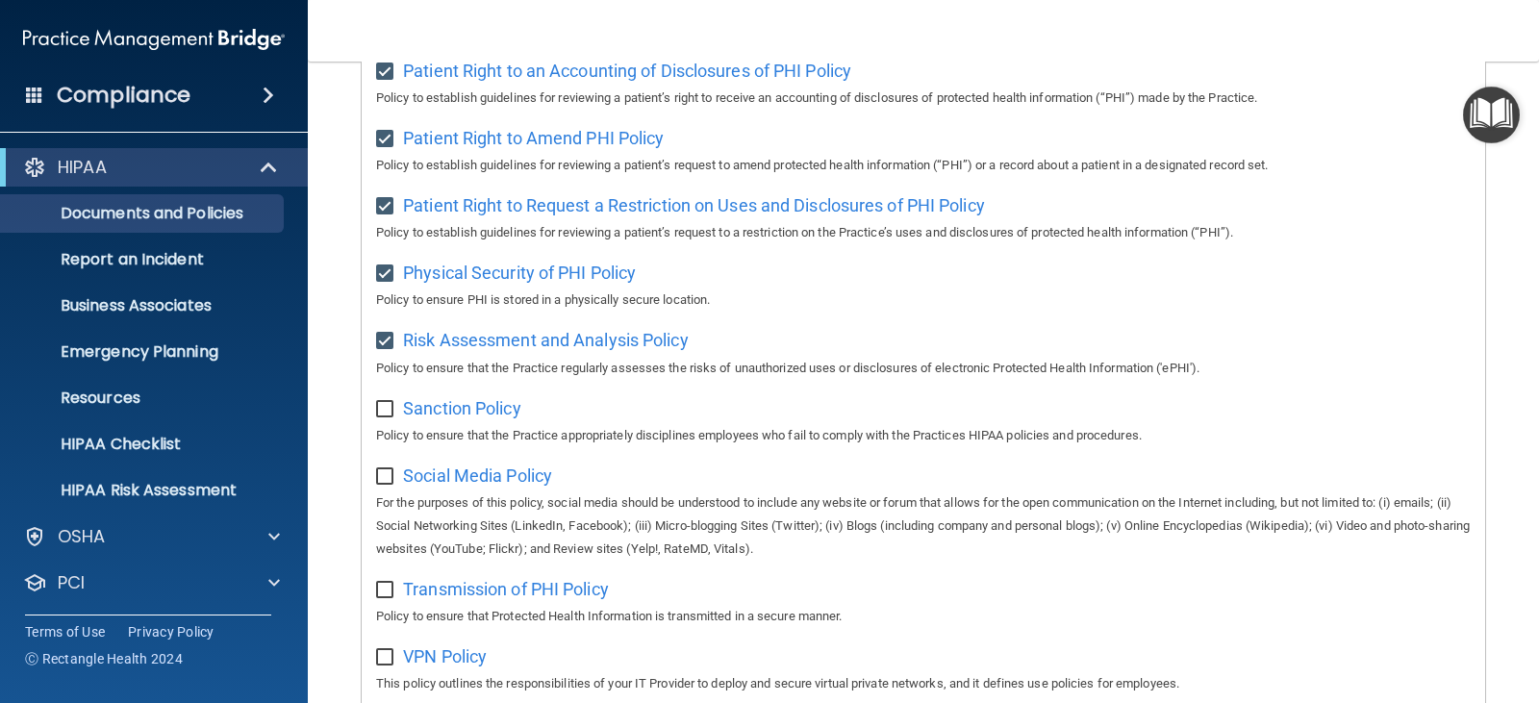
scroll to position [1154, 0]
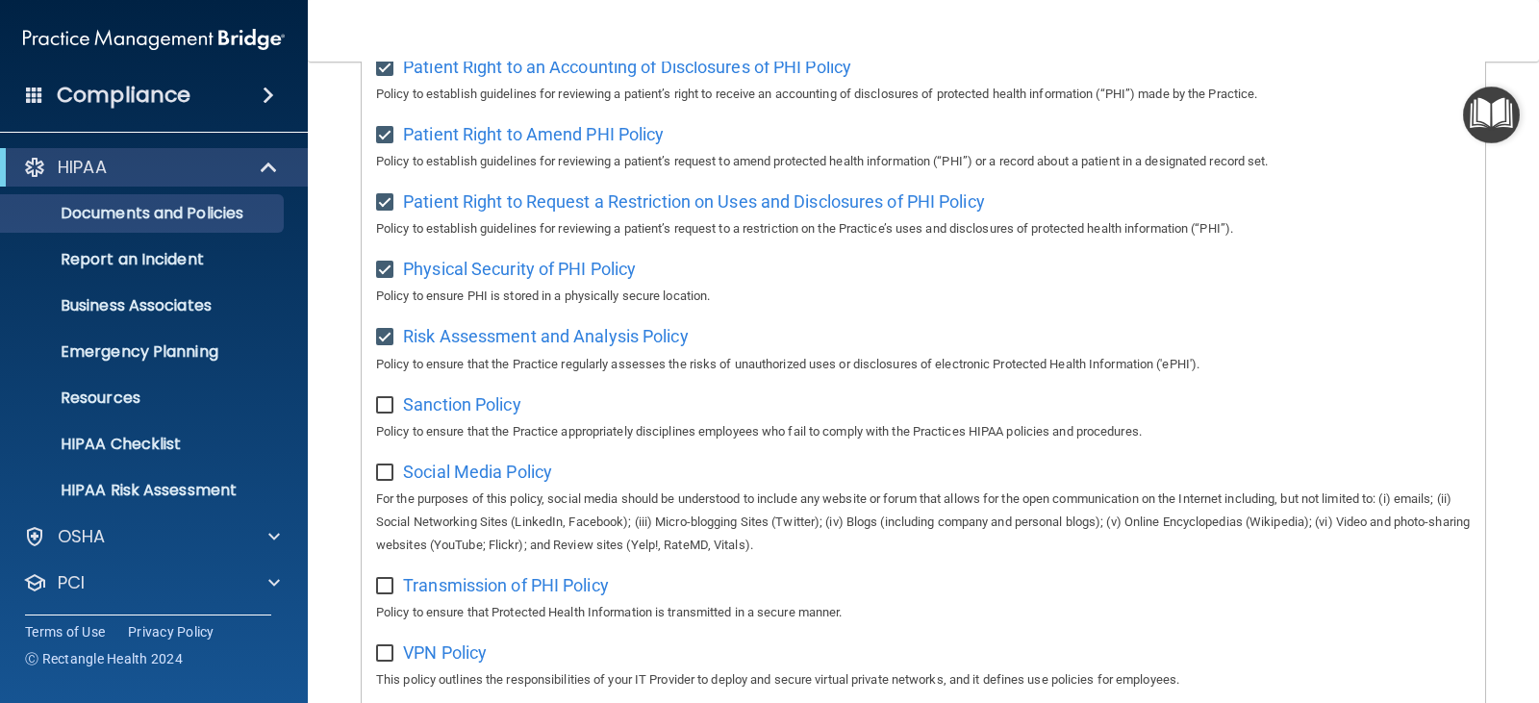
click at [382, 414] on input "checkbox" at bounding box center [387, 405] width 22 height 15
checkbox input "true"
click at [383, 481] on input "checkbox" at bounding box center [387, 473] width 22 height 15
checkbox input "true"
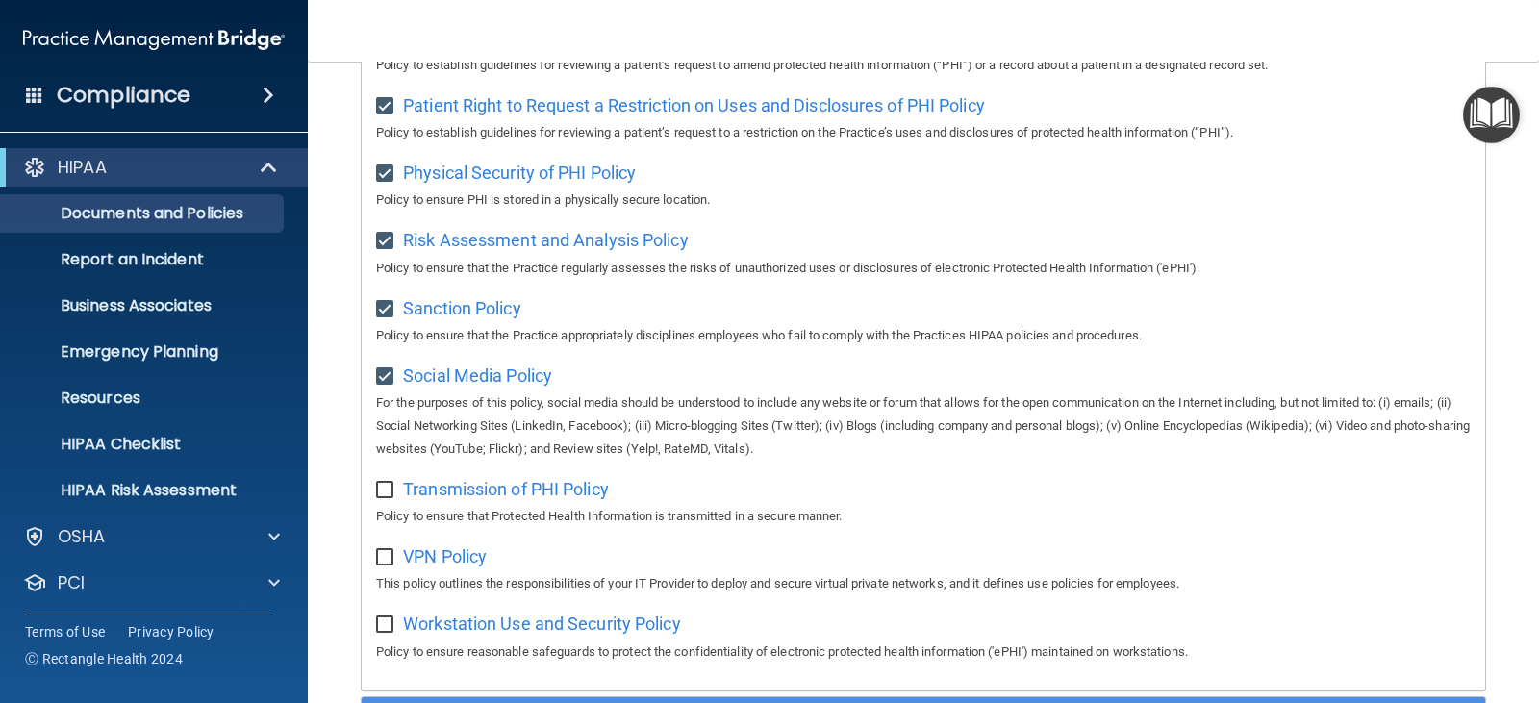
click at [394, 498] on input "checkbox" at bounding box center [387, 490] width 22 height 15
checkbox input "true"
click at [383, 566] on input "checkbox" at bounding box center [387, 557] width 22 height 15
checkbox input "true"
click at [389, 633] on input "checkbox" at bounding box center [387, 625] width 22 height 15
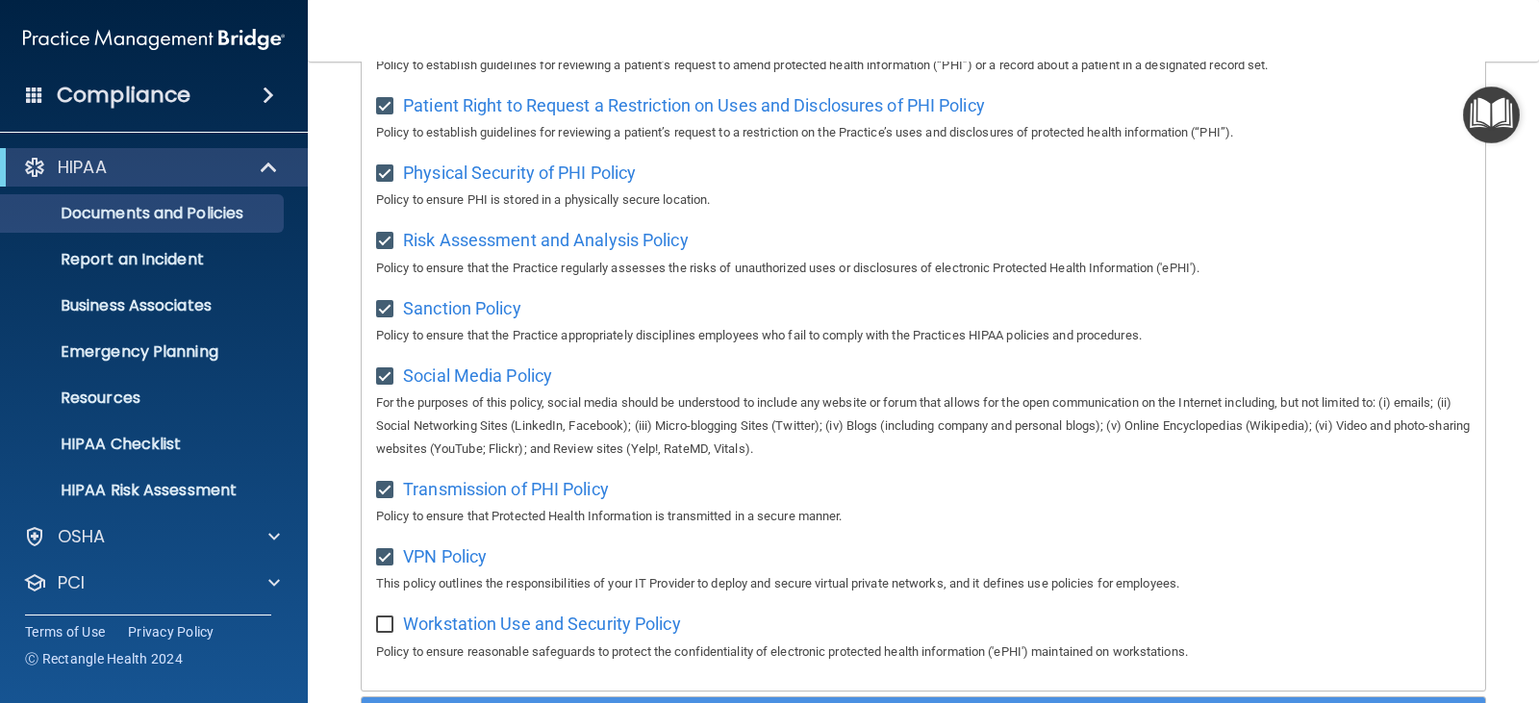
checkbox input "true"
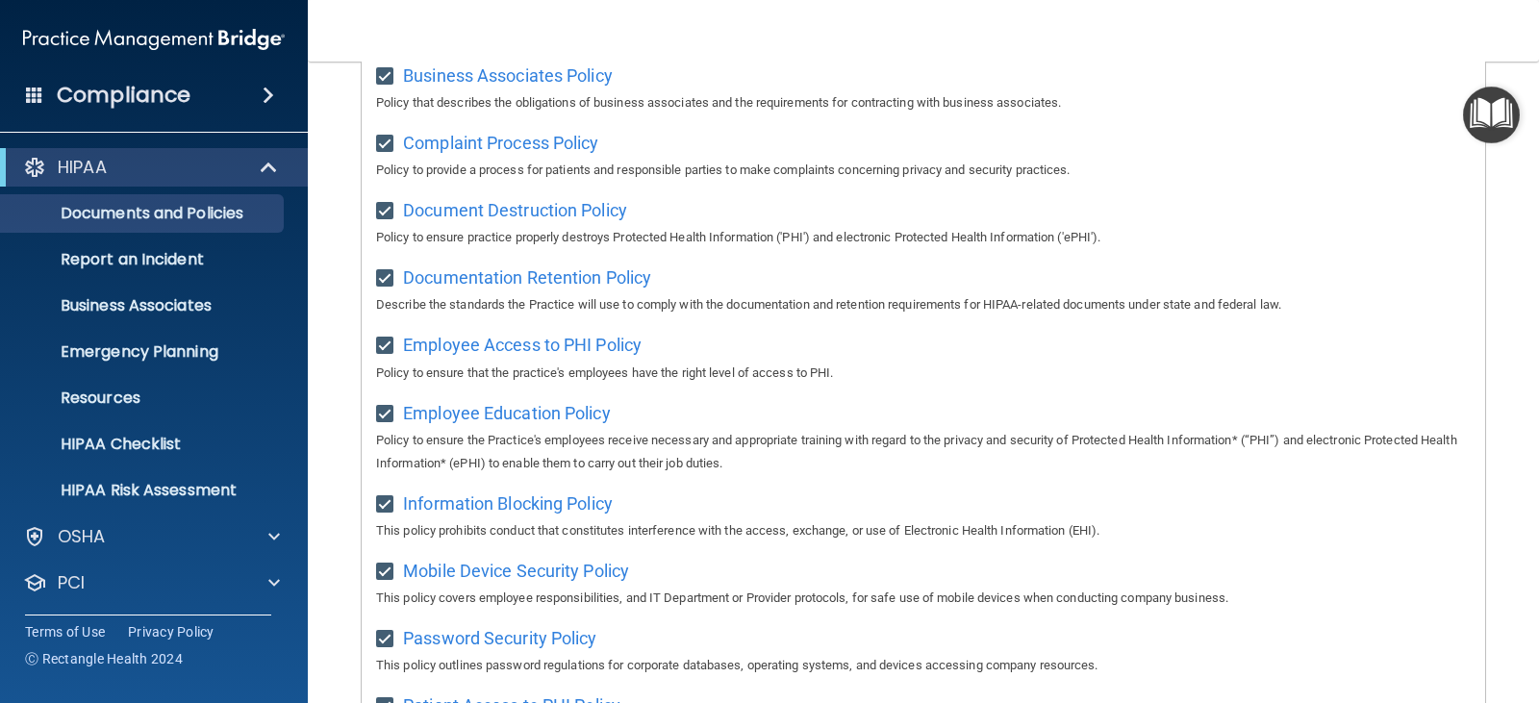
scroll to position [182, 0]
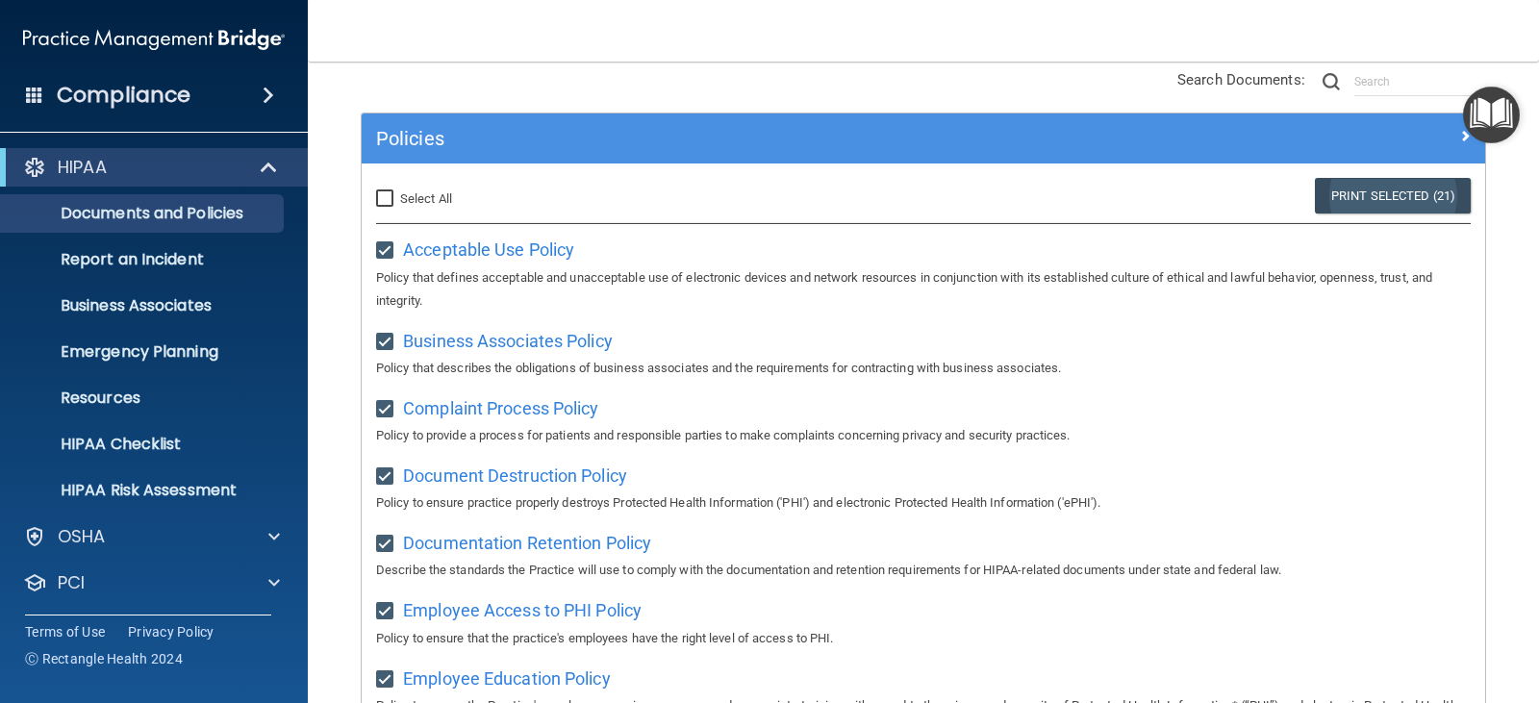
click at [1352, 200] on link "Print Selected (21)" at bounding box center [1393, 196] width 156 height 36
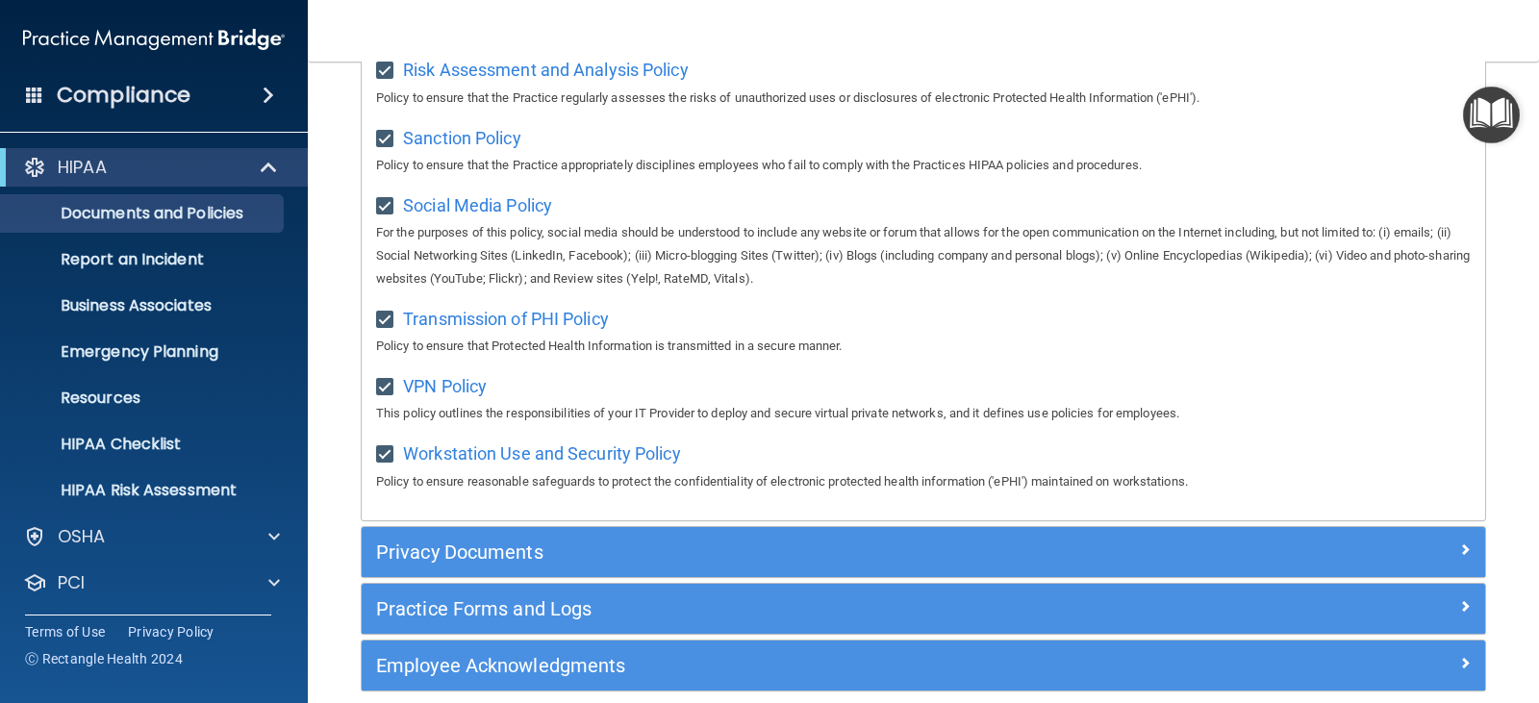
scroll to position [1432, 0]
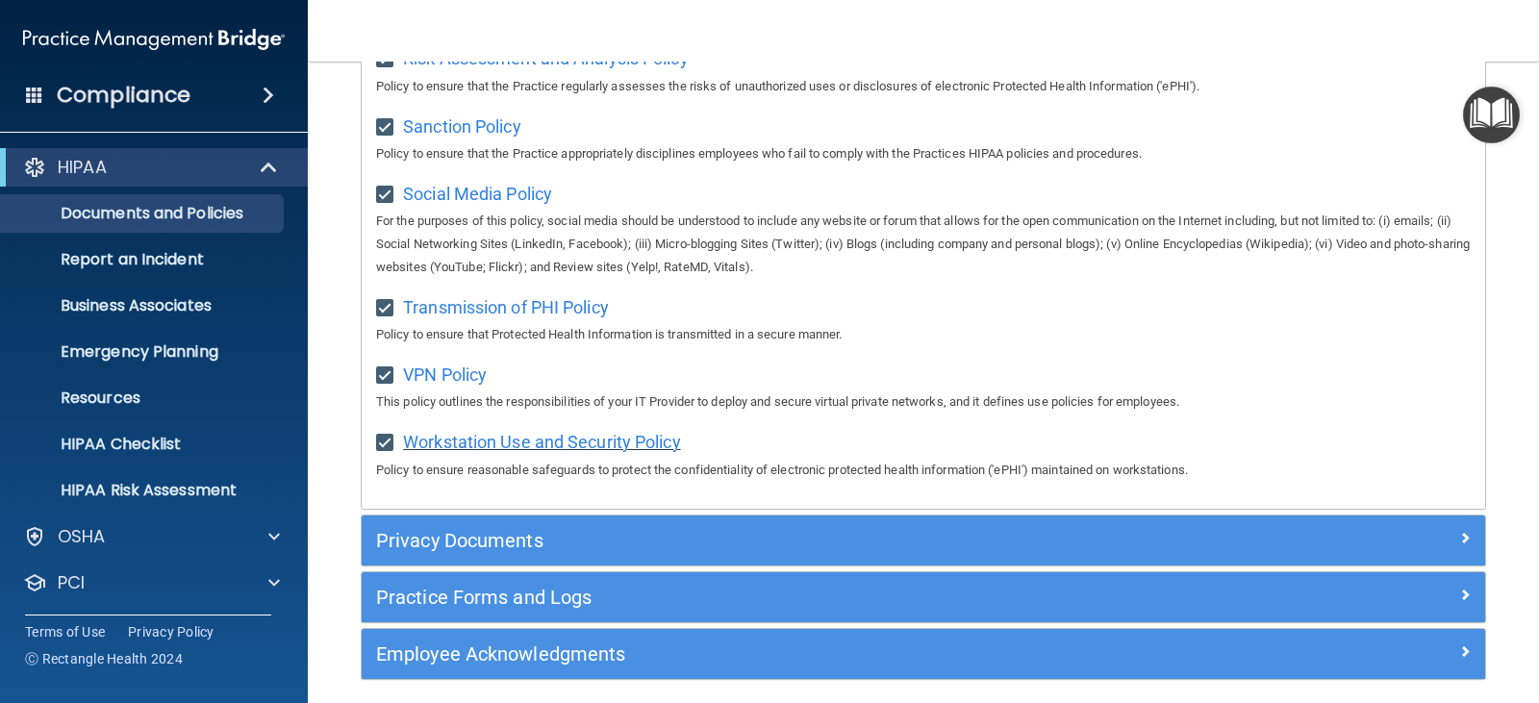
click at [515, 452] on span "Workstation Use and Security Policy" at bounding box center [542, 442] width 278 height 20
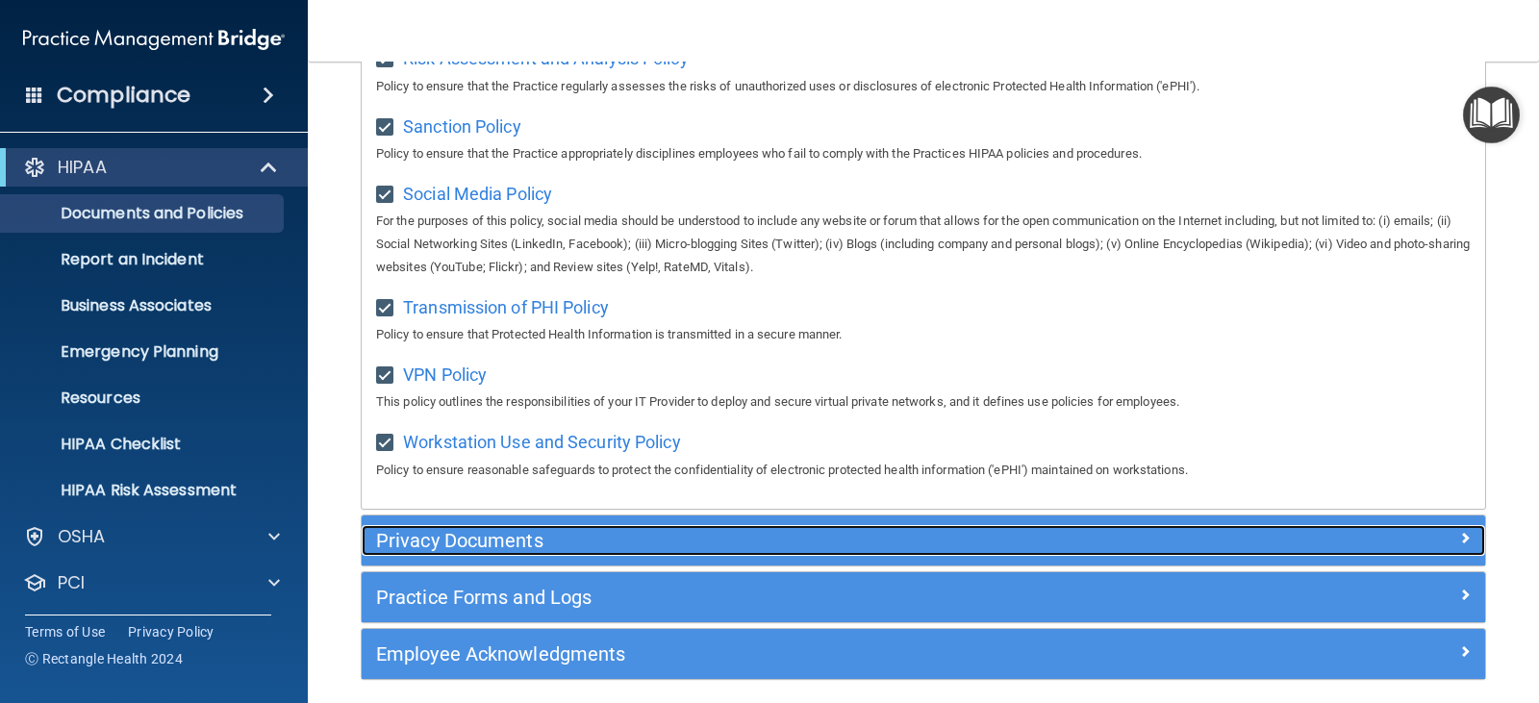
click at [556, 551] on h5 "Privacy Documents" at bounding box center [783, 540] width 814 height 21
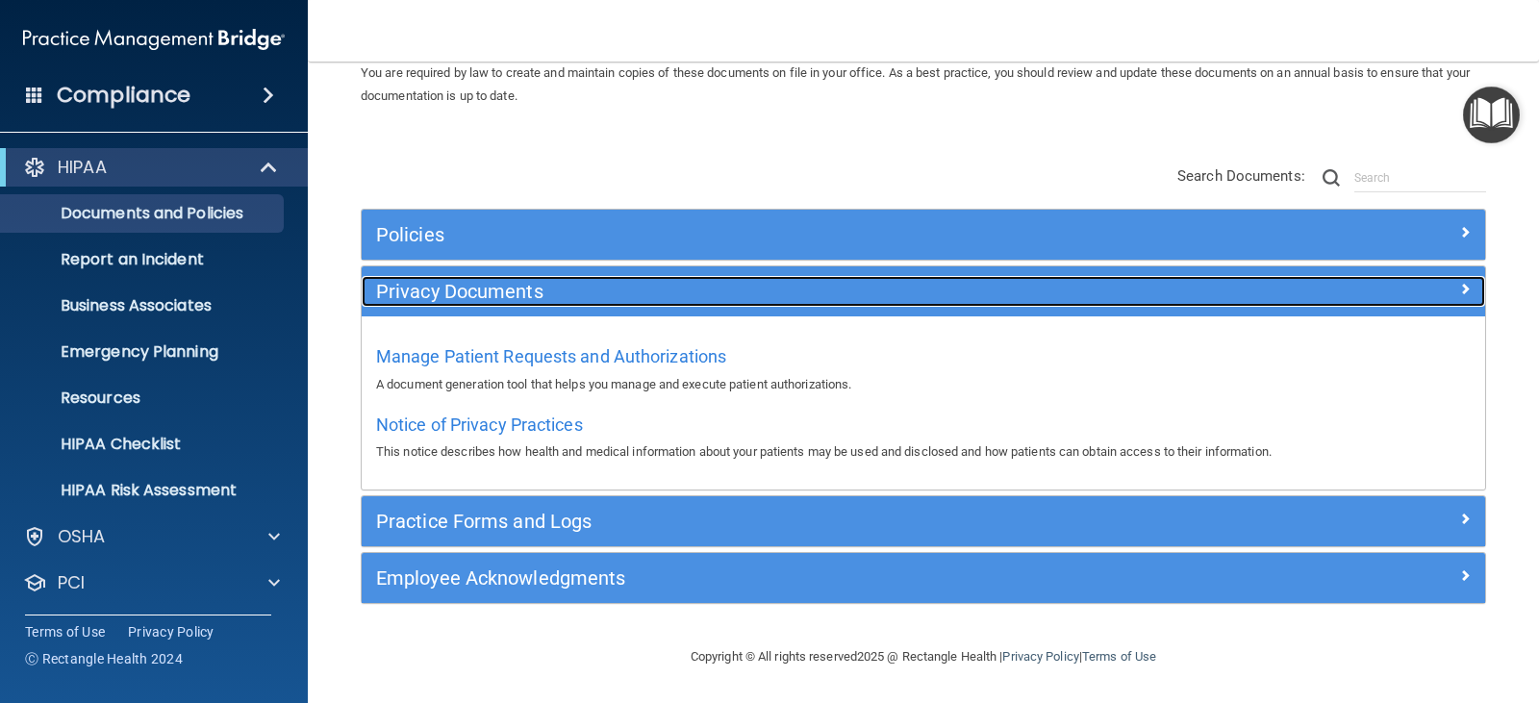
scroll to position [87, 0]
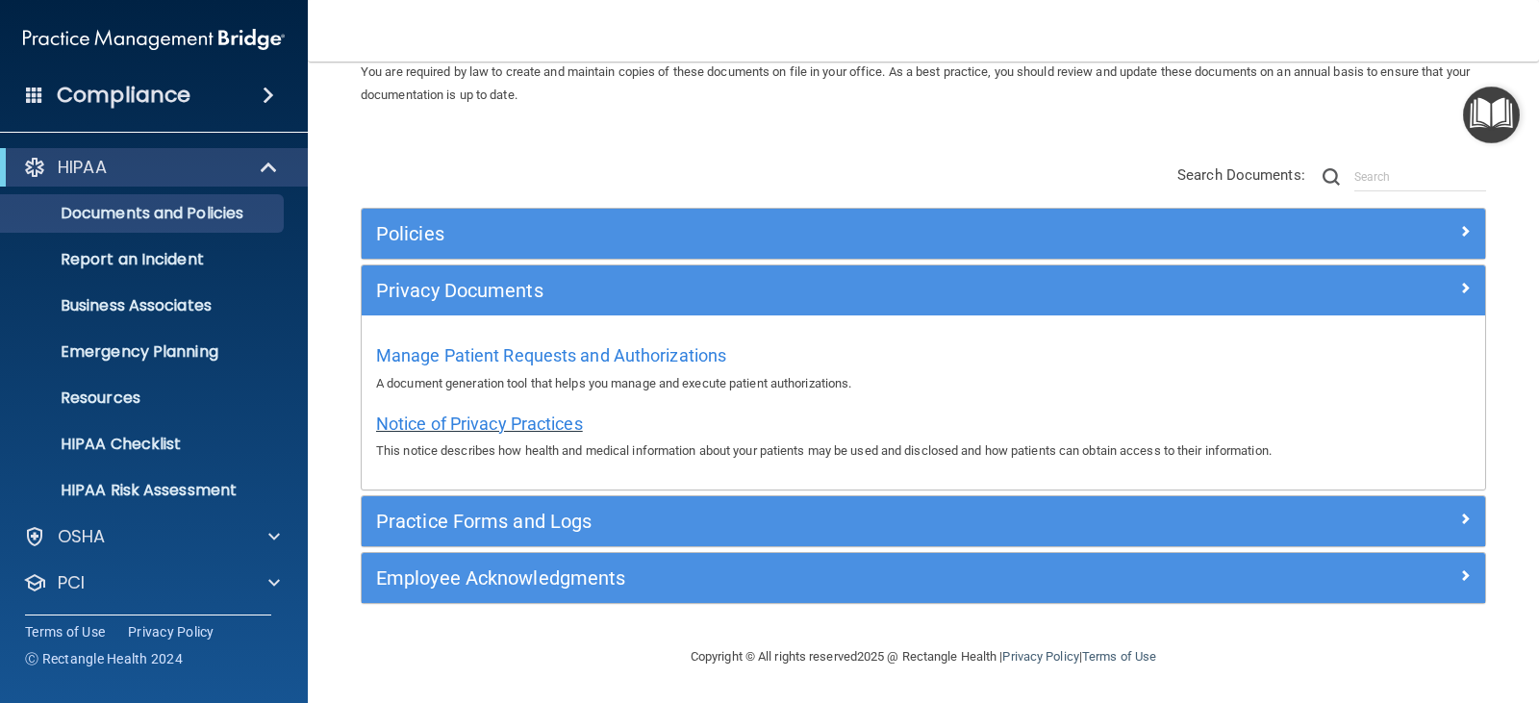
click at [485, 425] on span "Notice of Privacy Practices" at bounding box center [479, 424] width 207 height 20
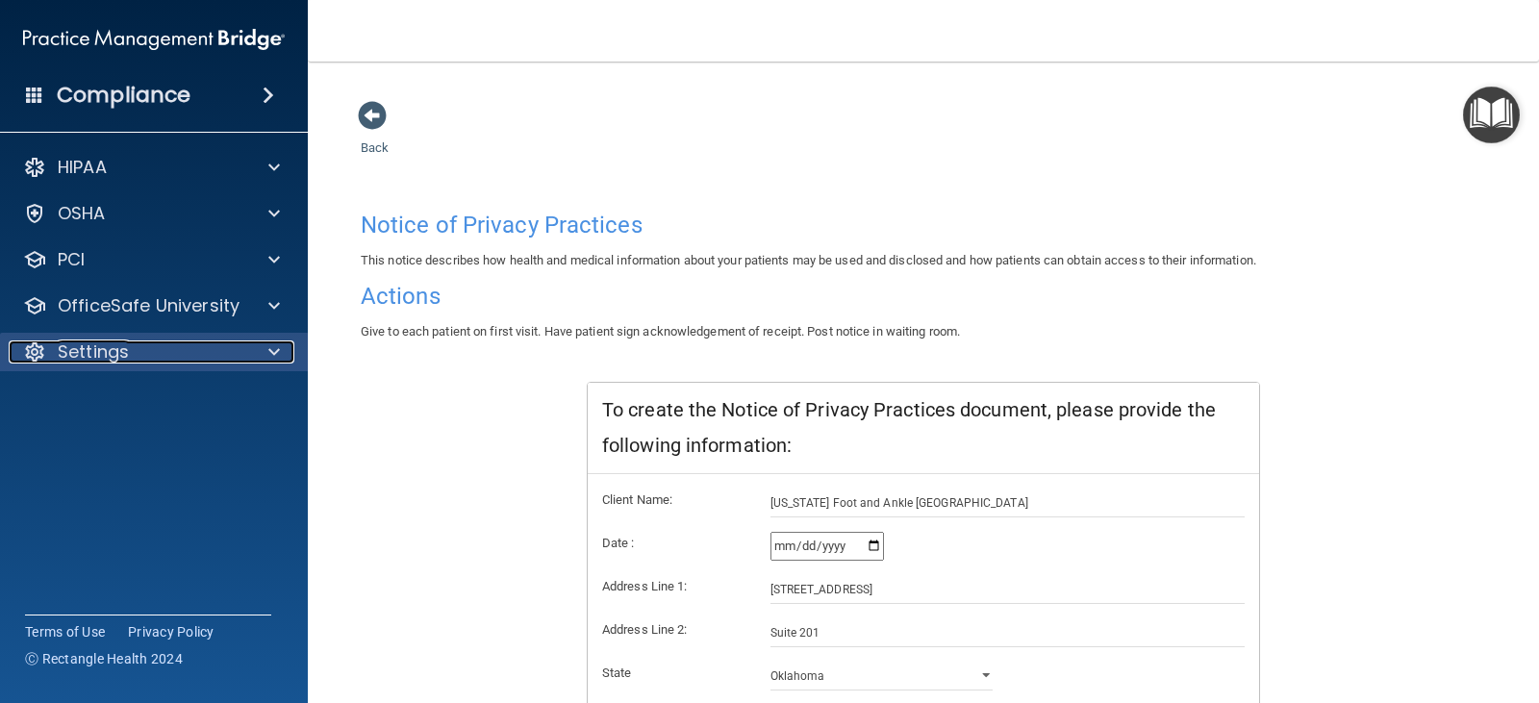
click at [197, 345] on div "Settings" at bounding box center [128, 352] width 239 height 23
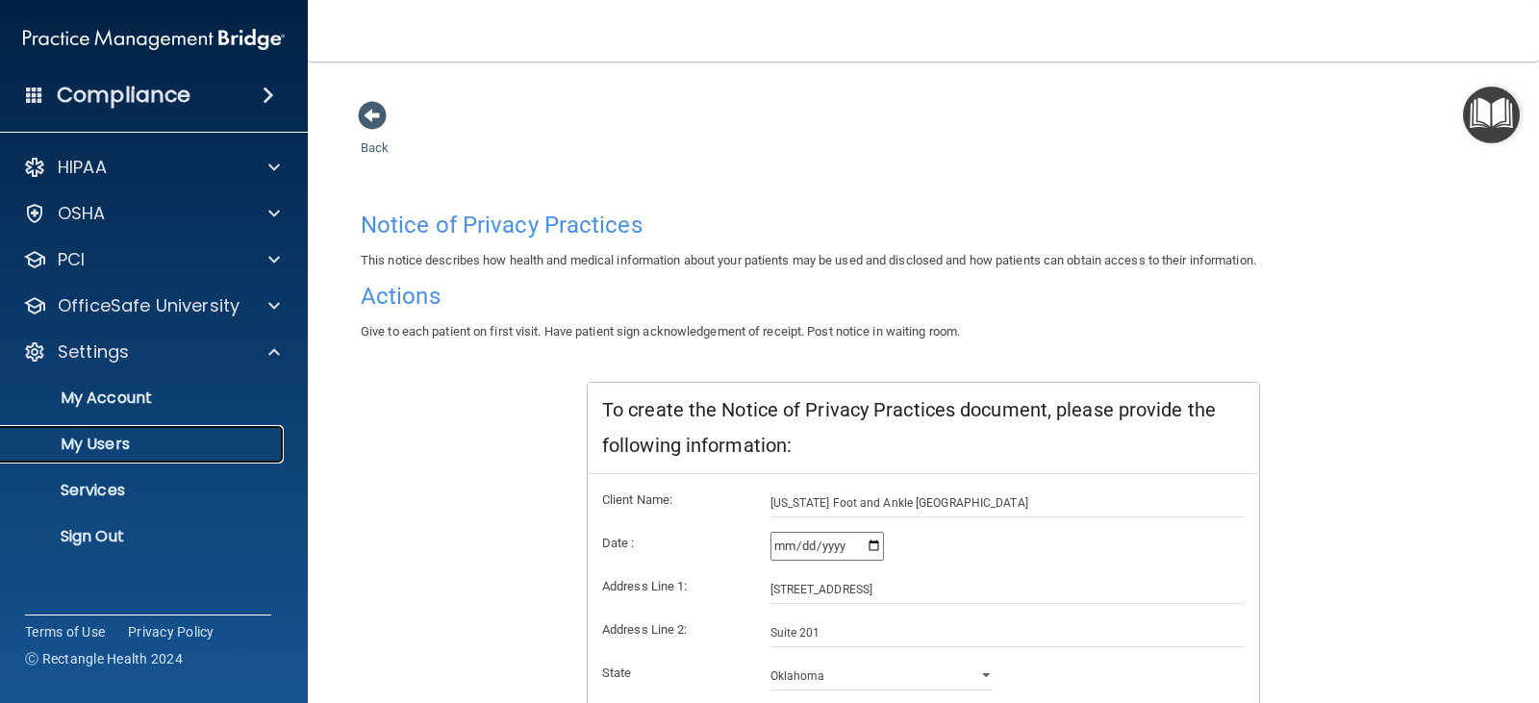
click at [184, 435] on p "My Users" at bounding box center [144, 444] width 263 height 19
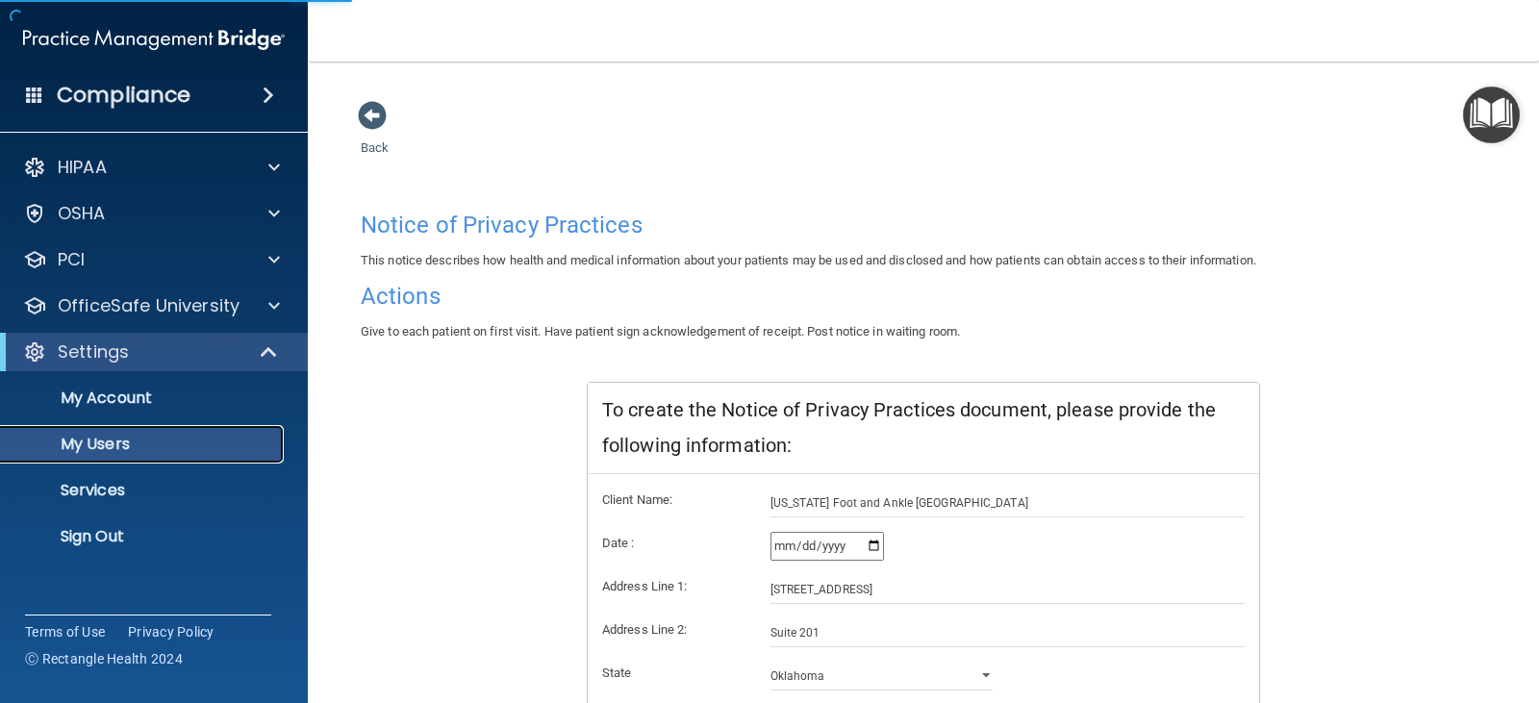
select select "20"
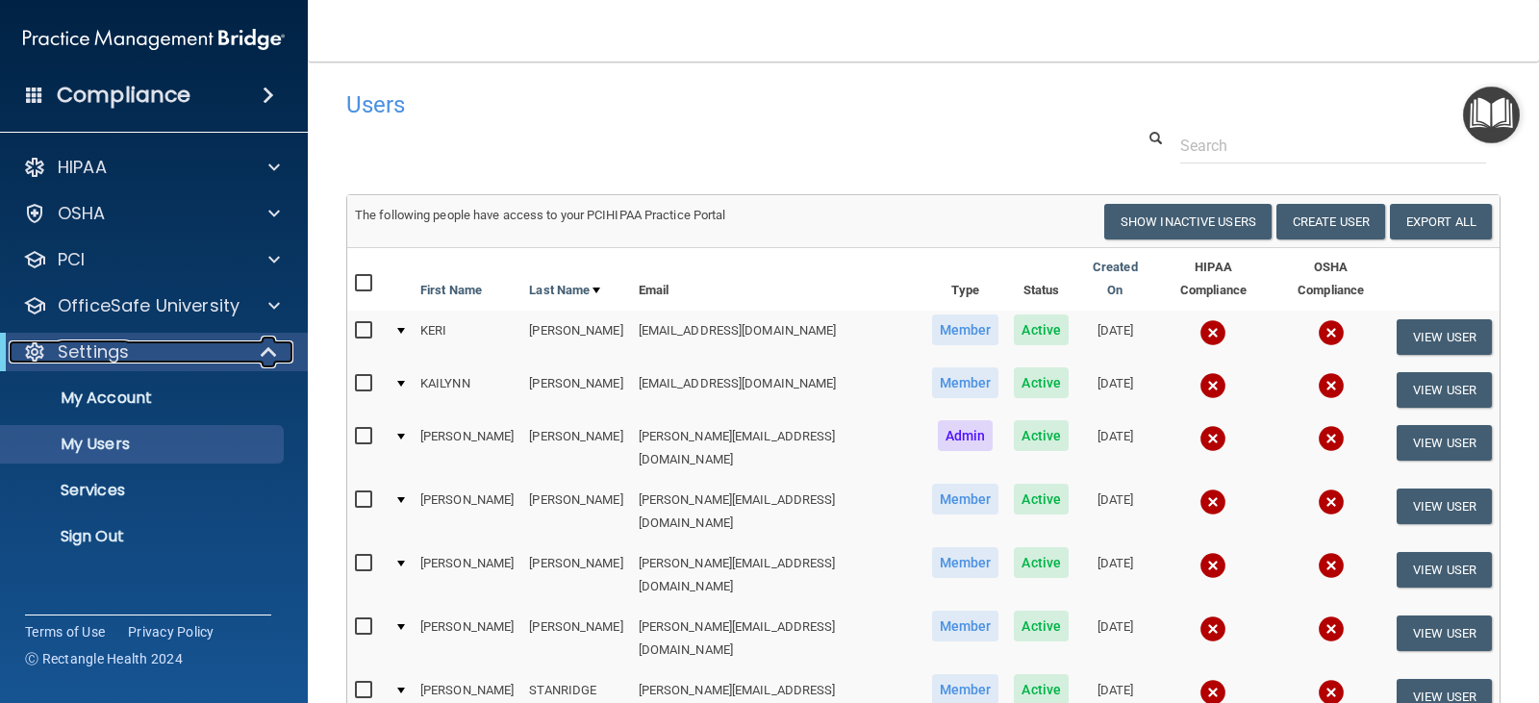
click at [114, 346] on p "Settings" at bounding box center [93, 352] width 71 height 23
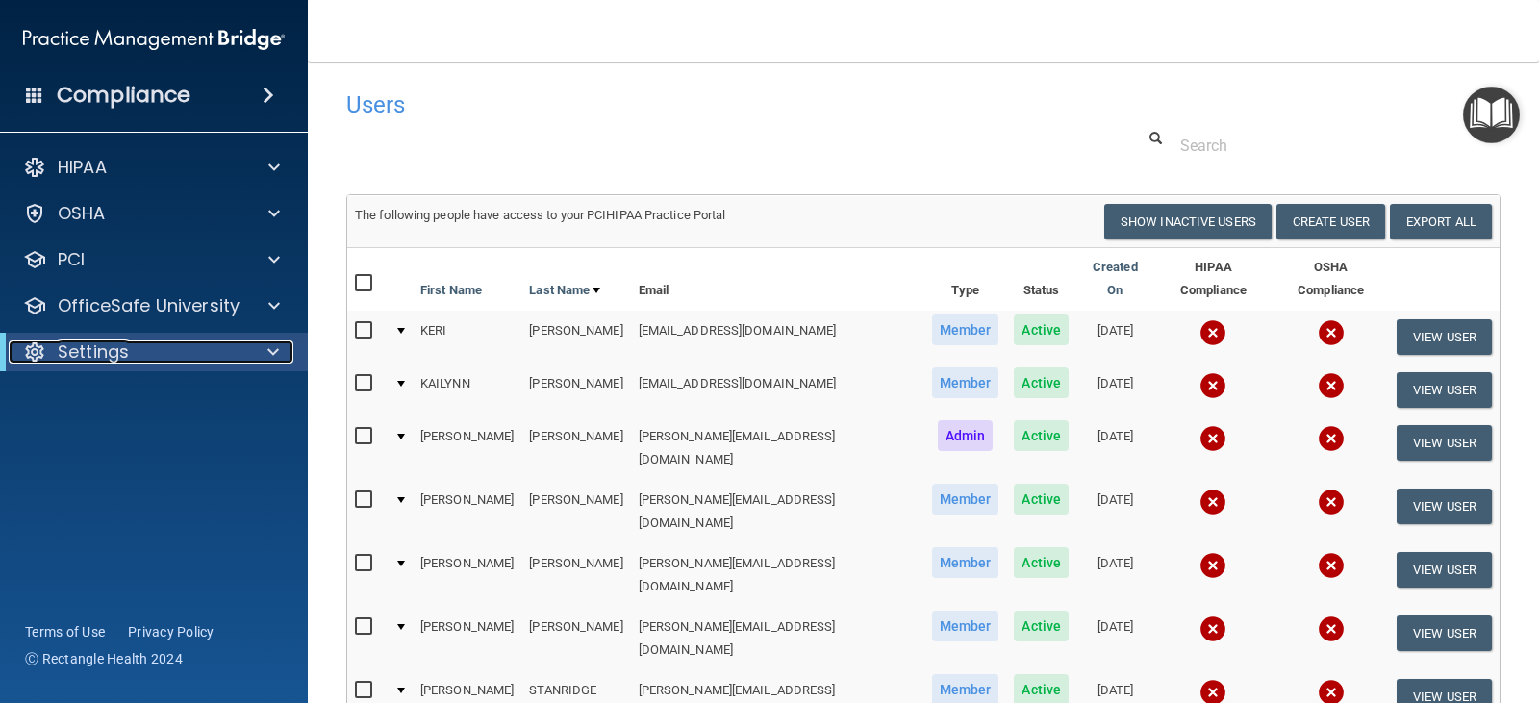
click at [265, 359] on div at bounding box center [269, 352] width 47 height 23
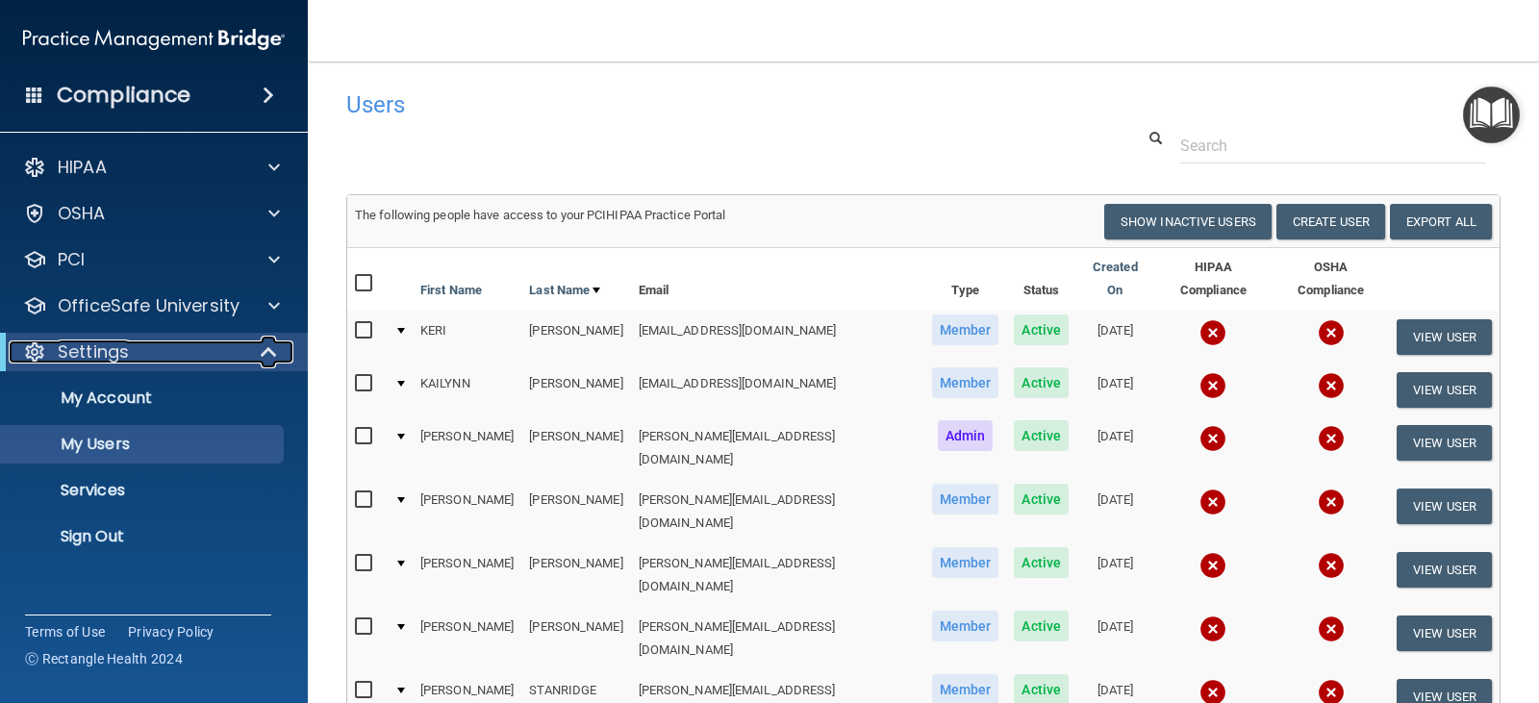
click at [190, 349] on div "Settings" at bounding box center [128, 352] width 238 height 23
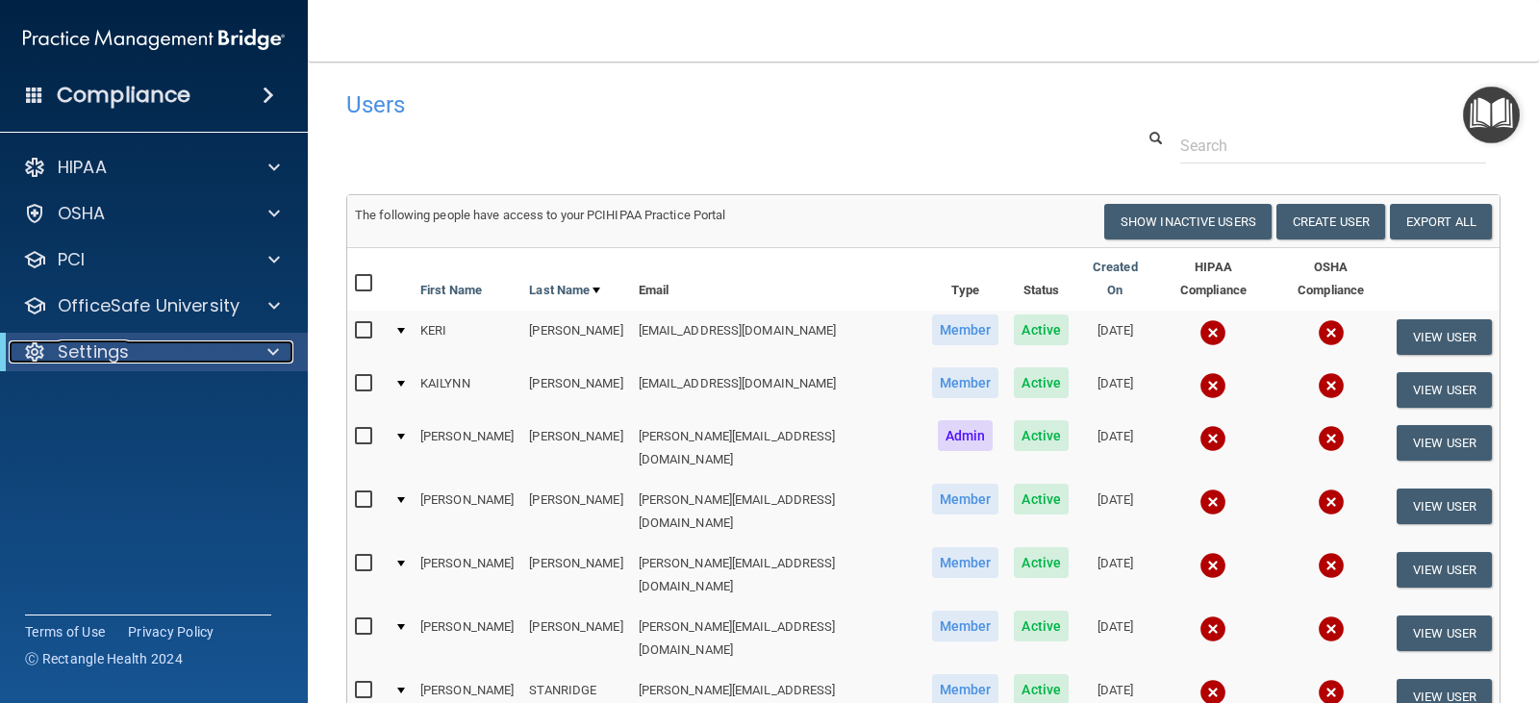
click at [172, 356] on div "Settings" at bounding box center [128, 352] width 238 height 23
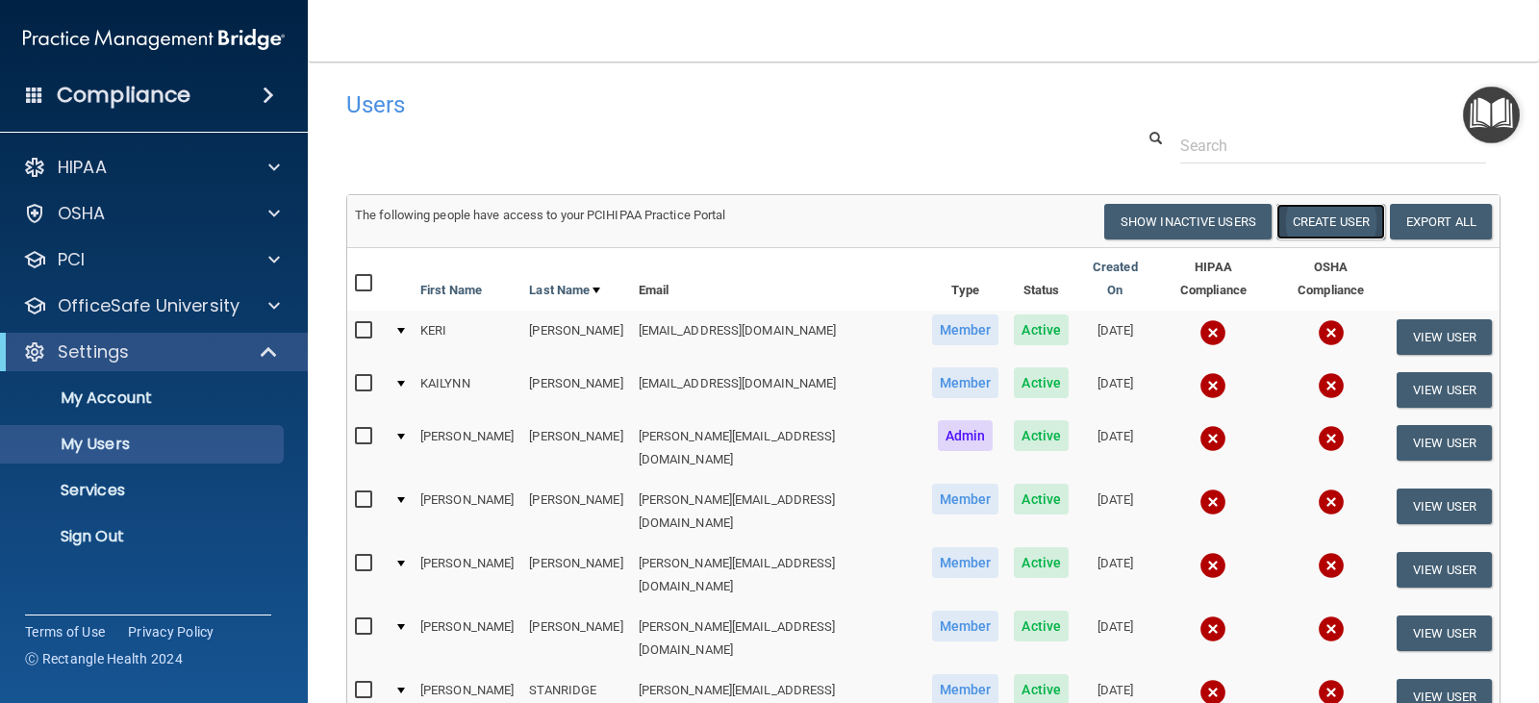
click at [1340, 219] on button "Create User" at bounding box center [1330, 222] width 109 height 36
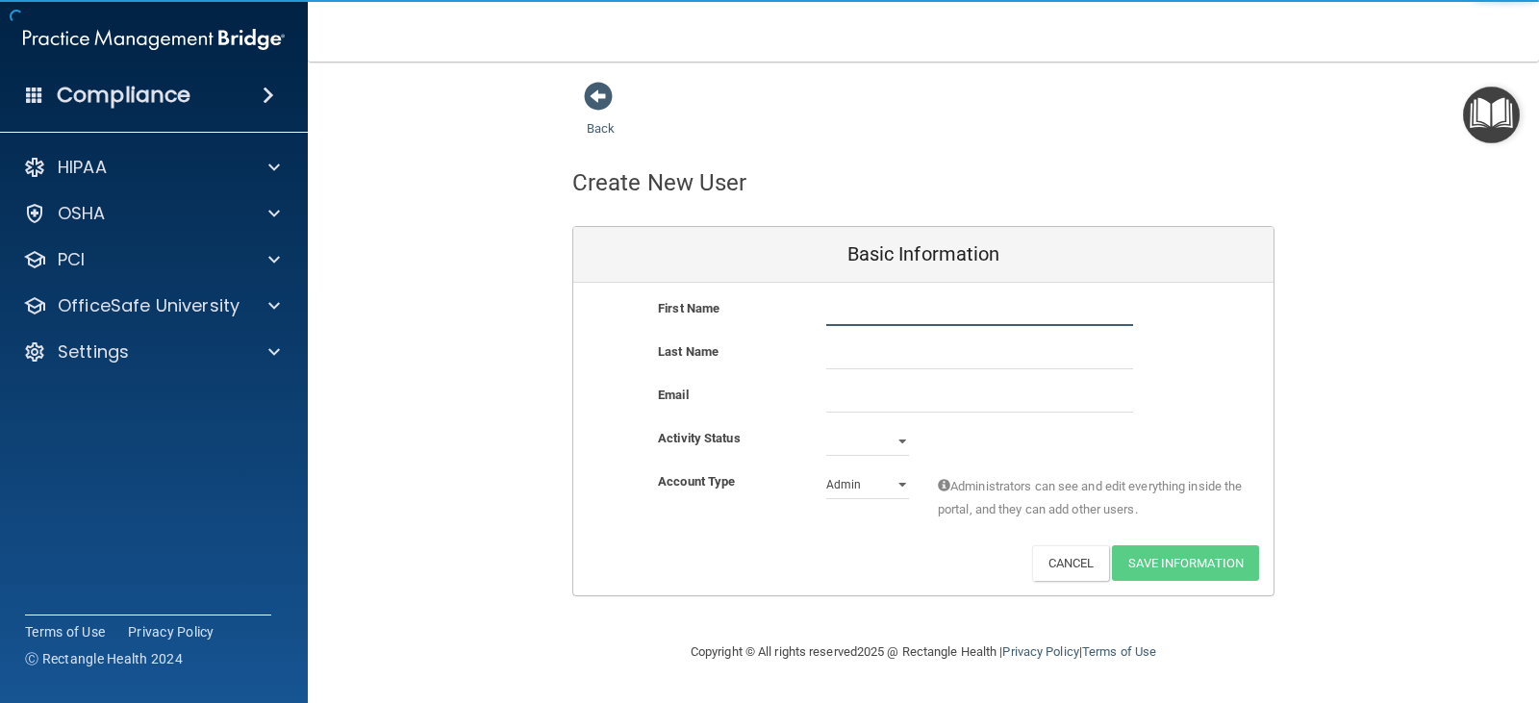
click at [889, 316] on input "text" at bounding box center [979, 311] width 307 height 29
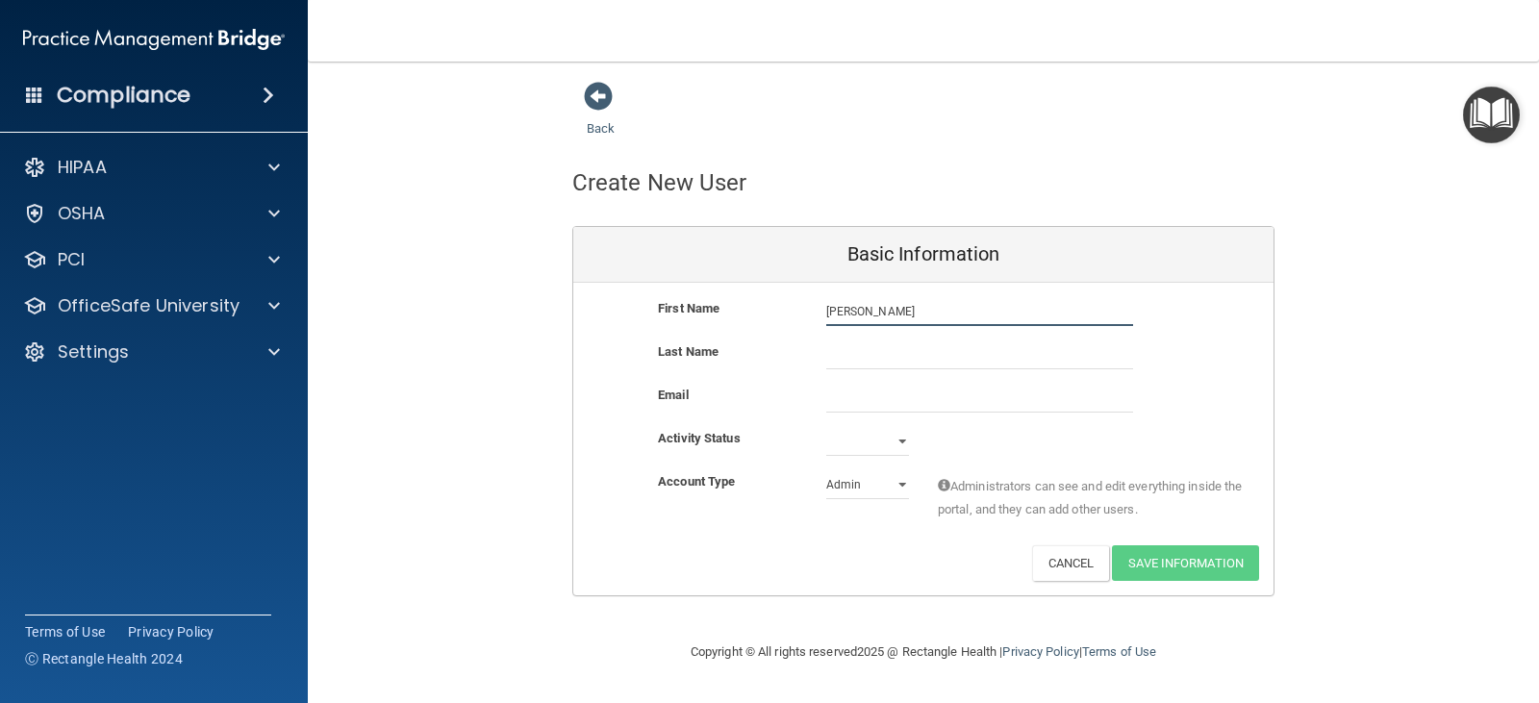
type input "[PERSON_NAME]"
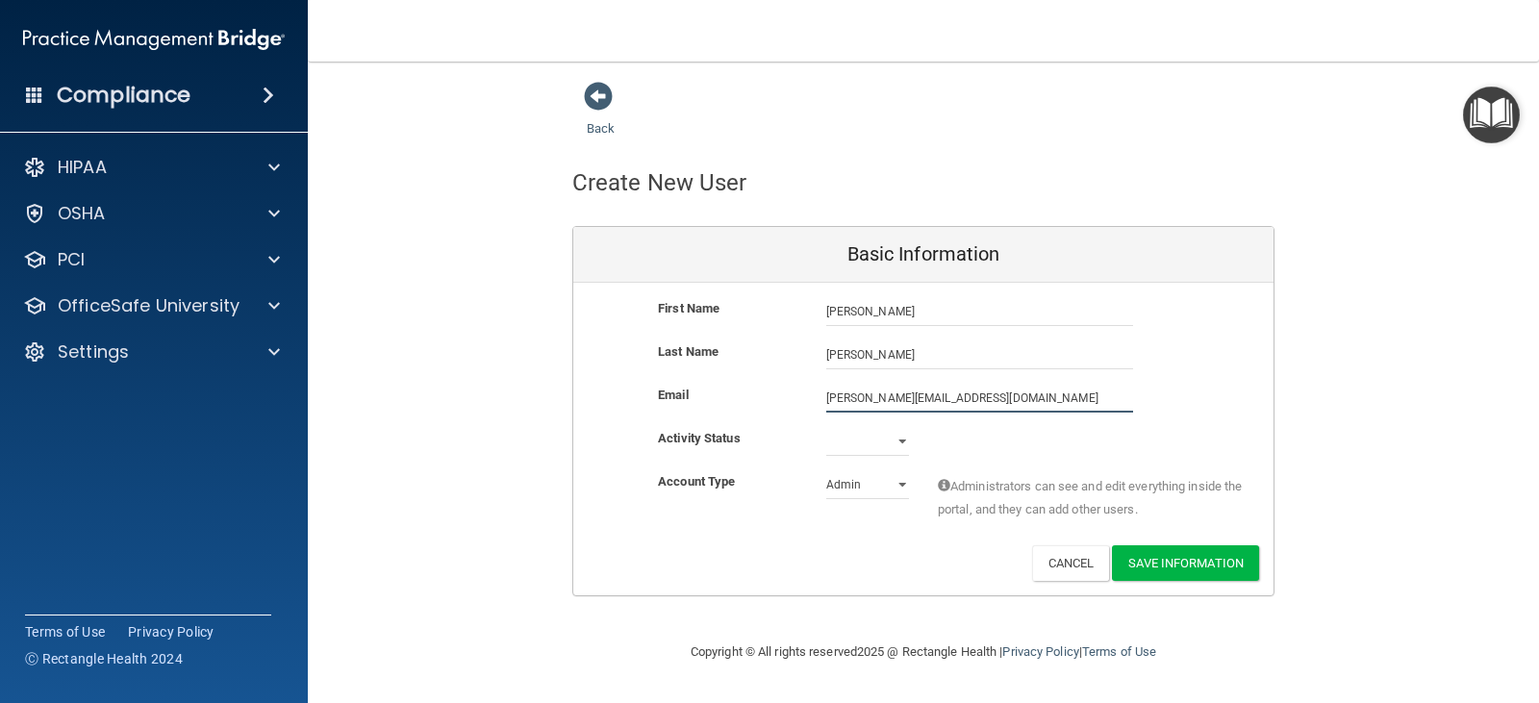
type input "[PERSON_NAME][EMAIL_ADDRESS][DOMAIN_NAME]"
click at [866, 488] on select "Admin Member" at bounding box center [867, 484] width 83 height 29
click at [826, 470] on select "Admin Member" at bounding box center [867, 484] width 83 height 29
click at [850, 492] on select "Admin Member" at bounding box center [867, 484] width 83 height 29
select select "practice_admin"
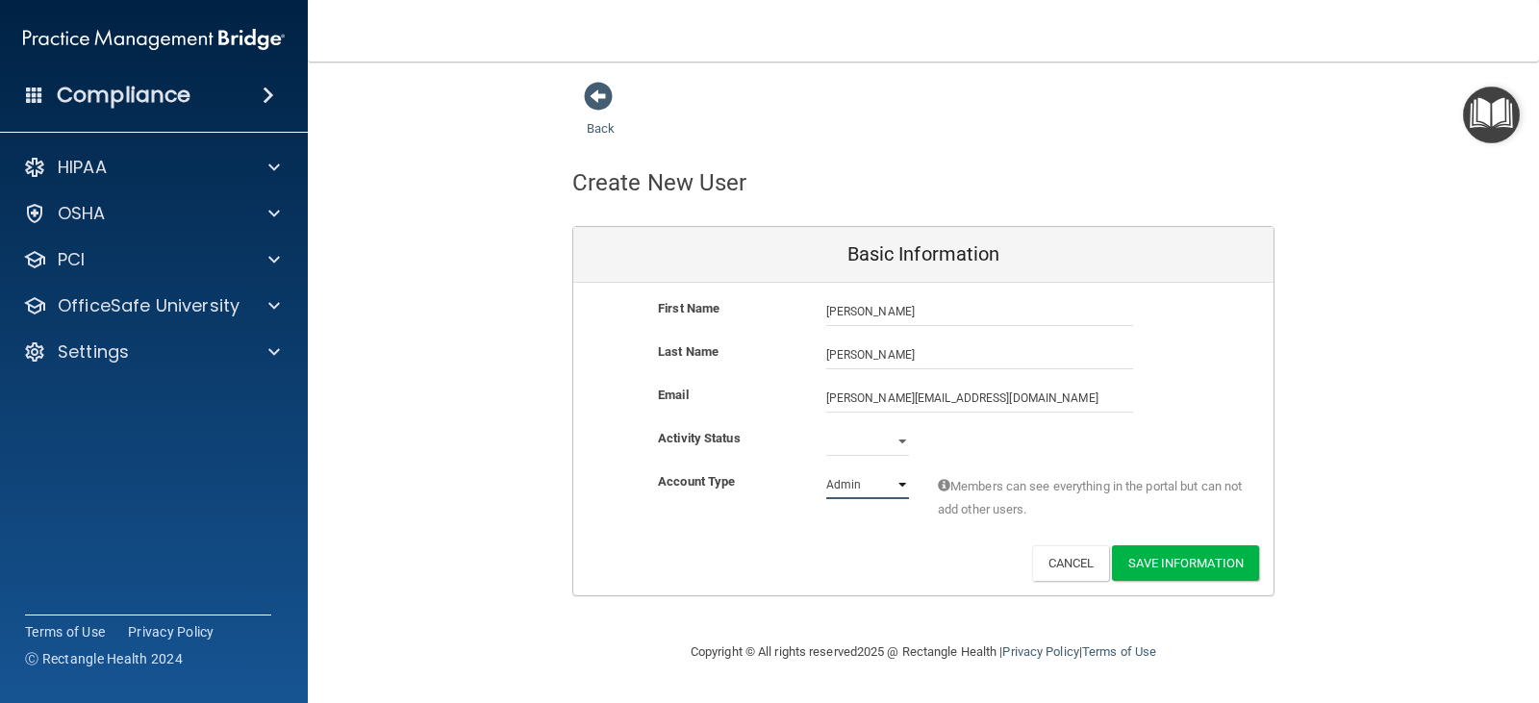
click at [826, 470] on select "Admin Member" at bounding box center [867, 484] width 83 height 29
click at [1197, 555] on button "Save Information" at bounding box center [1185, 563] width 147 height 36
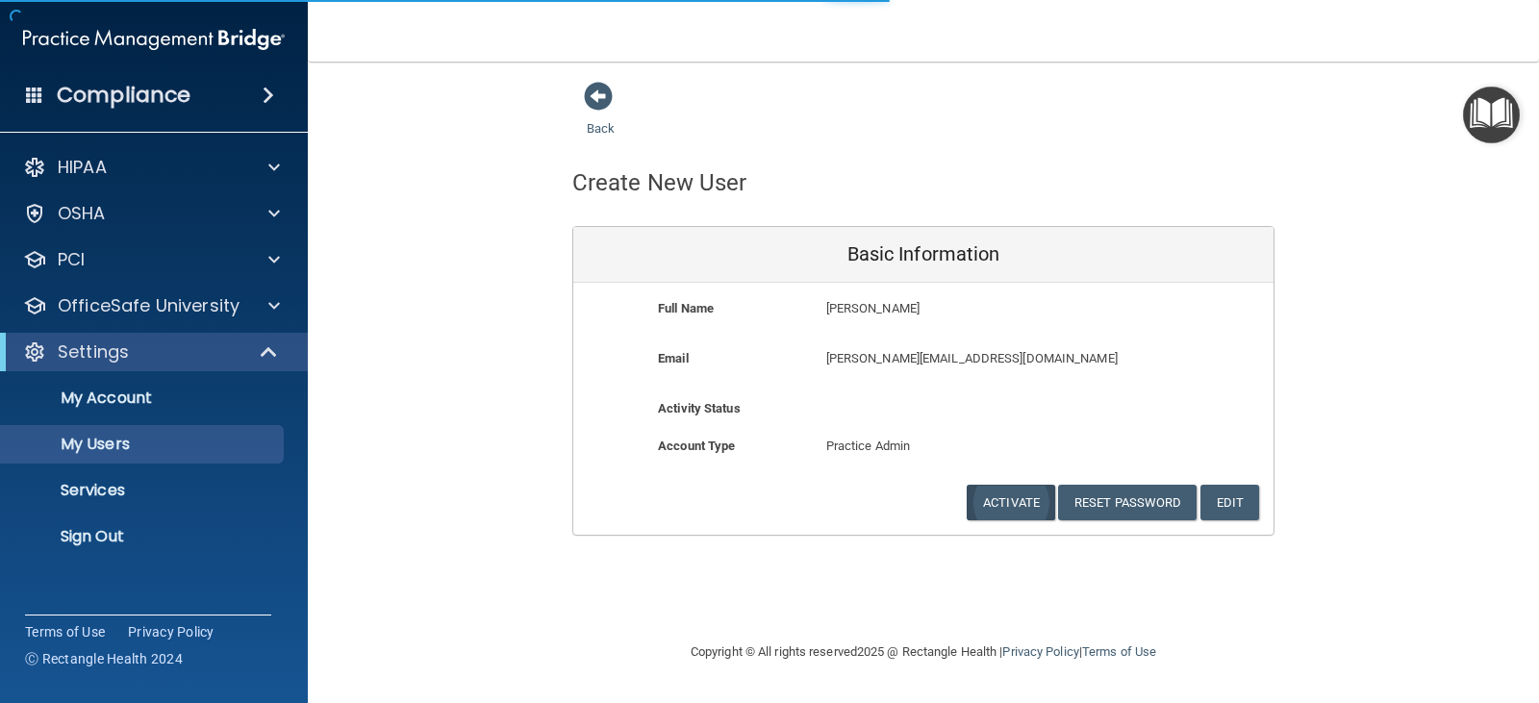
select select "20"
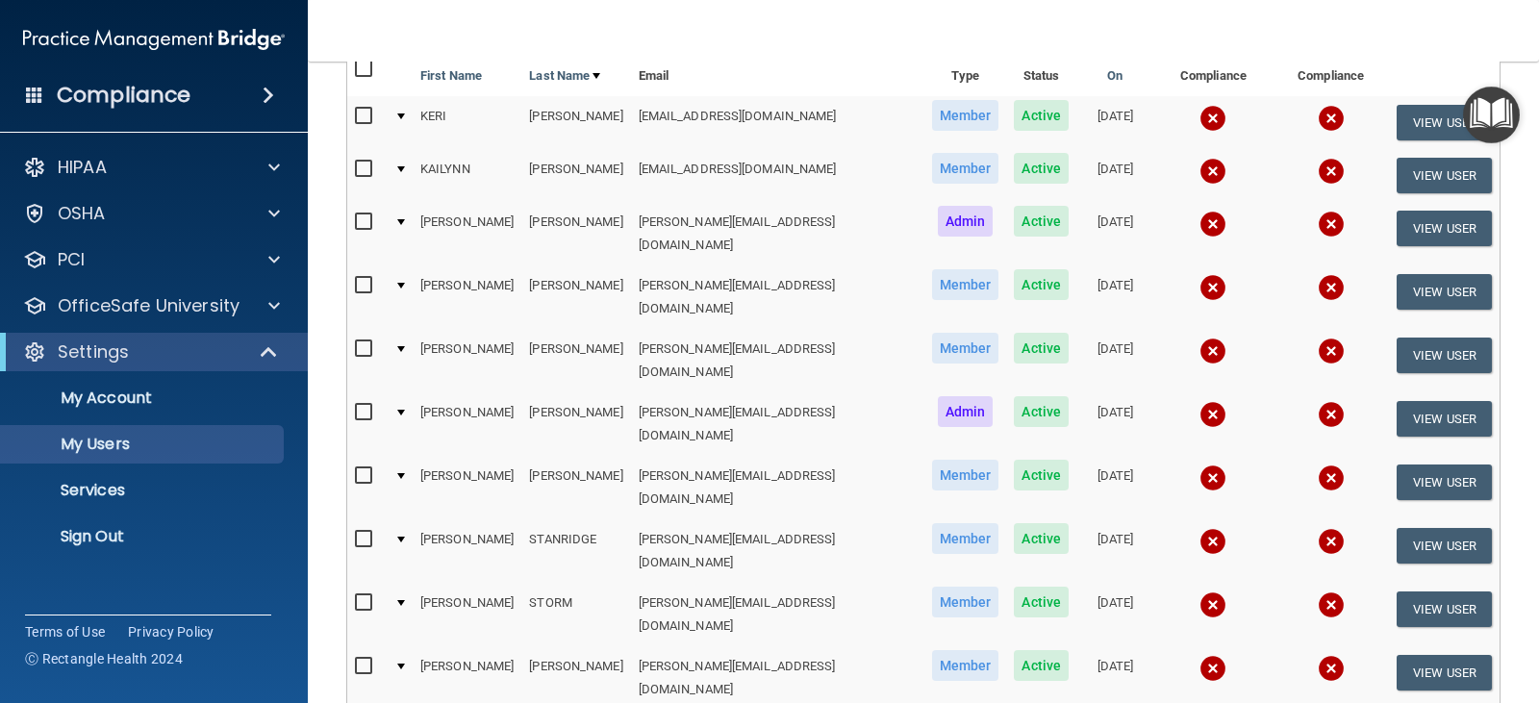
scroll to position [192, 0]
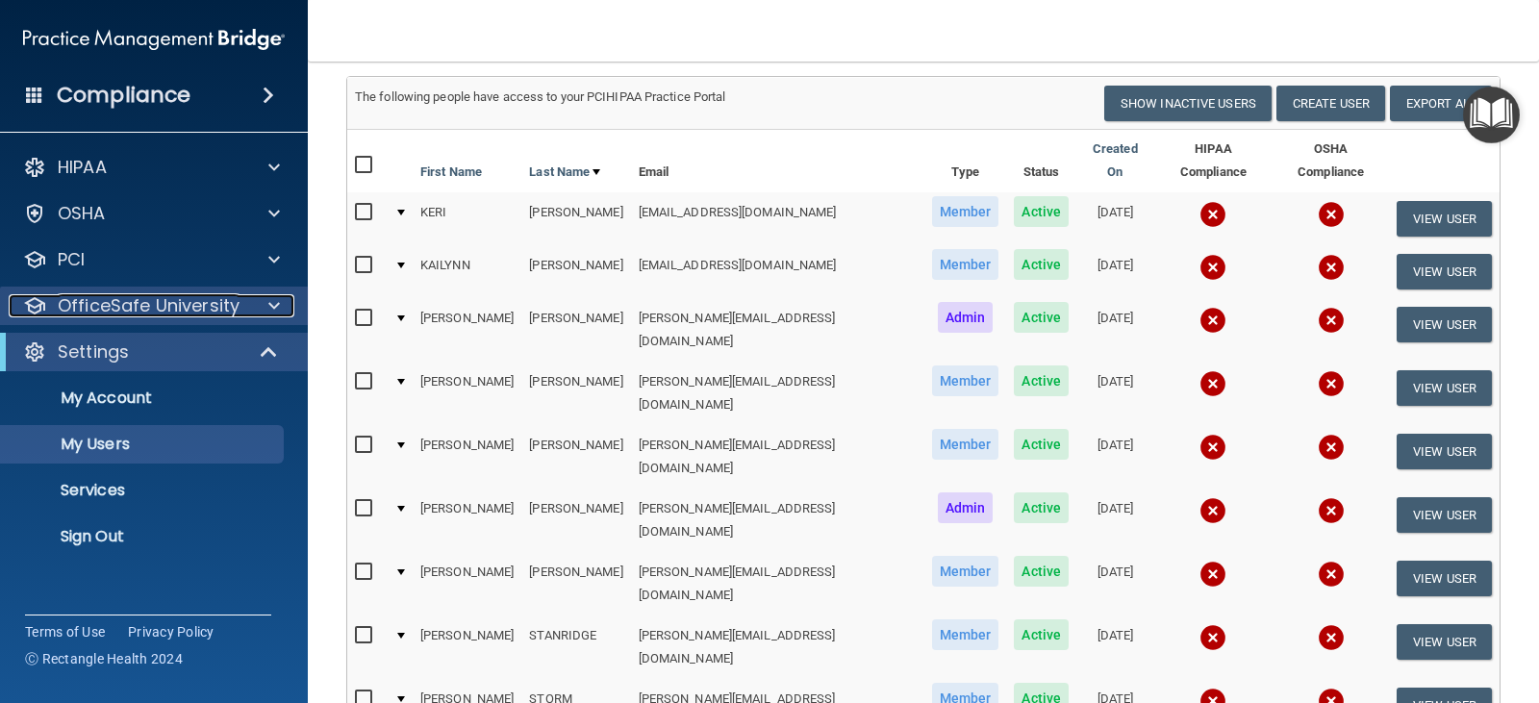
click at [151, 308] on p "OfficeSafe University" at bounding box center [149, 305] width 182 height 23
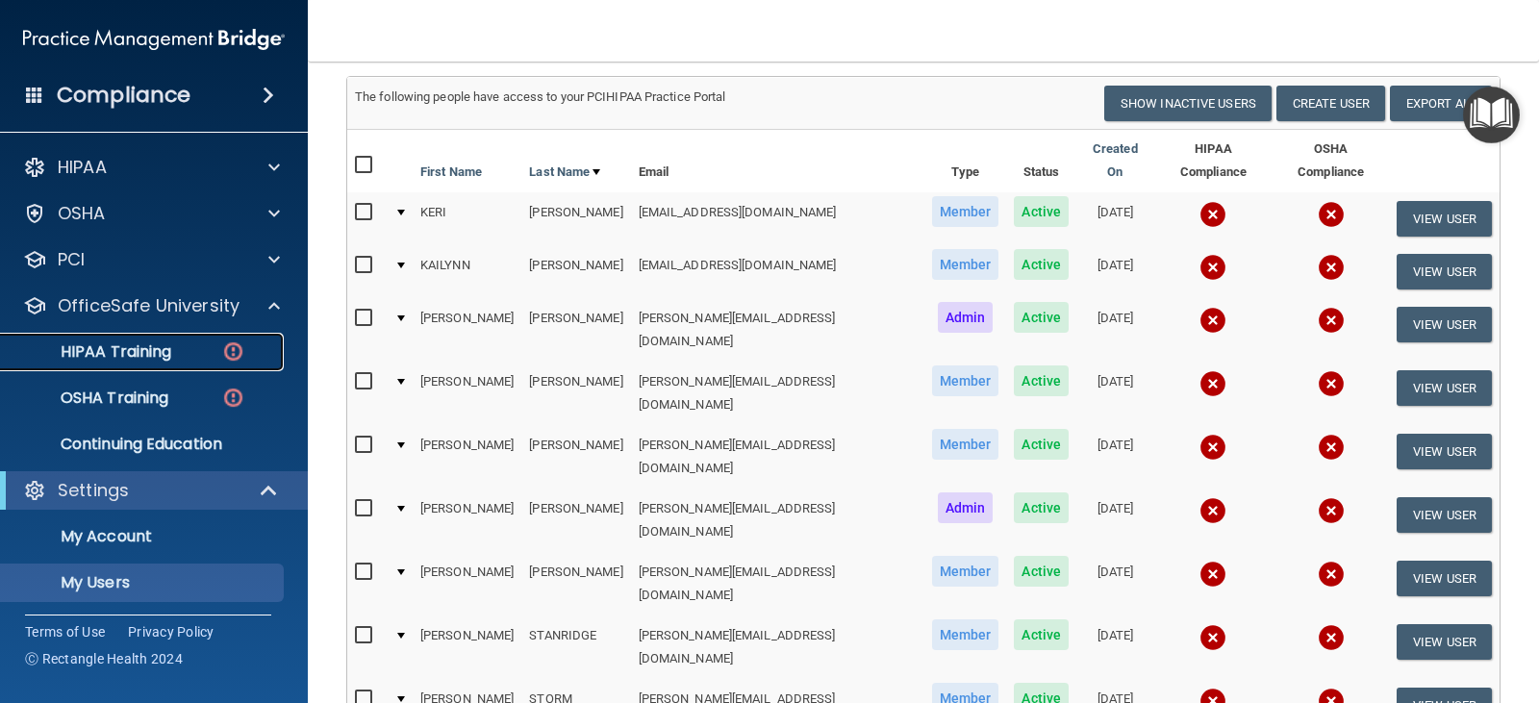
click at [160, 352] on p "HIPAA Training" at bounding box center [92, 351] width 159 height 19
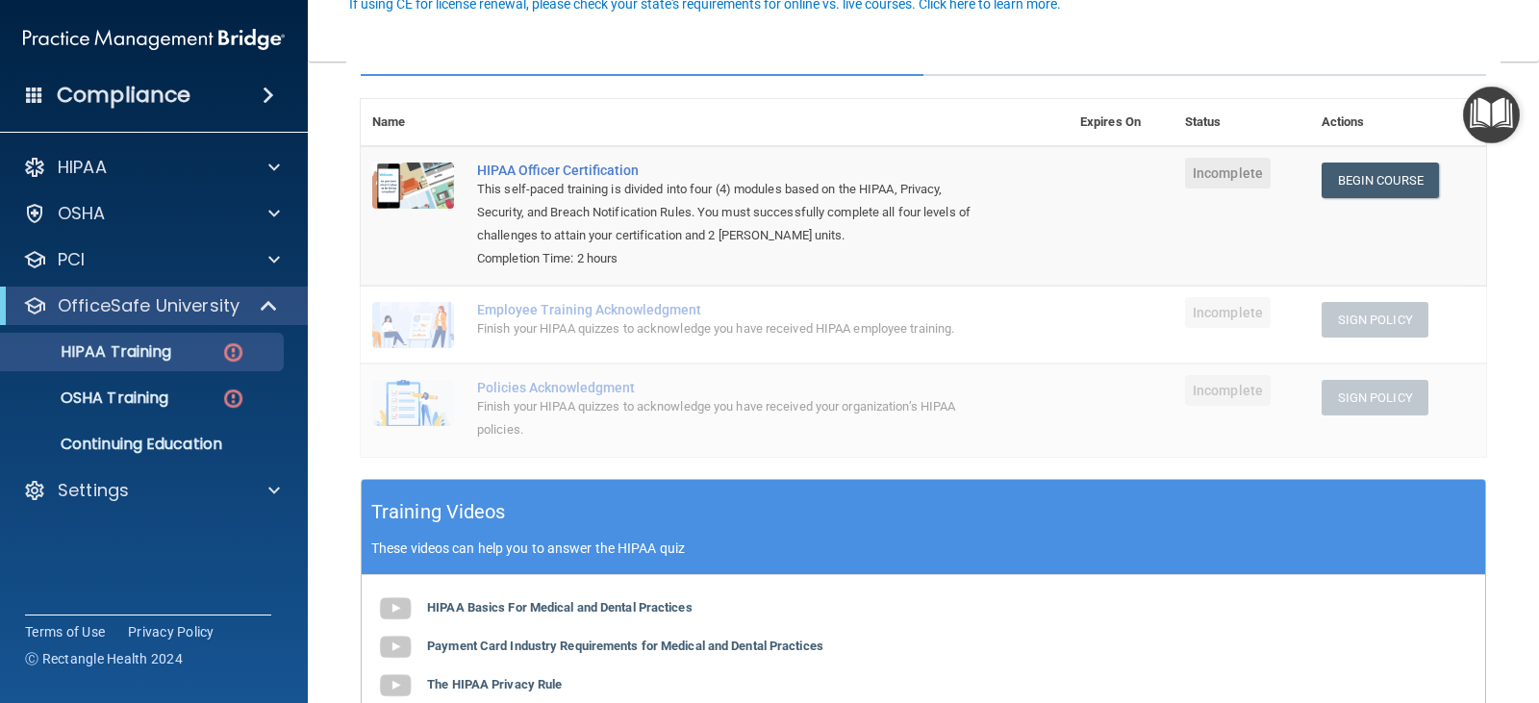
click at [1343, 201] on td "Begin Course Download Certificate" at bounding box center [1398, 215] width 176 height 139
click at [1343, 187] on link "Begin Course" at bounding box center [1380, 181] width 117 height 36
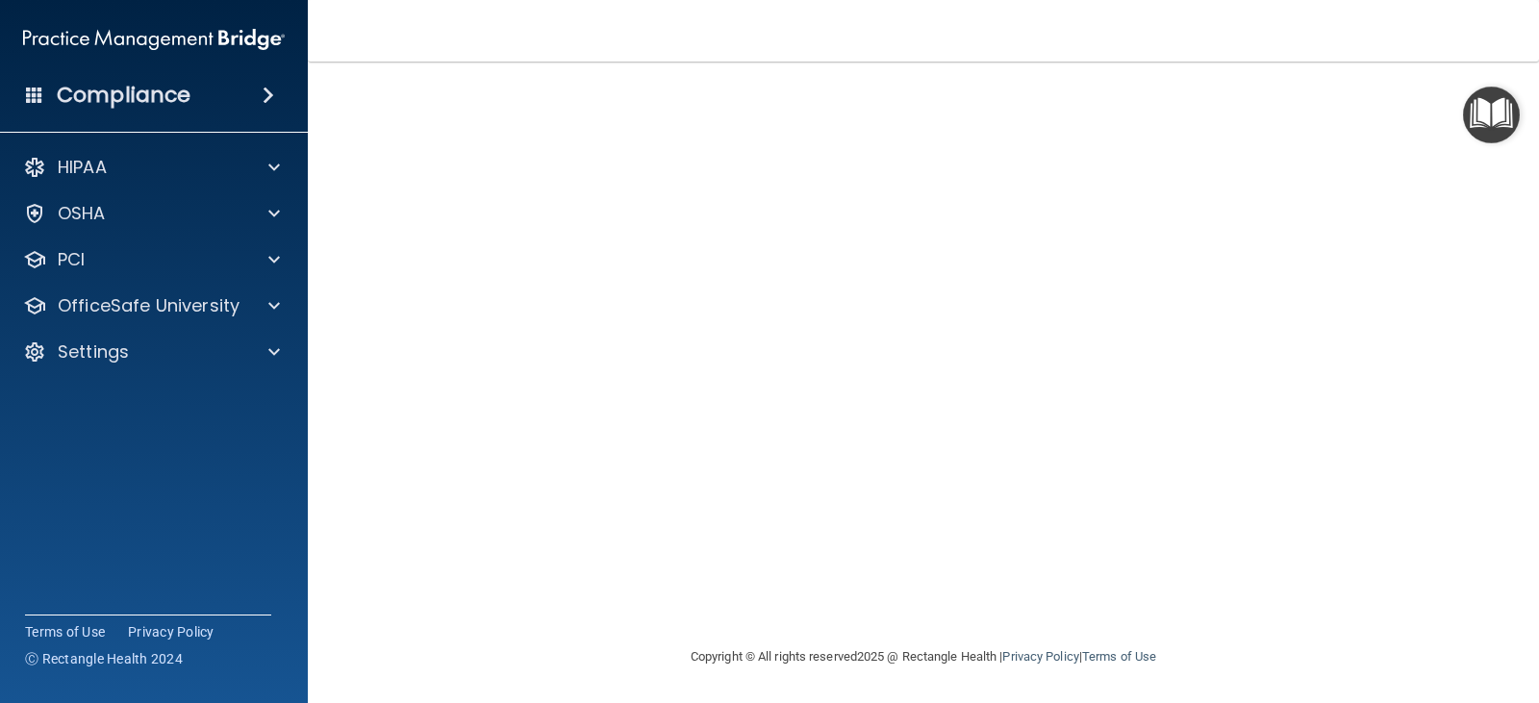
scroll to position [5, 0]
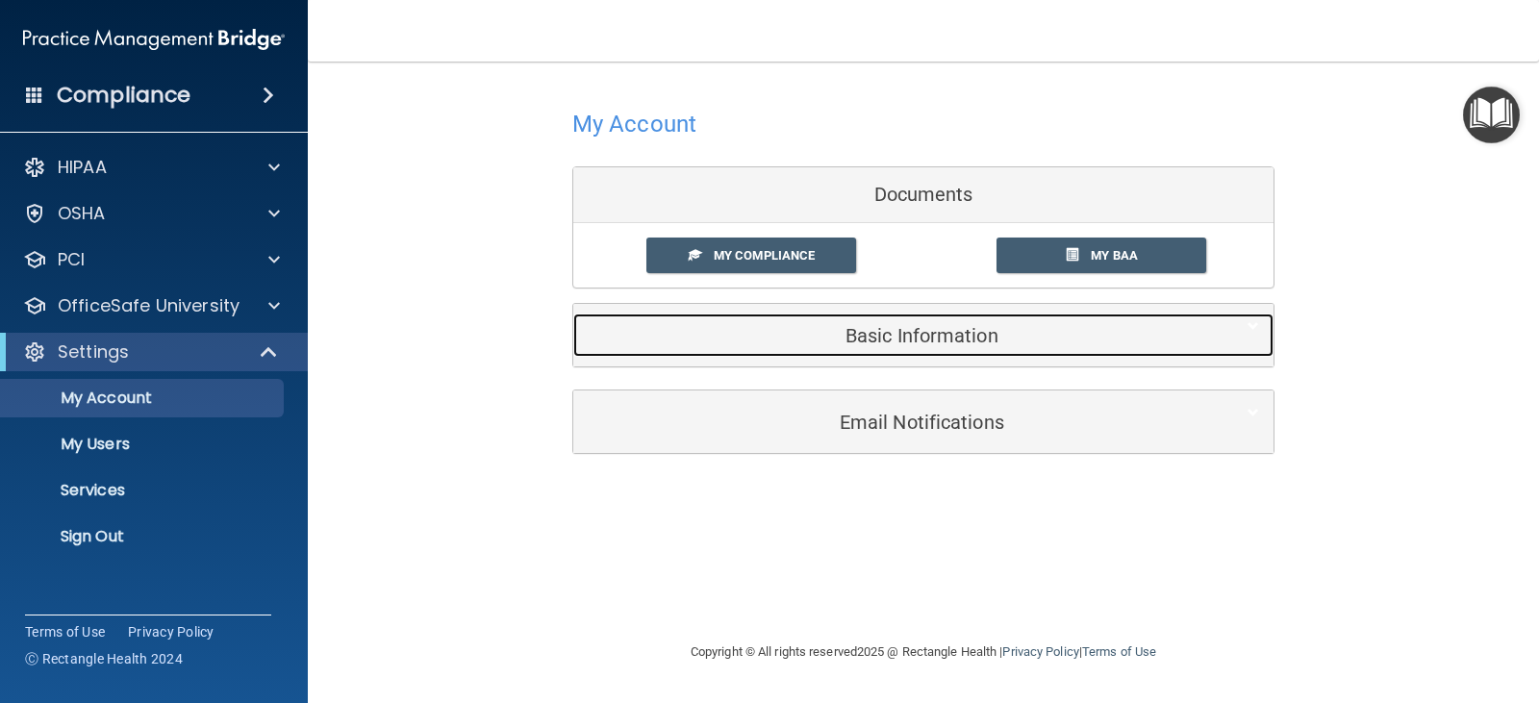
click at [961, 338] on h5 "Basic Information" at bounding box center [894, 335] width 613 height 21
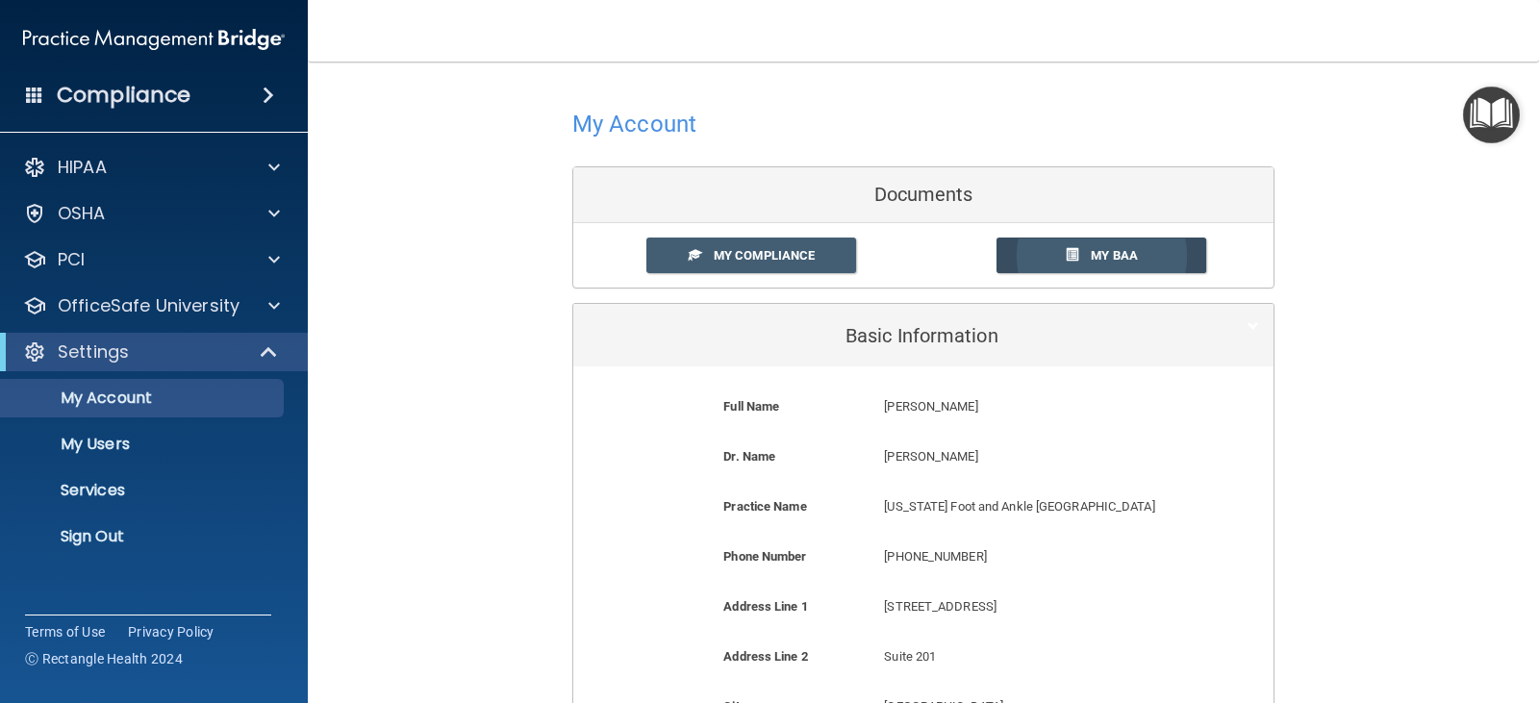
click at [1113, 256] on span "My BAA" at bounding box center [1114, 255] width 47 height 14
click at [163, 174] on div "HIPAA" at bounding box center [128, 167] width 239 height 23
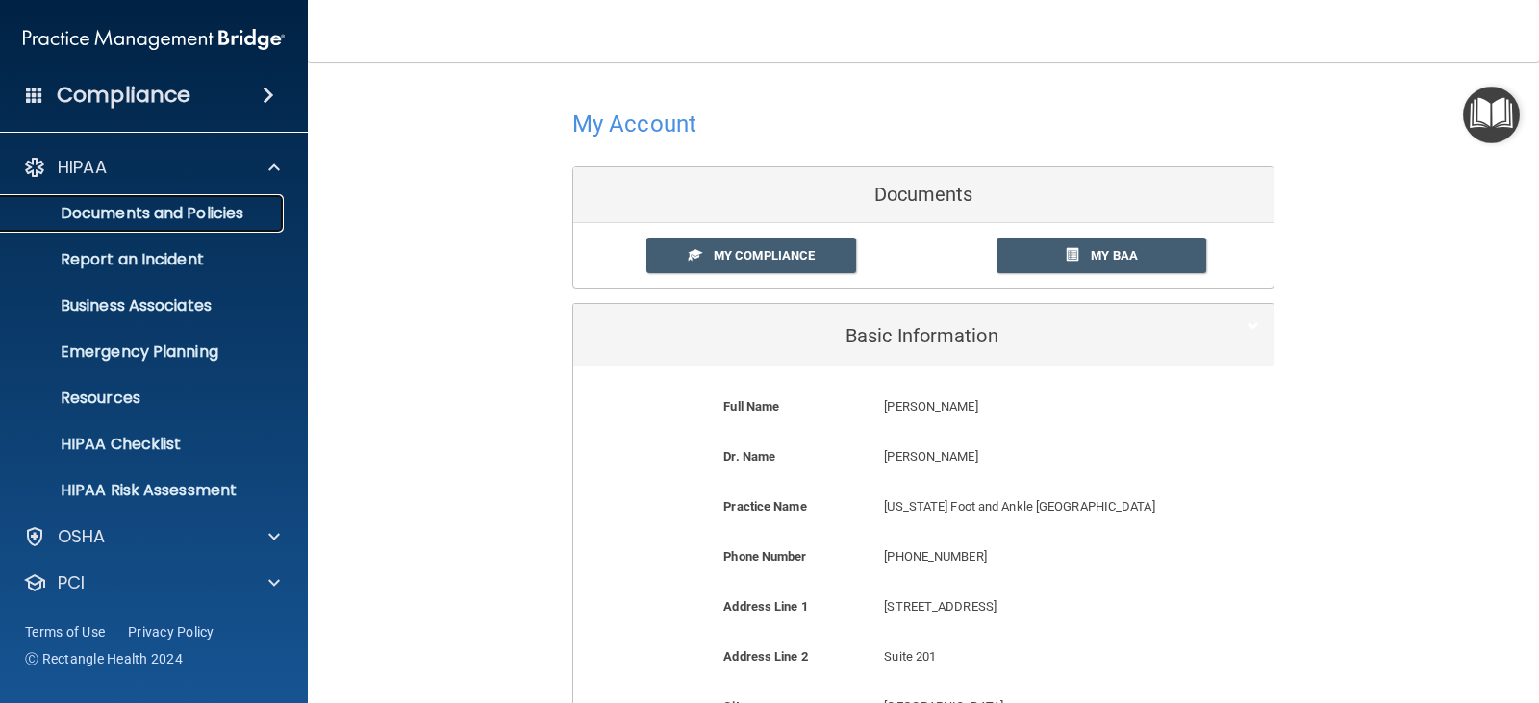
click at [189, 222] on p "Documents and Policies" at bounding box center [144, 213] width 263 height 19
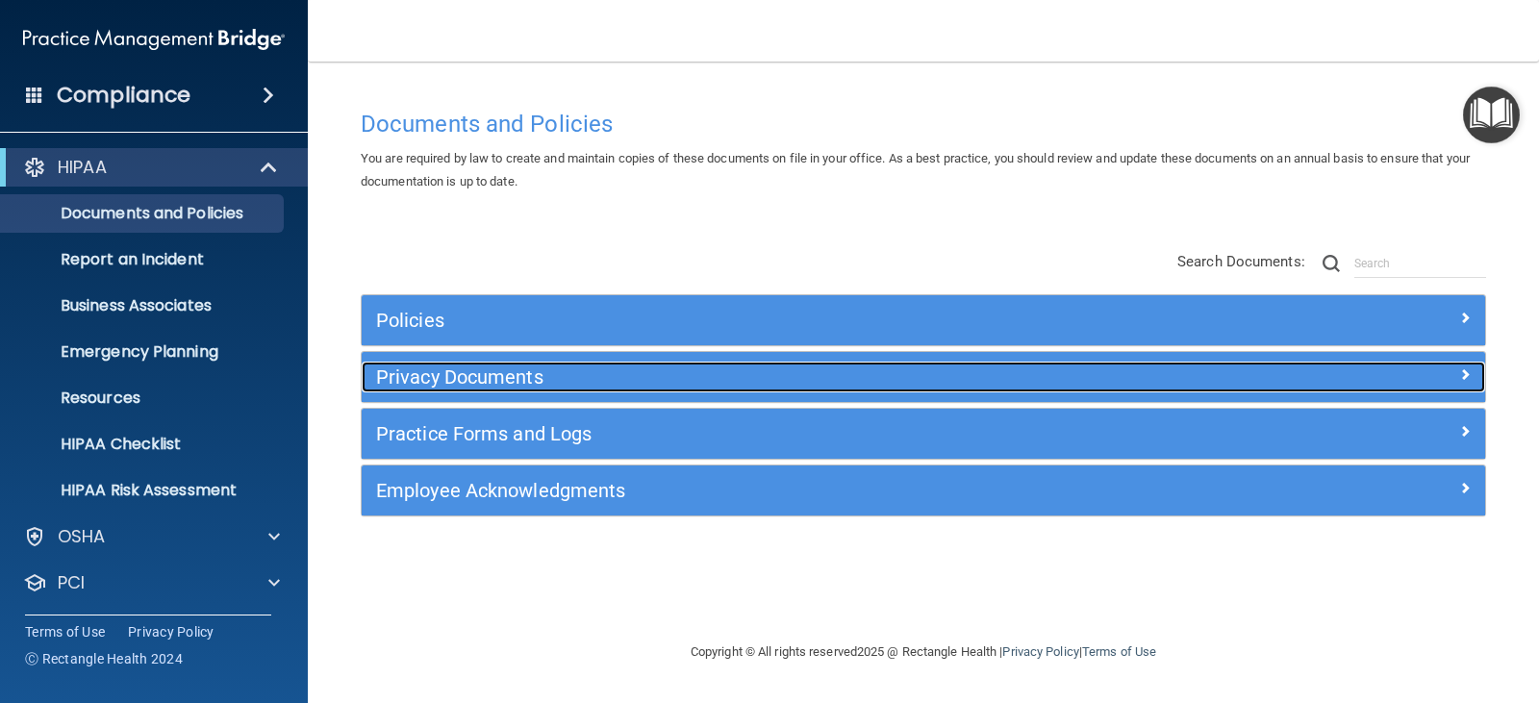
click at [1457, 372] on div at bounding box center [1344, 373] width 281 height 23
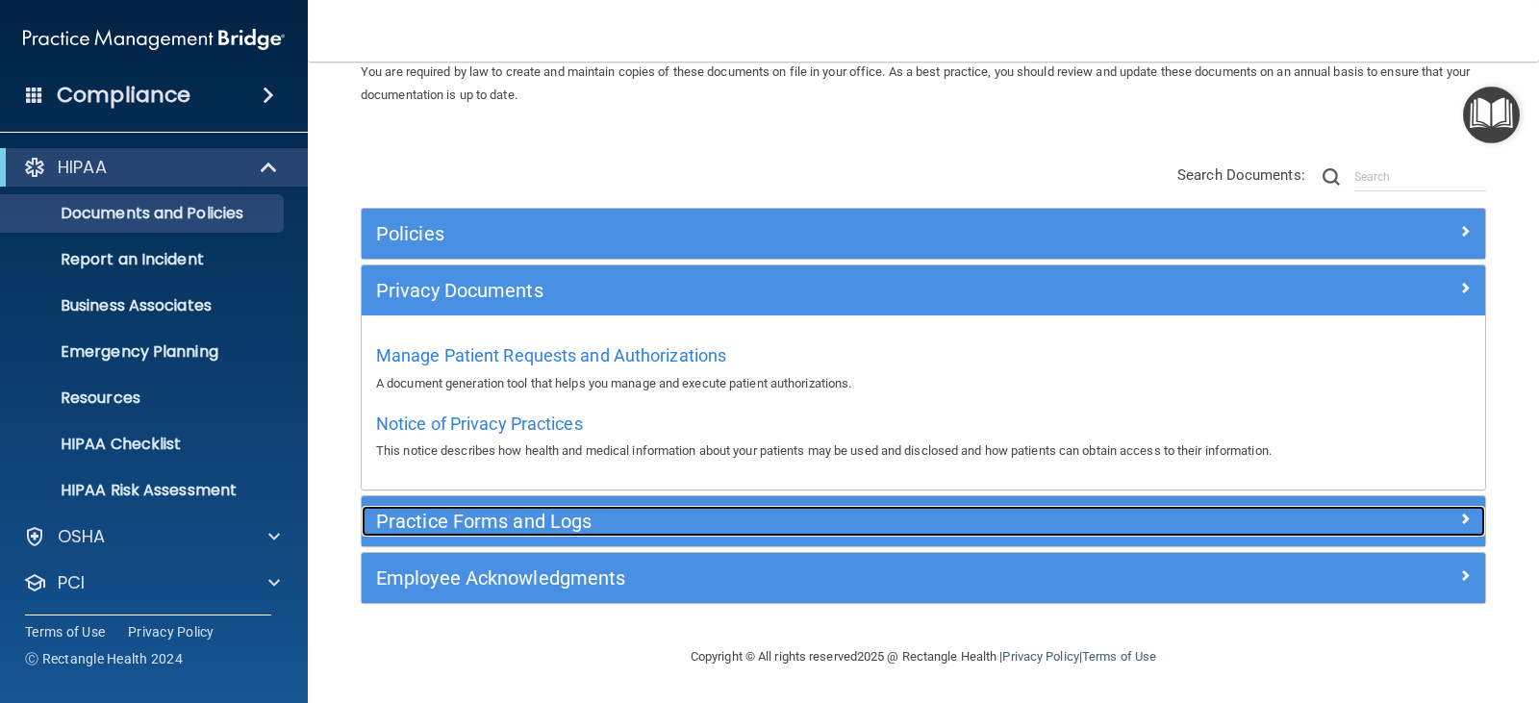
click at [635, 526] on h5 "Practice Forms and Logs" at bounding box center [783, 521] width 814 height 21
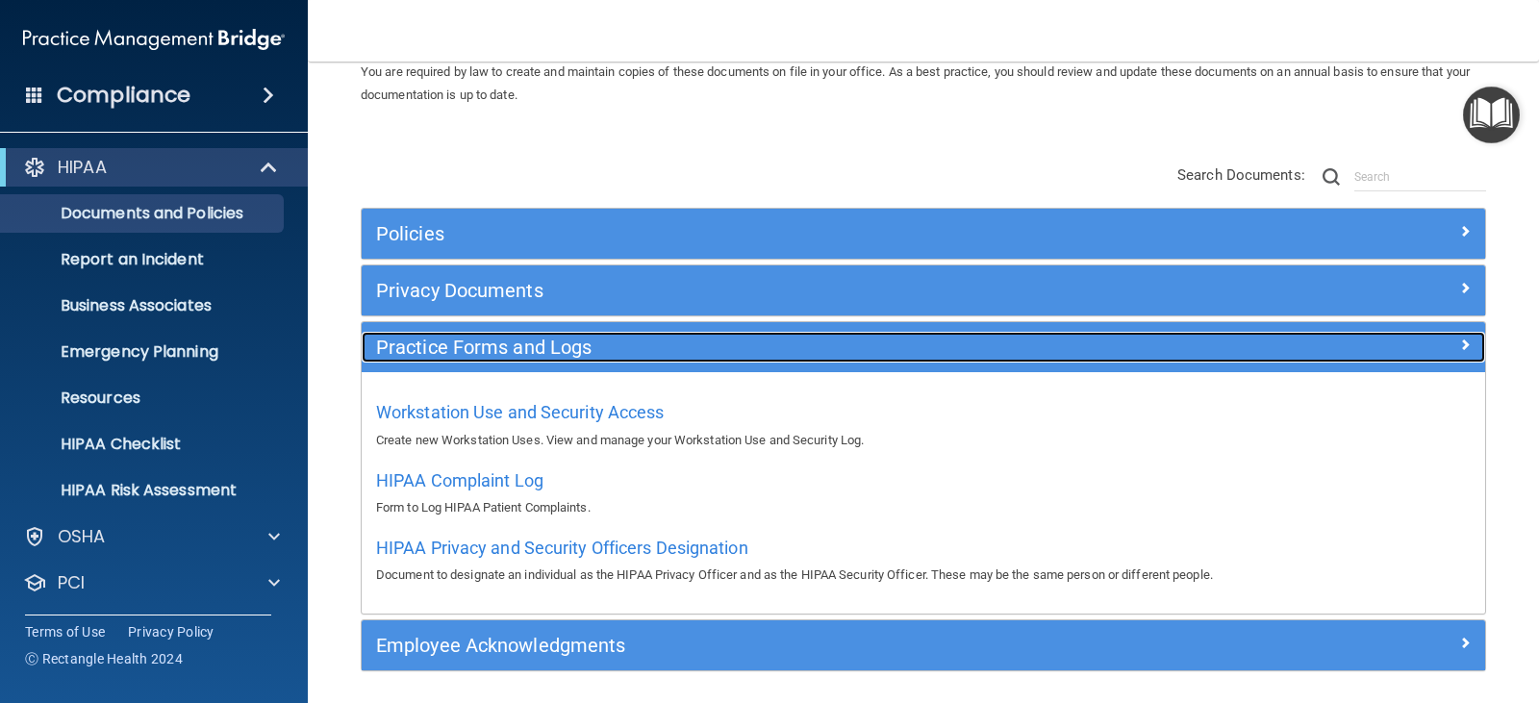
scroll to position [154, 0]
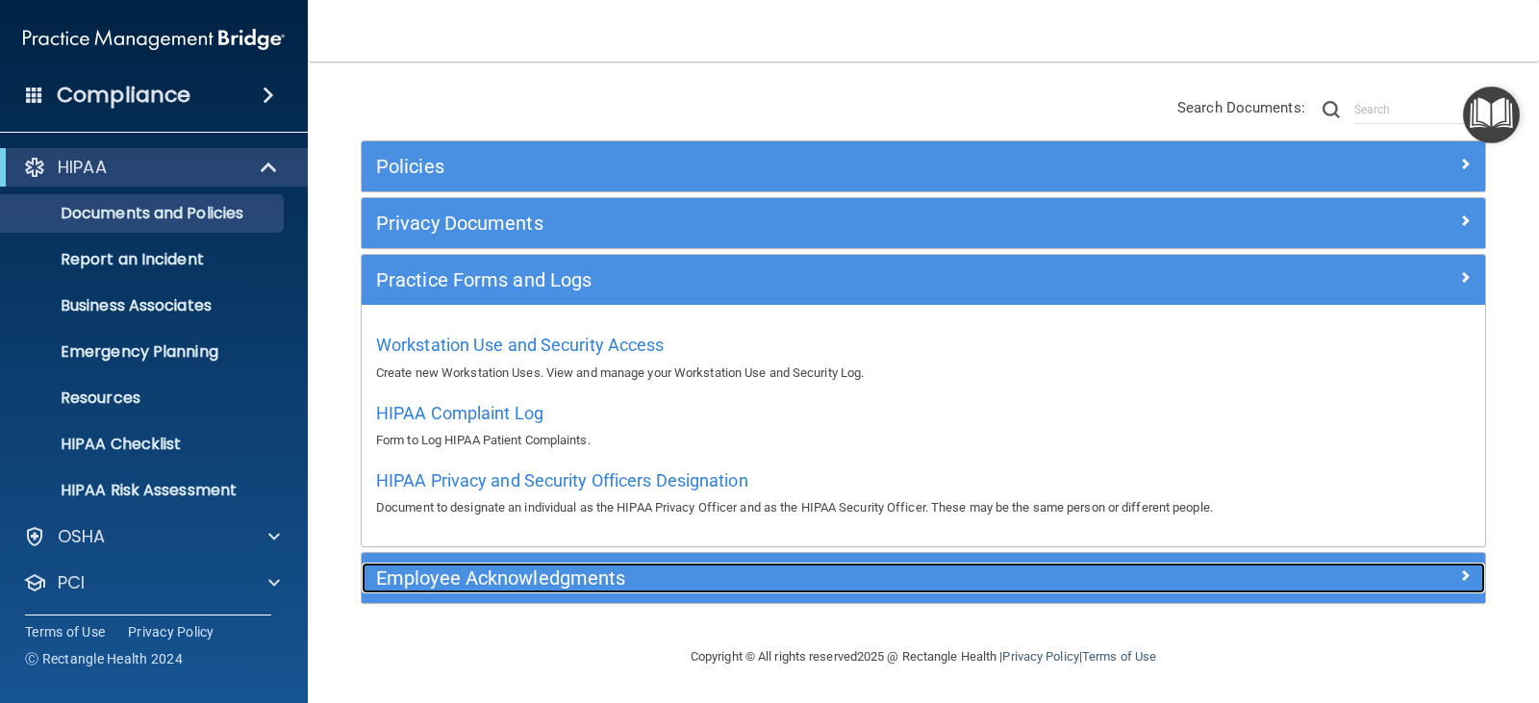
click at [721, 569] on h5 "Employee Acknowledgments" at bounding box center [783, 578] width 814 height 21
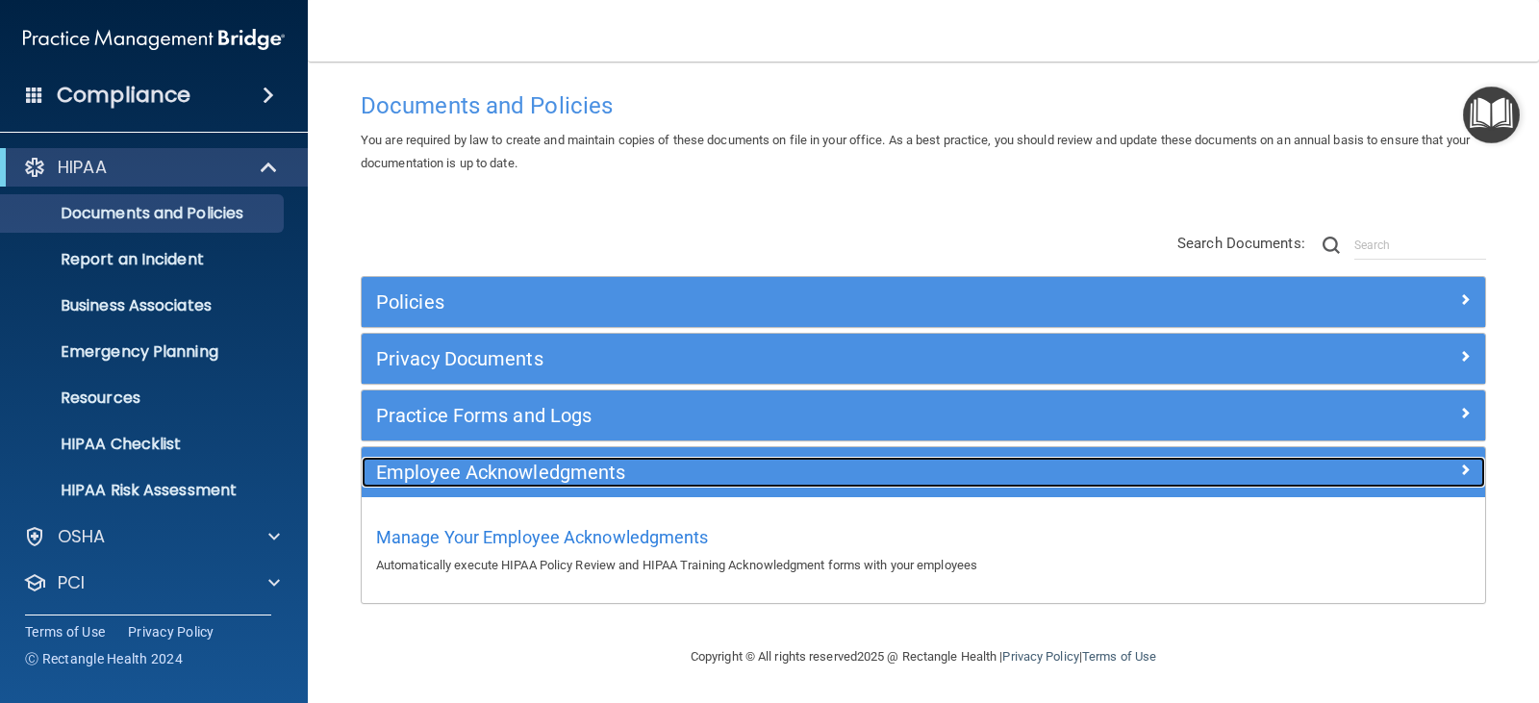
scroll to position [19, 0]
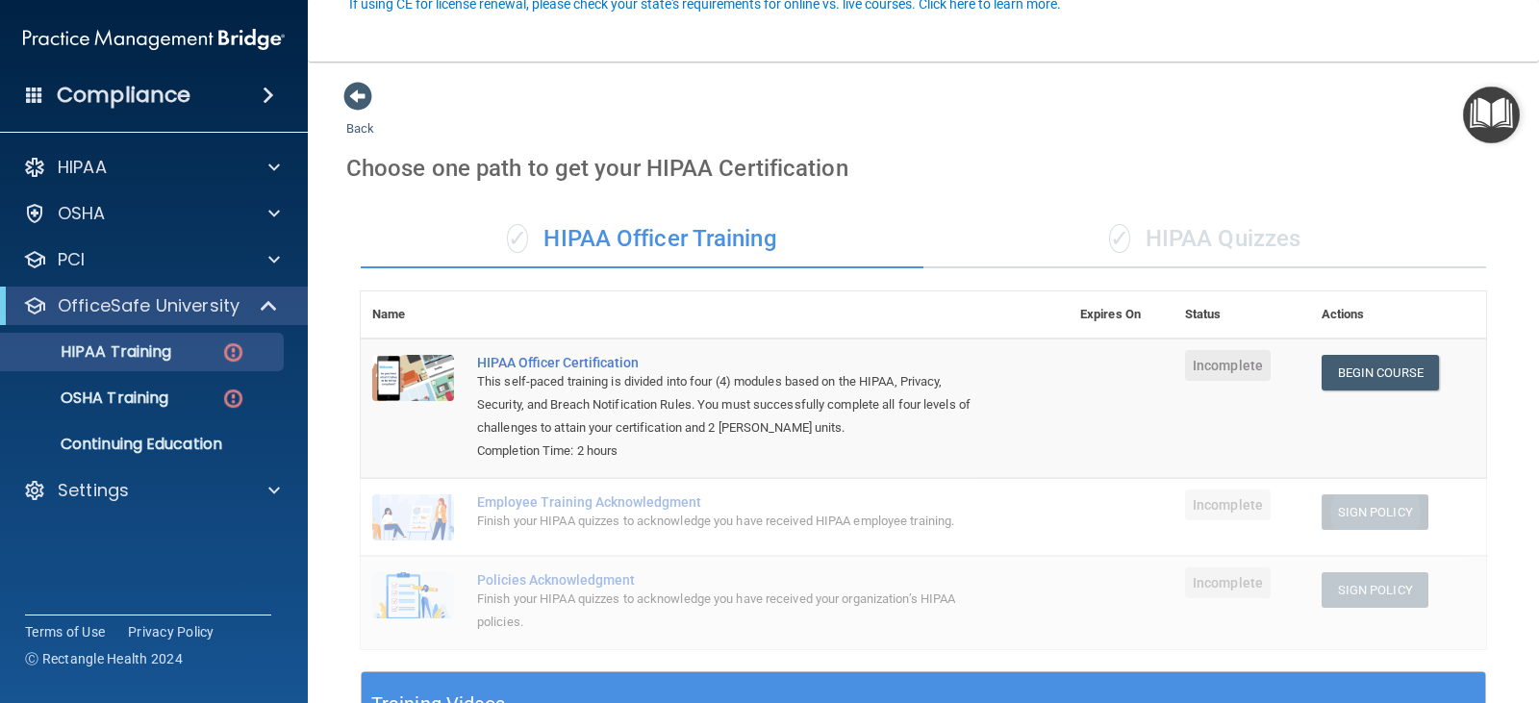
scroll to position [192, 0]
